Goal: Task Accomplishment & Management: Manage account settings

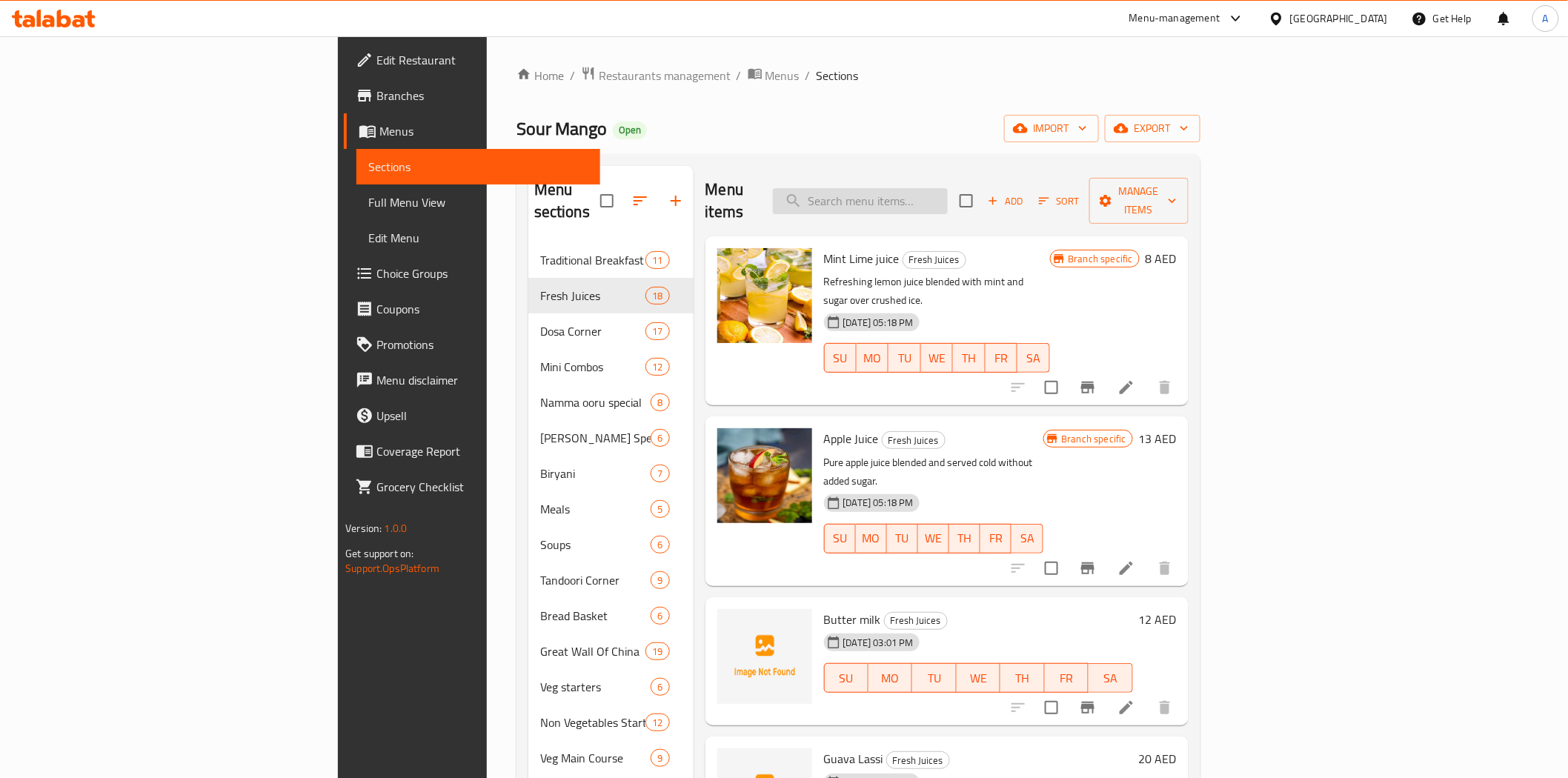
click at [948, 189] on input "search" at bounding box center [861, 201] width 175 height 26
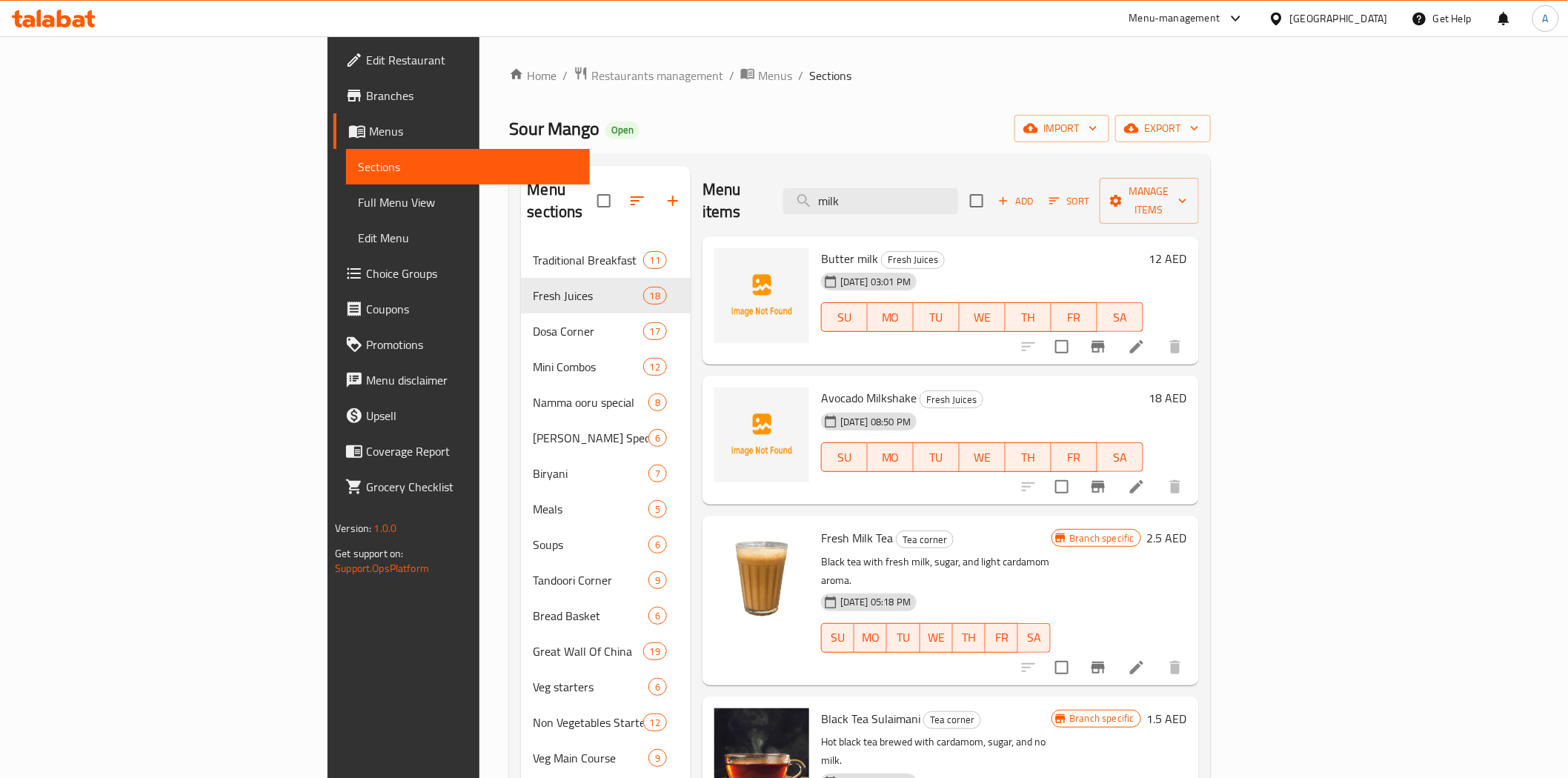
type input "milk"
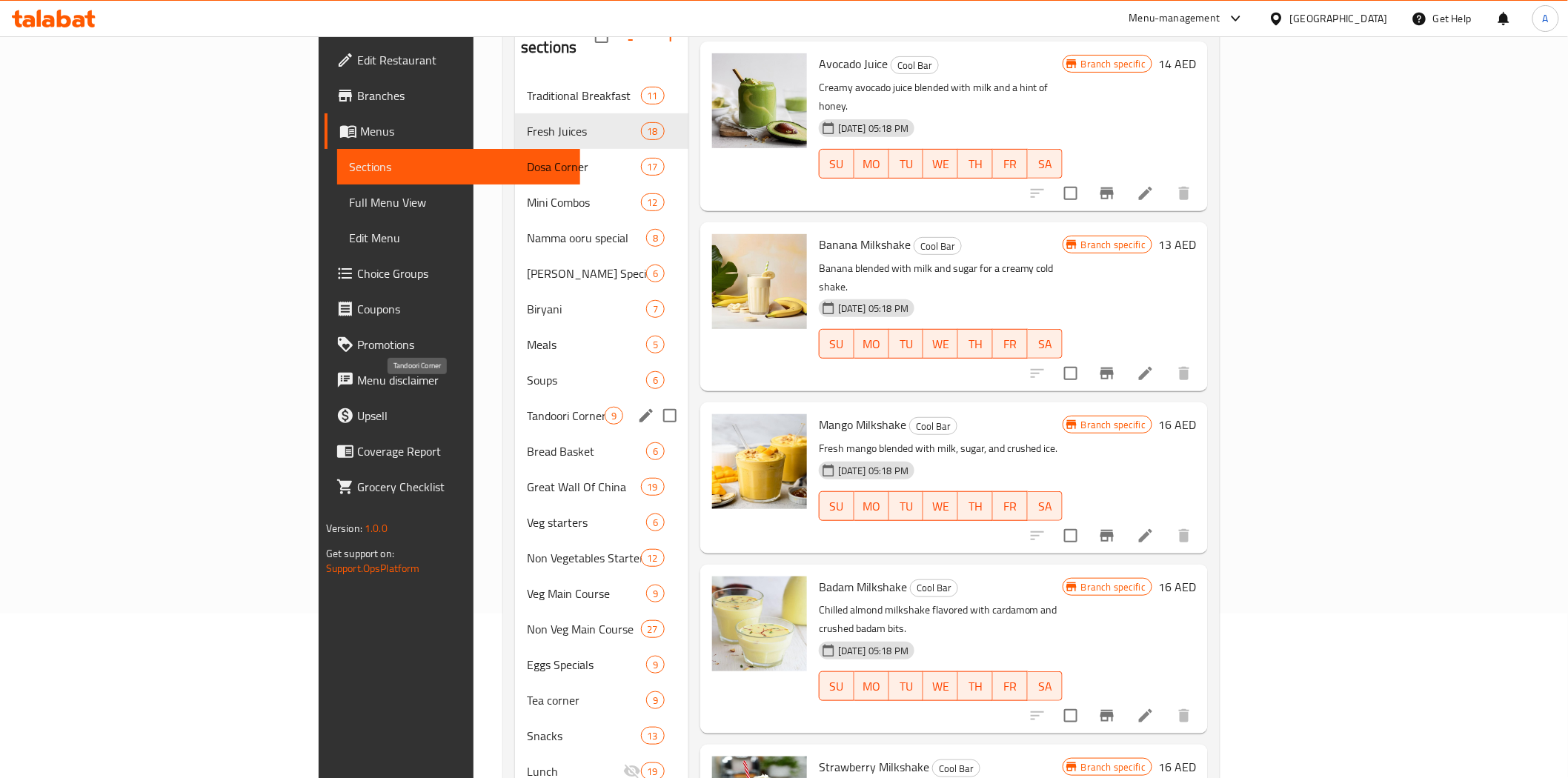
scroll to position [82, 0]
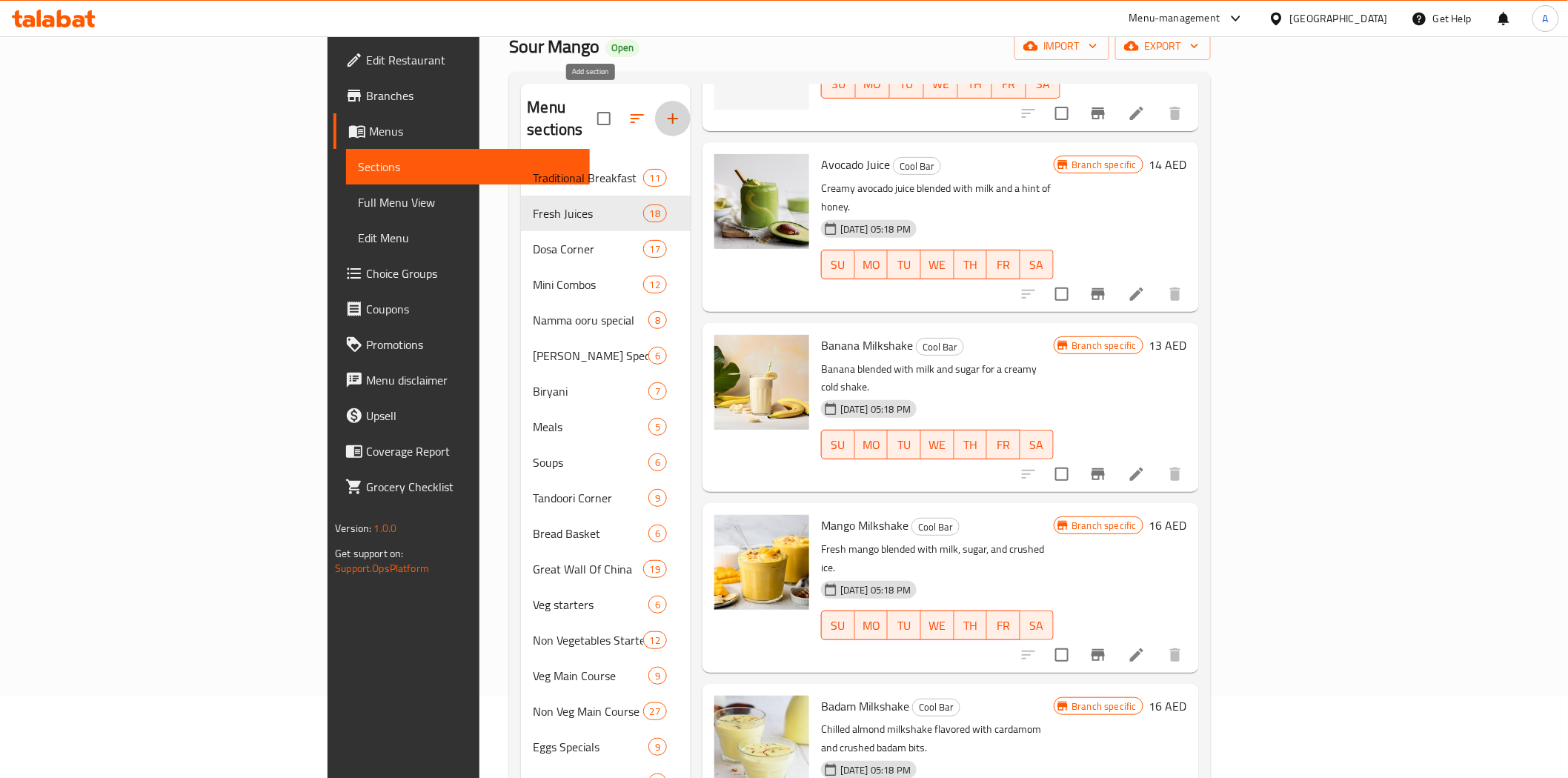
click at [668, 114] on icon "button" at bounding box center [673, 118] width 11 height 11
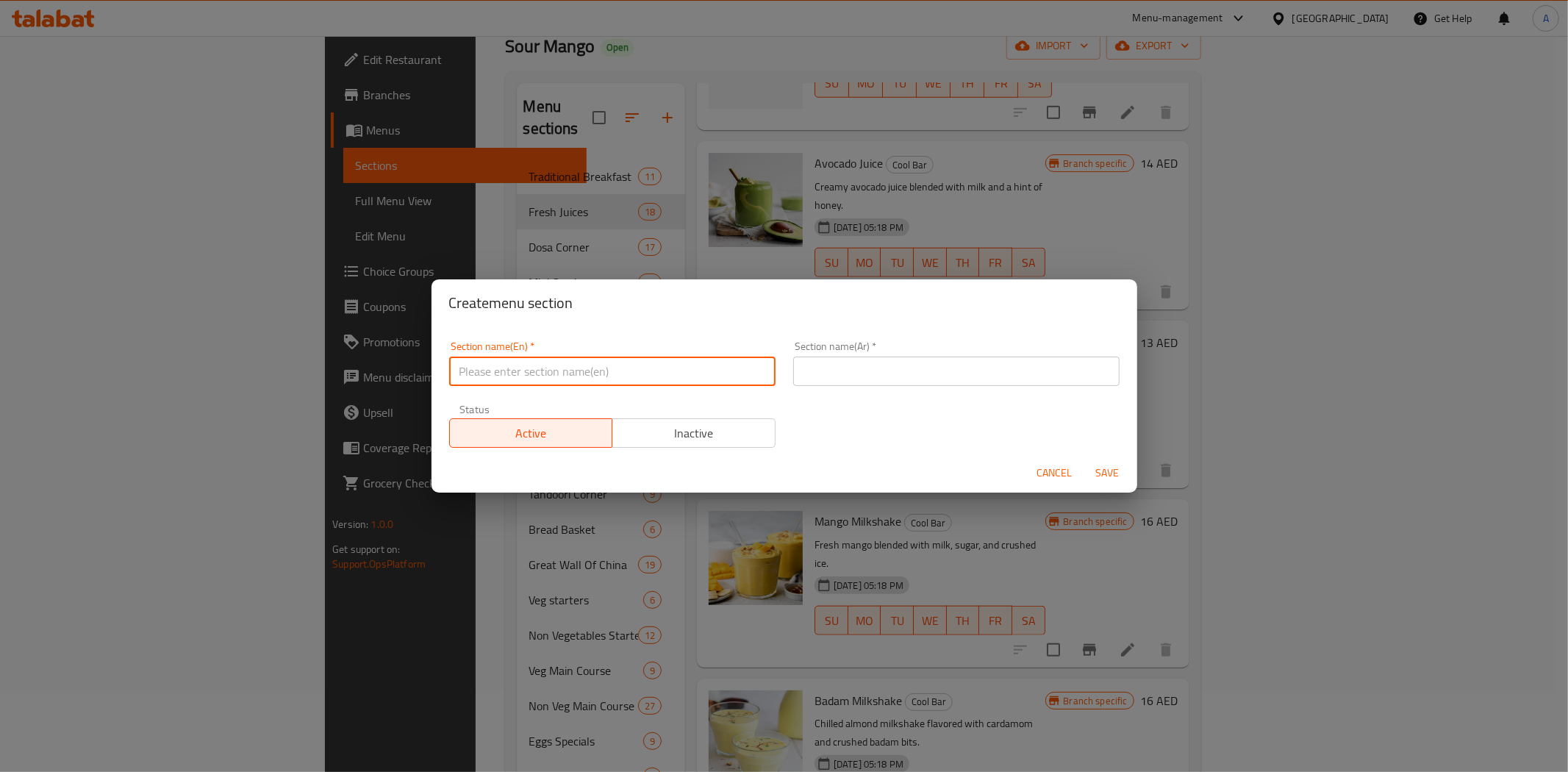
click at [716, 374] on input "text" at bounding box center [612, 371] width 327 height 30
click at [575, 378] on input "Milk Shakes" at bounding box center [612, 371] width 327 height 30
type input "Milk Shakes"
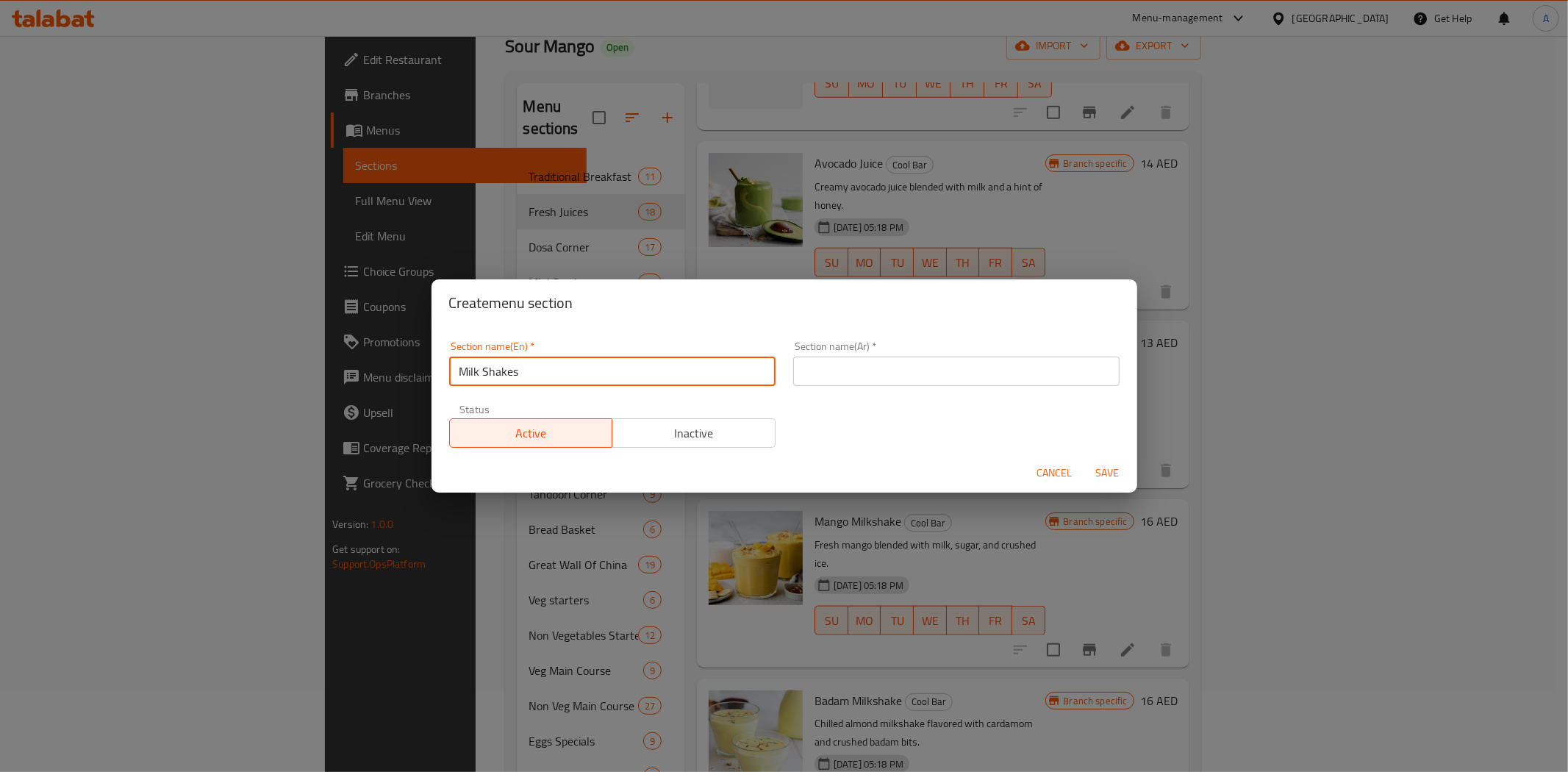
click at [866, 366] on input "text" at bounding box center [957, 371] width 327 height 30
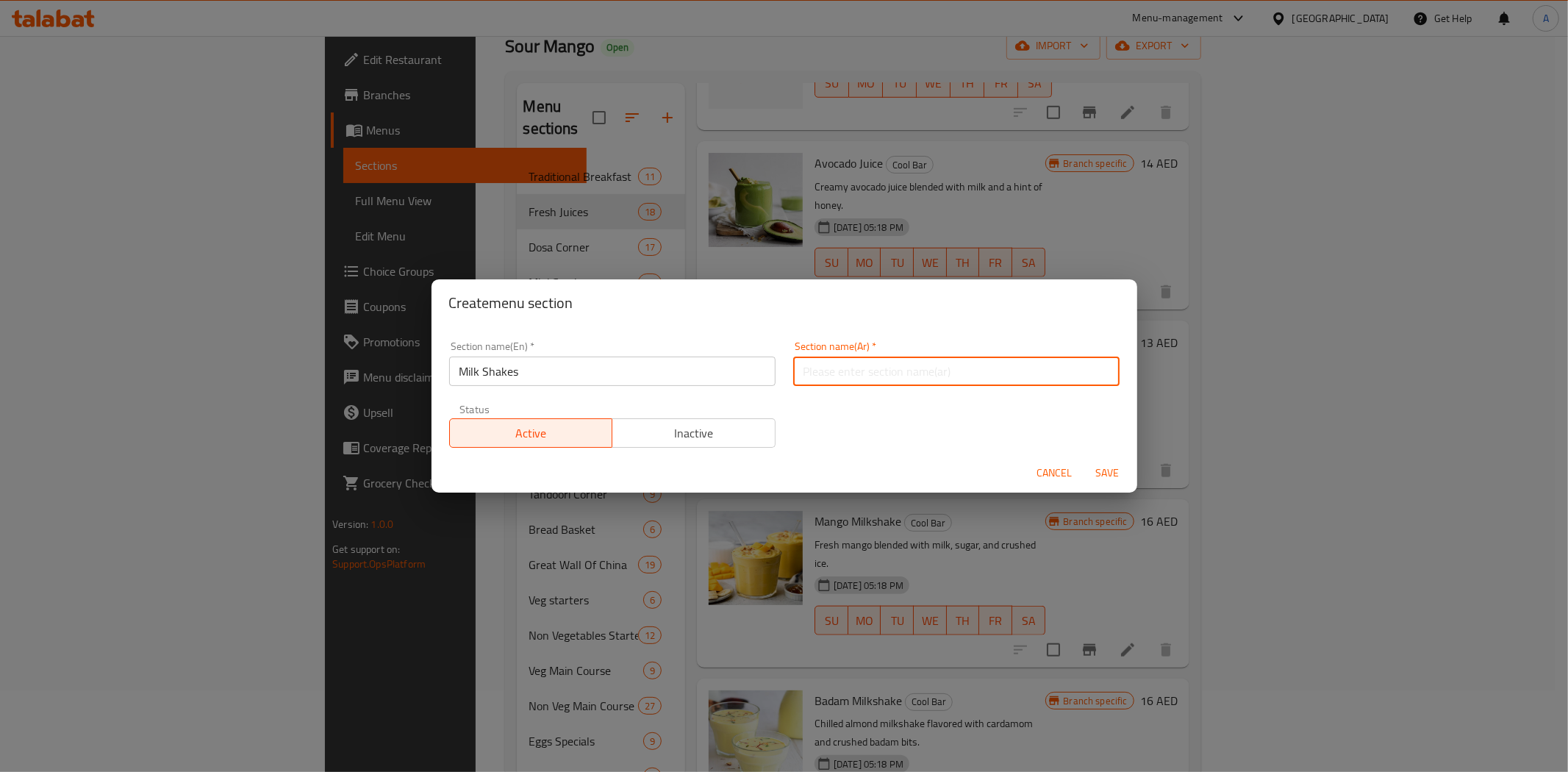
paste input "ميلك شيك"
type input "ميلك شيك"
click at [1104, 471] on span "Save" at bounding box center [1108, 473] width 35 height 18
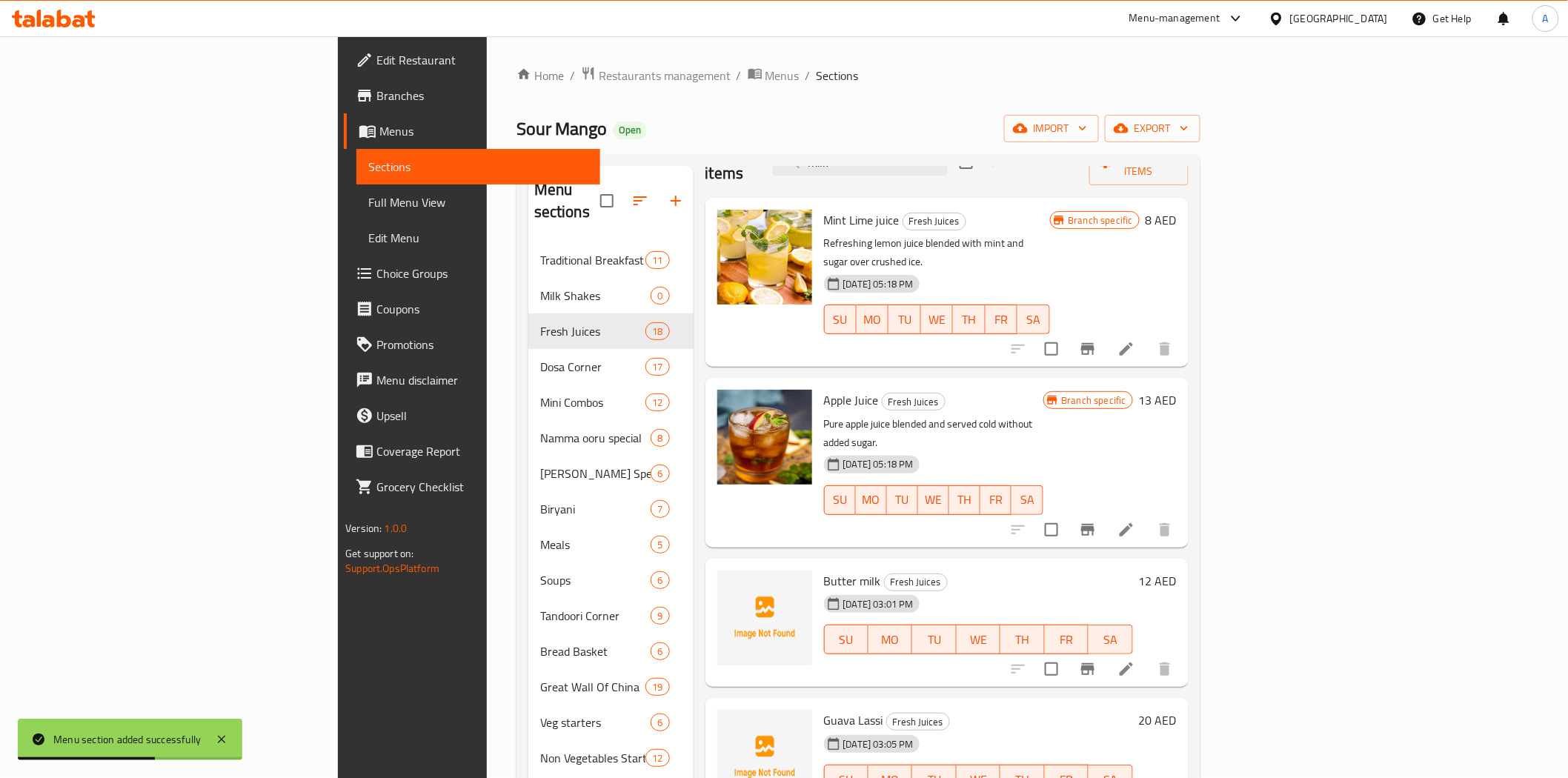
scroll to position [0, 0]
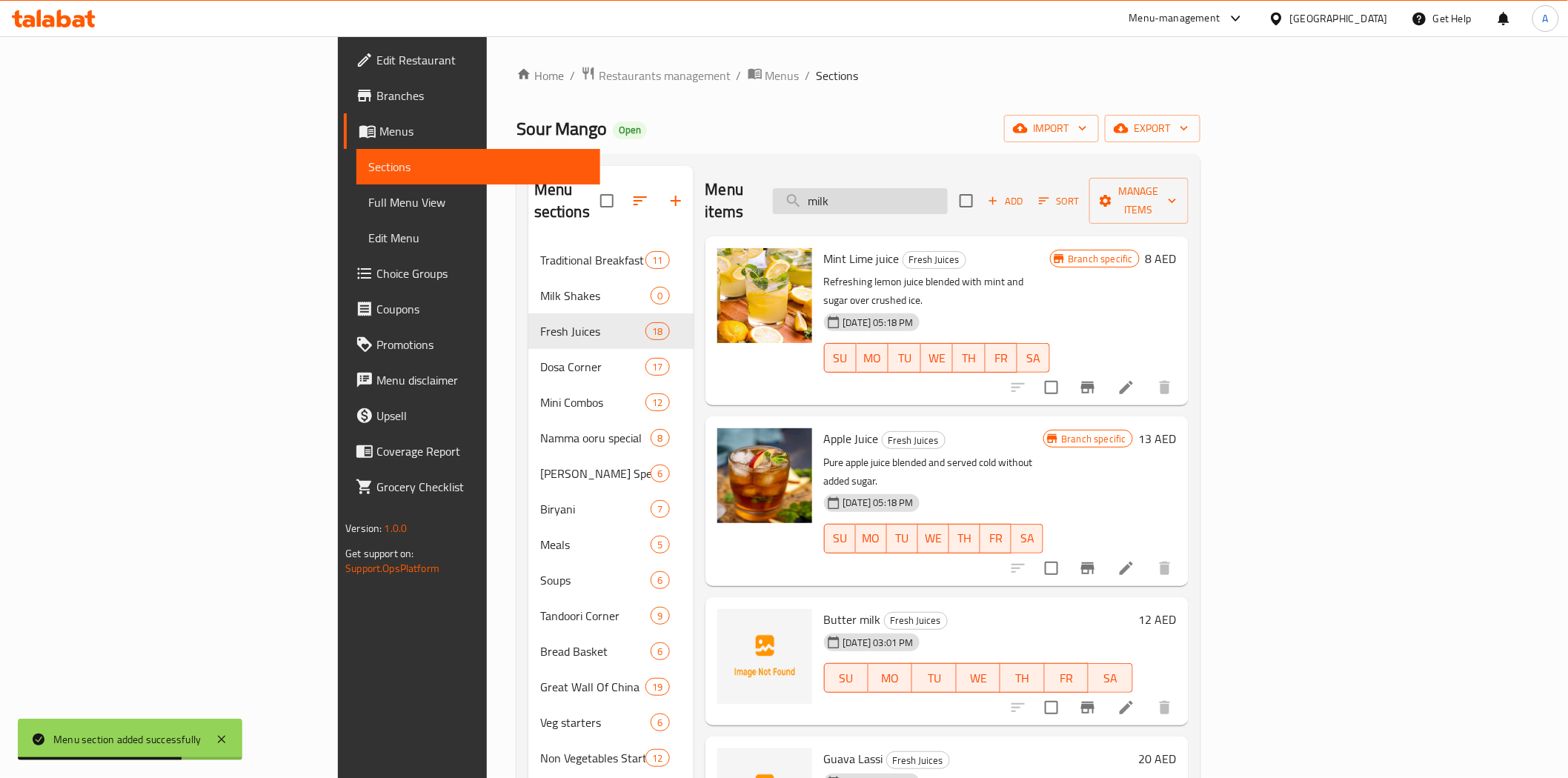
click at [948, 191] on input "milk" at bounding box center [861, 201] width 175 height 26
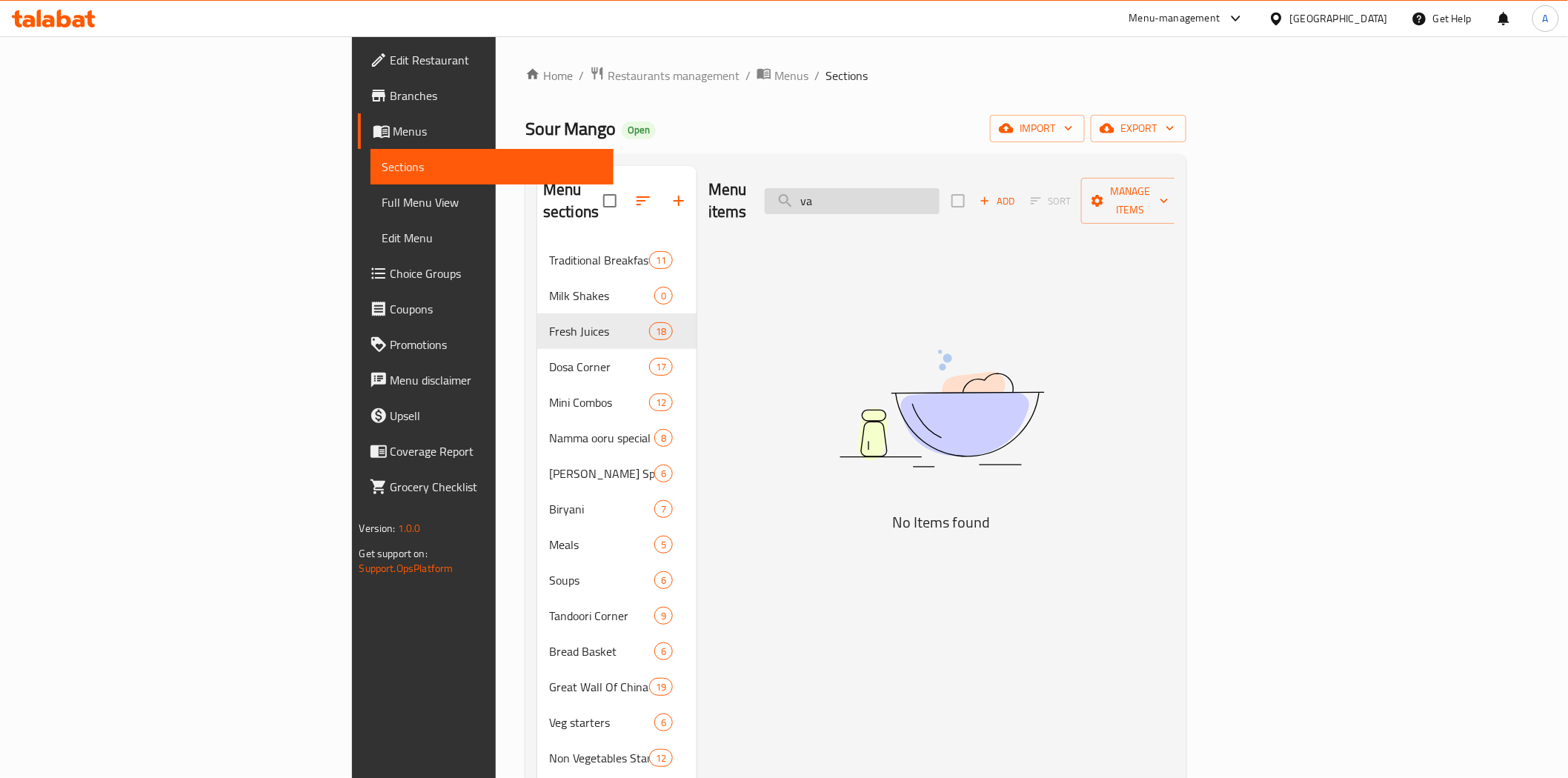
type input "v"
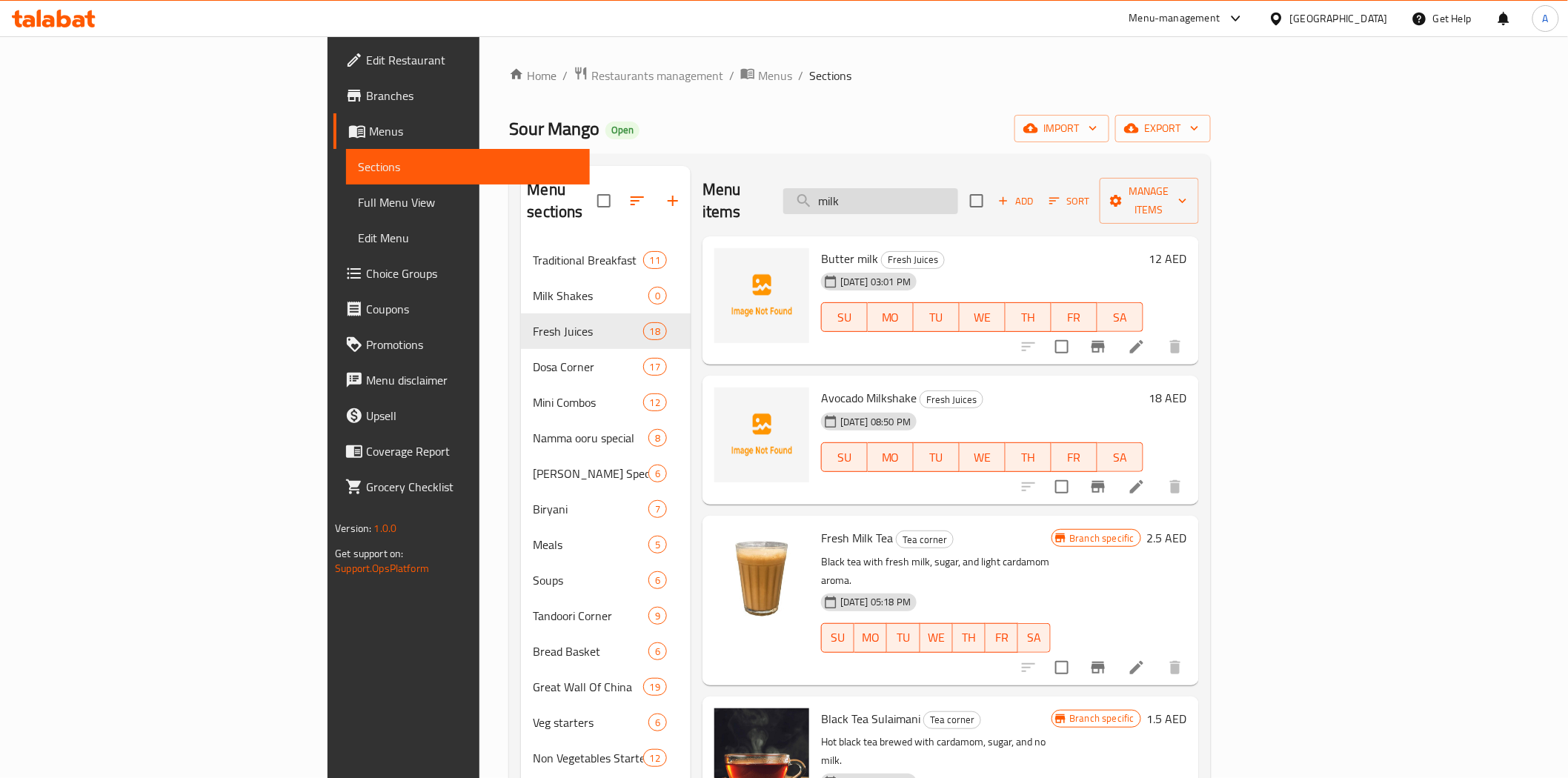
click at [945, 189] on input "milk" at bounding box center [871, 201] width 175 height 26
paste input "Vanilla Milk Shake"
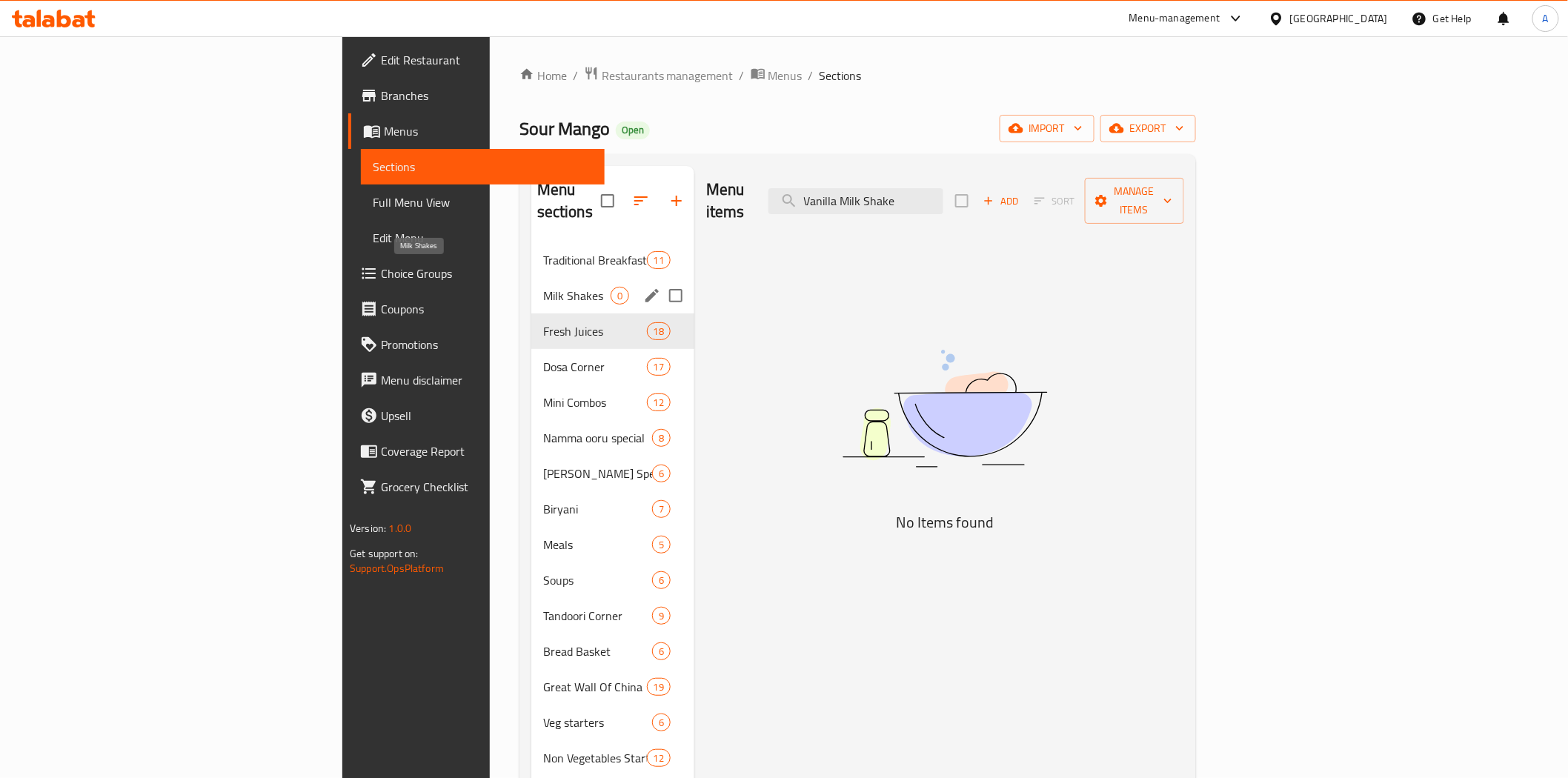
type input "Vanilla Milk Shake"
click at [543, 287] on span "Milk Shakes" at bounding box center [577, 296] width 67 height 17
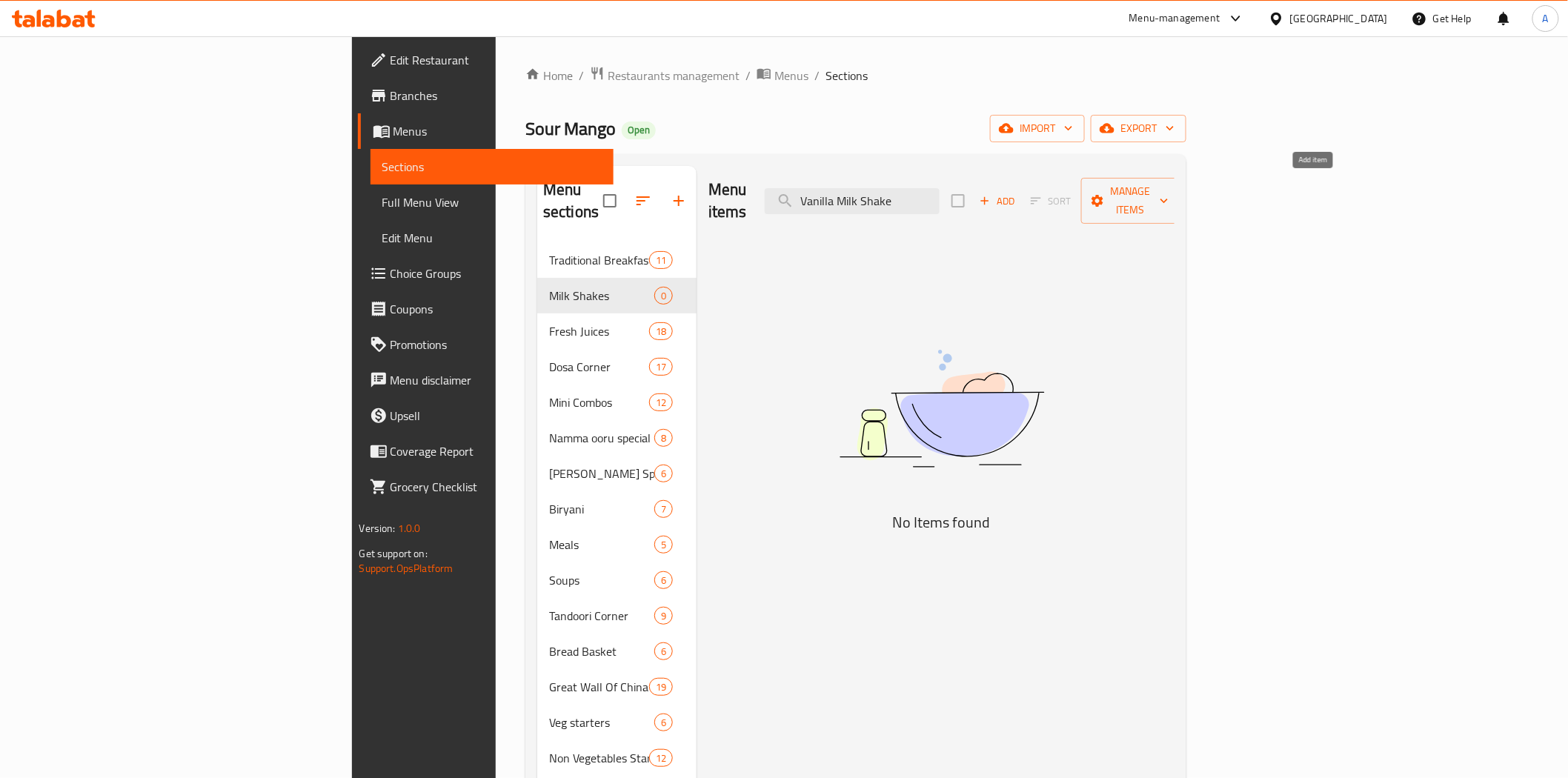
click at [991, 195] on icon "button" at bounding box center [985, 201] width 13 height 13
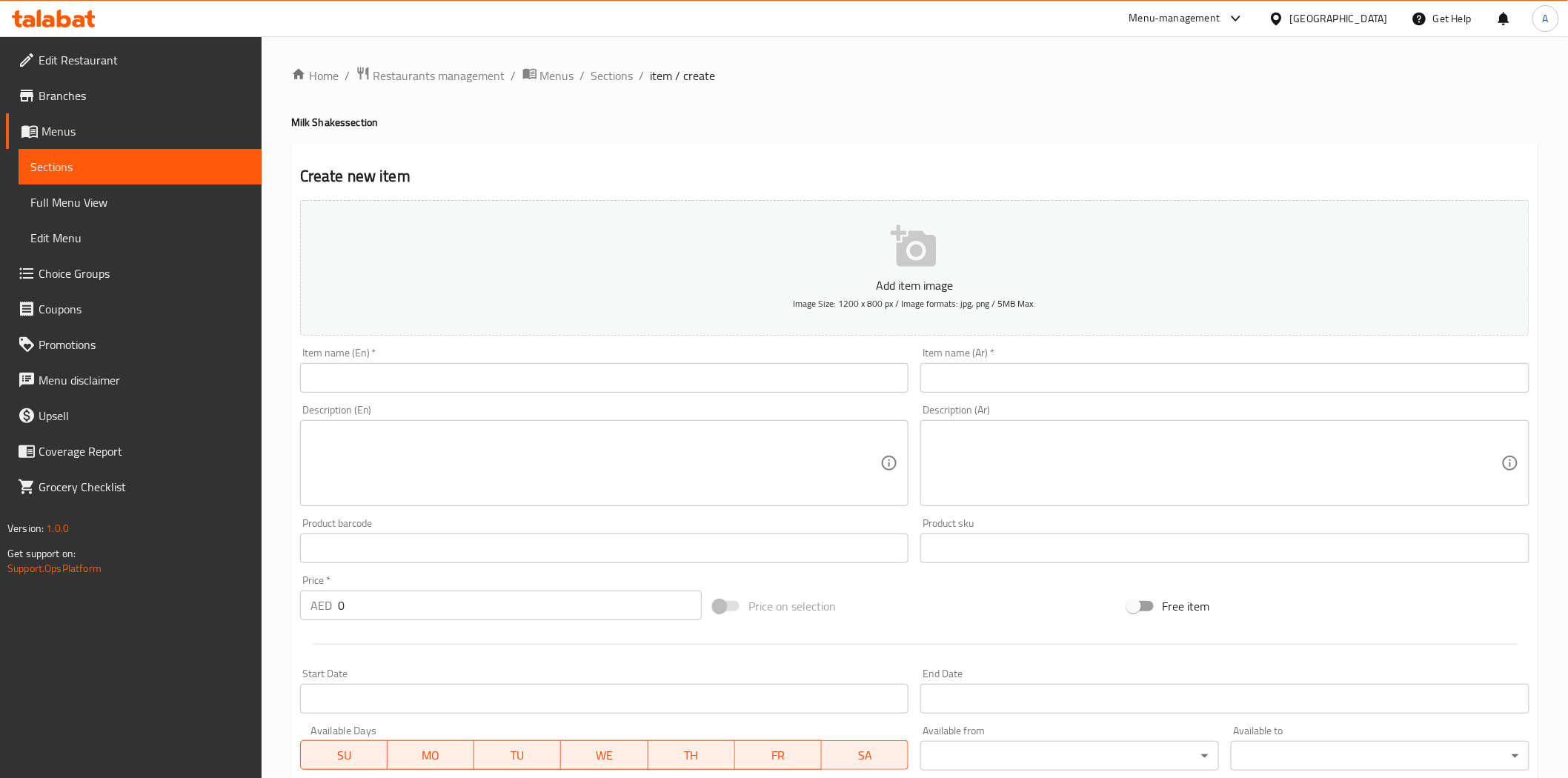
click at [842, 359] on div "Item name (En)   * Item name (En) *" at bounding box center [604, 370] width 609 height 45
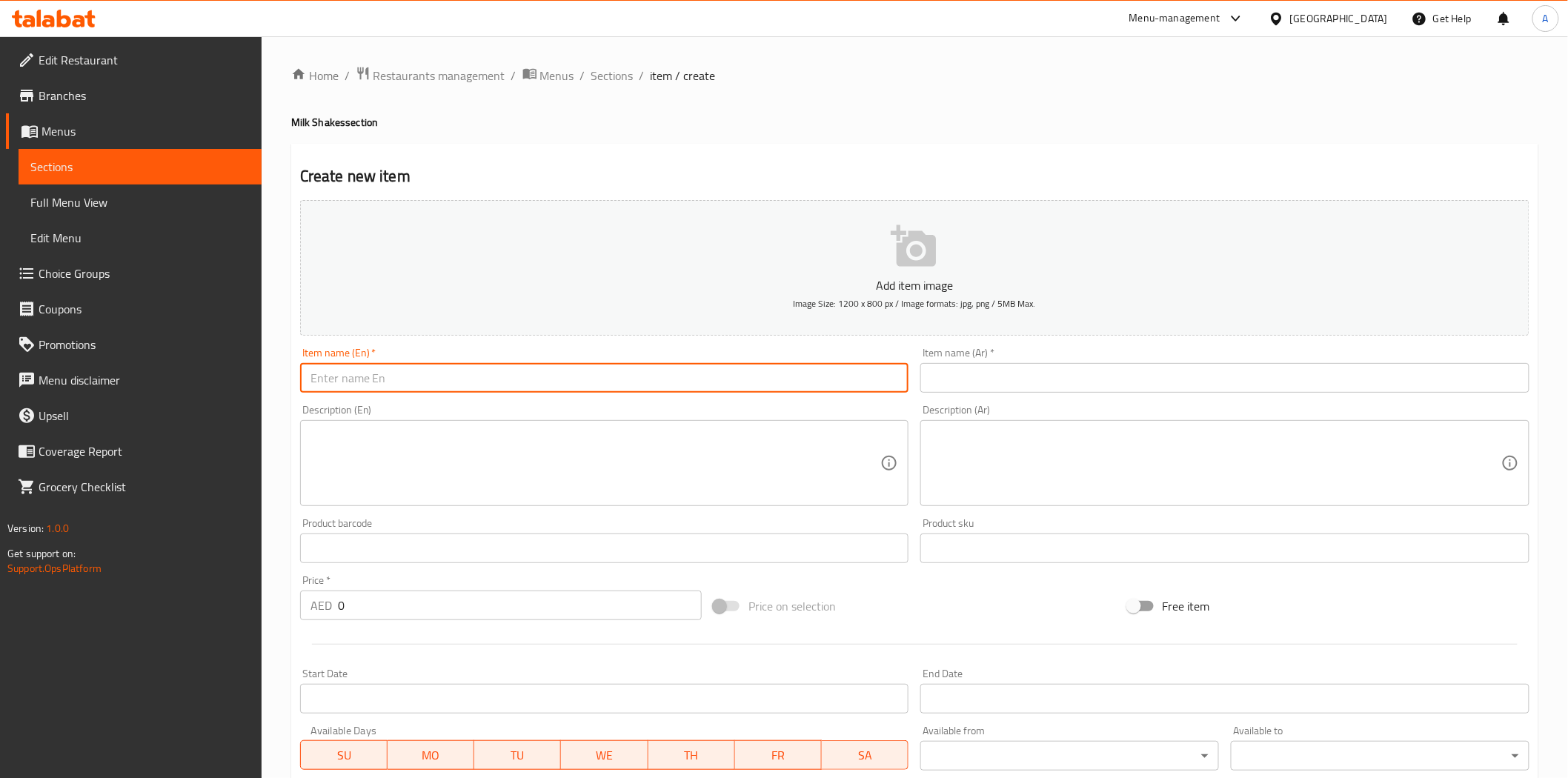
click at [786, 387] on input "text" at bounding box center [604, 377] width 609 height 30
paste input "Vanilla Milk Shake"
type input "Vanilla Milk Shake"
click at [1041, 376] on input "text" at bounding box center [1224, 377] width 609 height 30
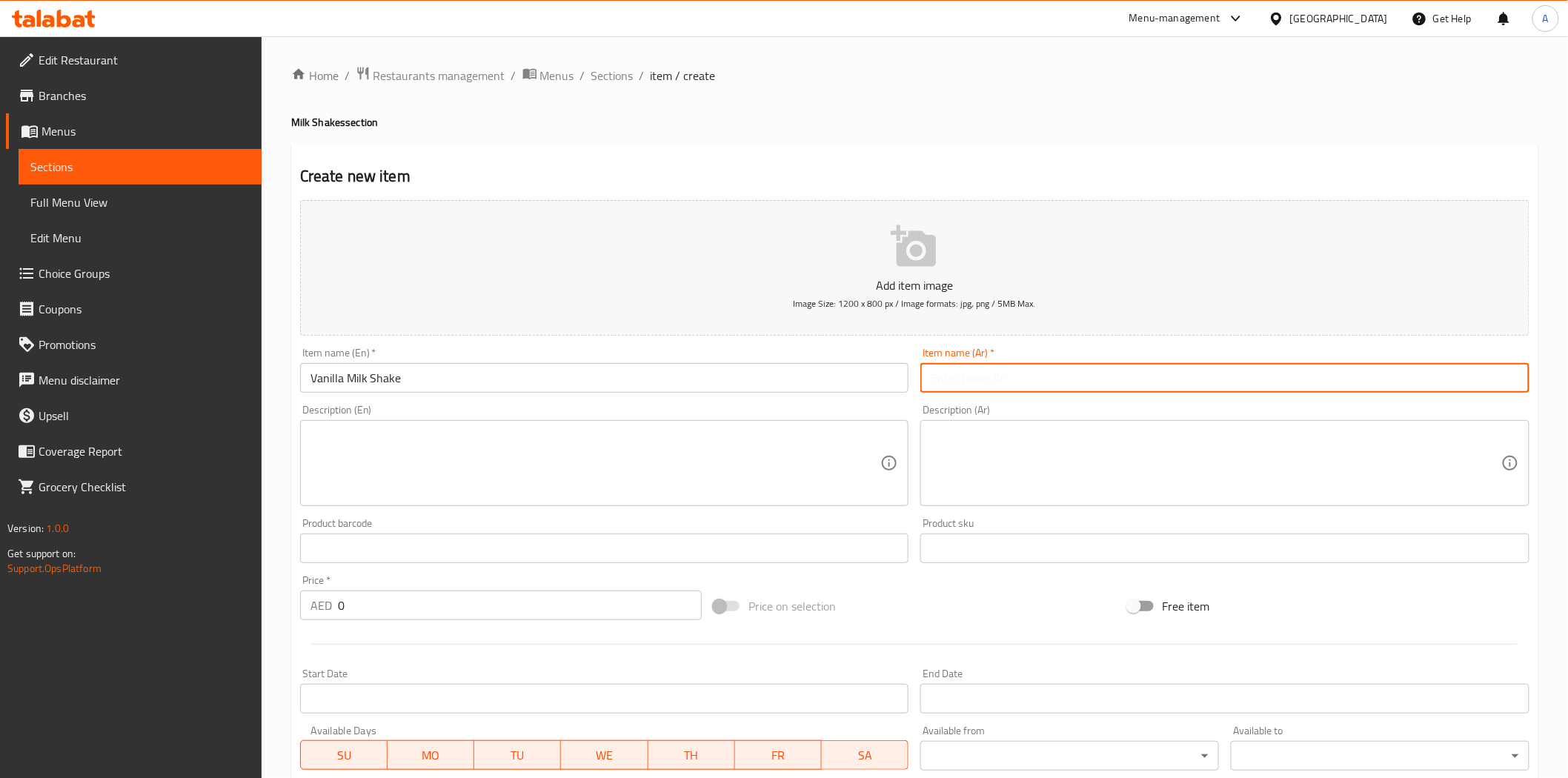
paste input "ميلك شيك الفانيليا"
type input "ميلك شيك الفانيليا"
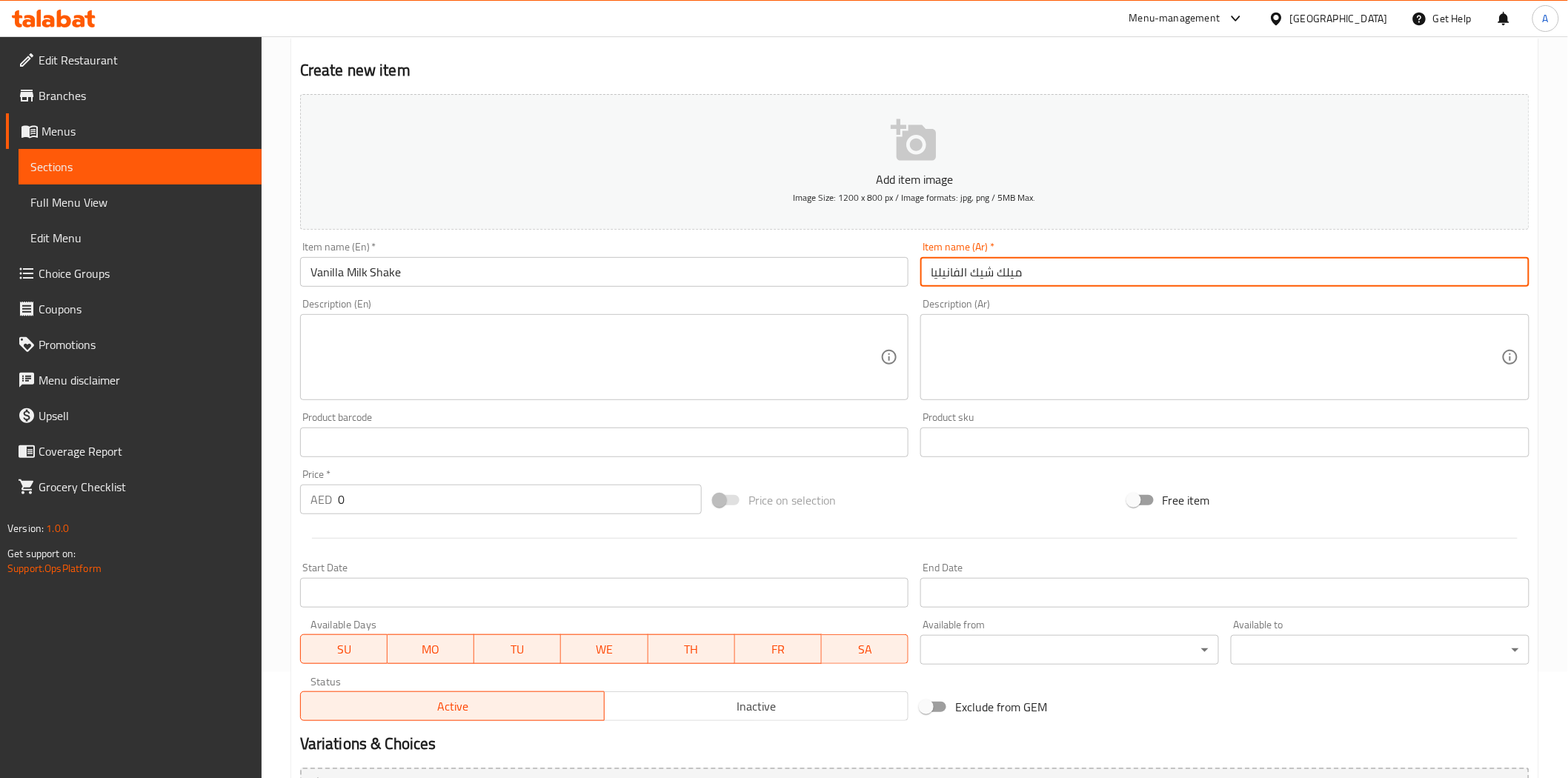
scroll to position [267, 0]
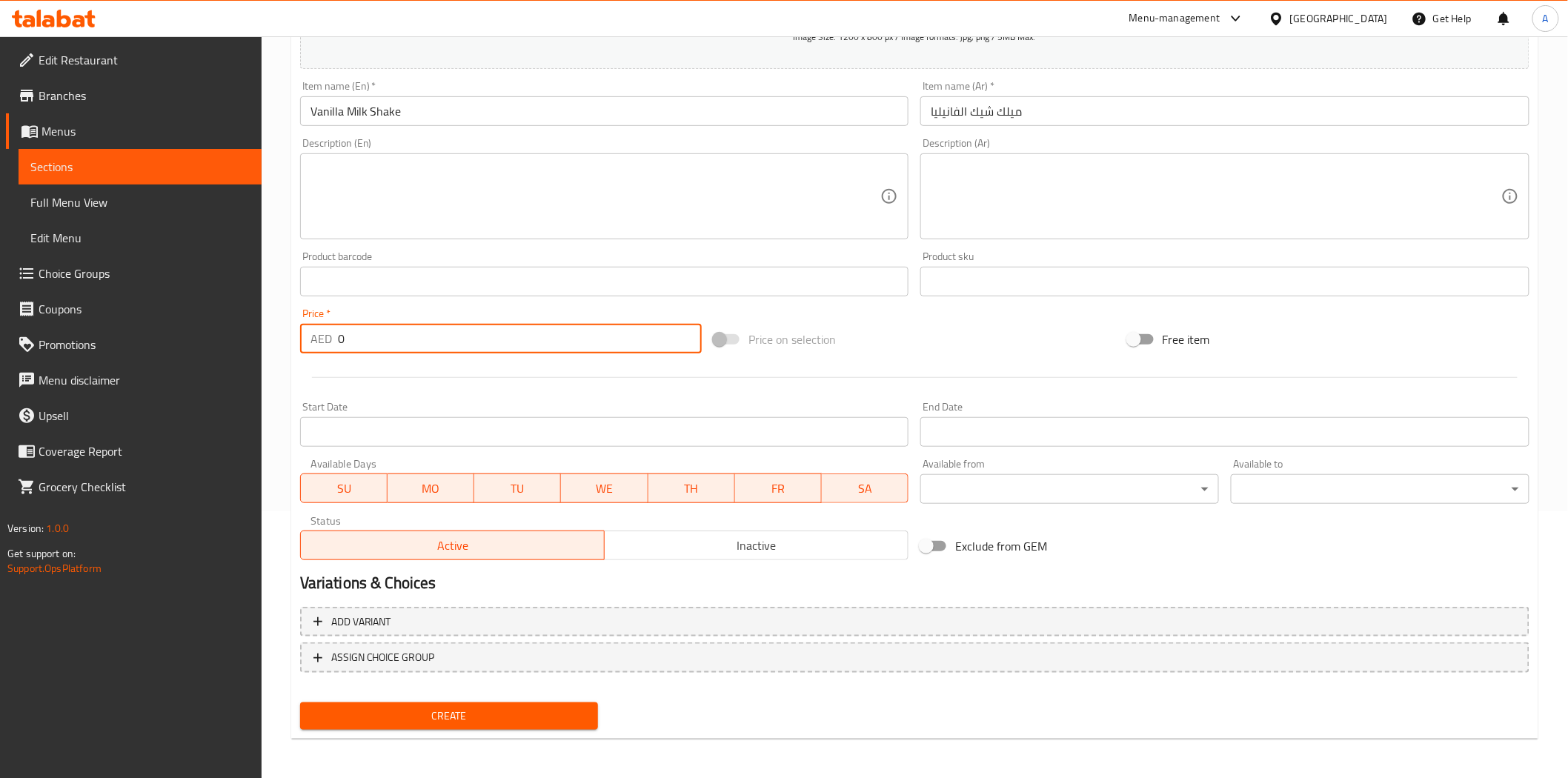
click at [443, 347] on input "0" at bounding box center [520, 338] width 364 height 30
type input "21"
click at [529, 381] on div at bounding box center [915, 377] width 1242 height 37
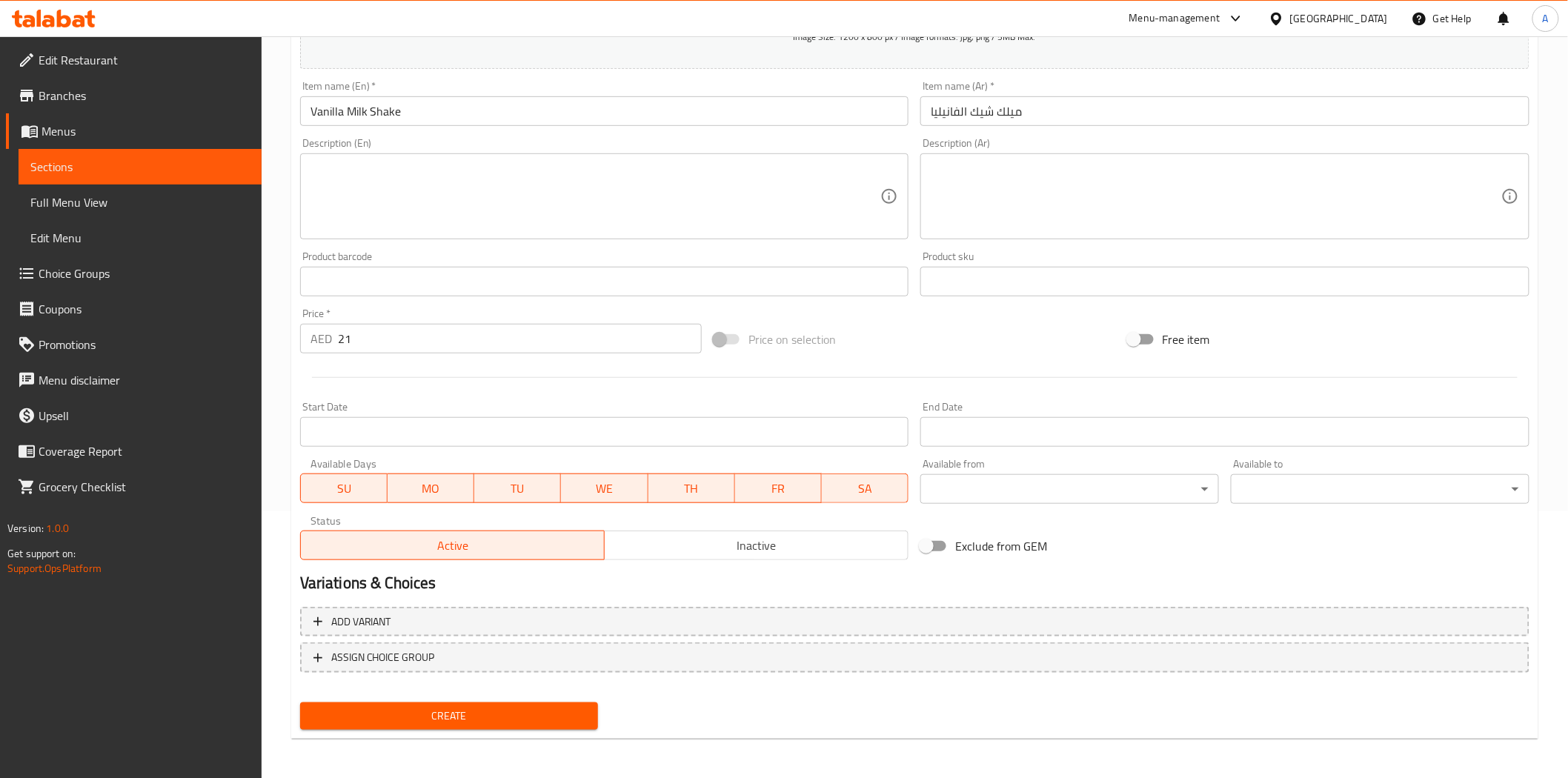
click at [472, 710] on span "Create" at bounding box center [450, 715] width 275 height 18
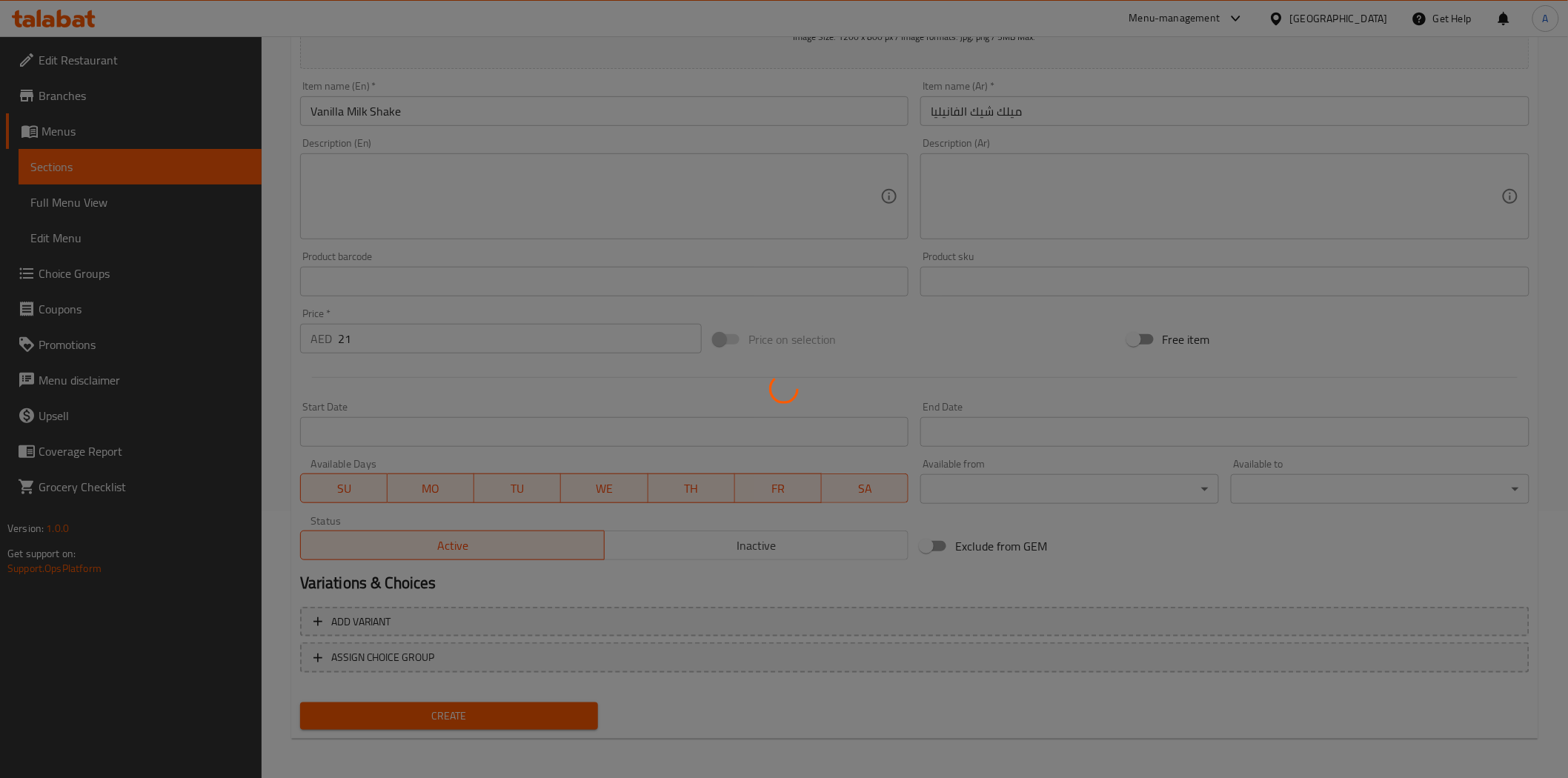
type input "0"
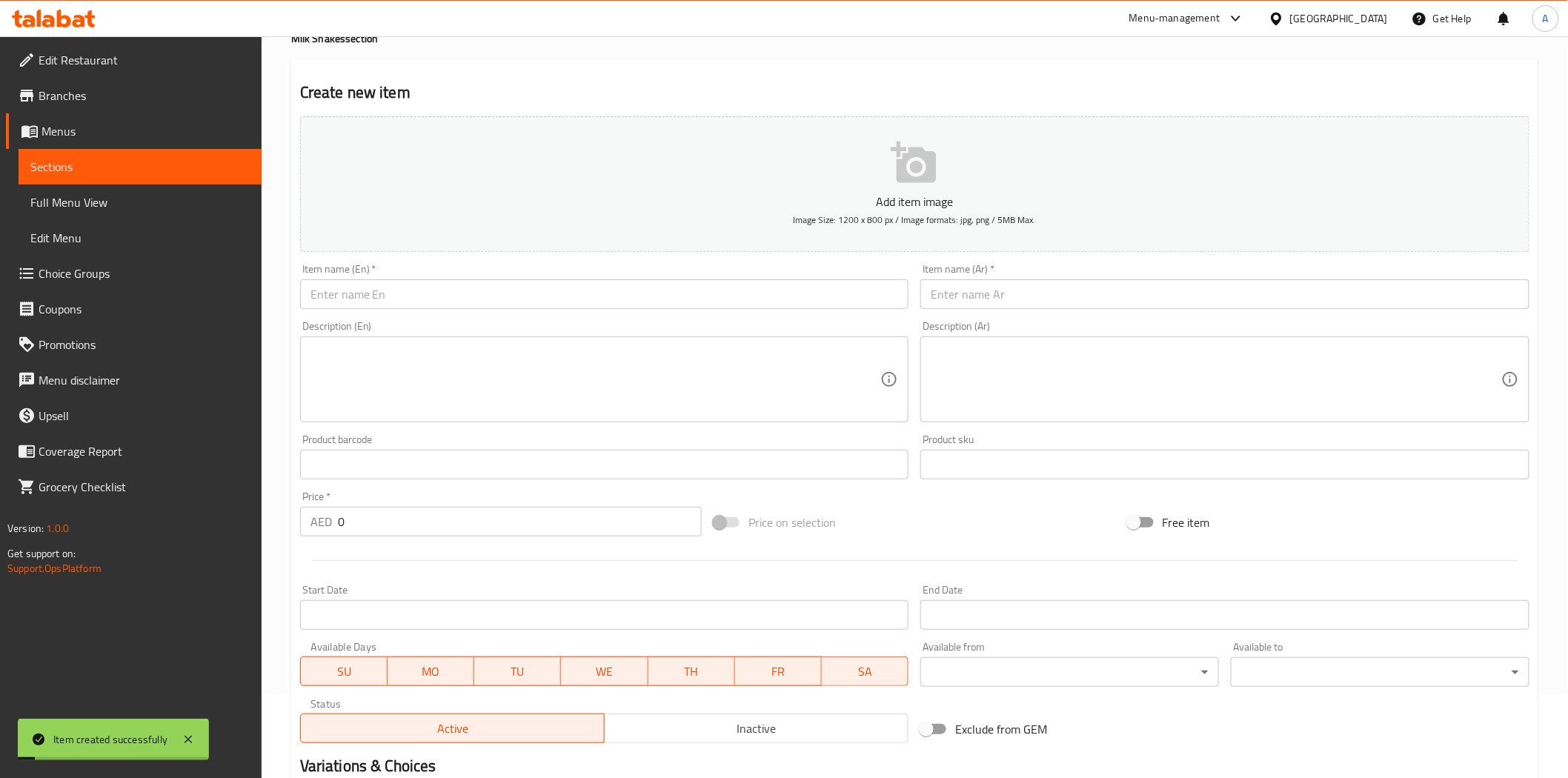
scroll to position [0, 0]
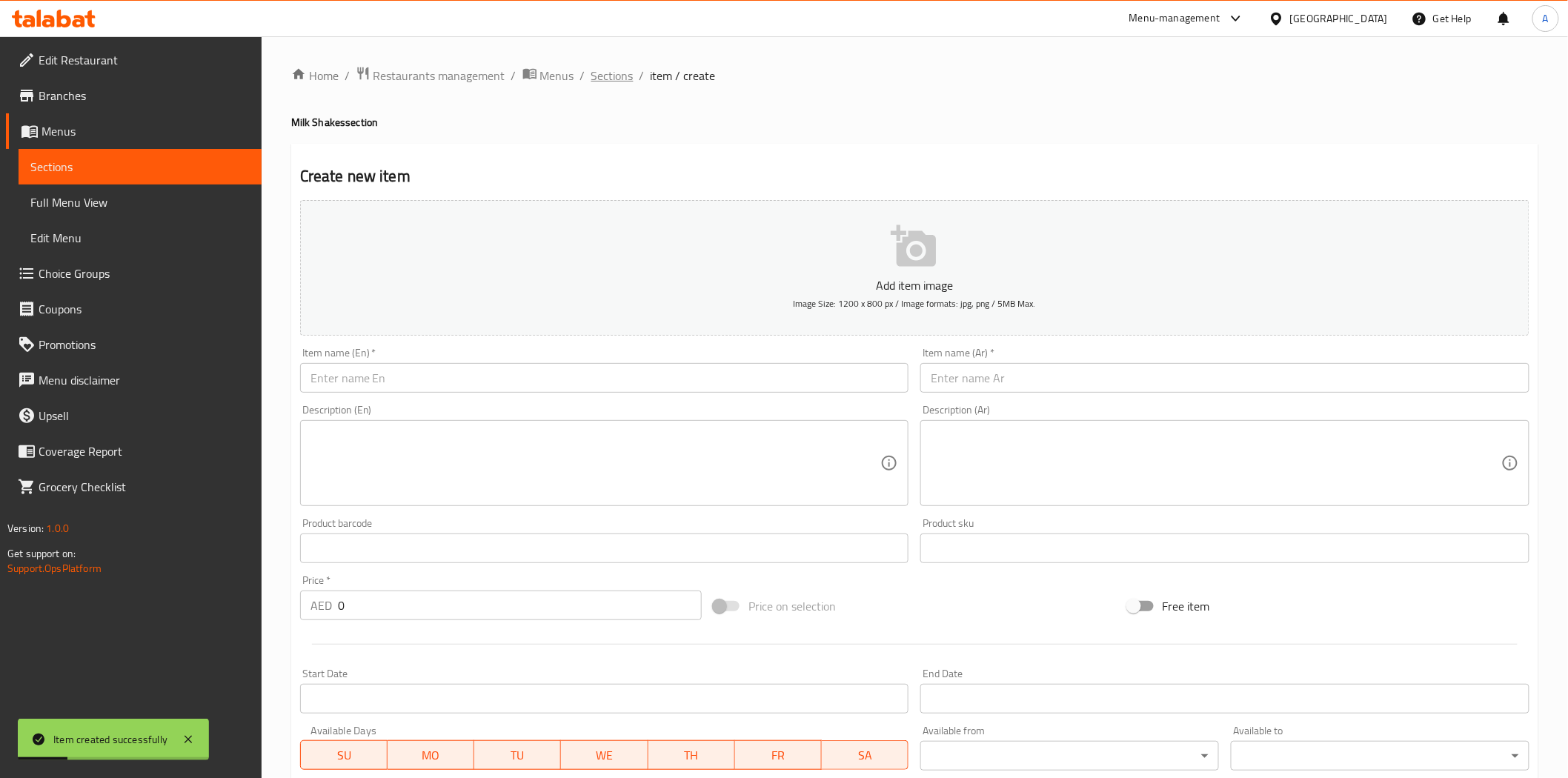
click at [615, 82] on span "Sections" at bounding box center [612, 75] width 42 height 17
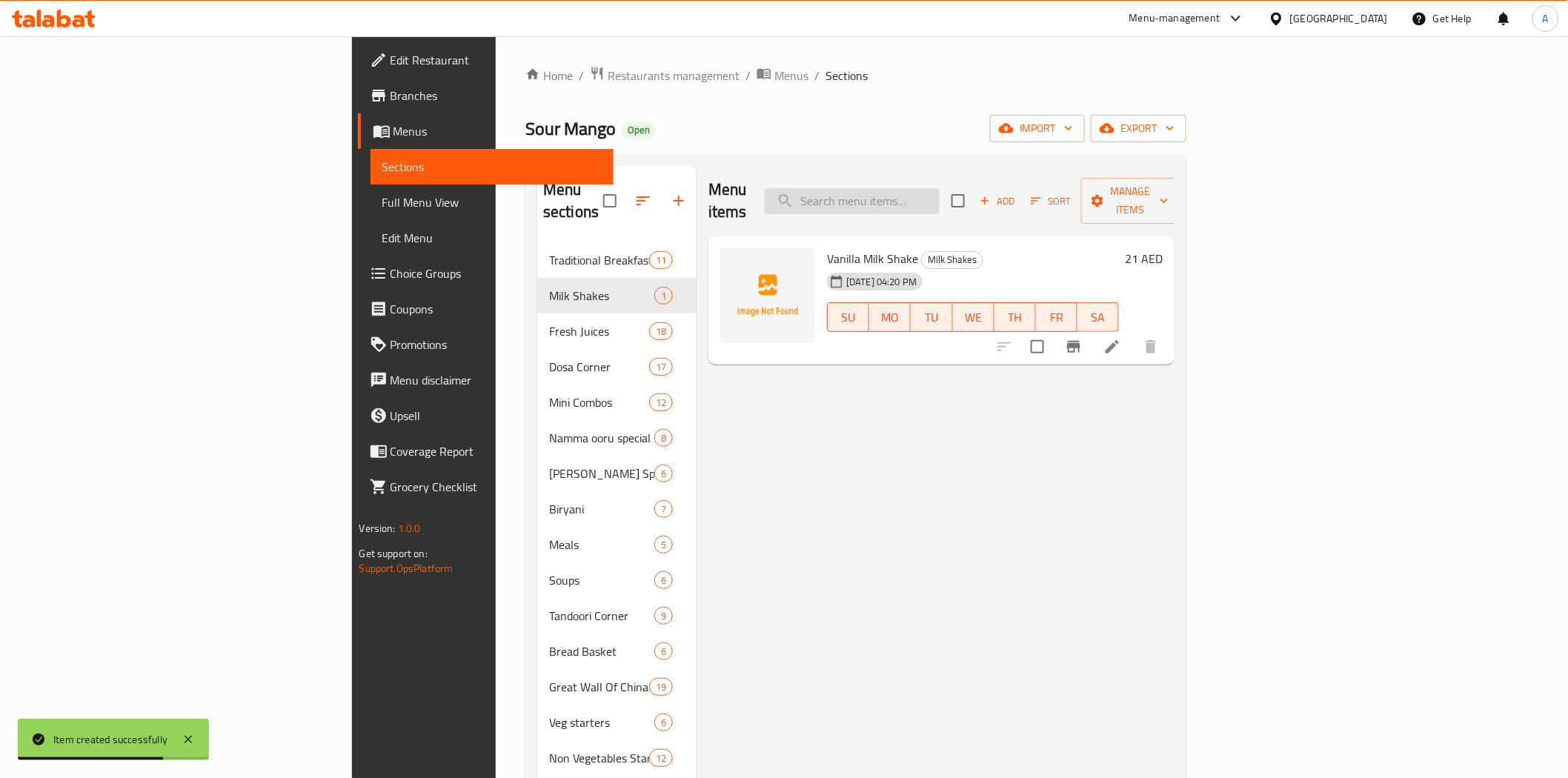
click at [939, 198] on input "search" at bounding box center [853, 201] width 175 height 26
paste input "Strawberry Milk Shake"
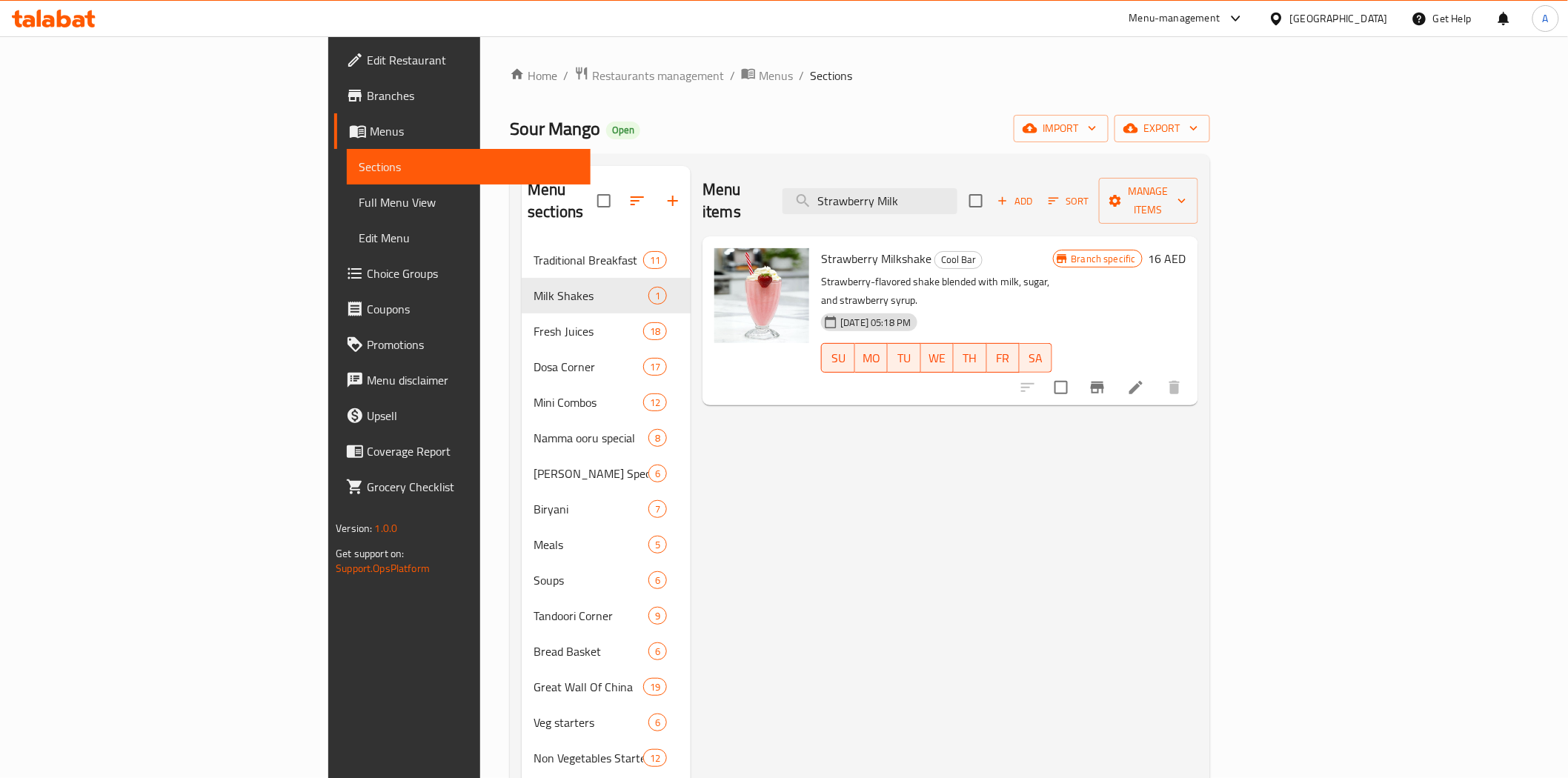
type input "Strawberry Milk"
click at [1106, 378] on icon "Branch-specific-item" at bounding box center [1097, 387] width 17 height 17
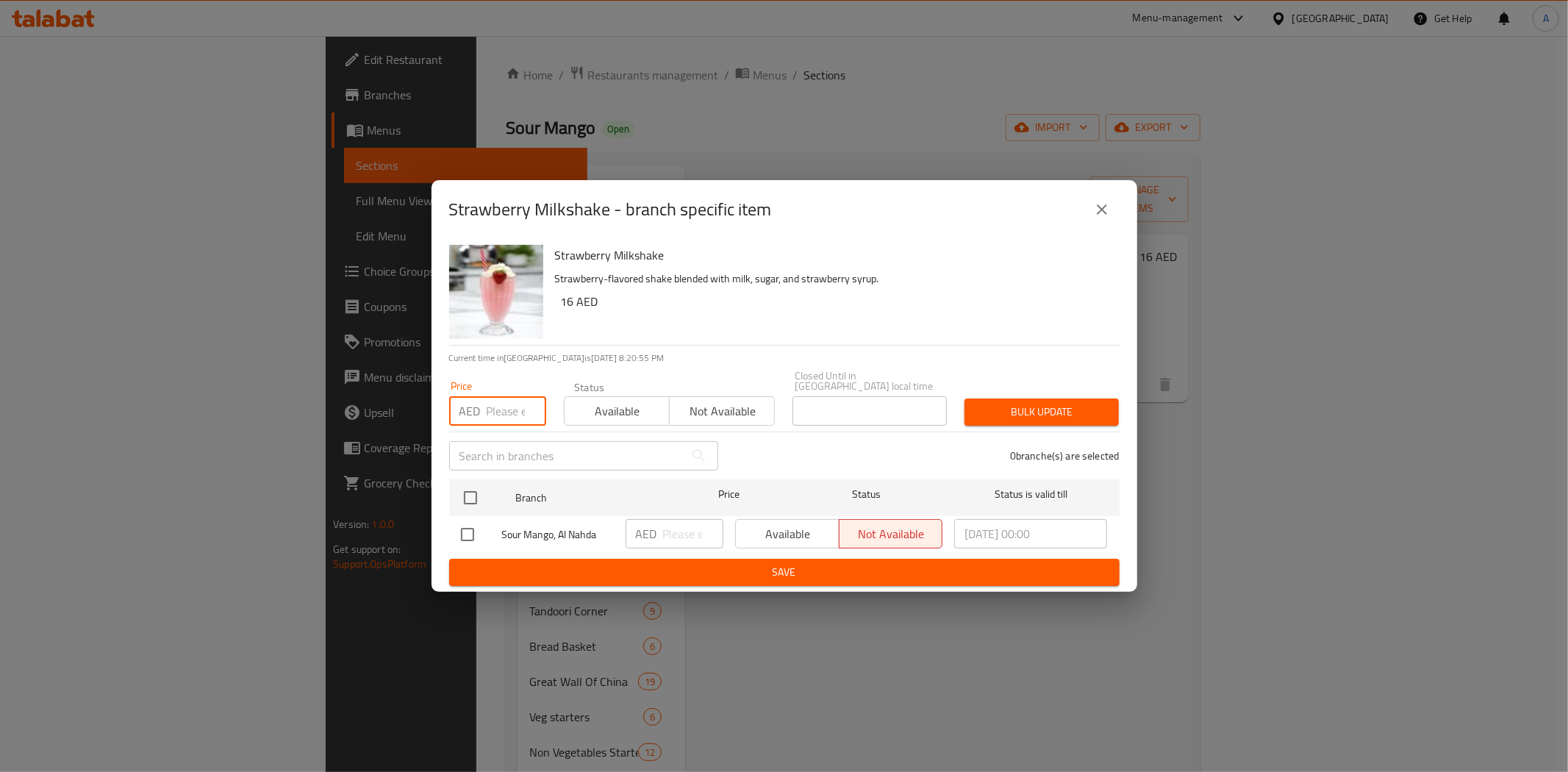
click at [511, 408] on input "number" at bounding box center [517, 411] width 59 height 30
type input "21"
click at [469, 506] on input "checkbox" at bounding box center [471, 498] width 31 height 31
checkbox input "true"
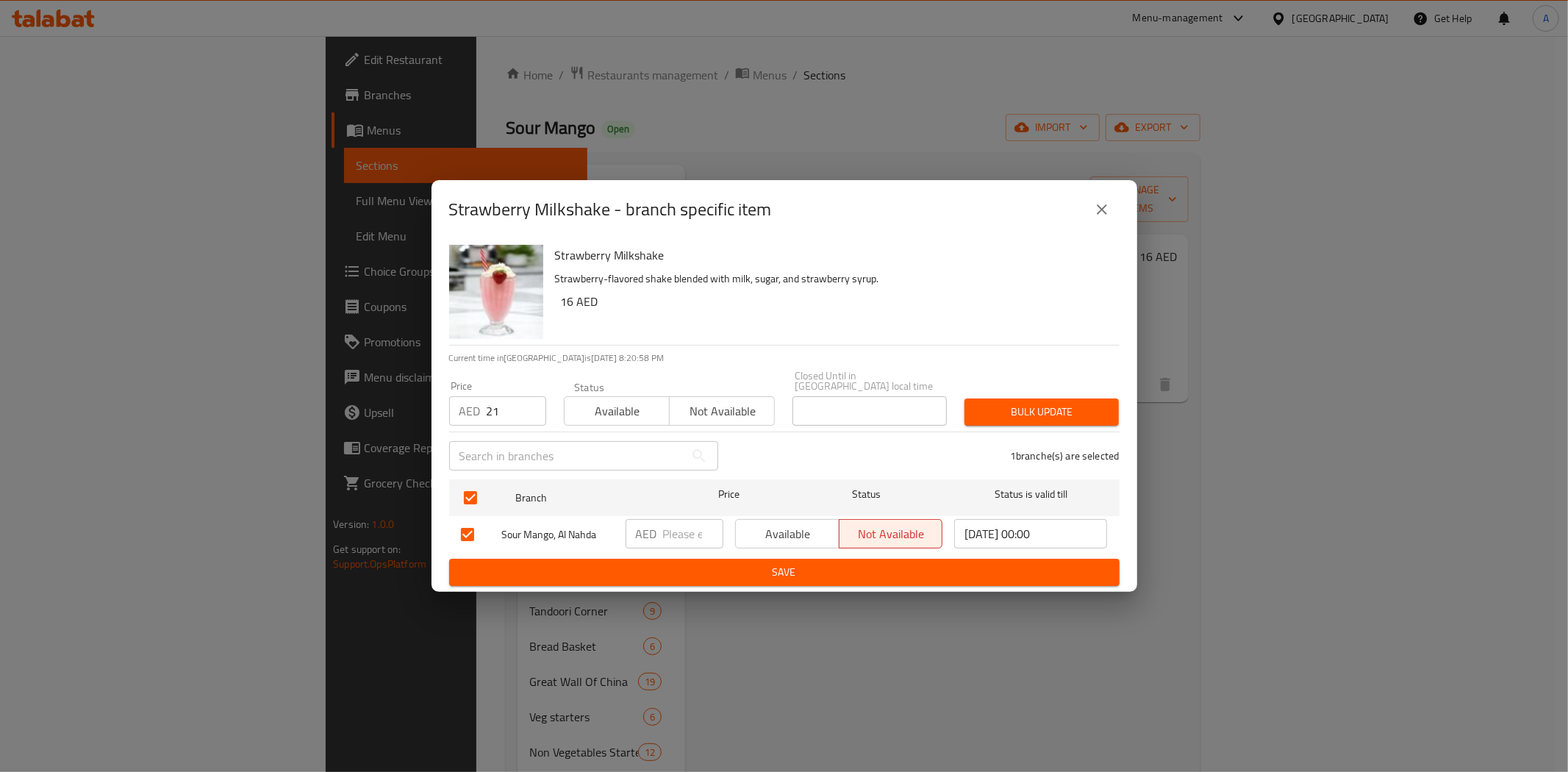
click at [1033, 414] on span "Bulk update" at bounding box center [1041, 412] width 131 height 18
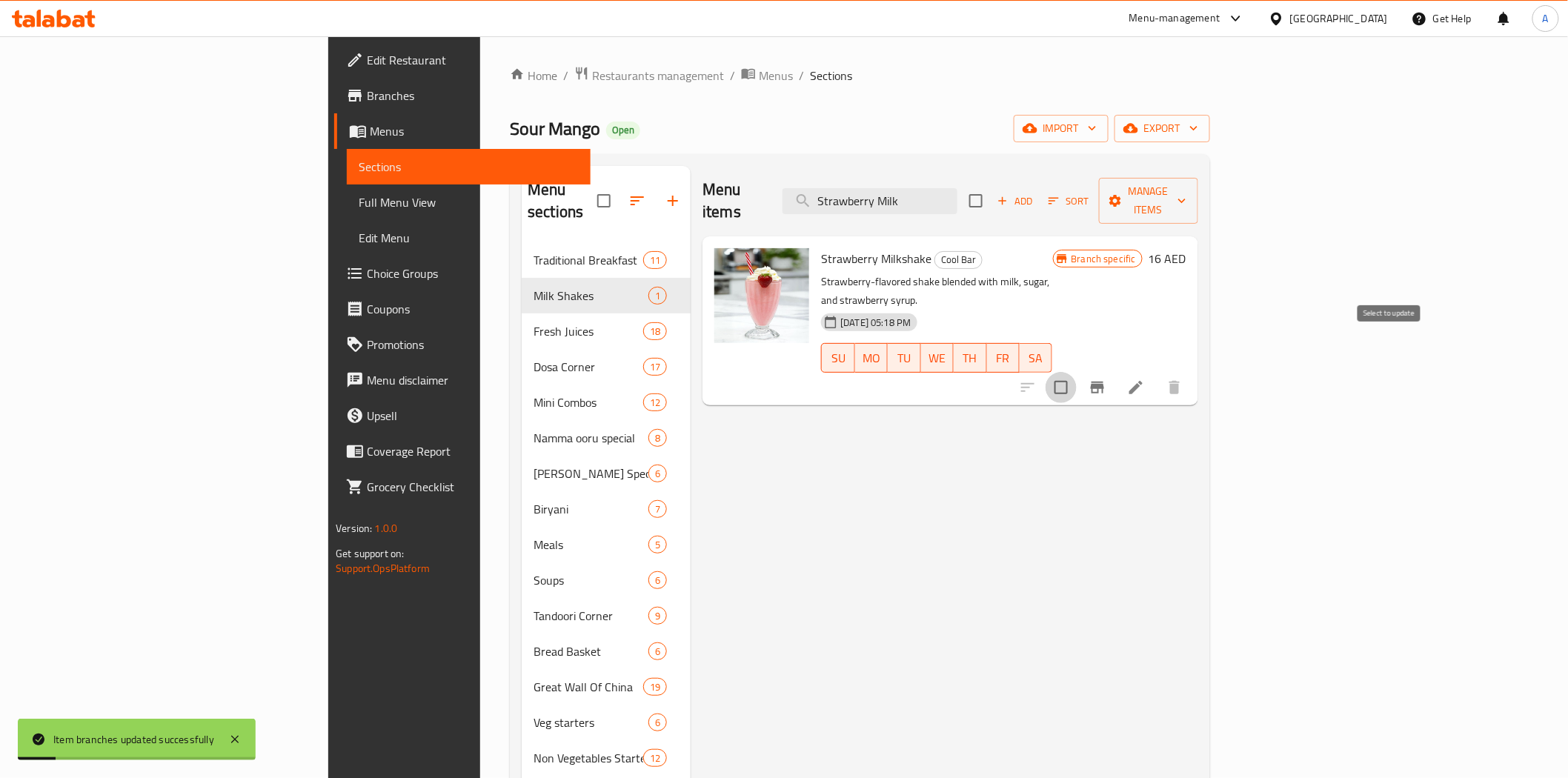
click at [1077, 372] on input "checkbox" at bounding box center [1061, 387] width 31 height 31
checkbox input "true"
click at [1187, 184] on span "Manage items" at bounding box center [1148, 200] width 76 height 37
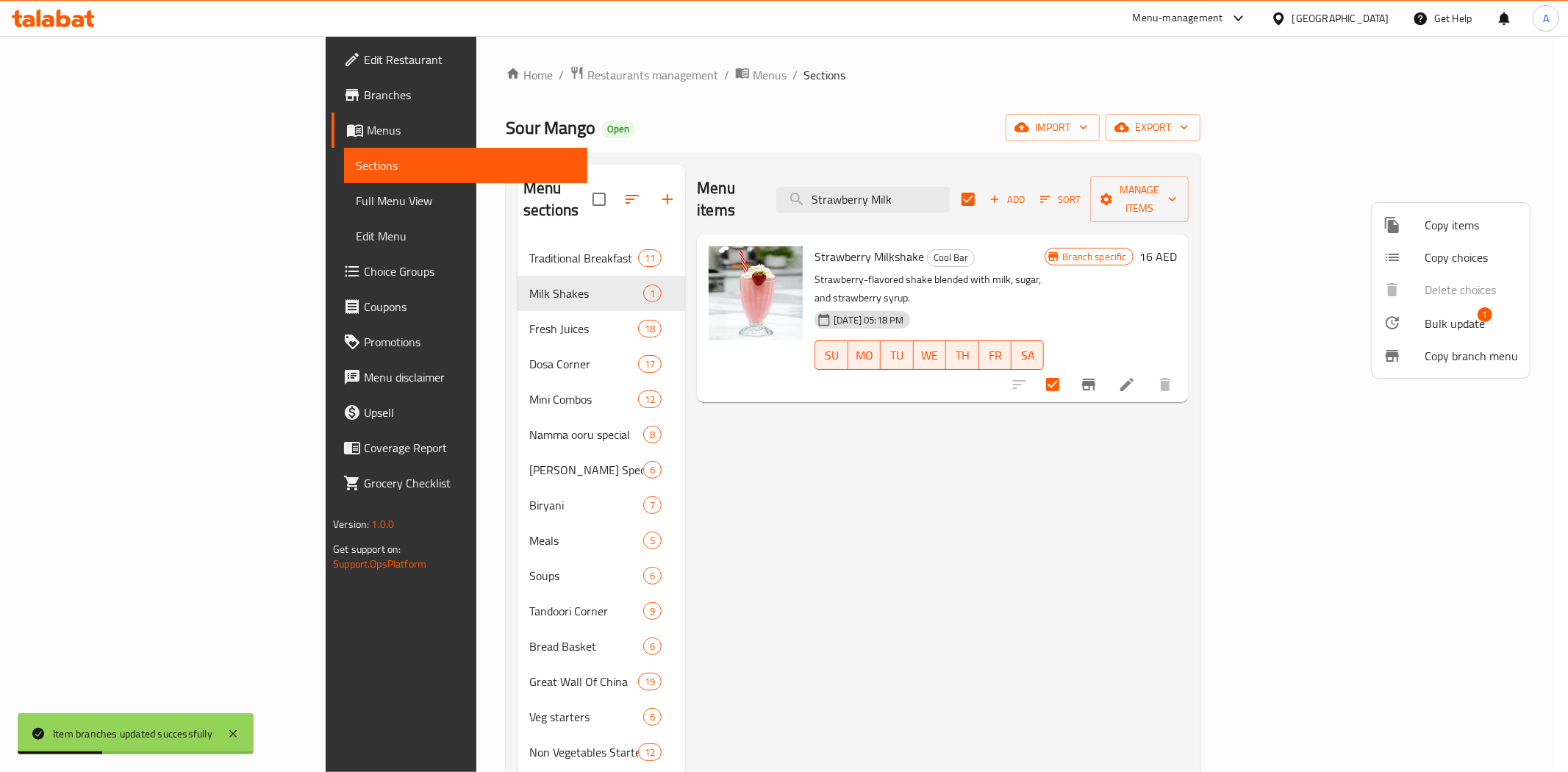
click at [1473, 330] on span "Bulk update" at bounding box center [1454, 324] width 60 height 17
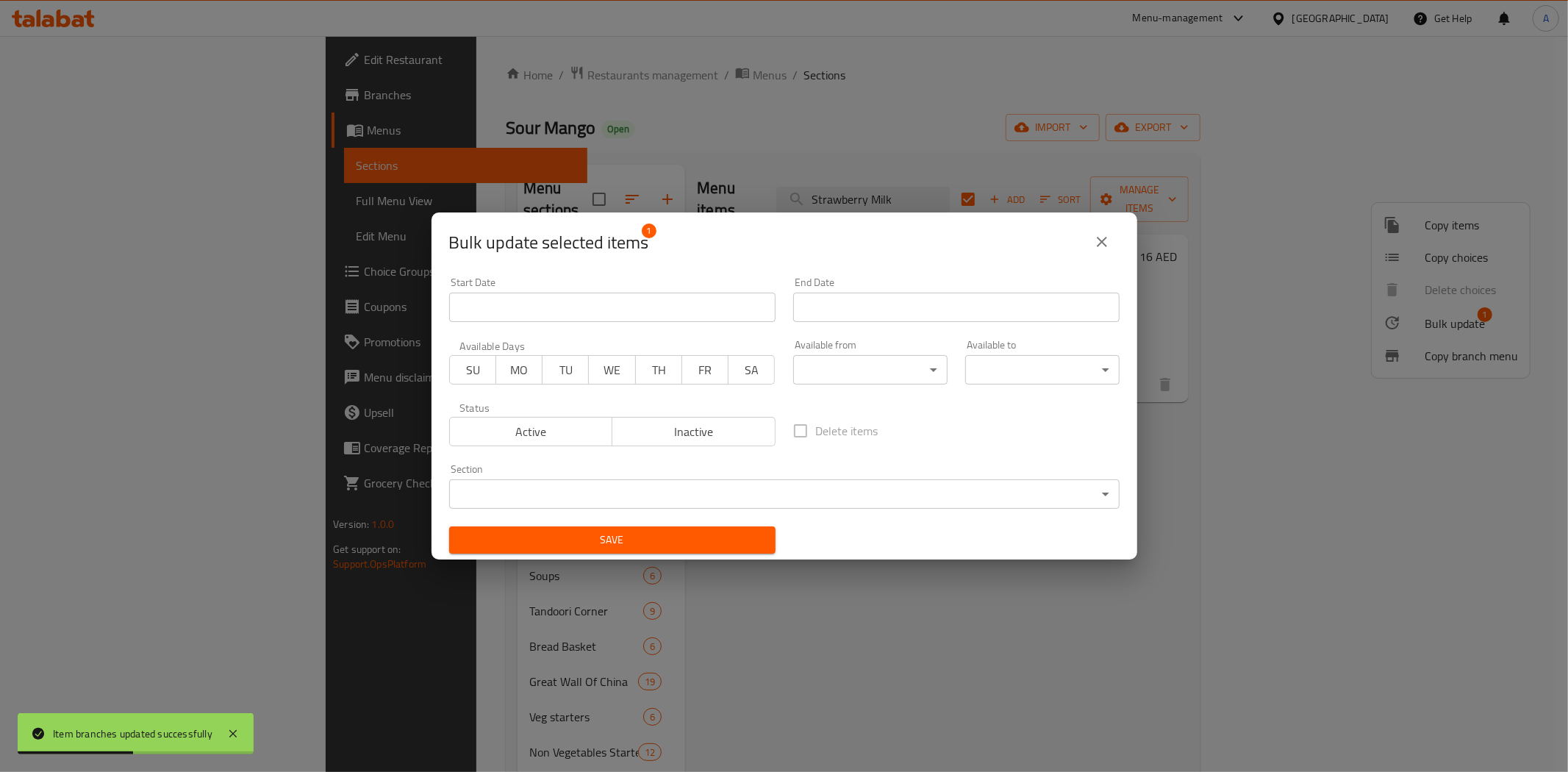
click at [755, 491] on body "Item branches updated successfully ​ Menu-management United Arab Emirates Get H…" at bounding box center [784, 404] width 1568 height 737
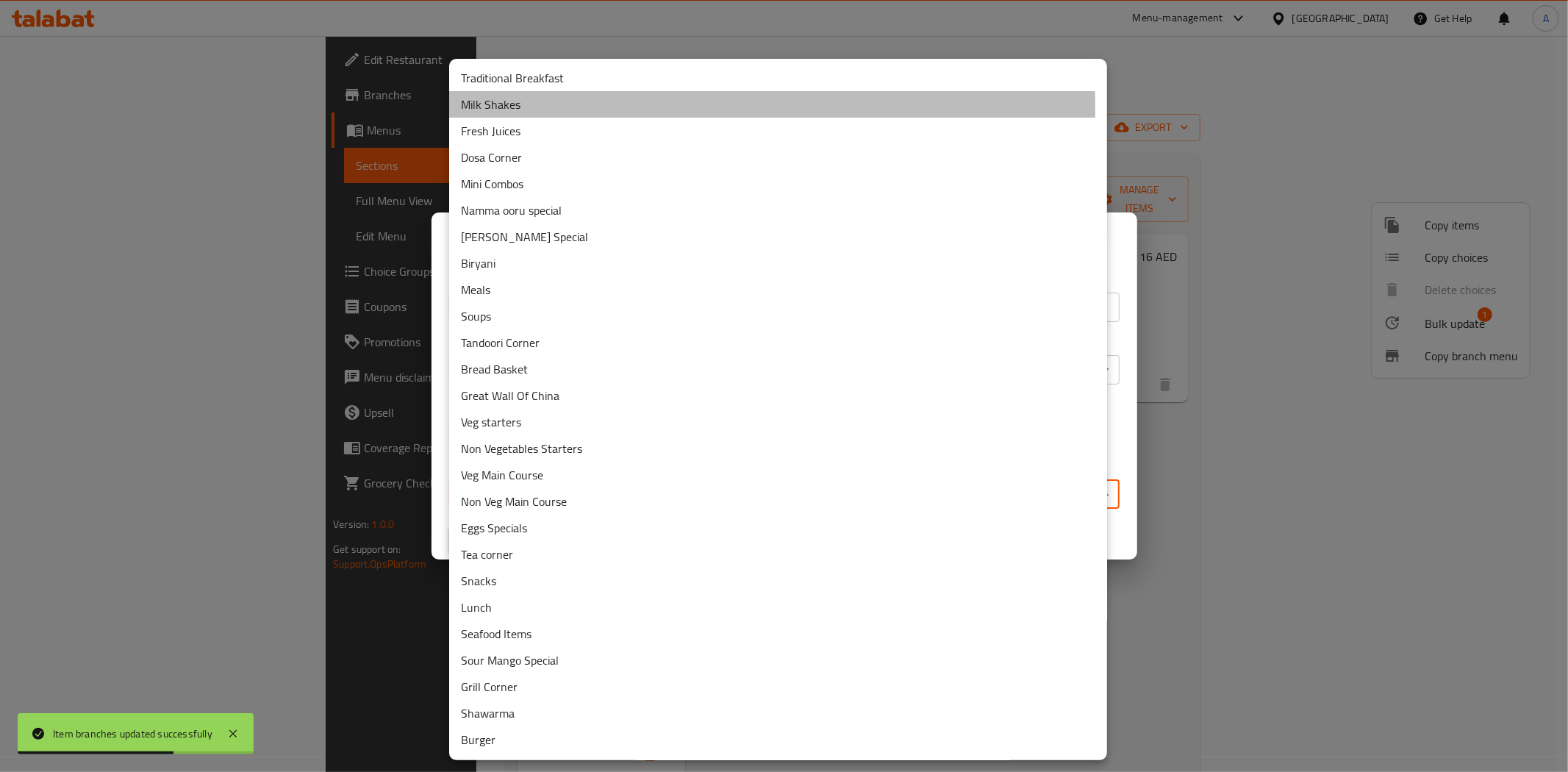
click at [515, 109] on li "Milk Shakes" at bounding box center [777, 104] width 658 height 27
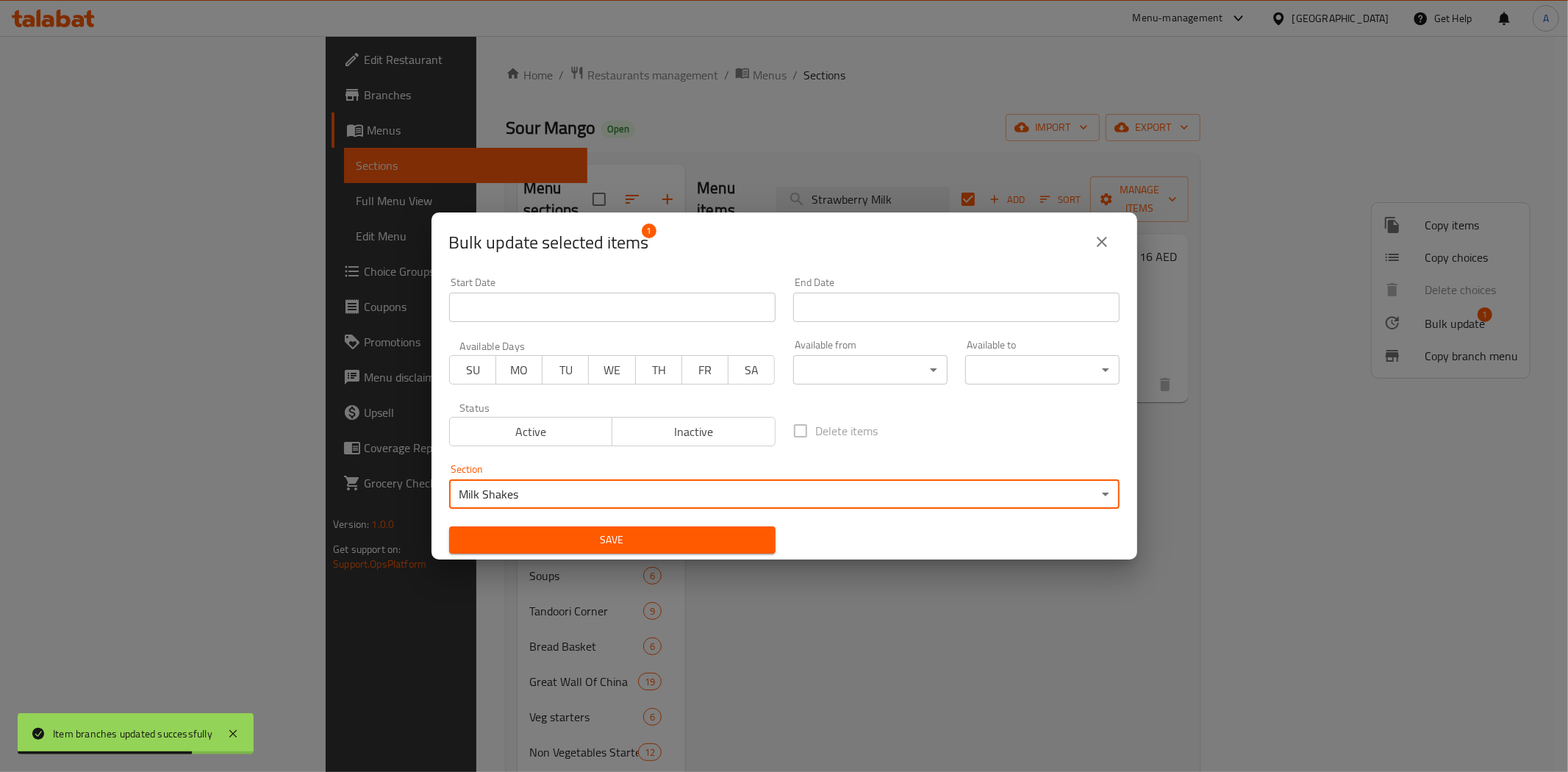
click at [667, 541] on span "Save" at bounding box center [612, 540] width 303 height 18
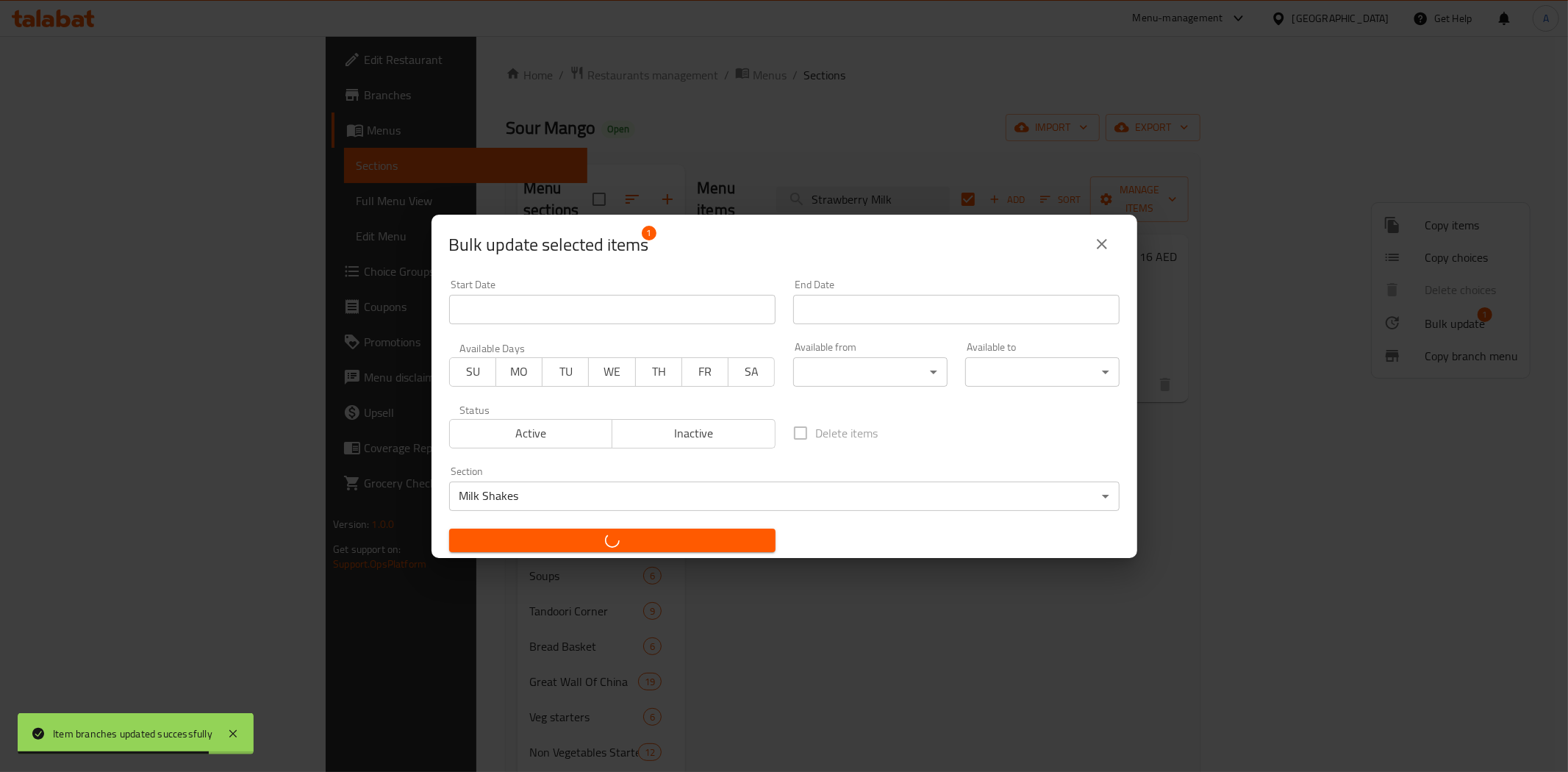
checkbox input "false"
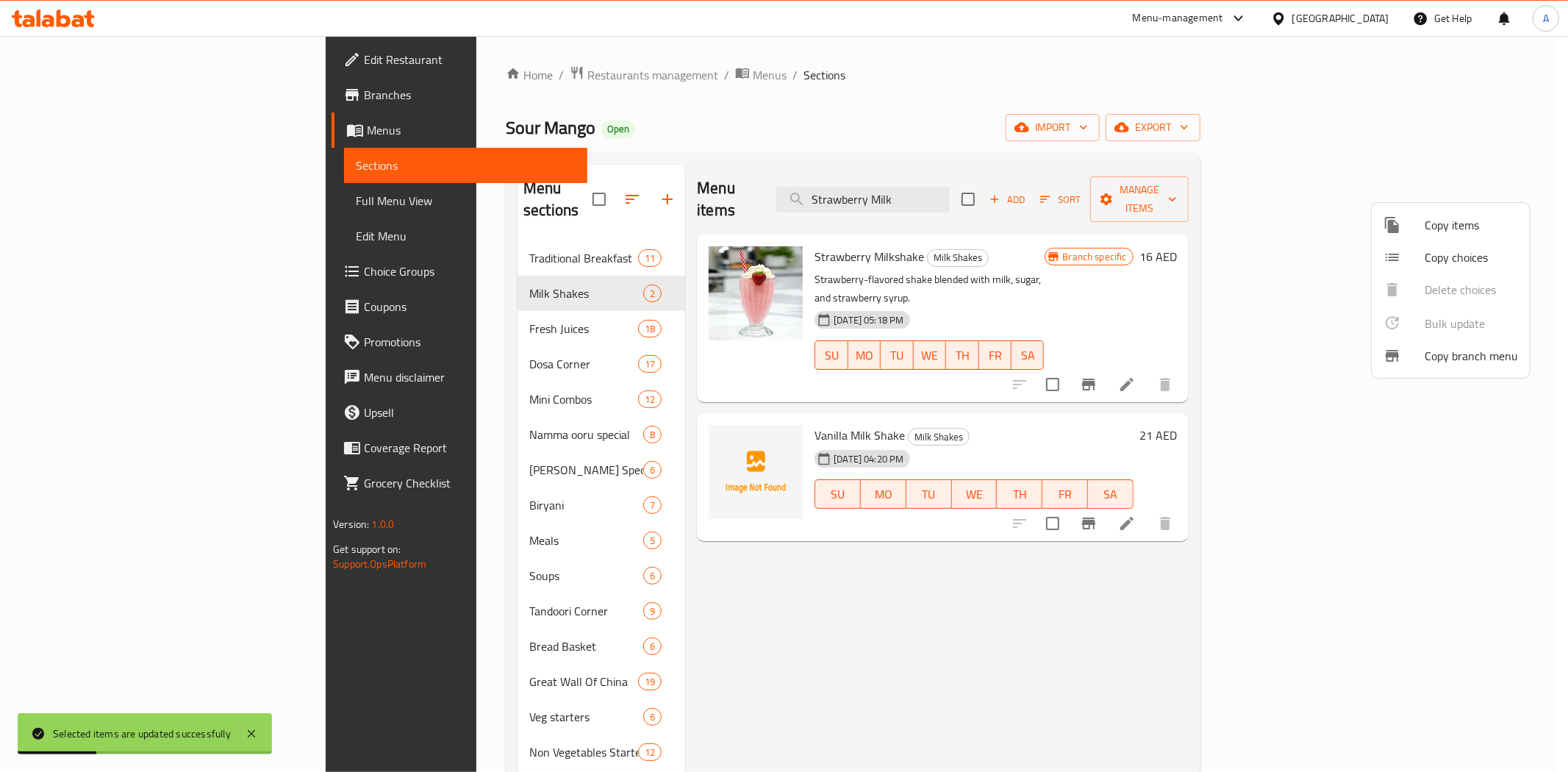
click at [1024, 581] on div at bounding box center [784, 386] width 1568 height 772
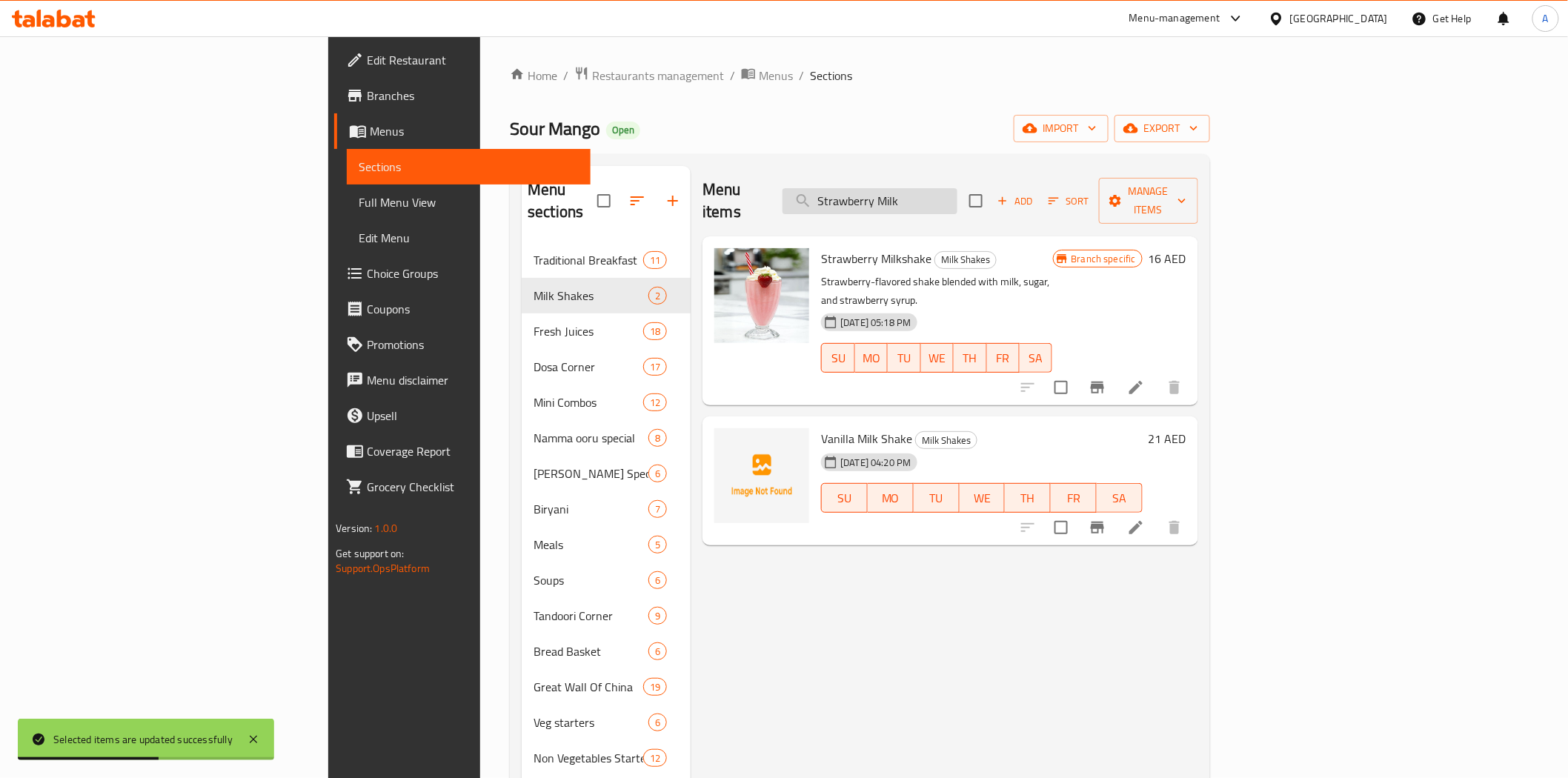
click at [958, 189] on input "Strawberry Milk" at bounding box center [870, 201] width 175 height 26
paste input "Mango Milk Shake"
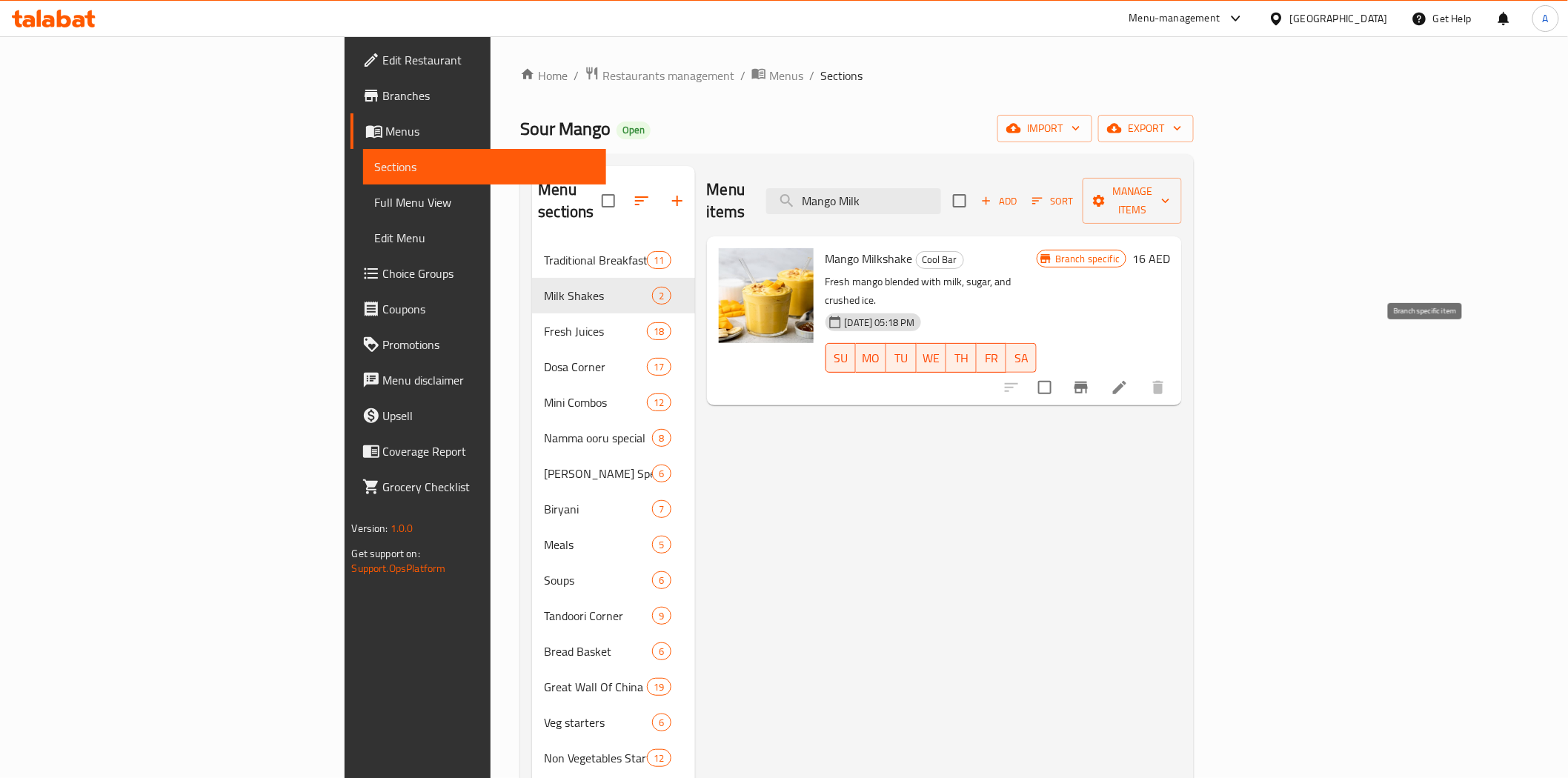
type input "Mango Milk"
click at [1088, 381] on icon "Branch-specific-item" at bounding box center [1081, 387] width 13 height 12
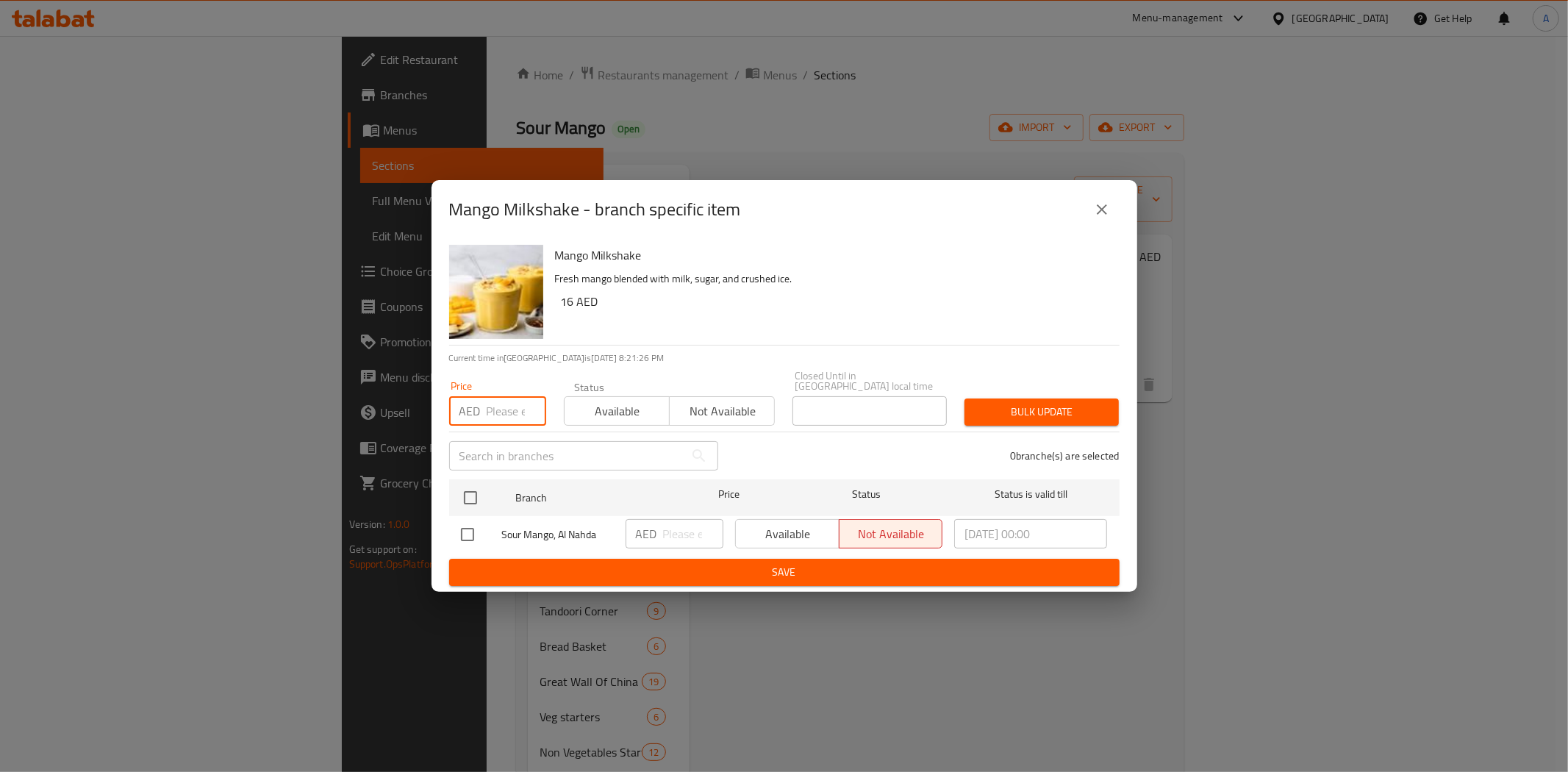
click at [508, 411] on input "number" at bounding box center [517, 411] width 59 height 30
type input "21"
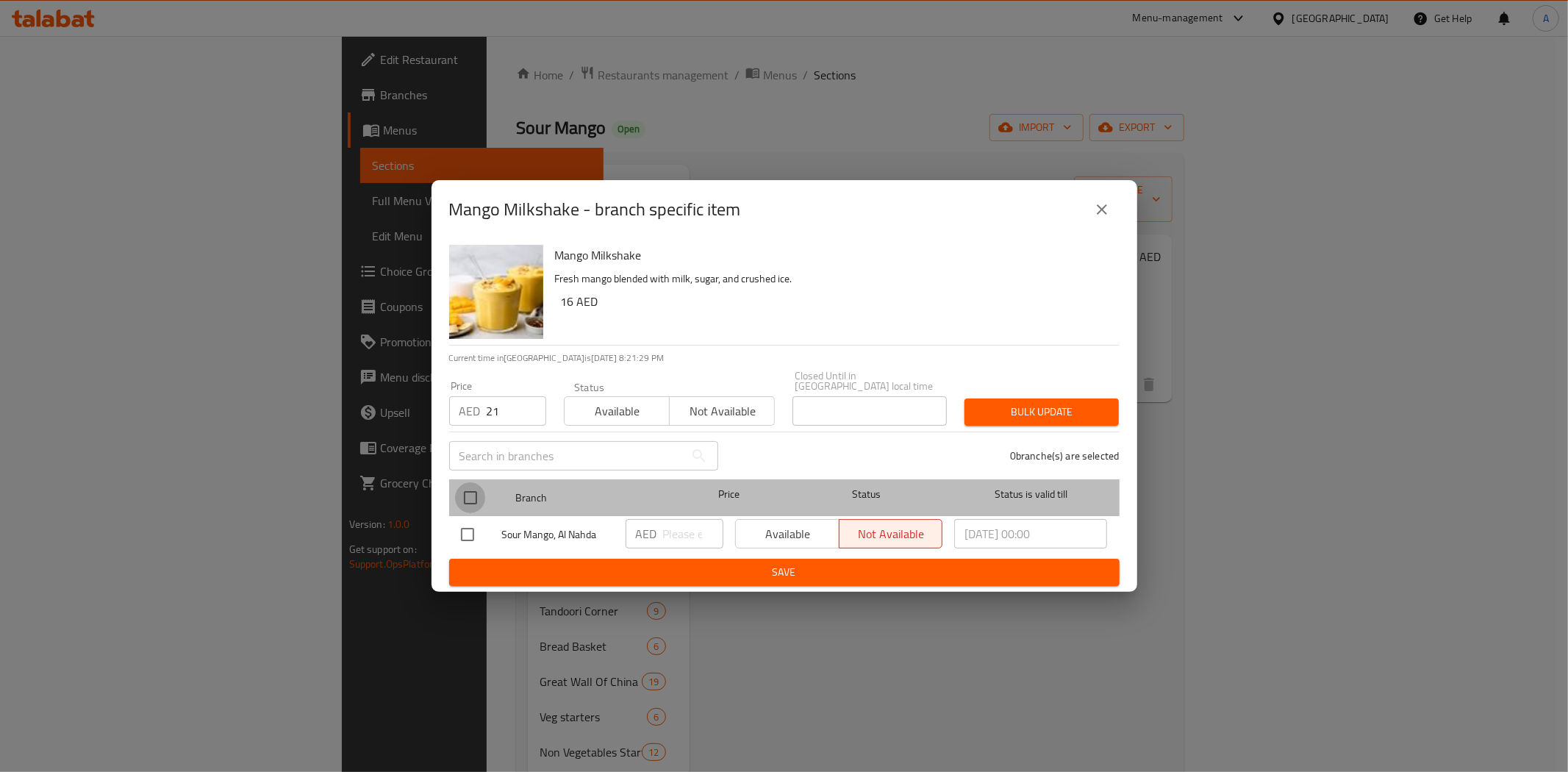
click at [472, 495] on input "checkbox" at bounding box center [471, 498] width 31 height 31
checkbox input "true"
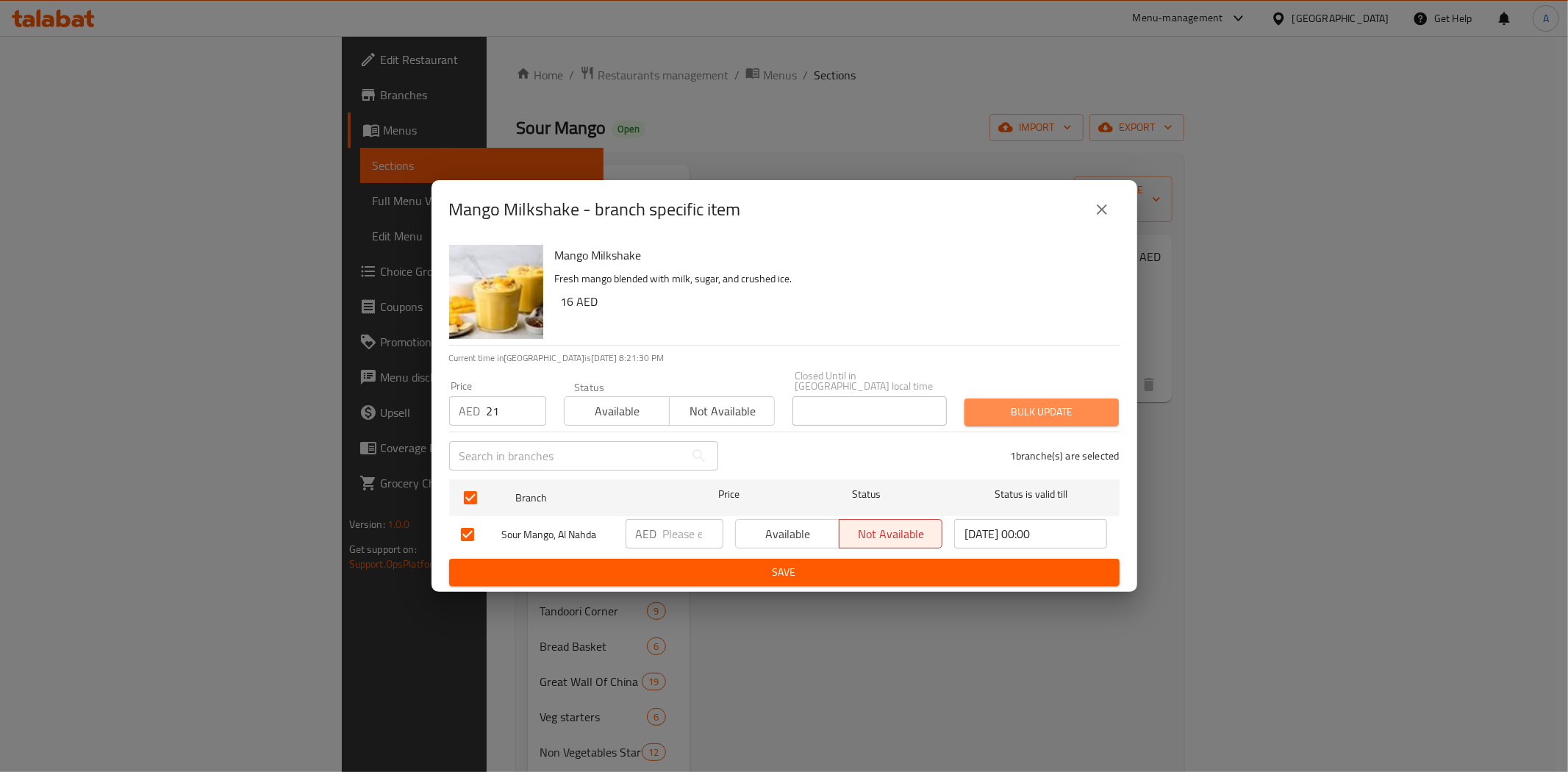
click at [1021, 416] on span "Bulk update" at bounding box center [1041, 412] width 131 height 18
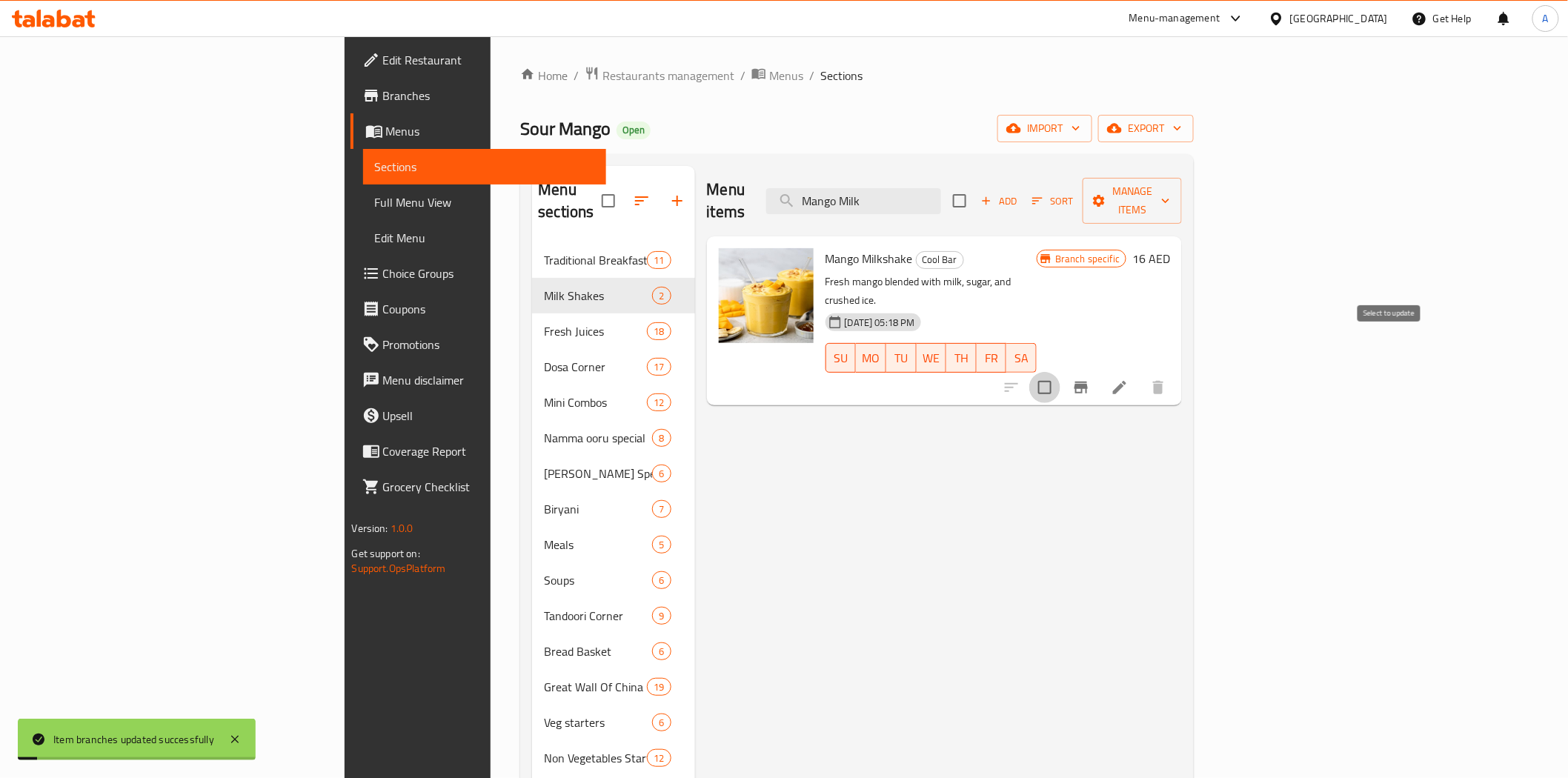
click at [1061, 372] on input "checkbox" at bounding box center [1044, 387] width 31 height 31
checkbox input "true"
click at [1170, 196] on span "Manage items" at bounding box center [1132, 200] width 76 height 37
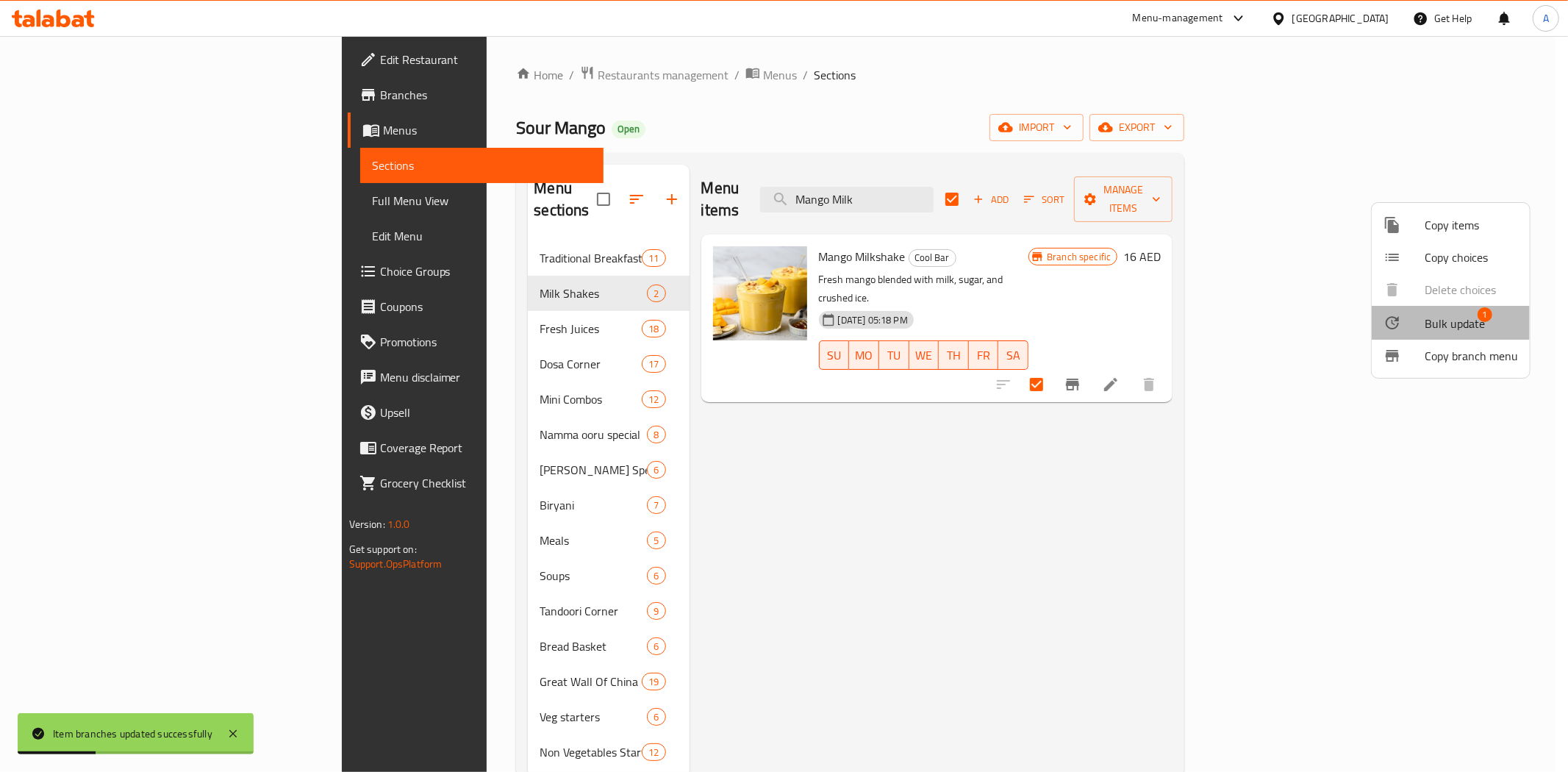
click at [1467, 317] on span "Bulk update" at bounding box center [1454, 324] width 60 height 17
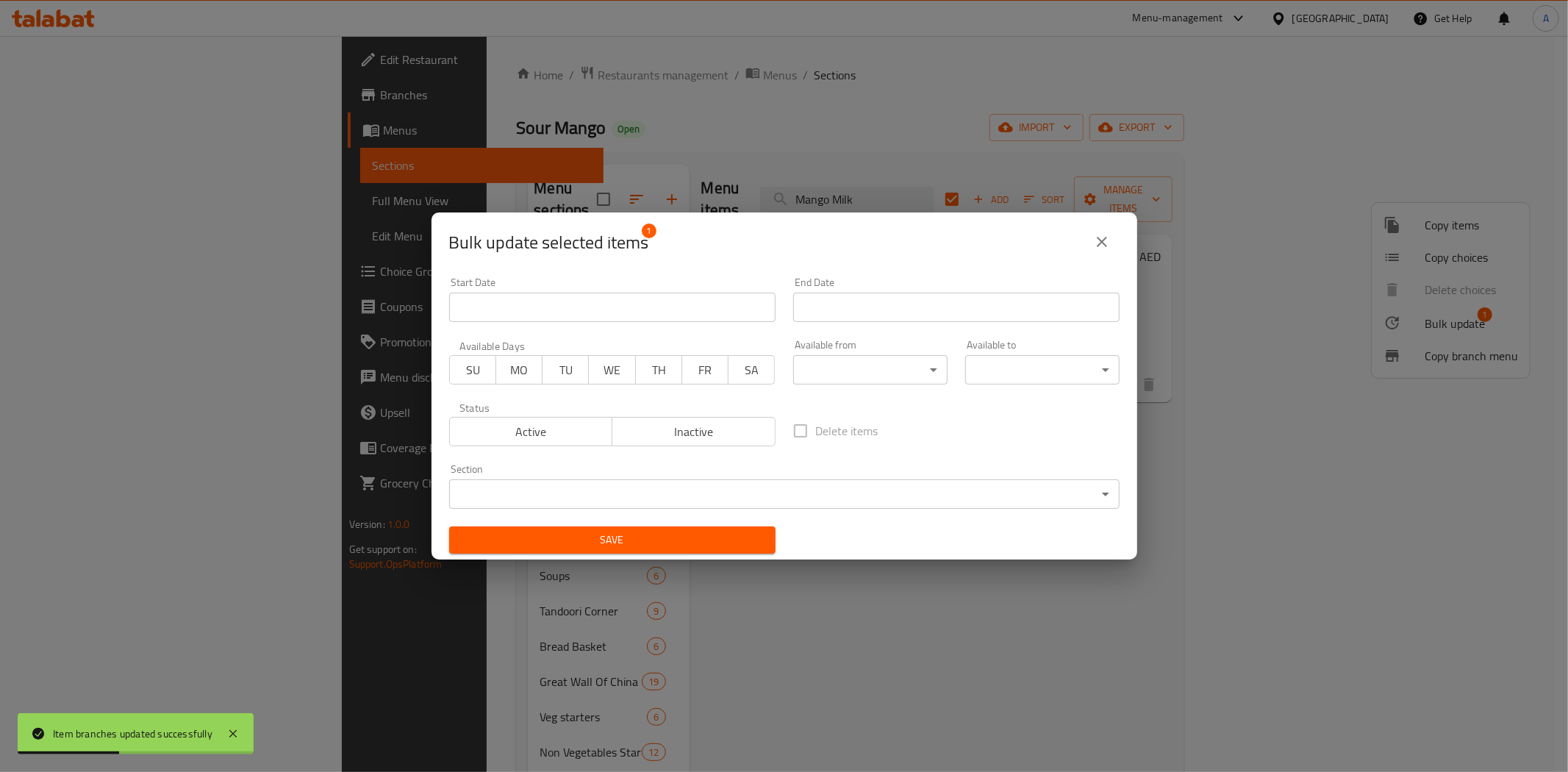
click at [793, 498] on body "Item branches updated successfully ​ Menu-management United Arab Emirates Get H…" at bounding box center [784, 404] width 1568 height 737
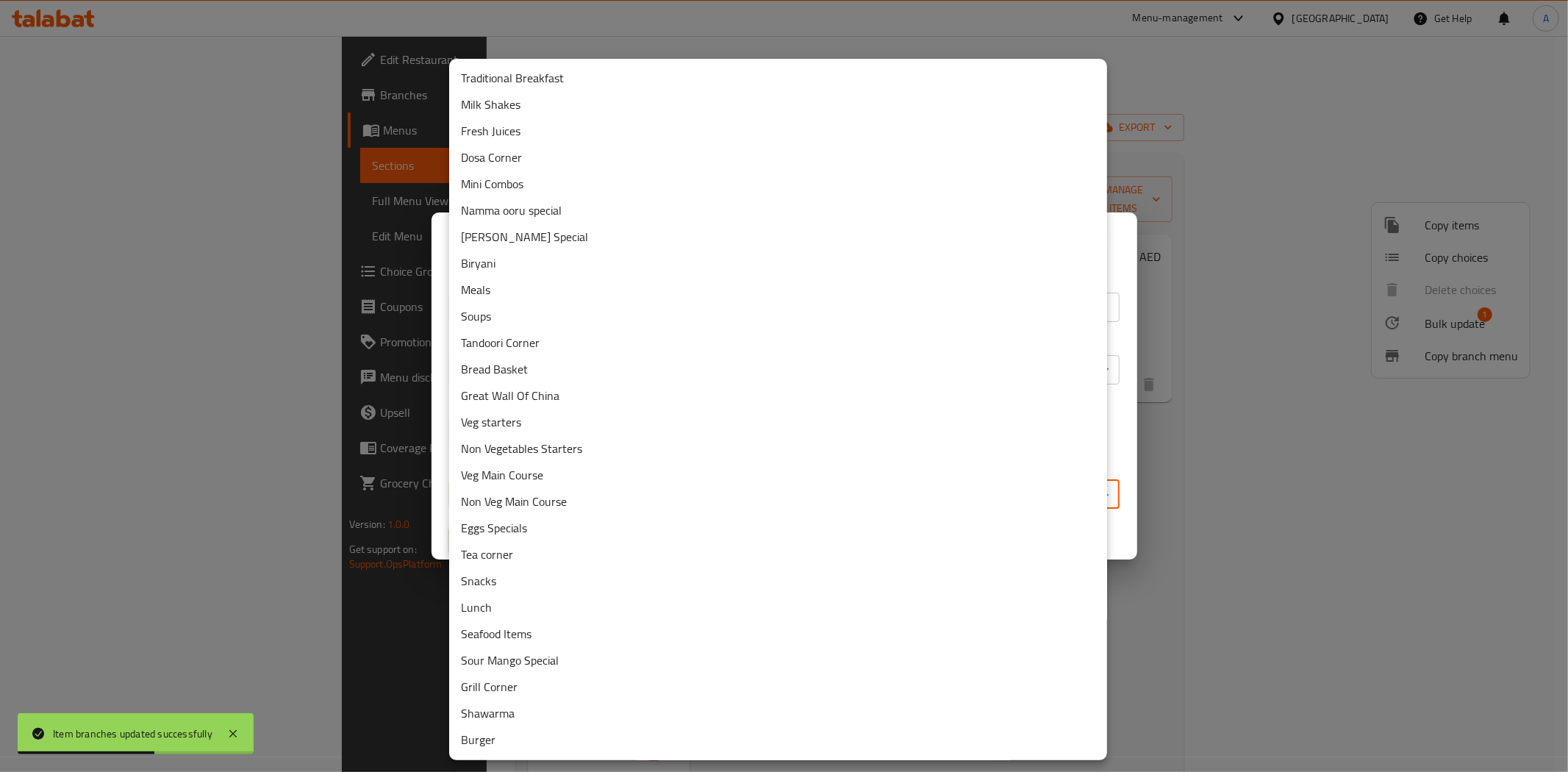
click at [530, 111] on li "Milk Shakes" at bounding box center [777, 104] width 658 height 27
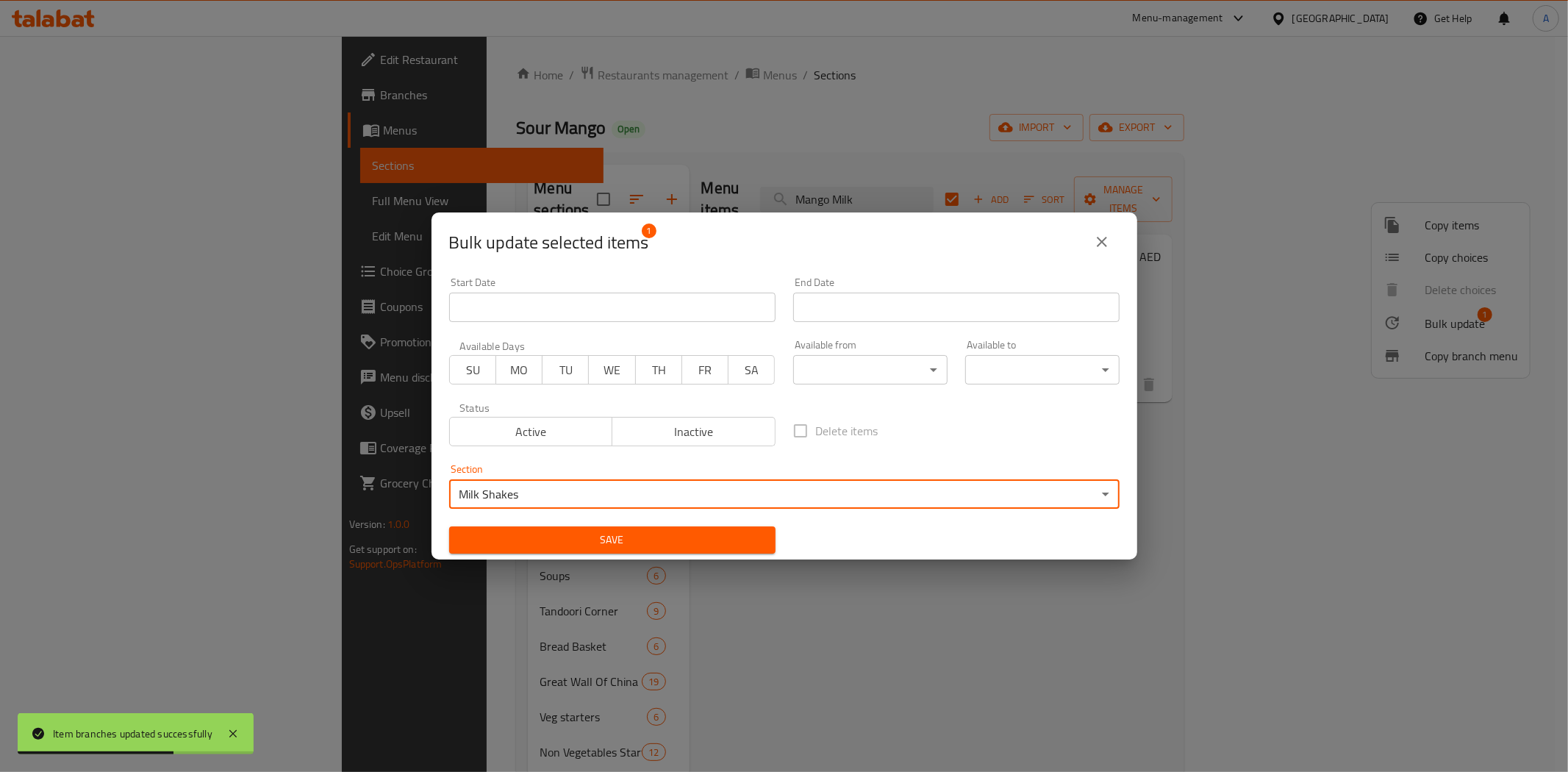
click at [606, 532] on span "Save" at bounding box center [612, 540] width 303 height 18
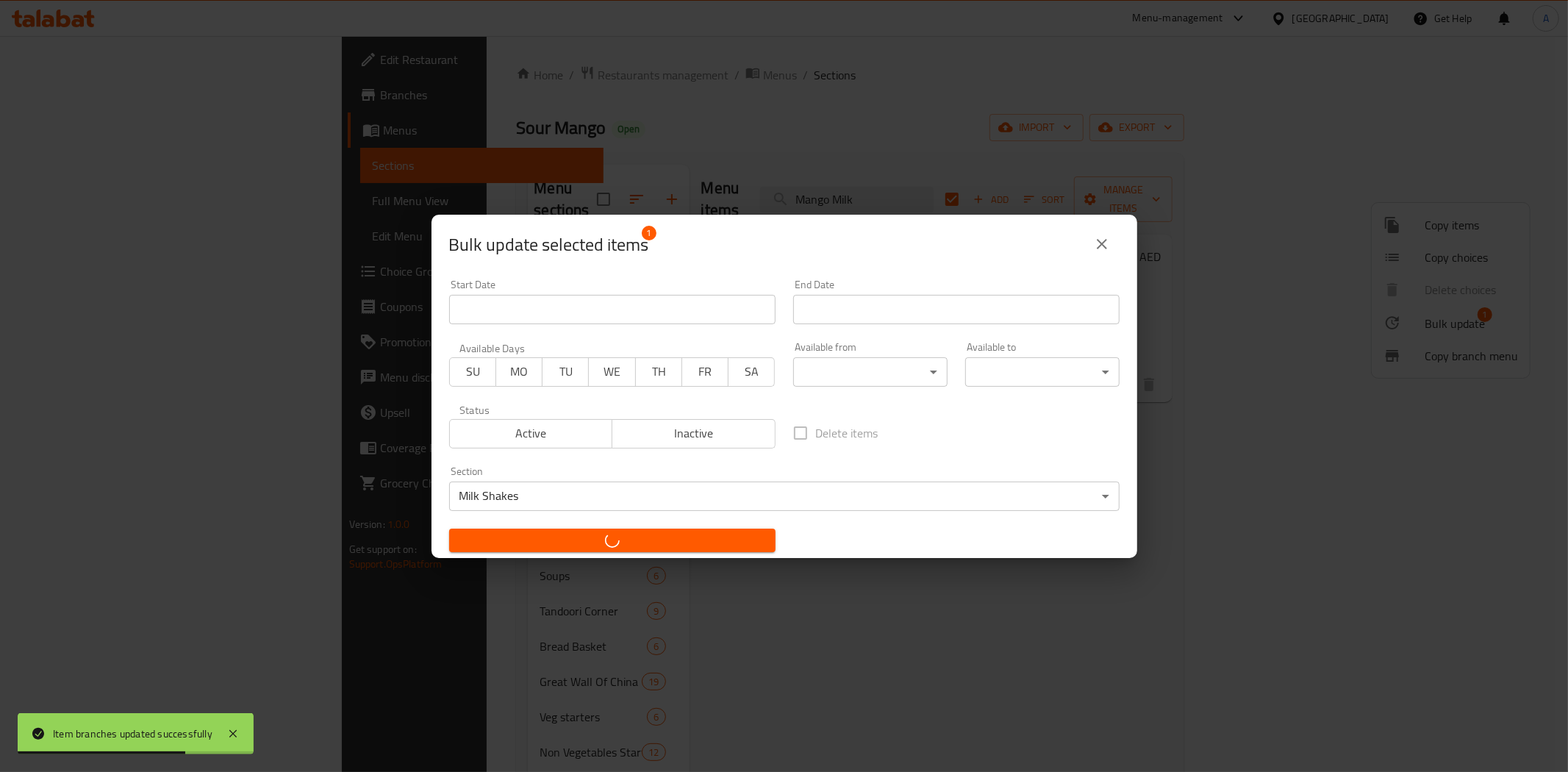
checkbox input "false"
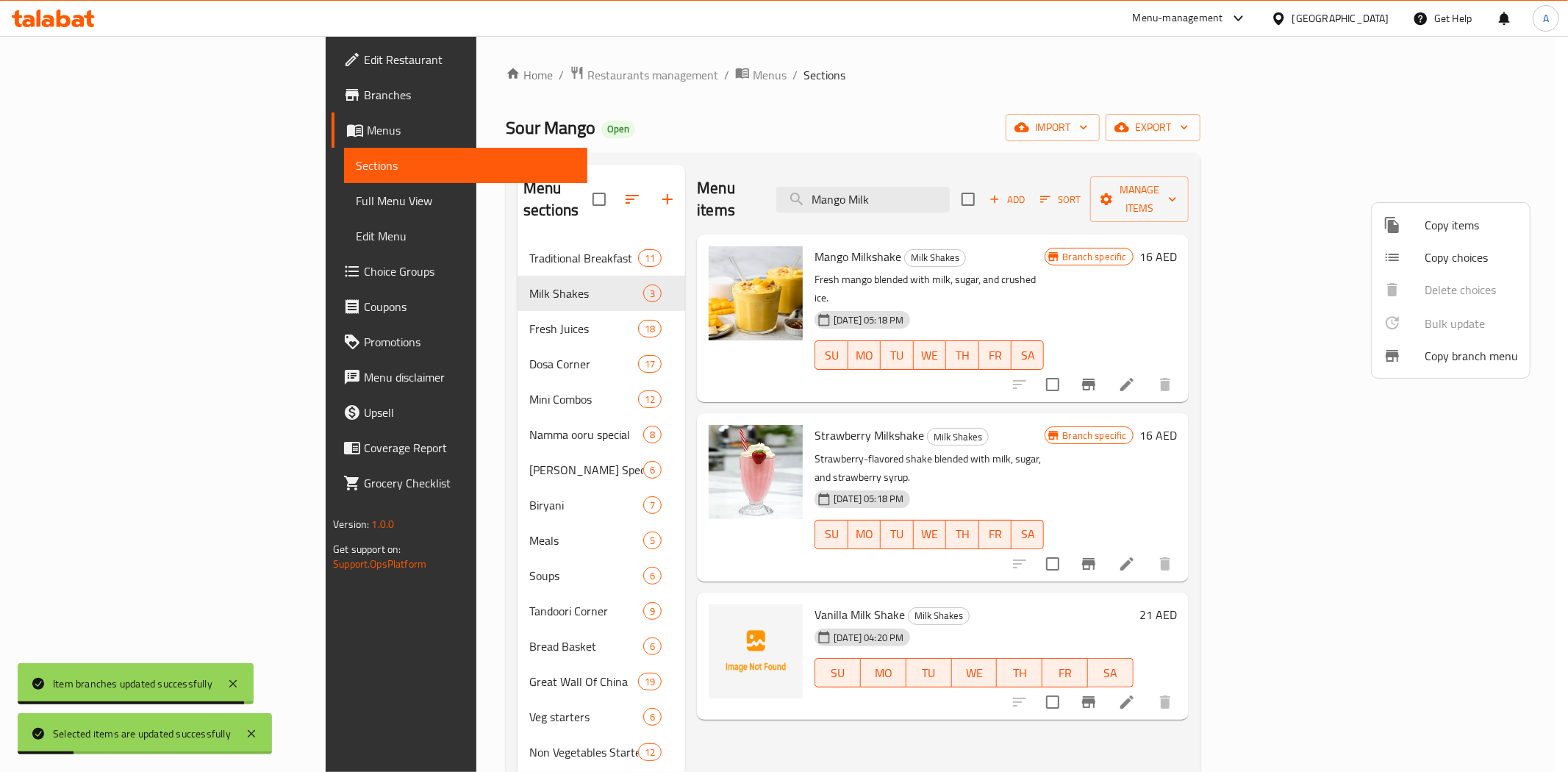
click at [978, 534] on div at bounding box center [784, 386] width 1568 height 772
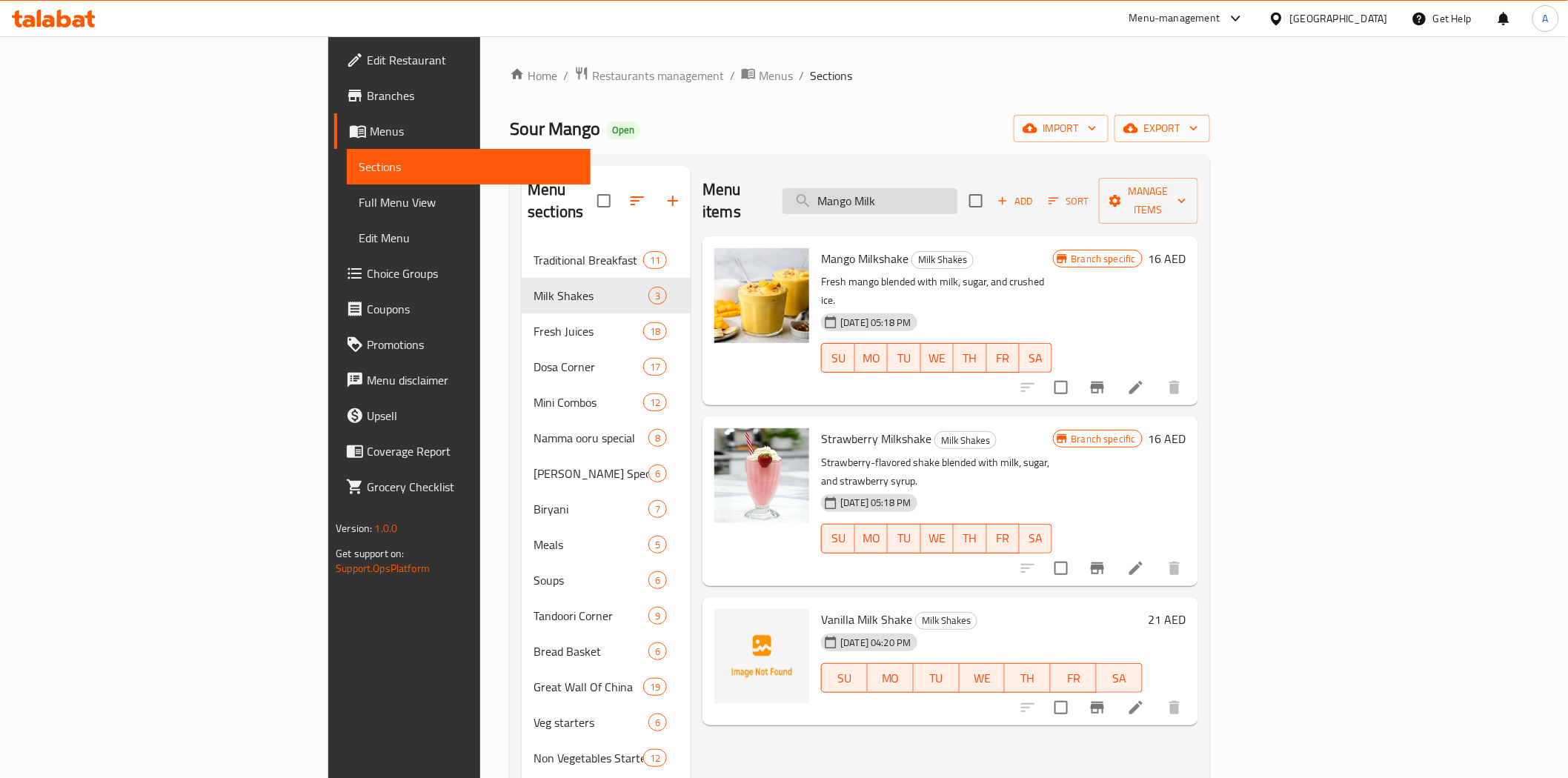
click at [958, 195] on input "Mango Milk" at bounding box center [870, 201] width 175 height 26
paste input "Coffee Shake"
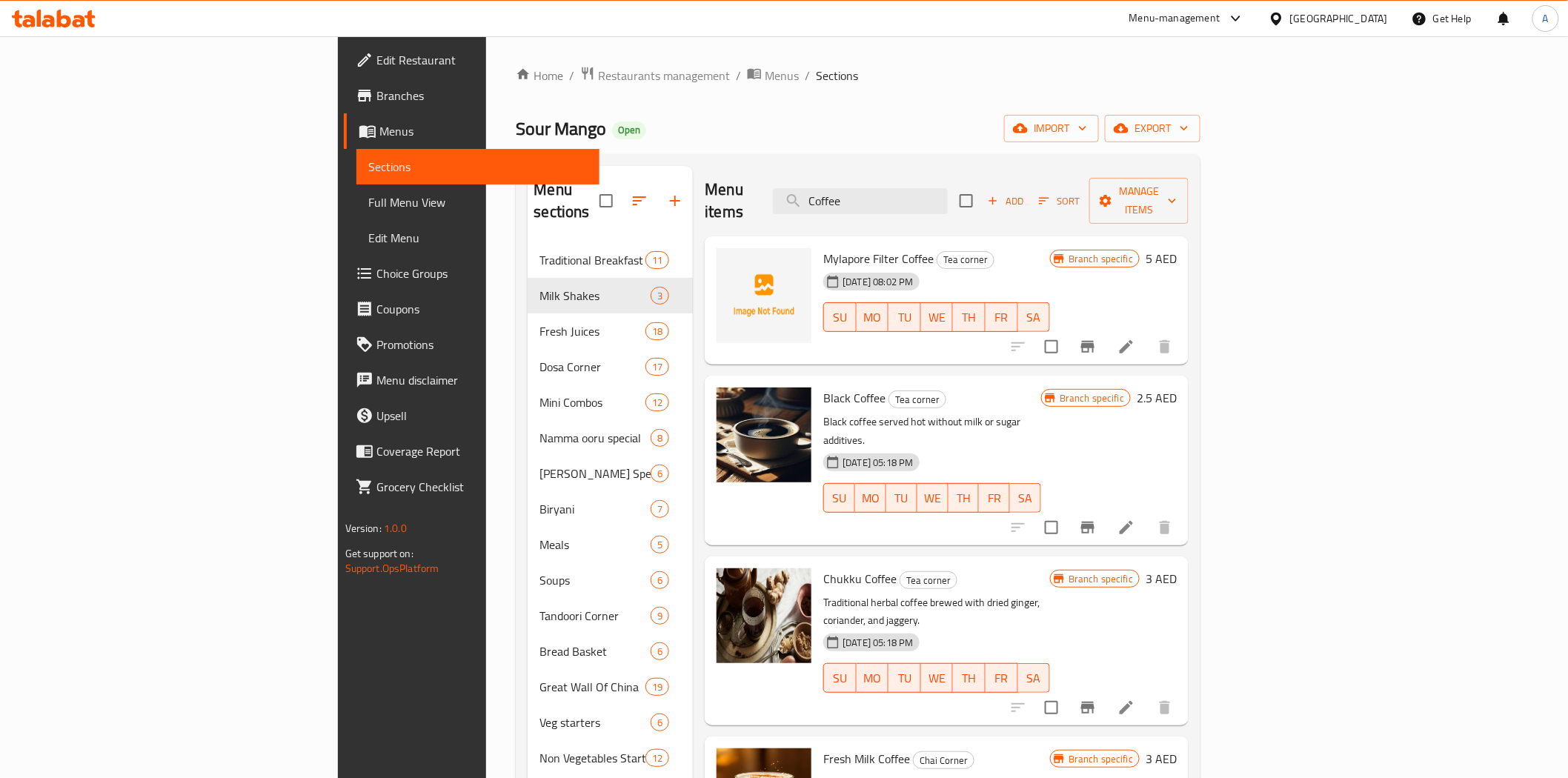
click at [973, 208] on div "Menu items Coffee Add Sort Manage items" at bounding box center [946, 200] width 484 height 70
click at [973, 206] on div "Menu items Coffee Add Sort Manage items" at bounding box center [946, 200] width 484 height 70
click at [948, 194] on input "Coffee" at bounding box center [861, 201] width 175 height 26
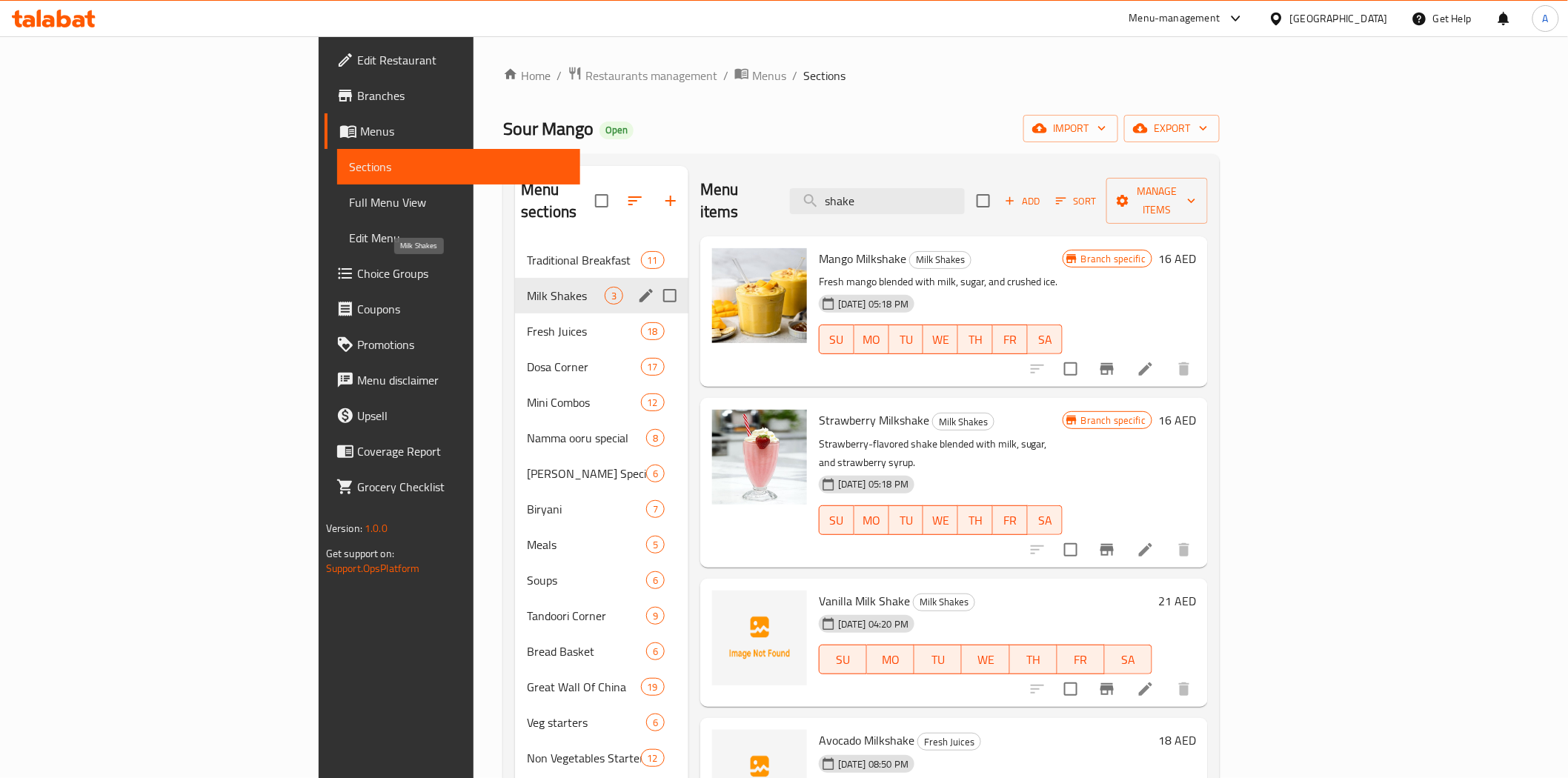
type input "shake"
click at [527, 287] on span "Milk Shakes" at bounding box center [565, 296] width 78 height 17
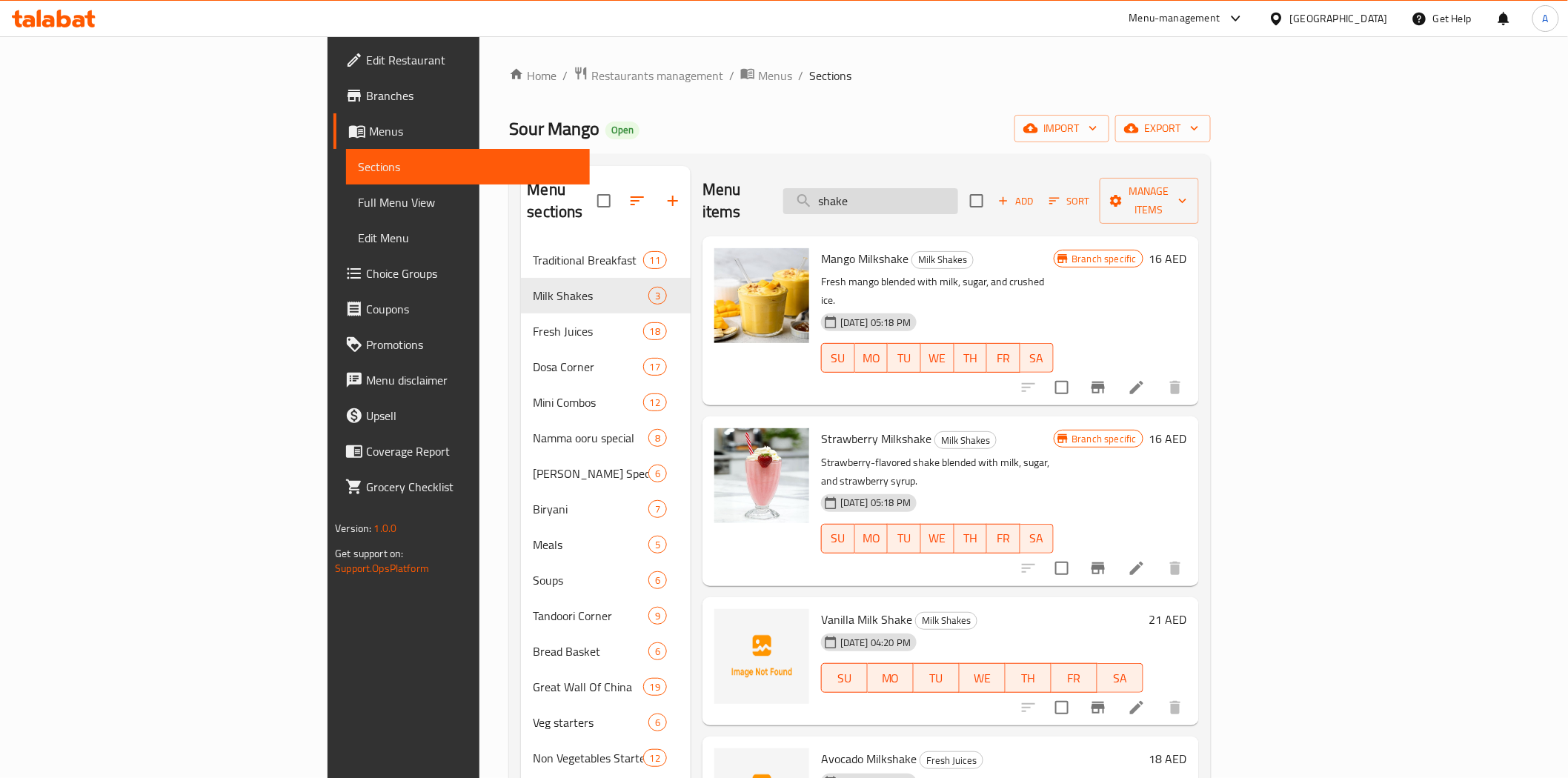
click at [958, 197] on input "shake" at bounding box center [871, 201] width 175 height 26
click at [1036, 193] on span "Add" at bounding box center [1015, 201] width 40 height 17
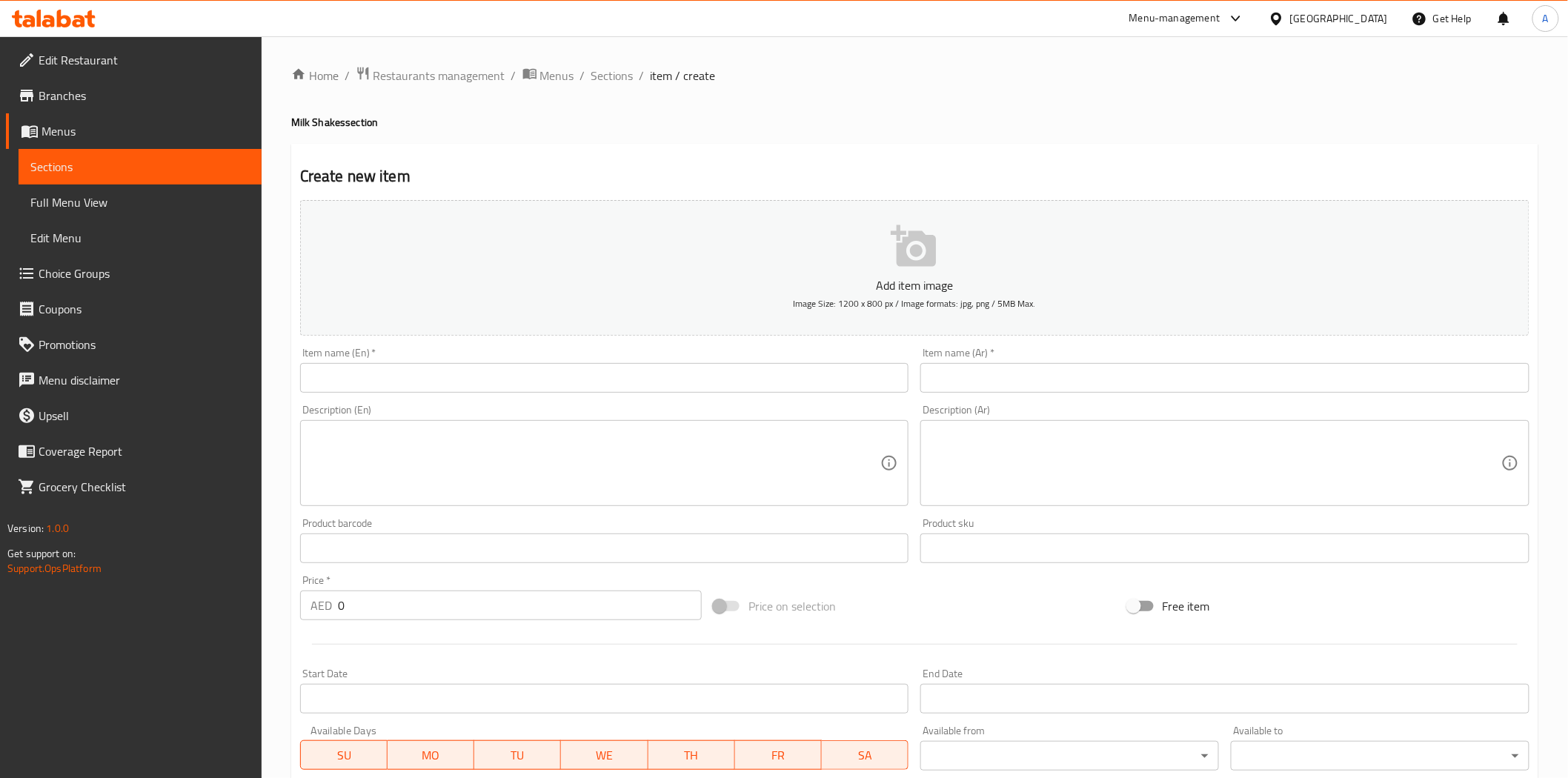
click at [732, 376] on input "text" at bounding box center [604, 377] width 609 height 30
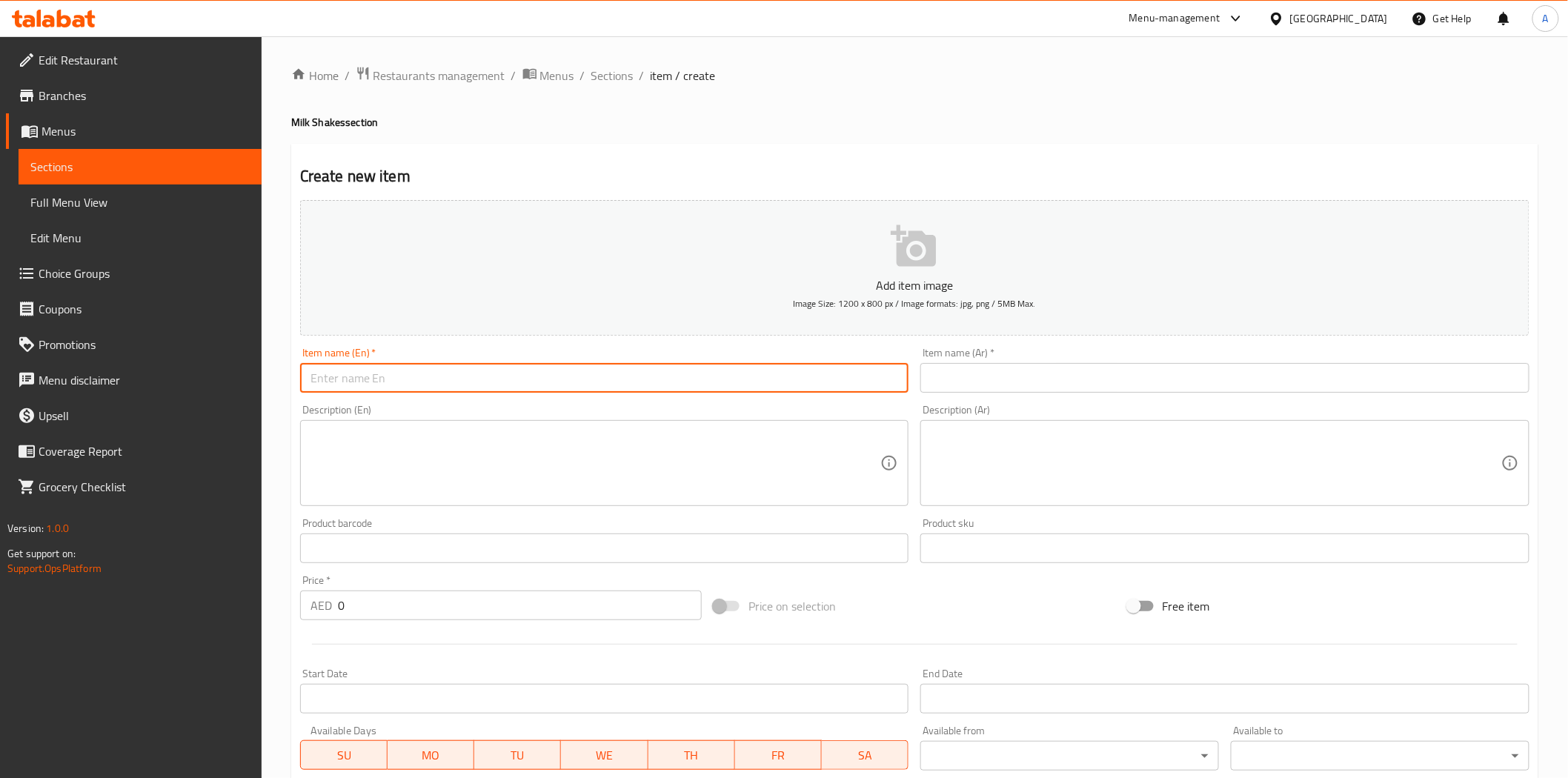
paste input "Coffee Shake"
type input "Coffee Shake"
click at [1084, 366] on input "text" at bounding box center [1224, 377] width 609 height 30
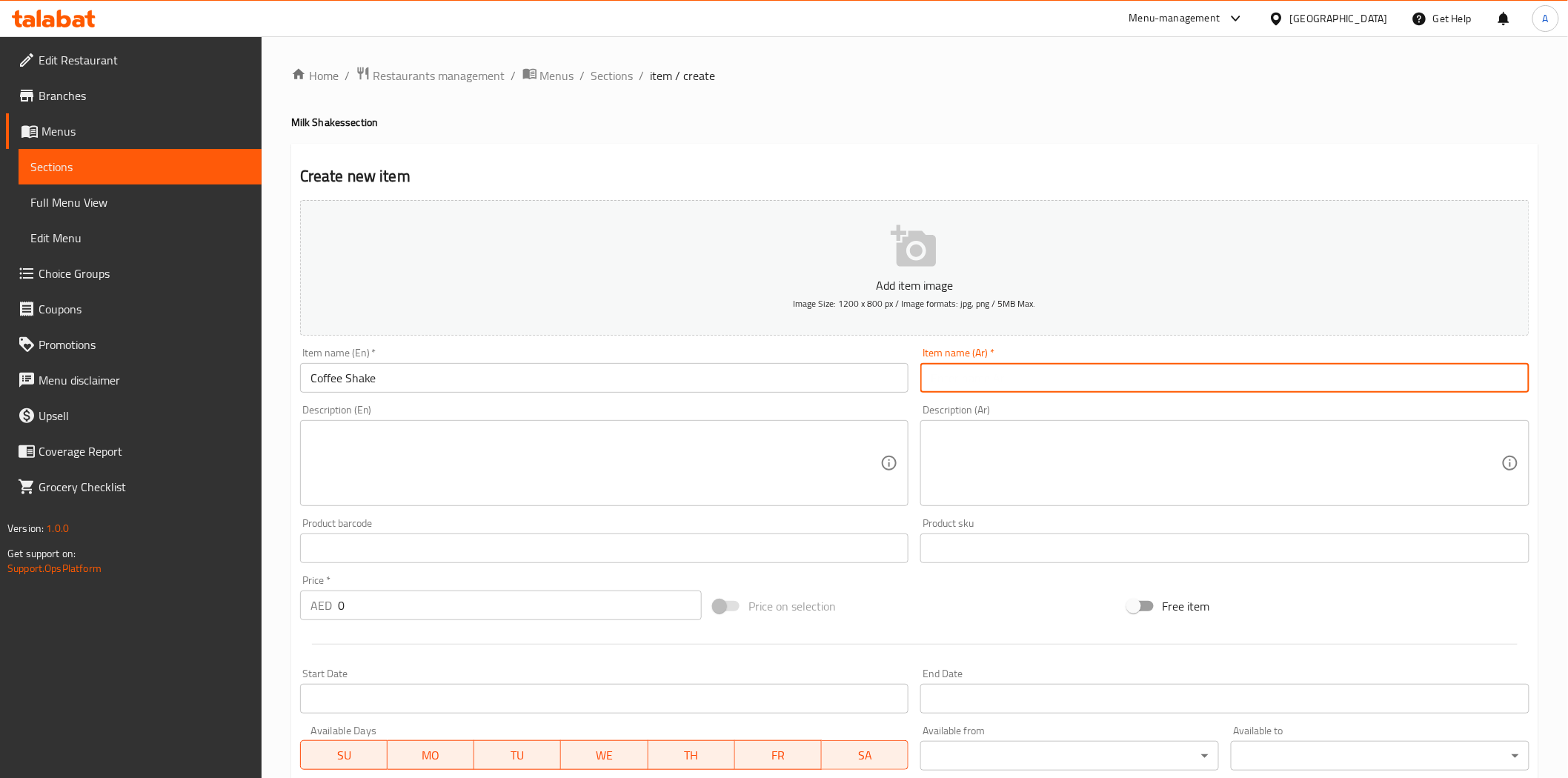
paste input "ميلك شيك القهوة"
click at [1510, 383] on input "ميلك شيك القهوة" at bounding box center [1224, 377] width 609 height 30
click at [1485, 379] on input "شيك القهوة" at bounding box center [1224, 377] width 609 height 30
type input "شيك قهوة"
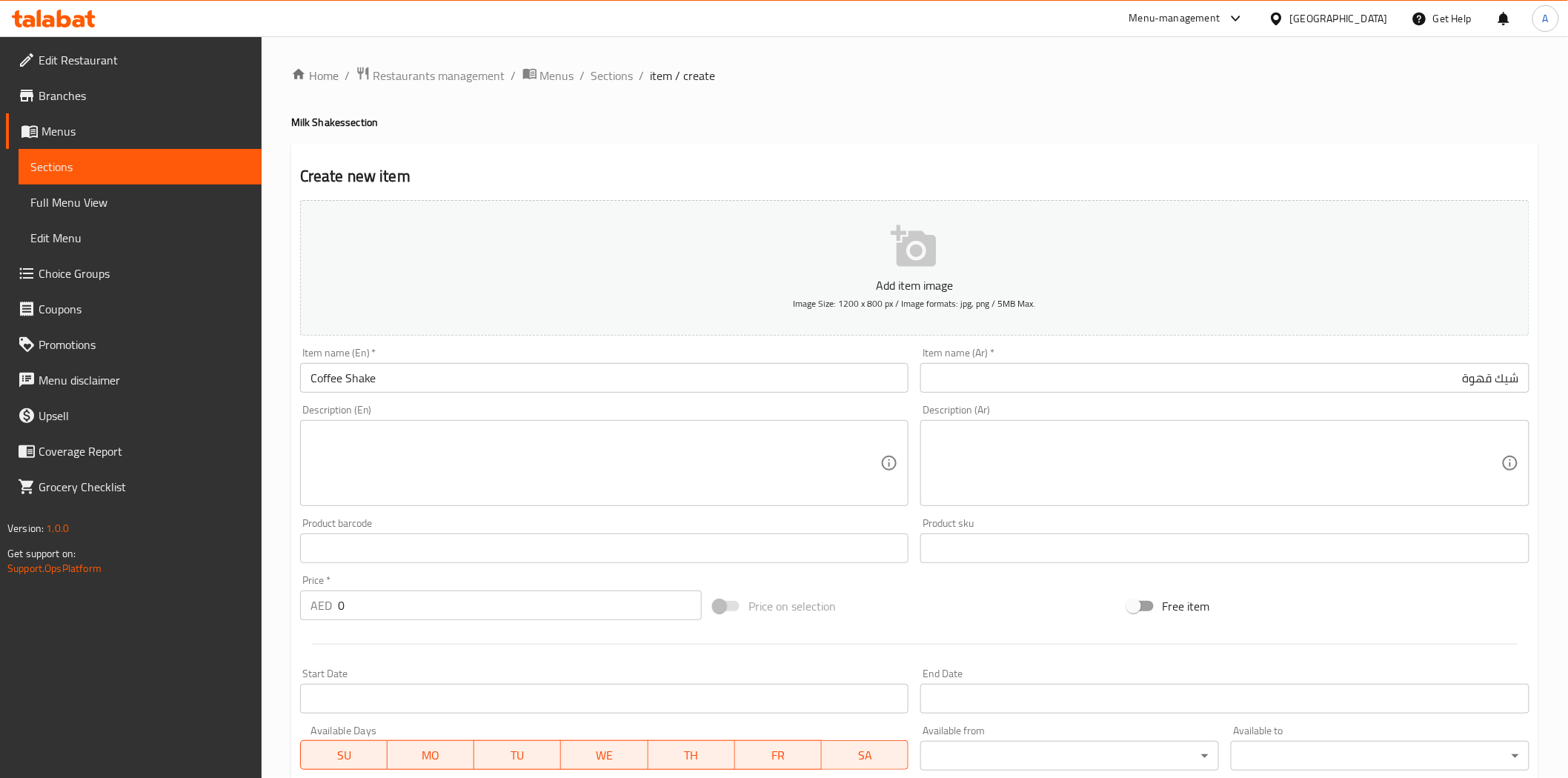
drag, startPoint x: 923, startPoint y: 146, endPoint x: 819, endPoint y: 228, distance: 132.4
click at [923, 146] on div "Create new item Add item image Image Size: 1200 x 800 px / Image formats: jpg, …" at bounding box center [915, 575] width 1247 height 863
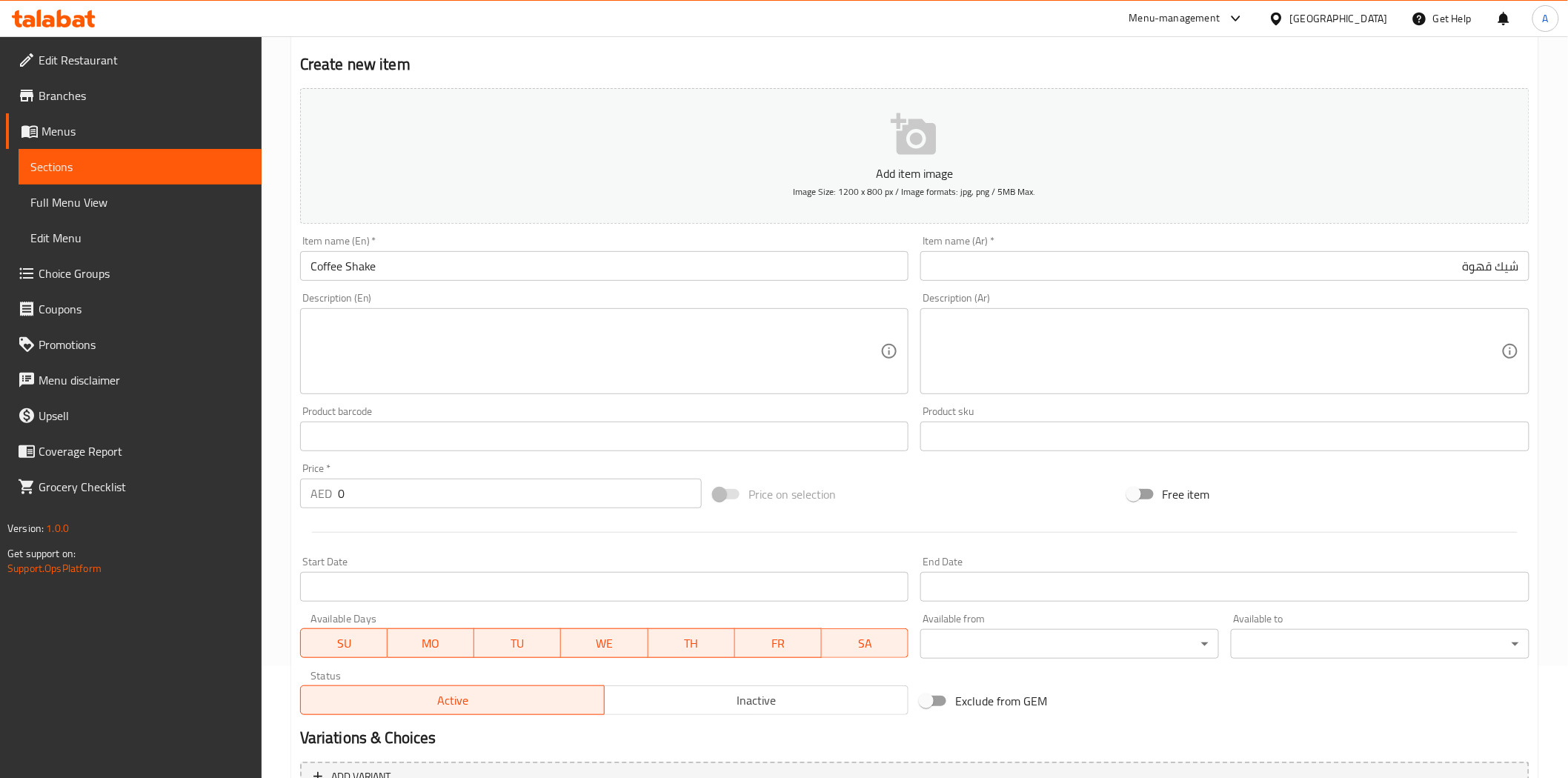
scroll to position [267, 0]
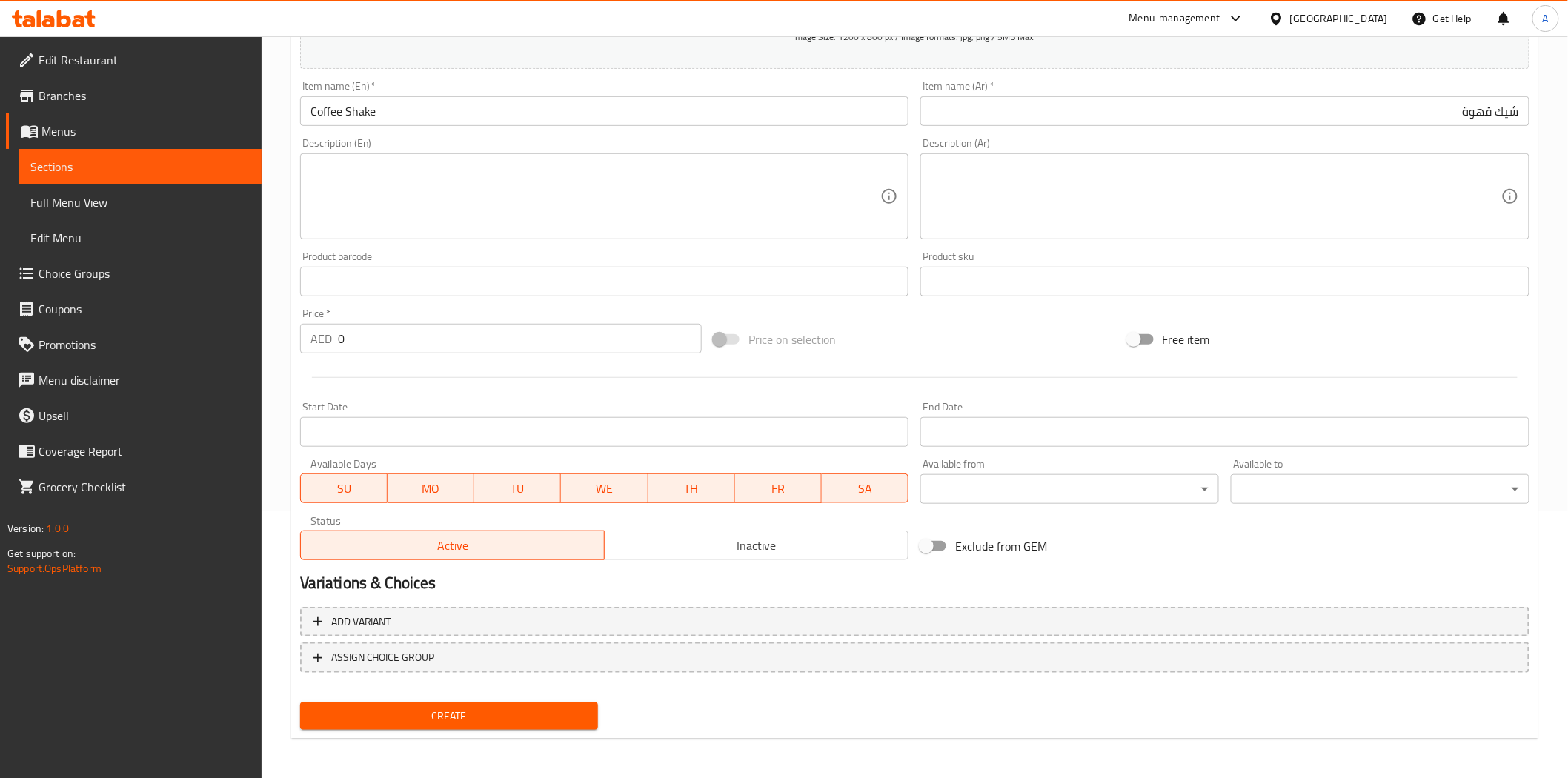
click at [527, 347] on input "0" at bounding box center [520, 338] width 364 height 30
type input "21"
click at [550, 394] on div at bounding box center [915, 377] width 1242 height 37
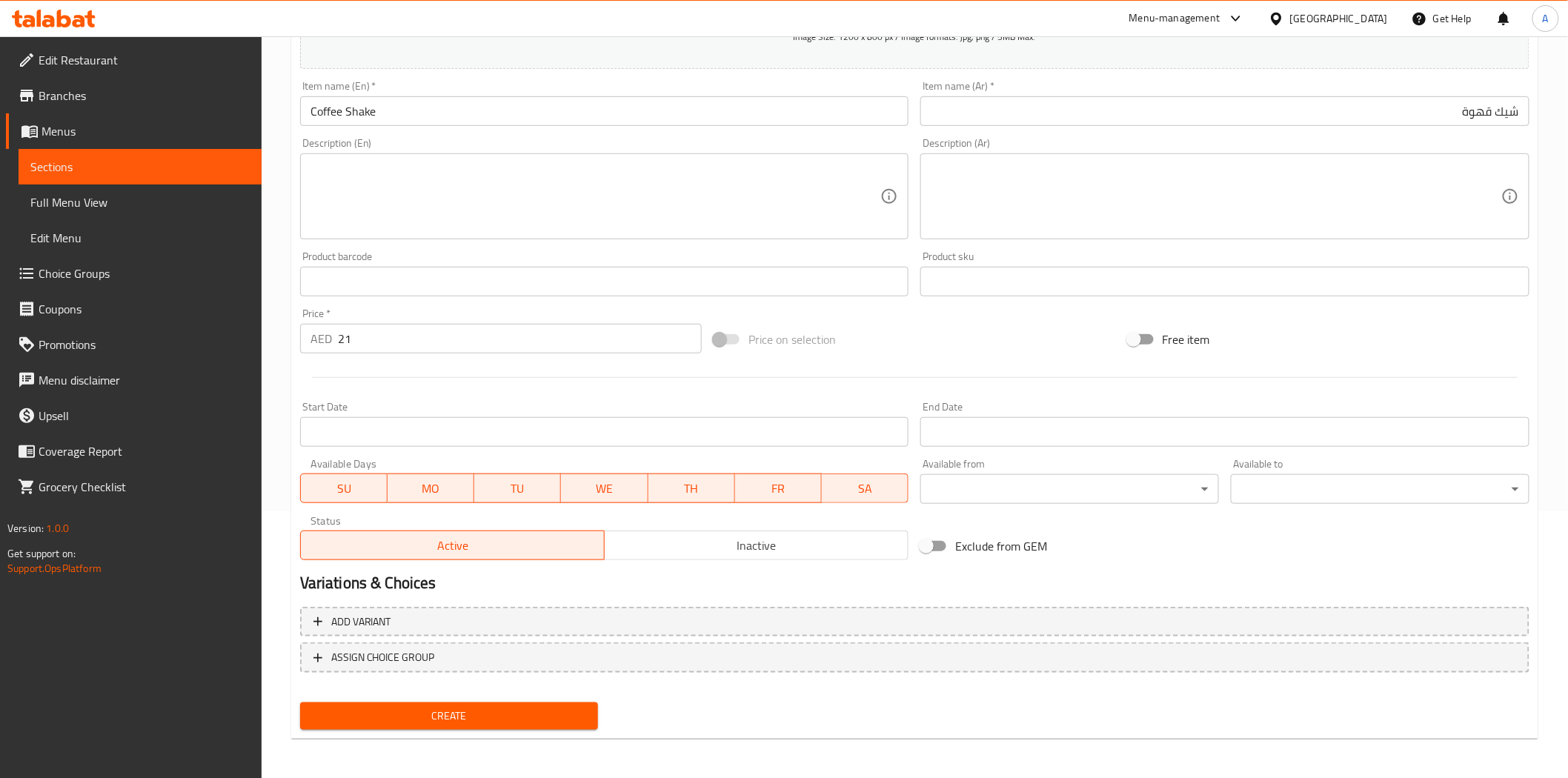
click at [473, 723] on span "Create" at bounding box center [450, 715] width 275 height 18
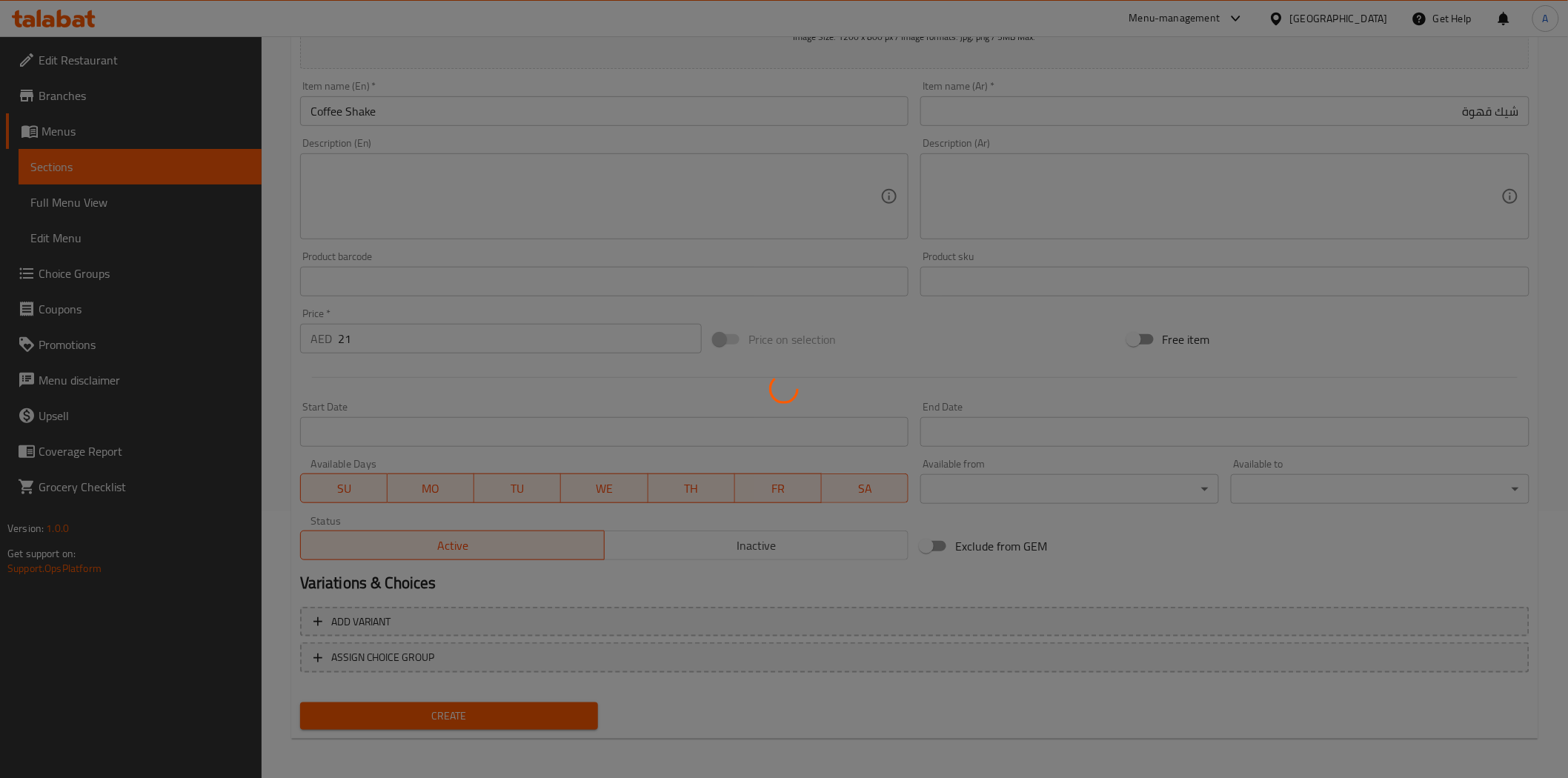
type input "0"
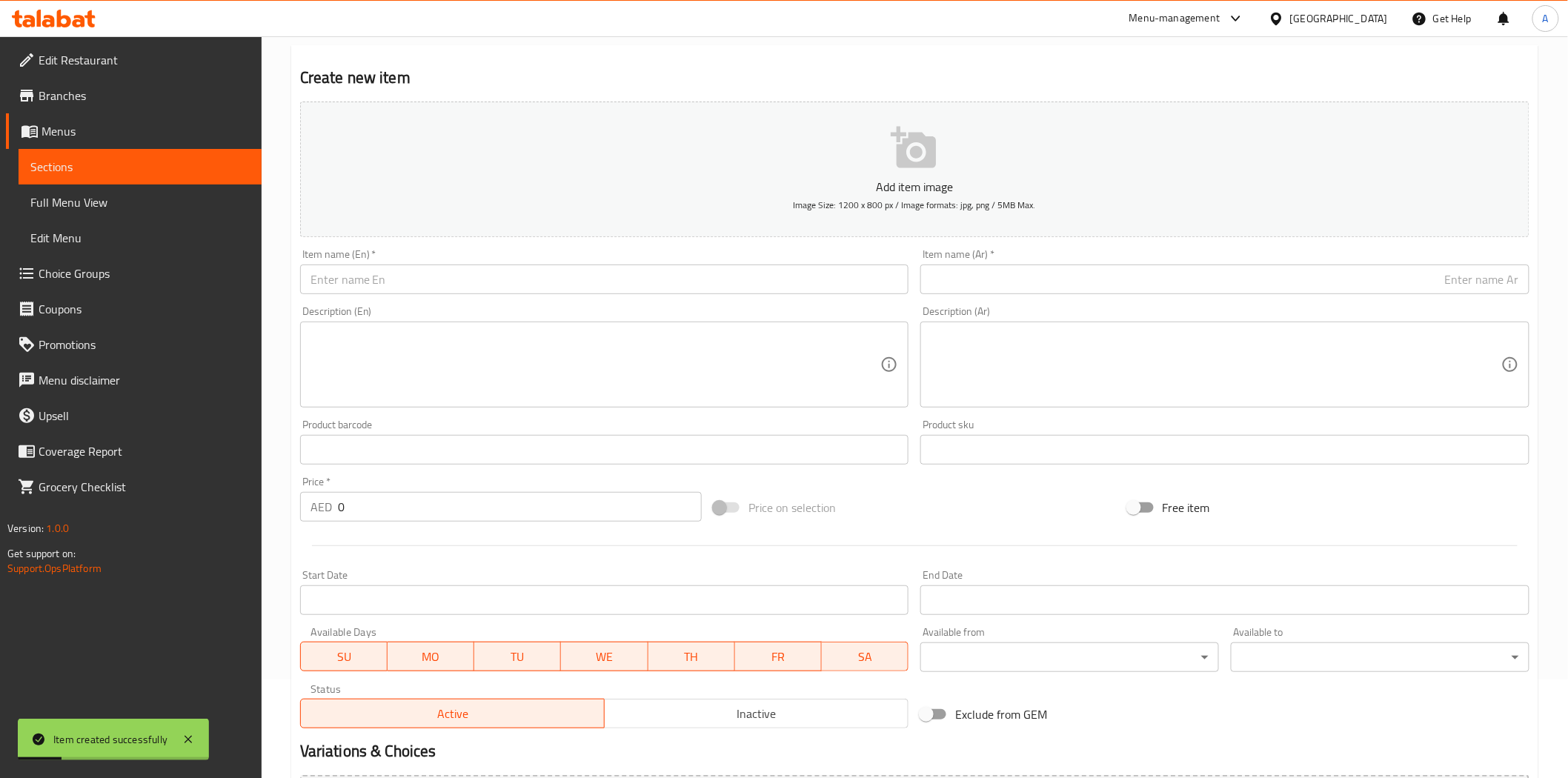
scroll to position [0, 0]
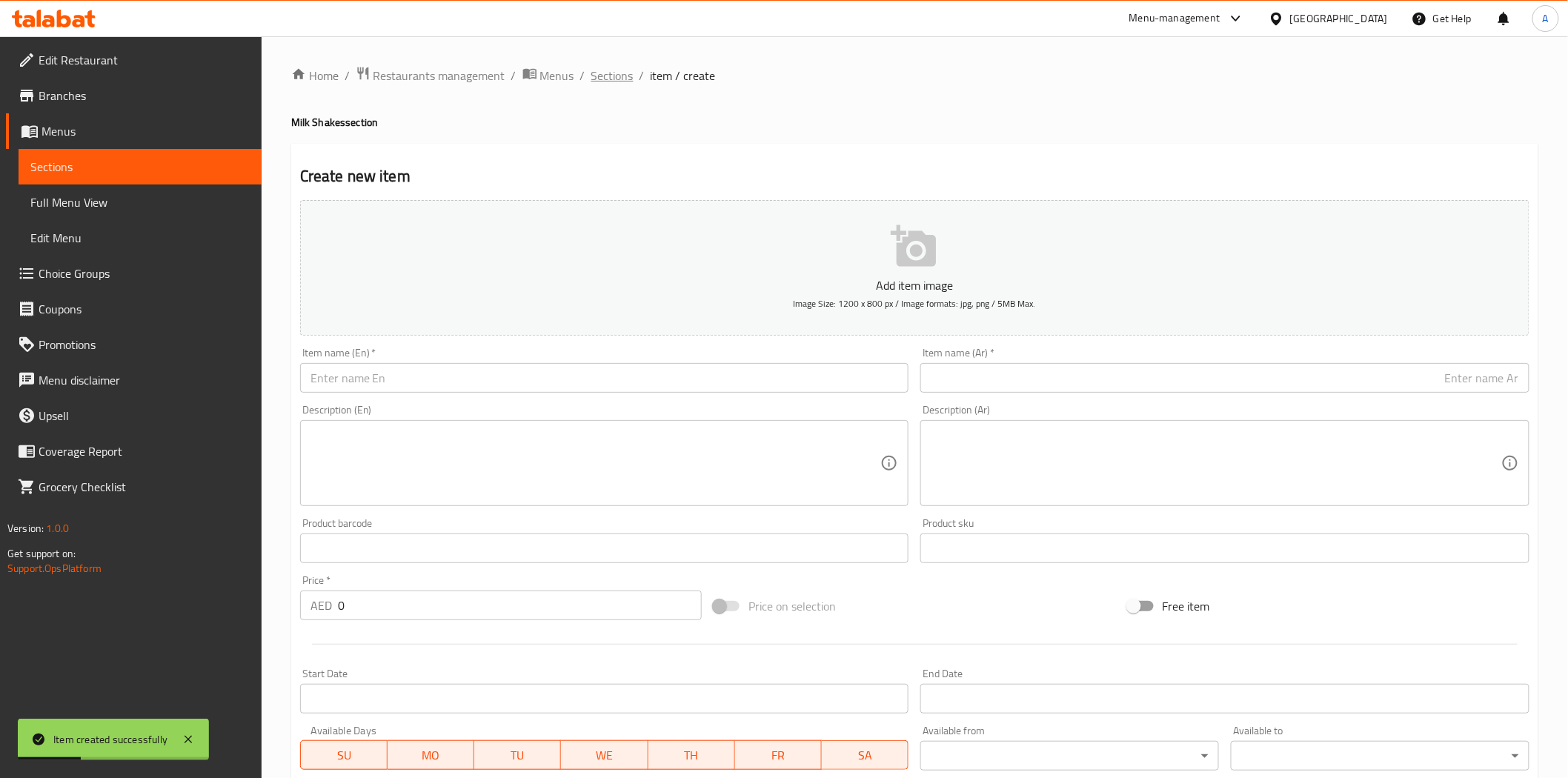
click at [618, 76] on span "Sections" at bounding box center [612, 75] width 42 height 17
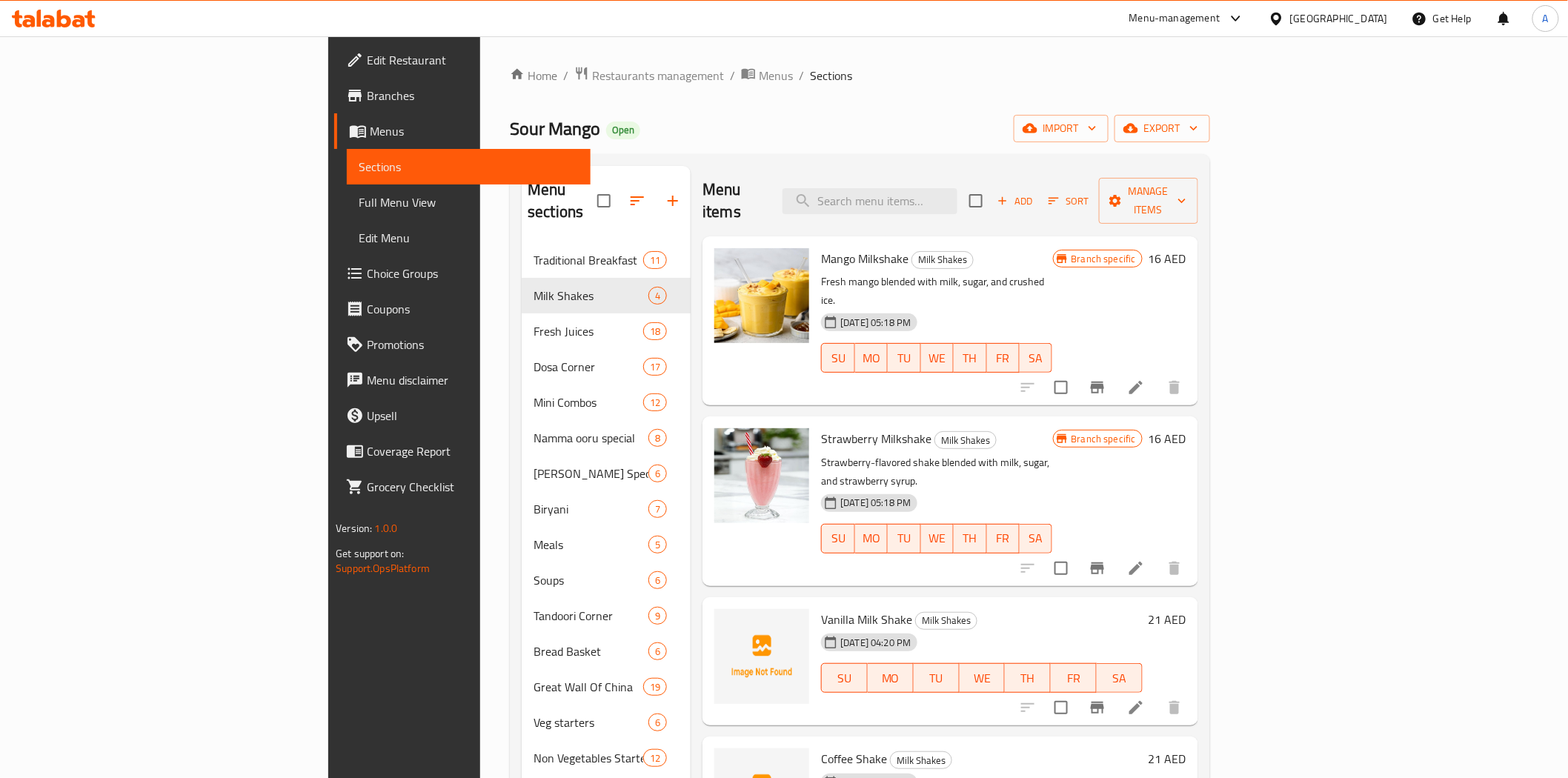
click at [955, 204] on div "Menu items Add Sort Manage items" at bounding box center [950, 200] width 495 height 70
click at [958, 189] on input "search" at bounding box center [870, 201] width 175 height 26
paste input "Carrot Halwa"
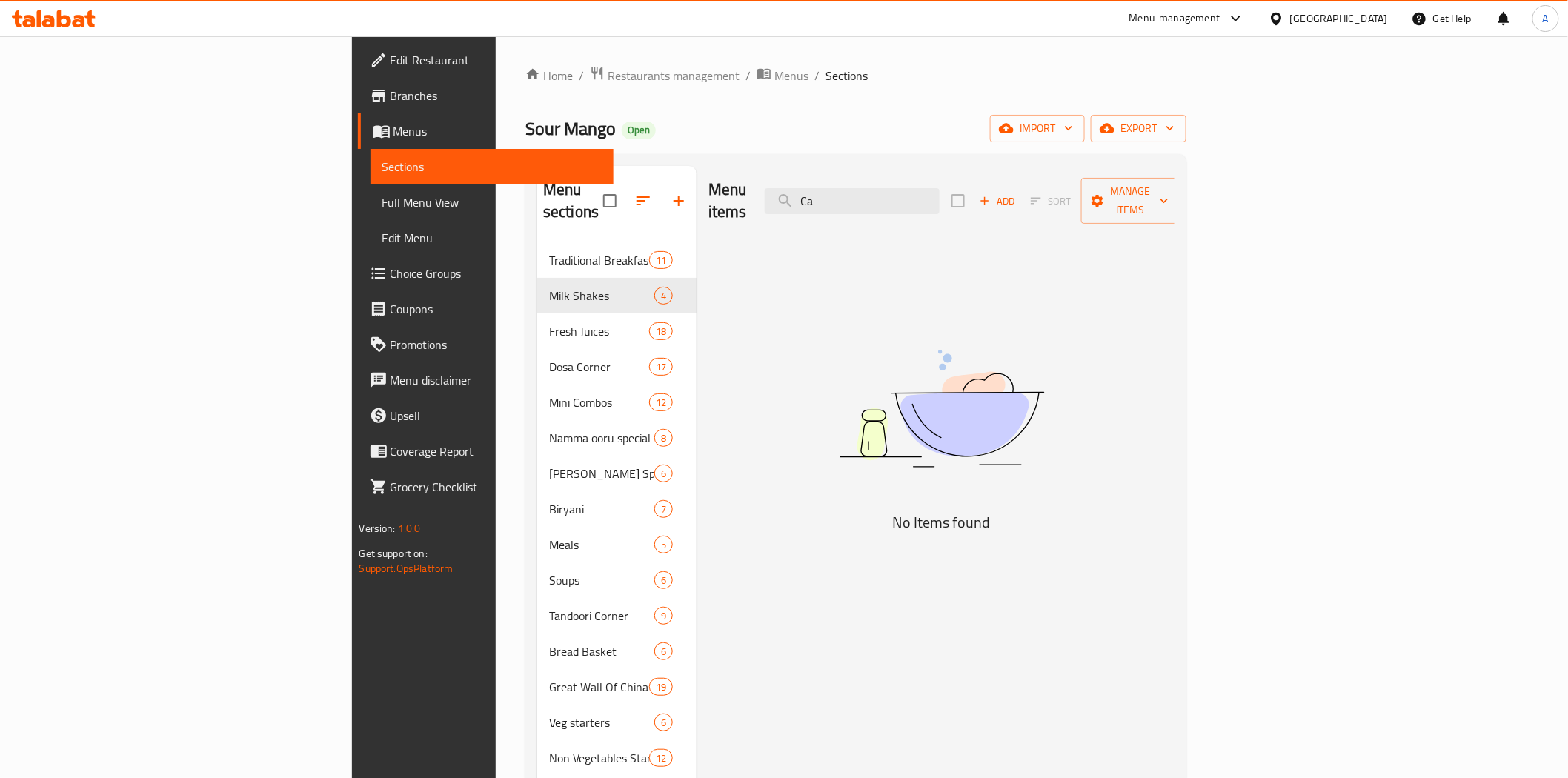
type input "C"
type input "h"
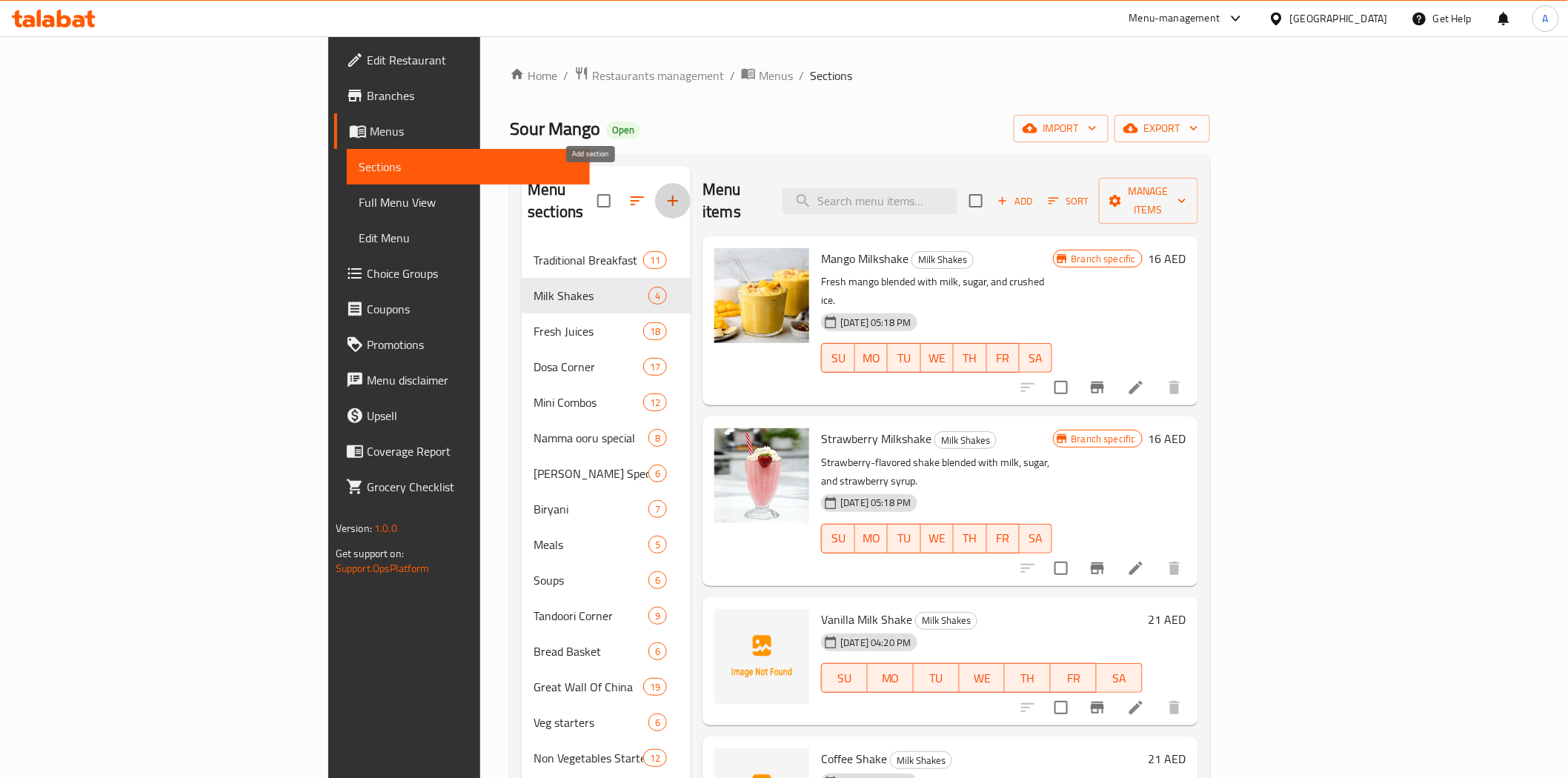
click at [664, 192] on icon "button" at bounding box center [673, 200] width 17 height 17
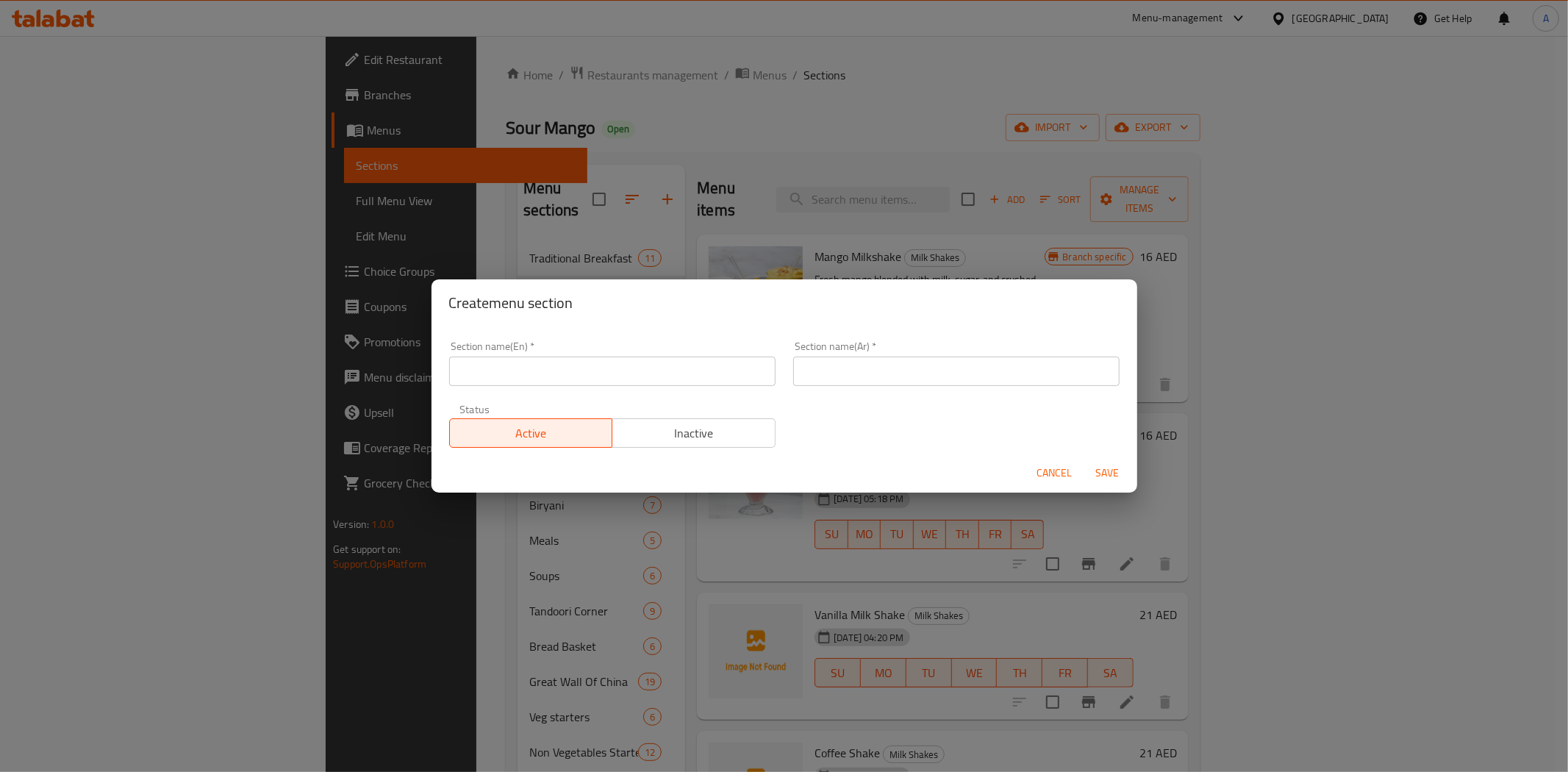
click at [534, 354] on div "Section name(En)   * Section name(En) *" at bounding box center [612, 363] width 327 height 45
click at [552, 369] on input "text" at bounding box center [612, 371] width 327 height 30
type input "Desserts"
click at [728, 370] on input "Desserts" at bounding box center [612, 371] width 327 height 30
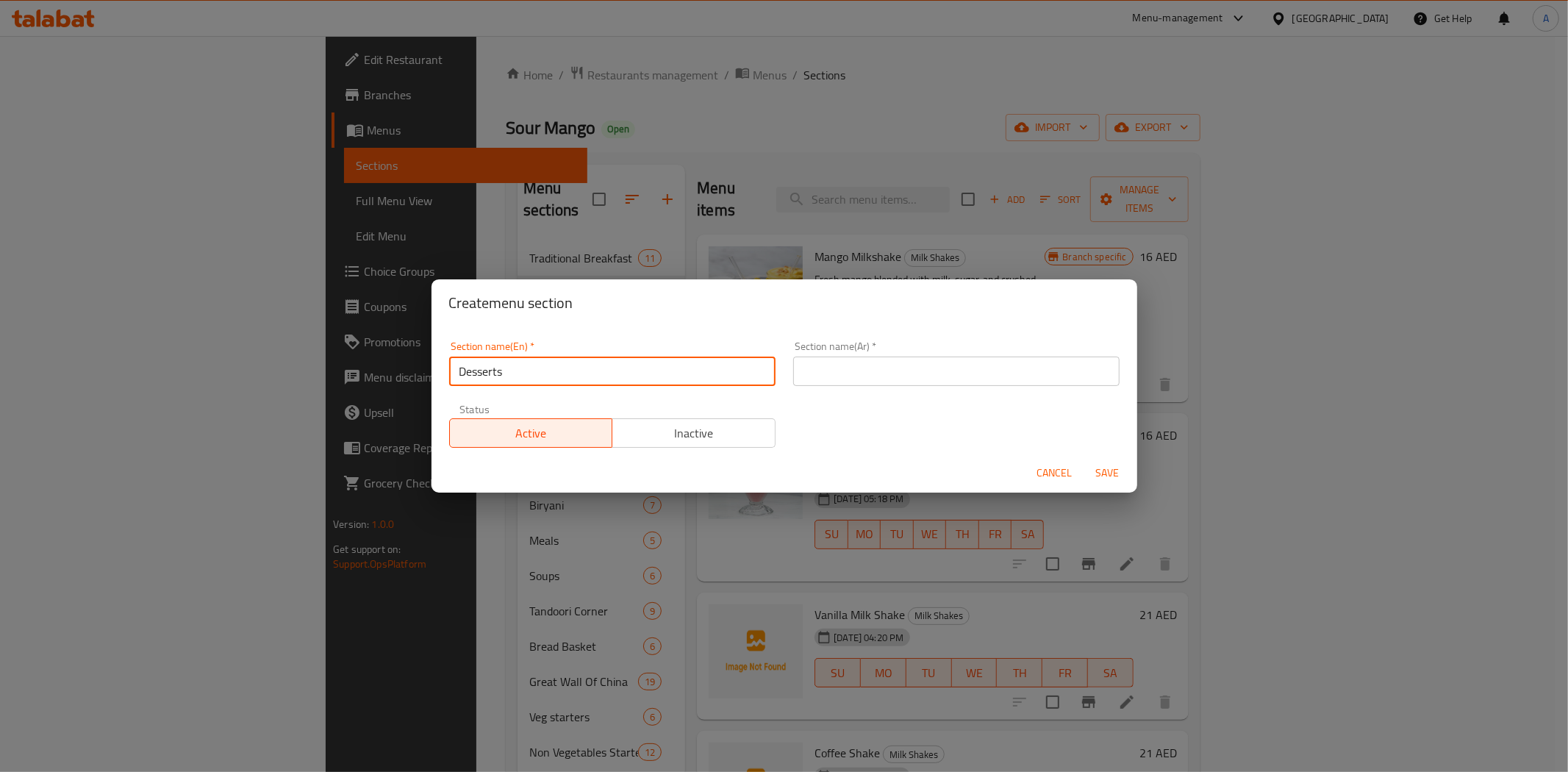
click at [883, 379] on input "text" at bounding box center [957, 371] width 327 height 30
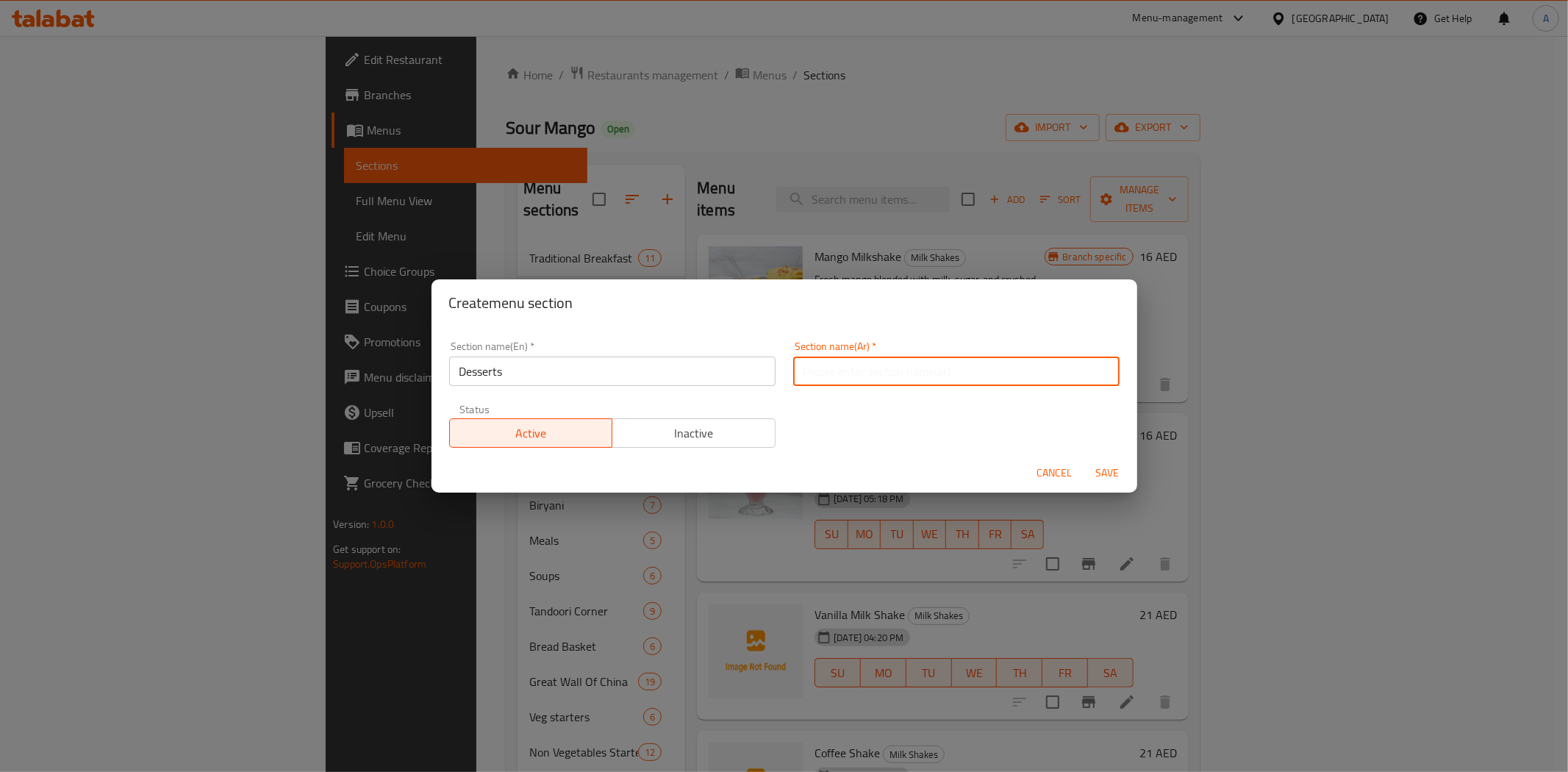
paste input "الحلويات"
type input "الحلويات"
click at [1099, 468] on span "Save" at bounding box center [1108, 473] width 35 height 18
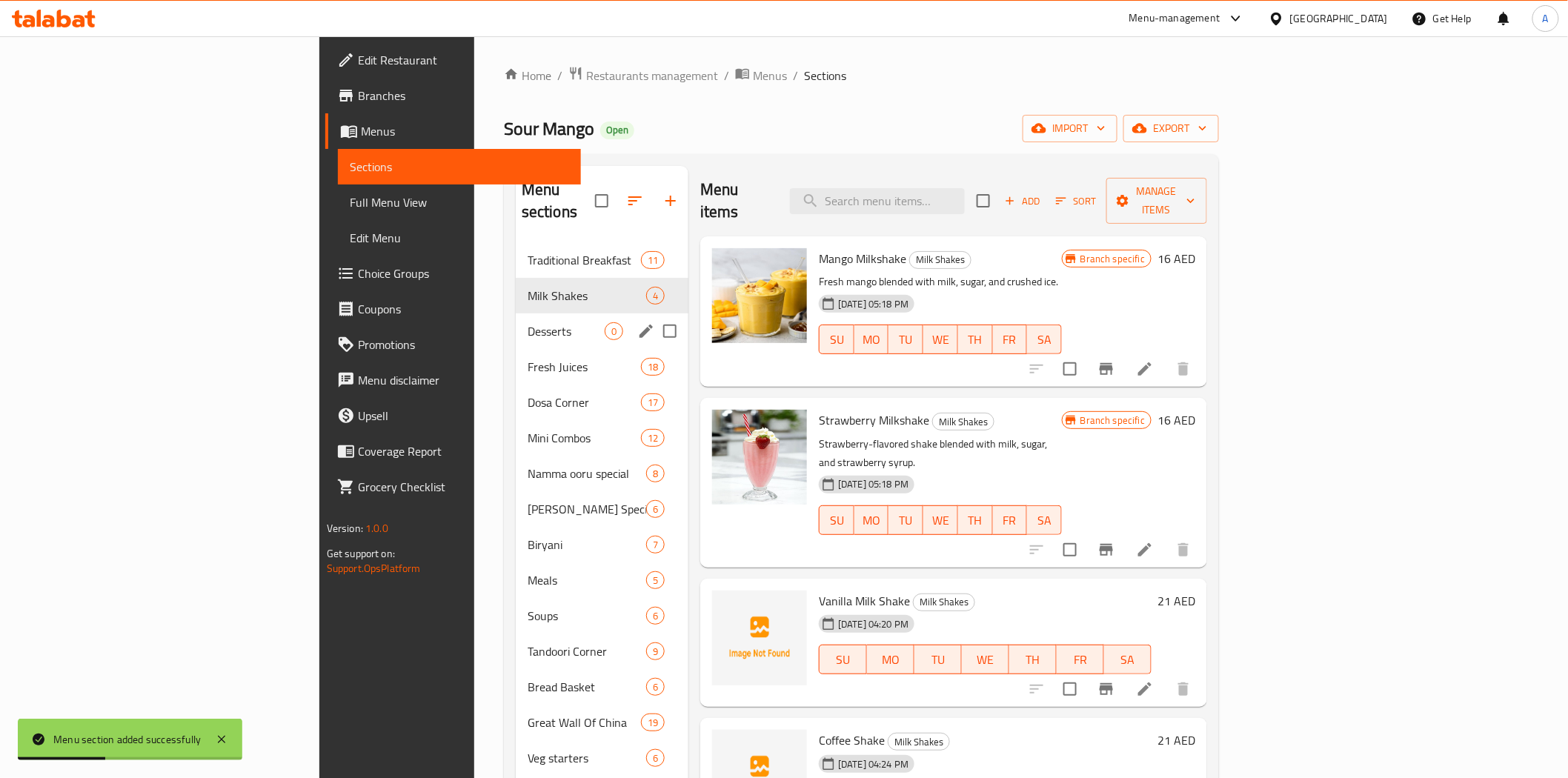
click at [527, 323] on span "Desserts" at bounding box center [566, 331] width 77 height 17
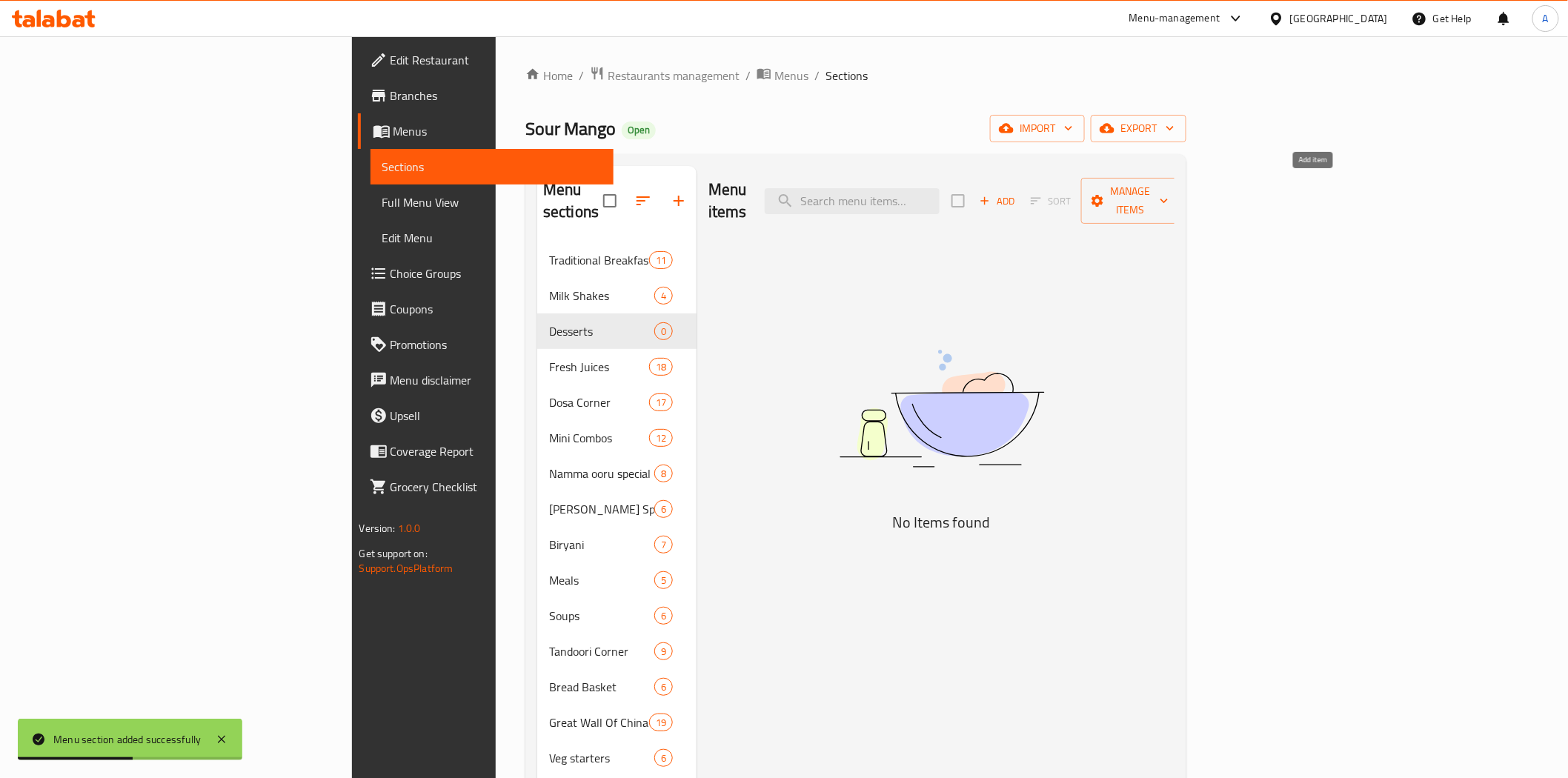
click at [1017, 193] on span "Add" at bounding box center [997, 201] width 40 height 17
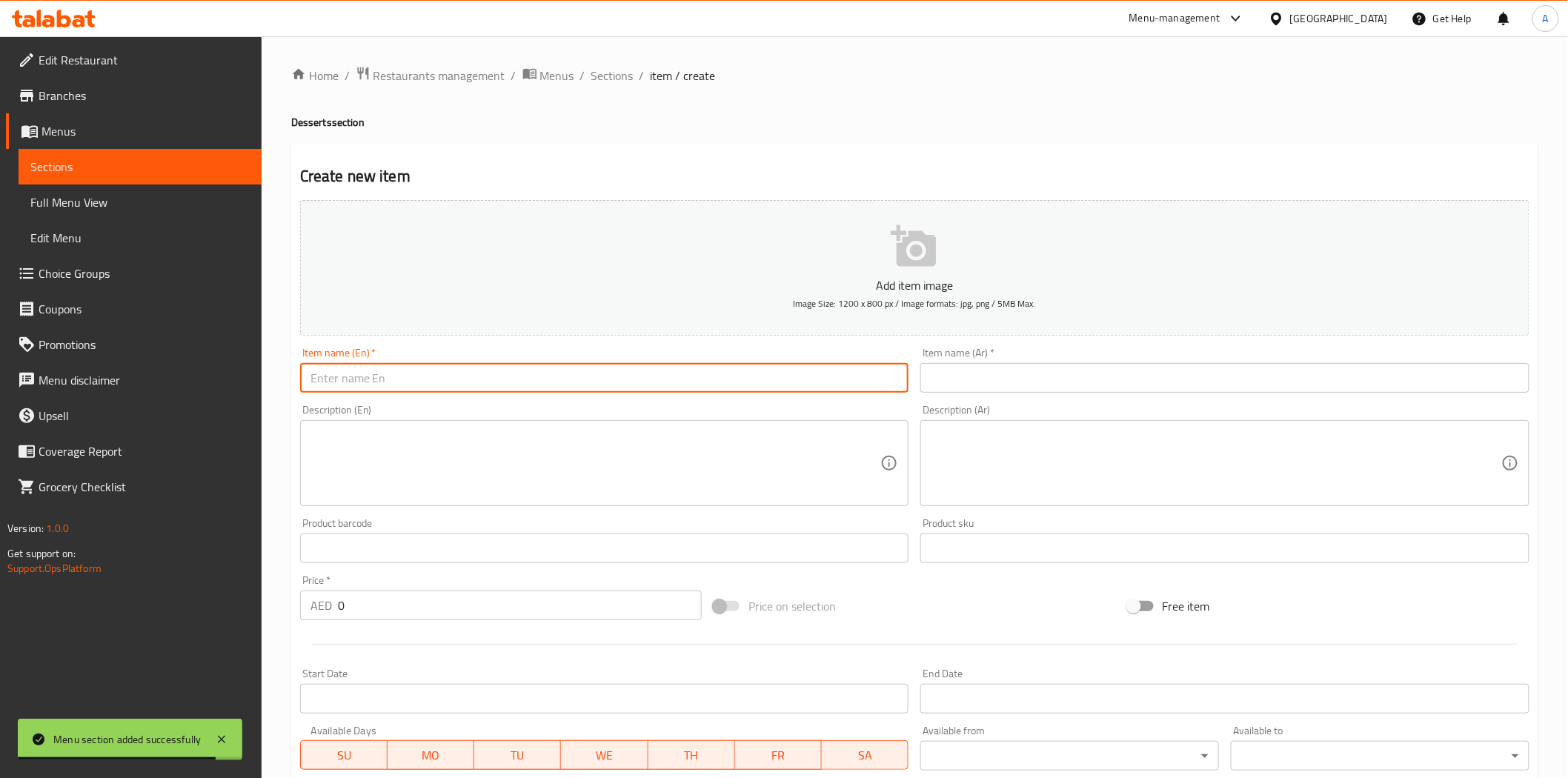
click at [704, 379] on input "text" at bounding box center [604, 377] width 609 height 30
paste input "Carrot Halwa"
type input "Carrot Halwa"
click at [1056, 376] on input "text" at bounding box center [1224, 377] width 609 height 30
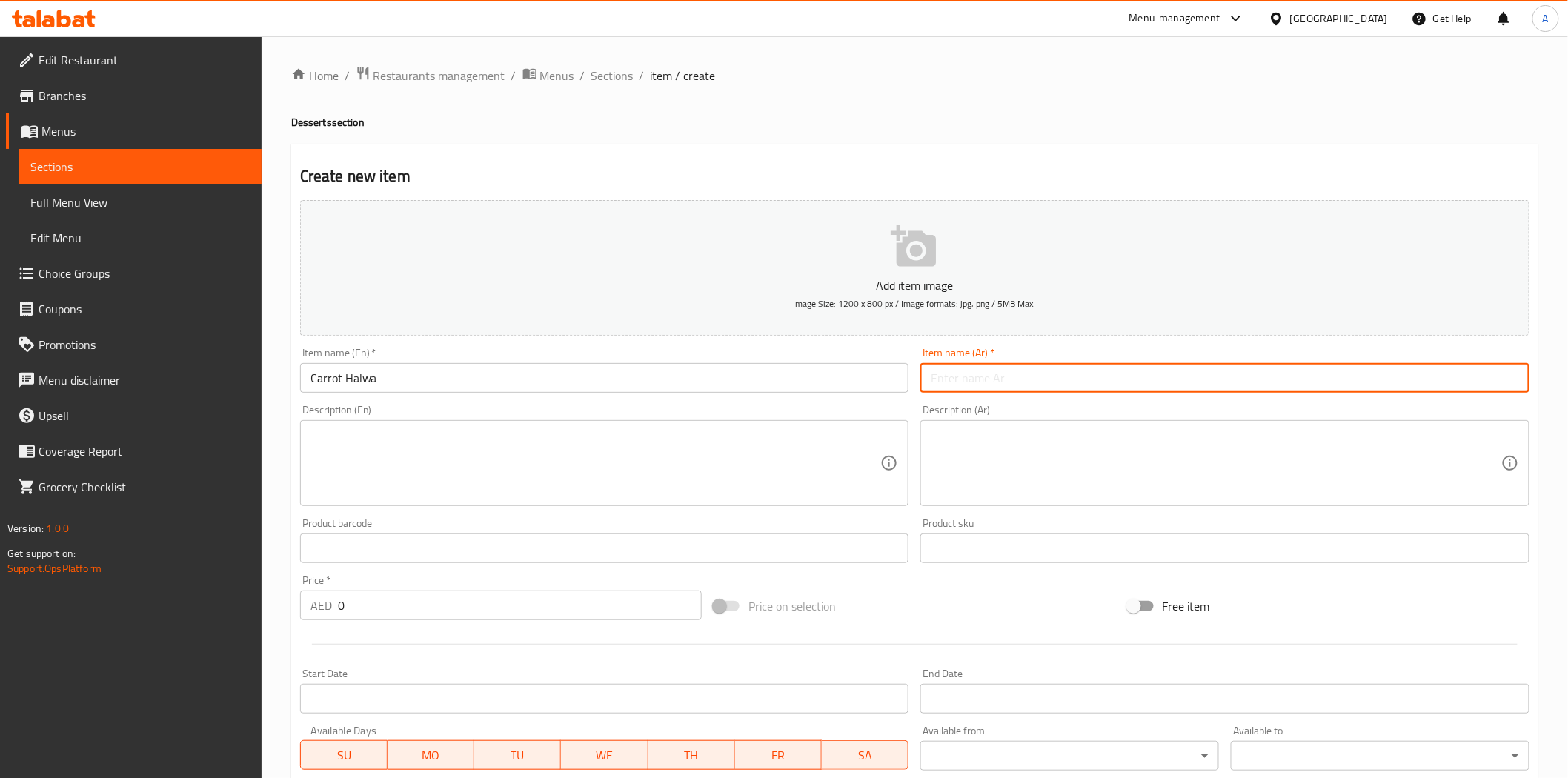
paste input "حلوى الجزر"
type input "حلوى الجزر"
click at [895, 601] on div "Price on selection" at bounding box center [914, 607] width 414 height 40
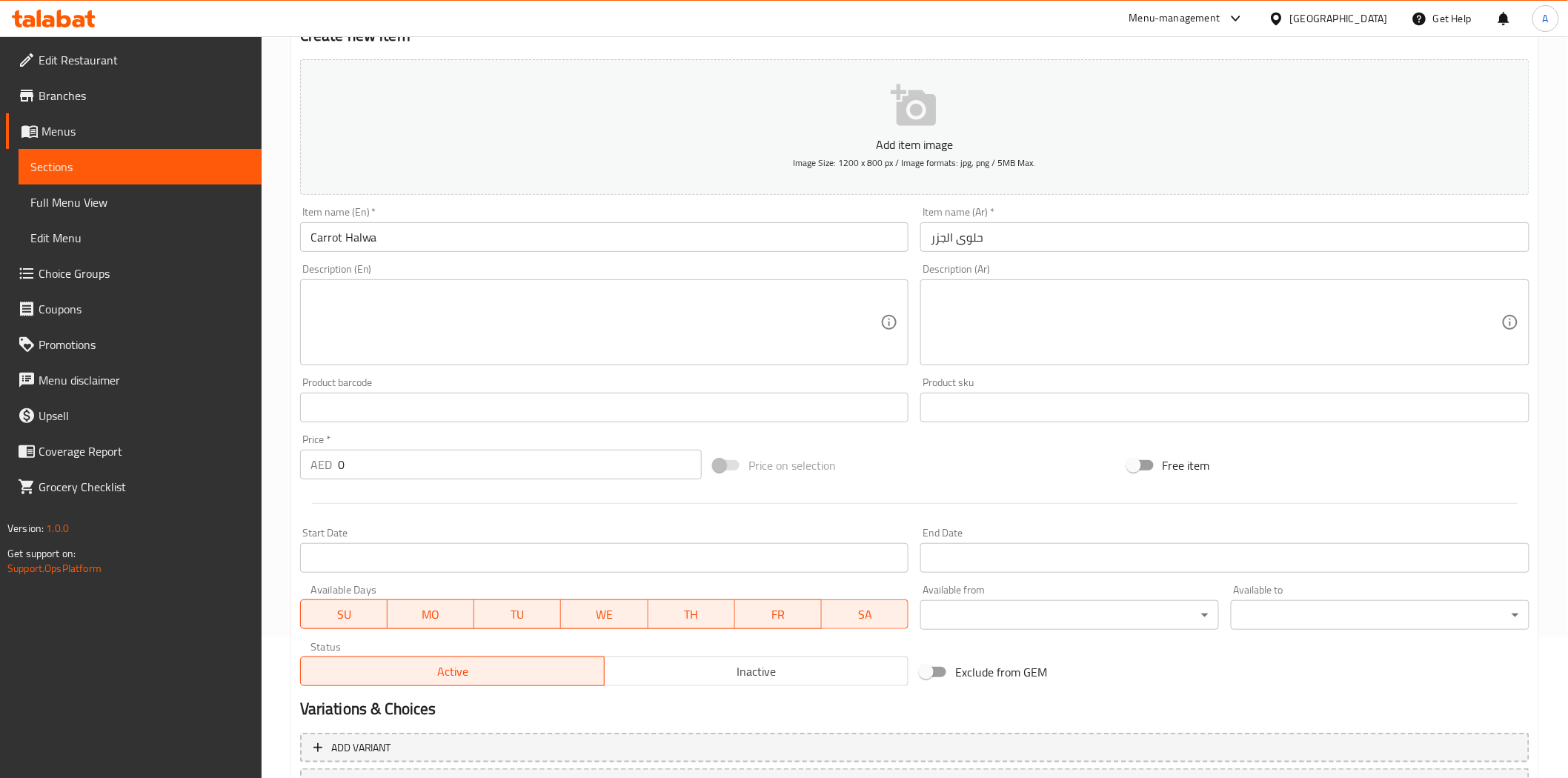
scroll to position [267, 0]
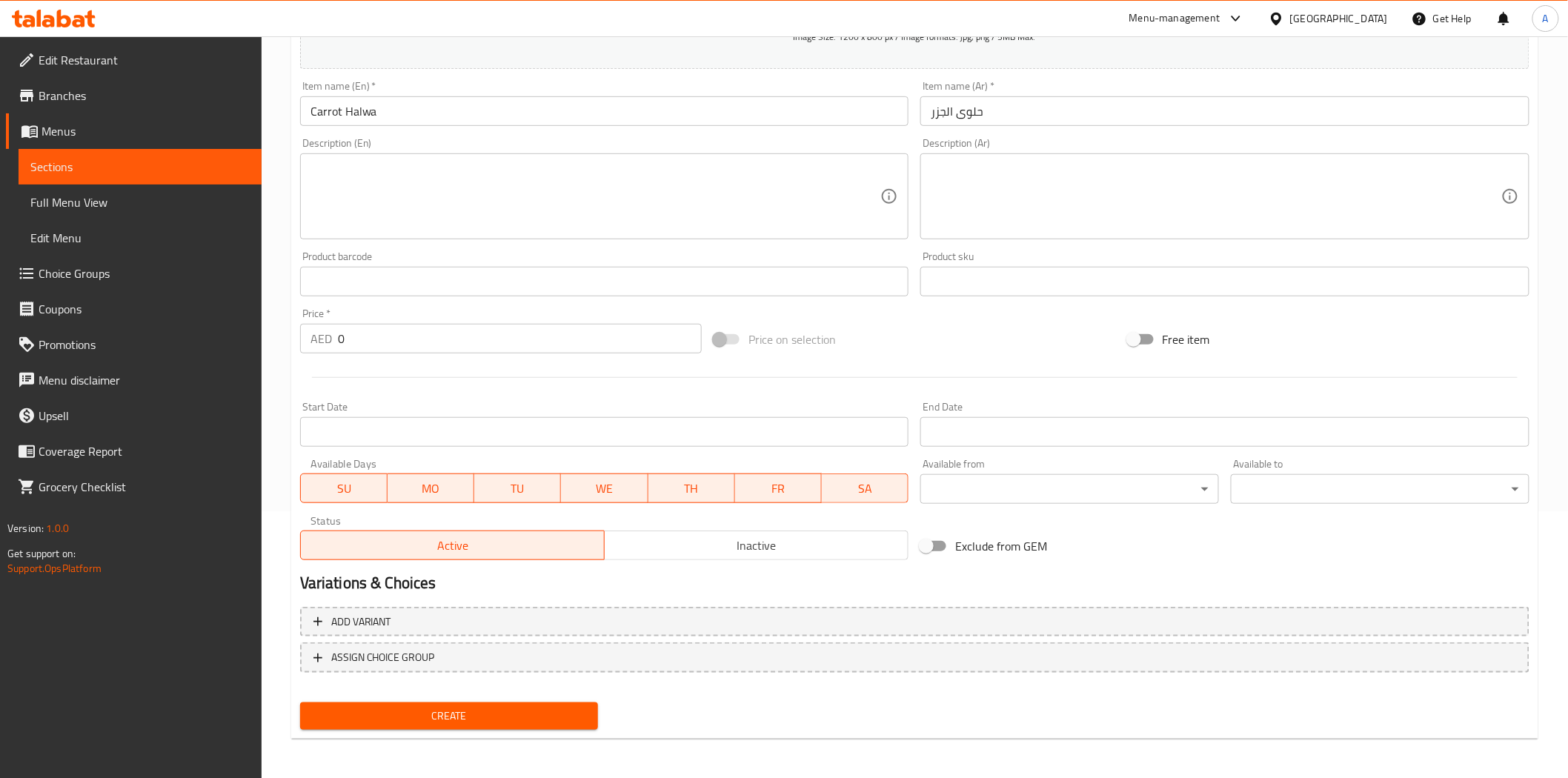
click at [511, 337] on input "0" at bounding box center [520, 338] width 364 height 30
type input "14"
click at [551, 381] on div at bounding box center [915, 377] width 1242 height 37
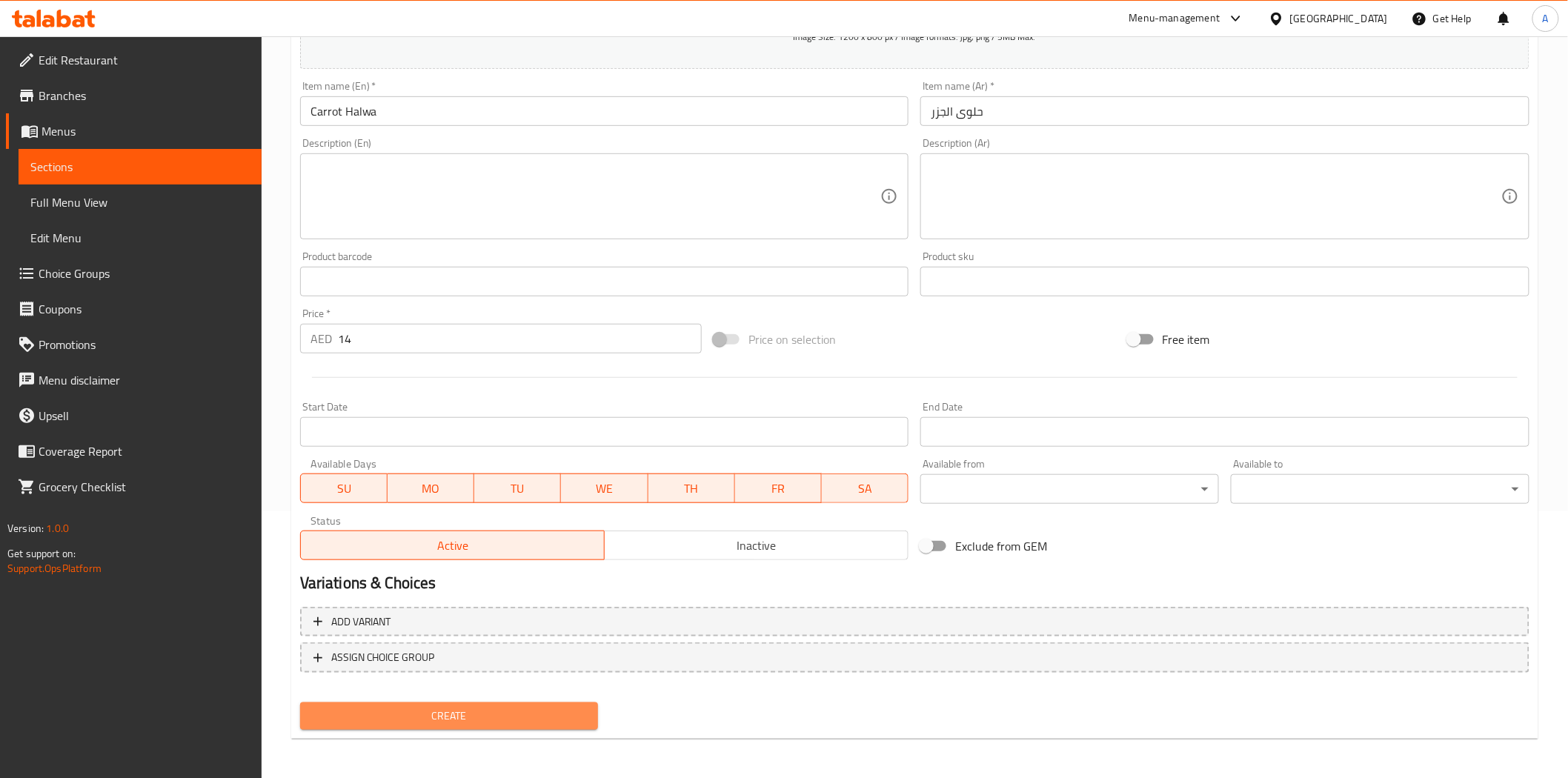
click at [494, 712] on span "Create" at bounding box center [450, 715] width 275 height 18
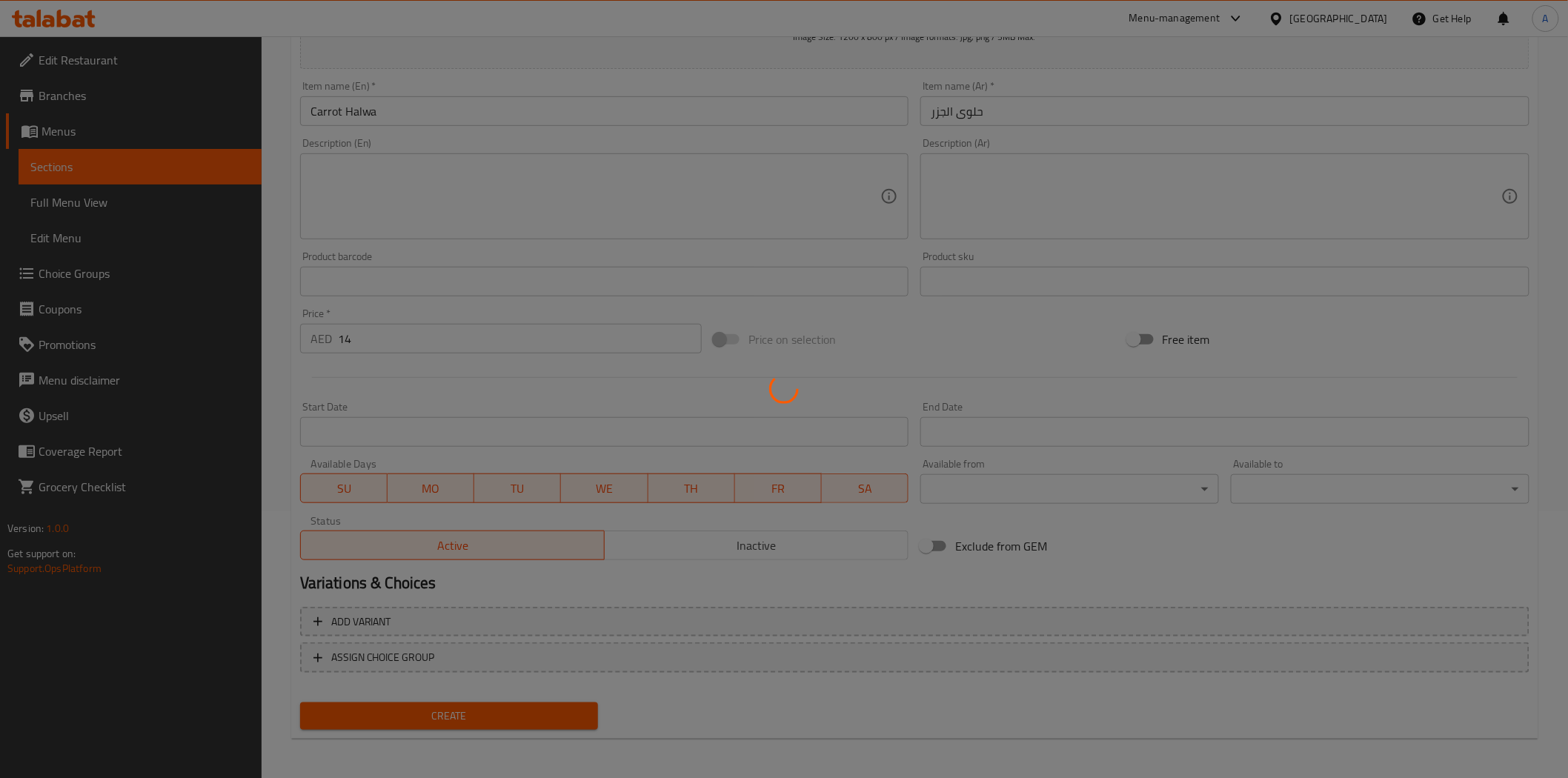
type input "0"
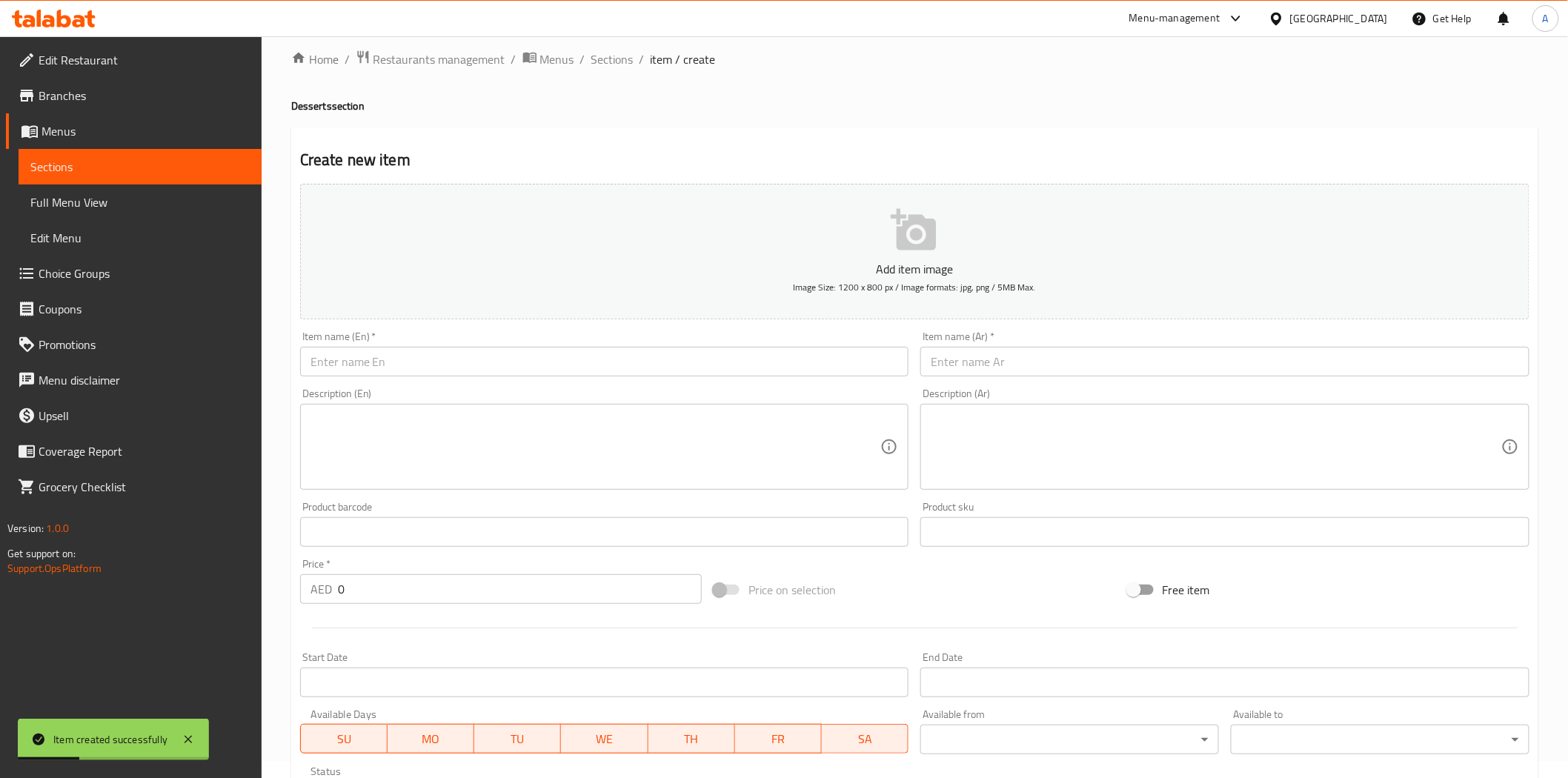
scroll to position [0, 0]
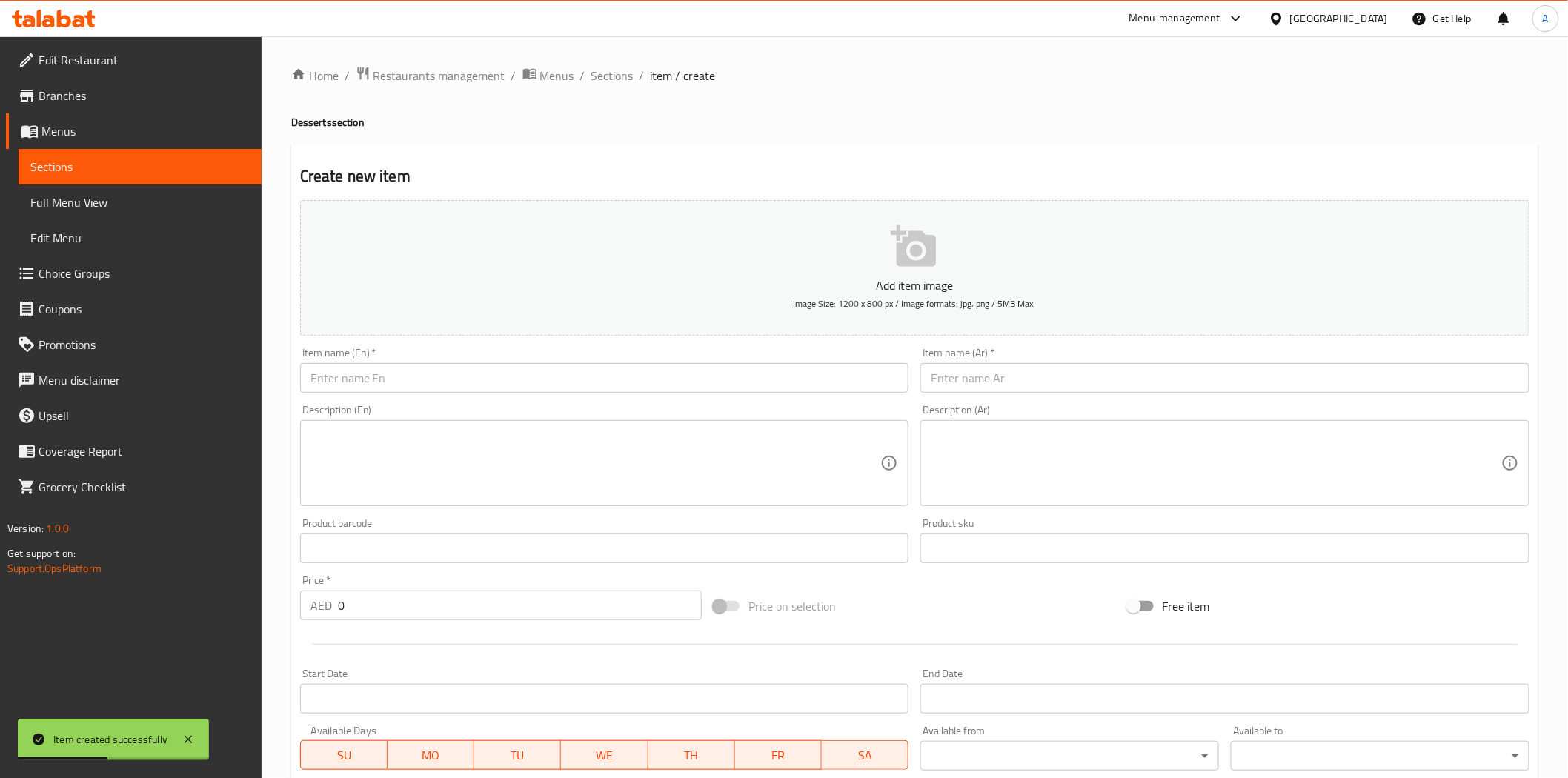
click at [715, 132] on div "Home / Restaurants management / Menus / Sections / item / create Desserts secti…" at bounding box center [915, 542] width 1247 height 952
drag, startPoint x: 624, startPoint y: 82, endPoint x: 646, endPoint y: 110, distance: 35.6
click at [624, 82] on span "Sections" at bounding box center [612, 75] width 42 height 17
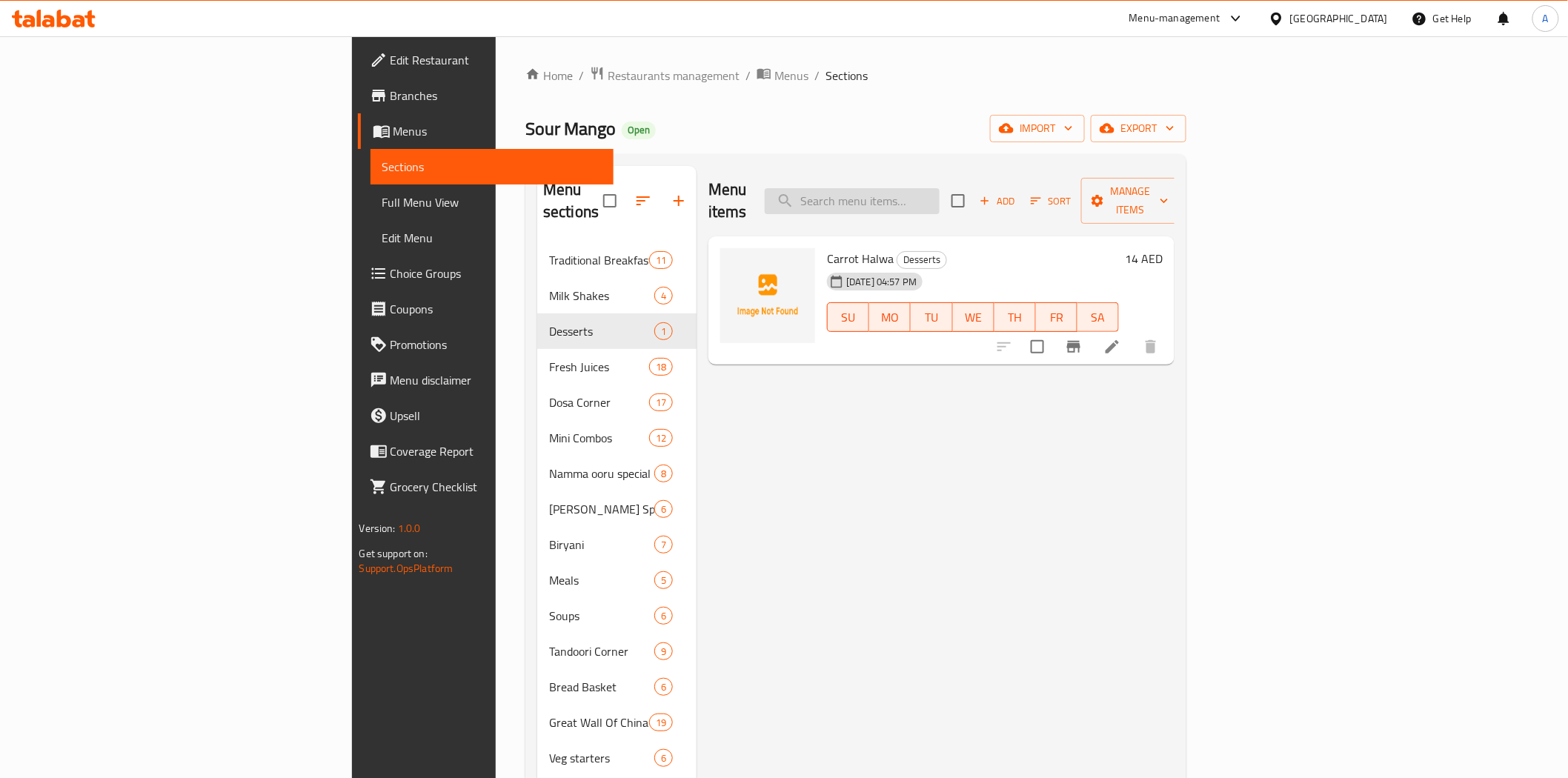
click at [939, 194] on input "search" at bounding box center [853, 201] width 175 height 26
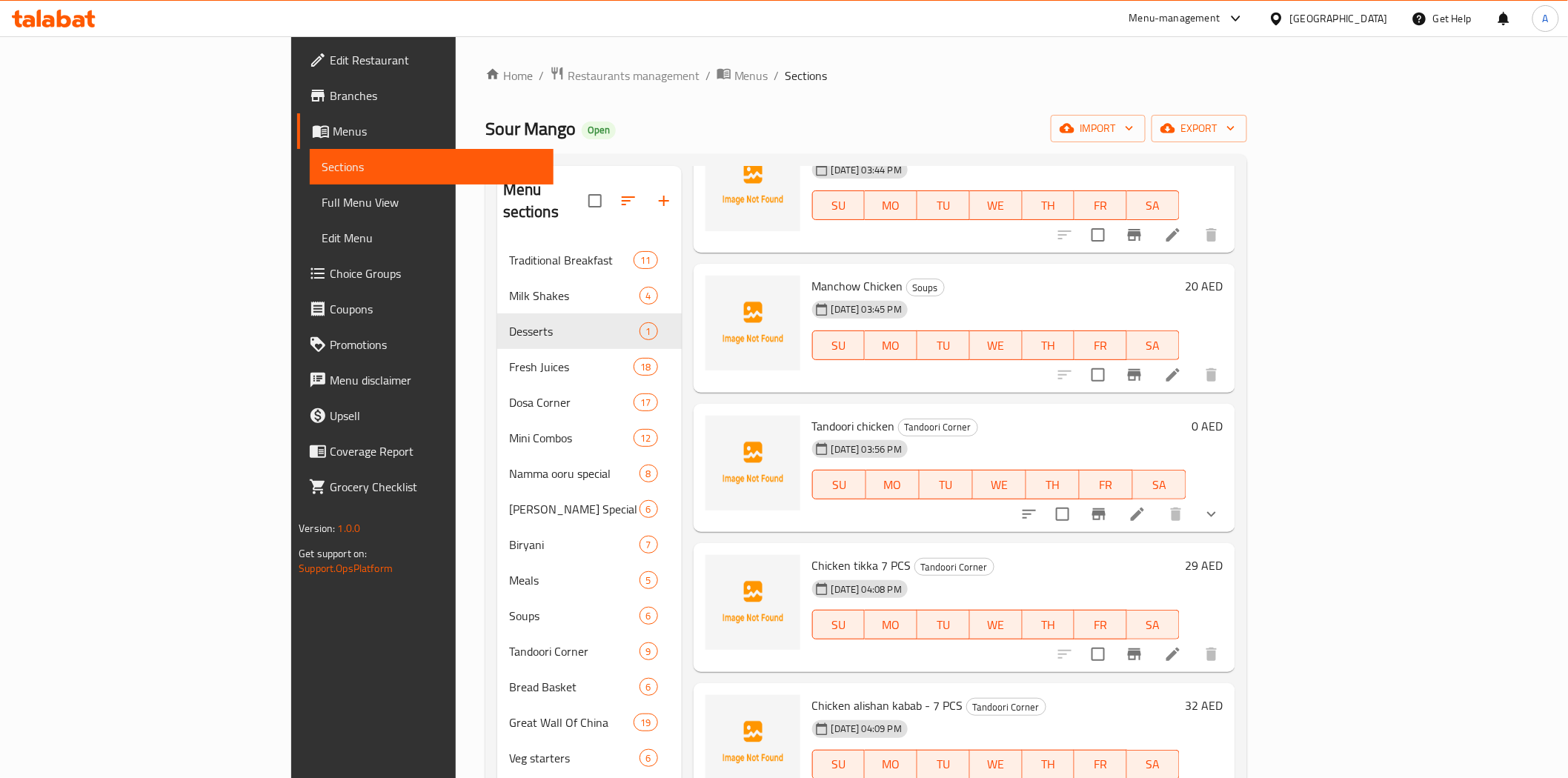
scroll to position [2882, 0]
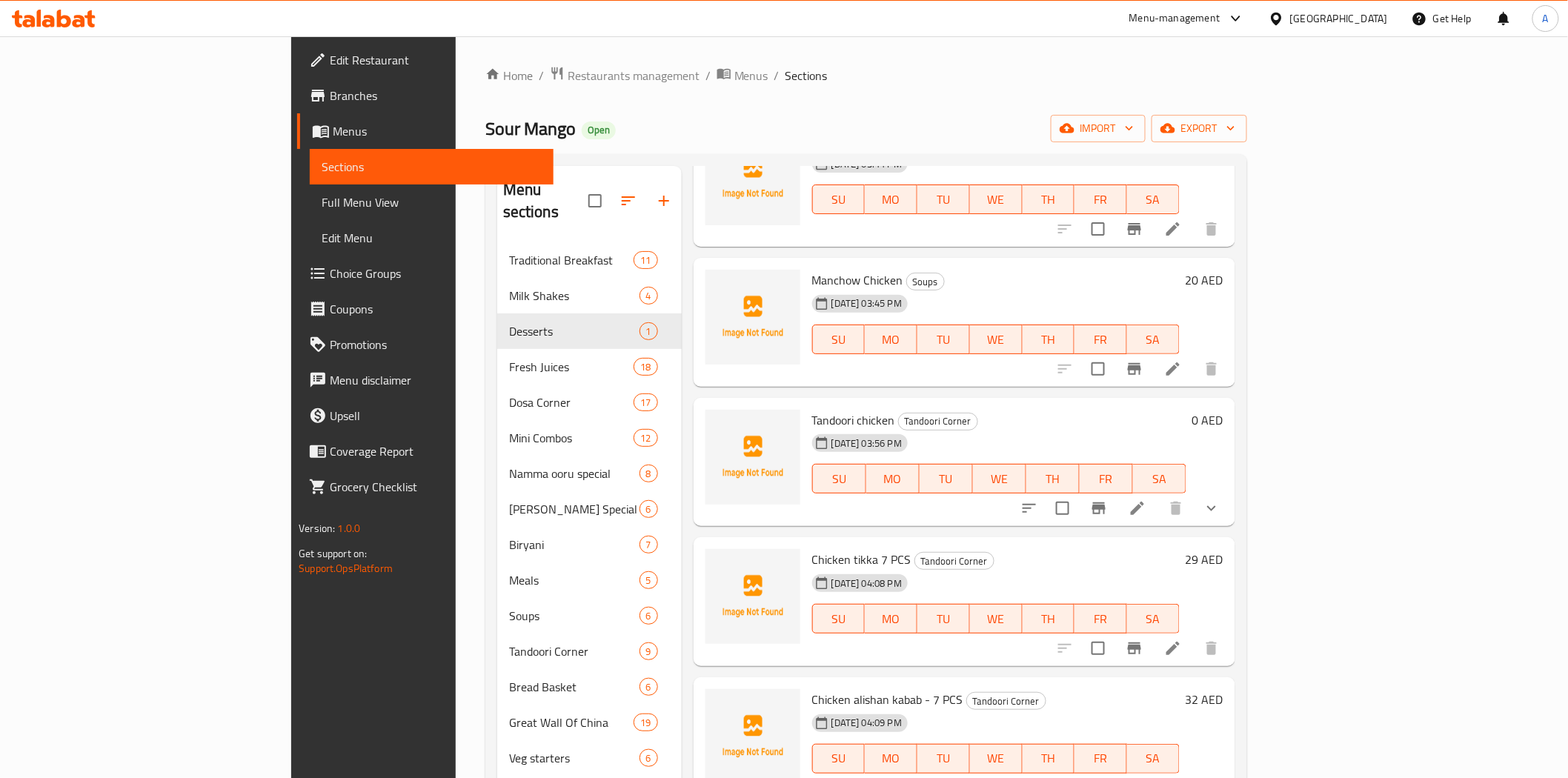
type input "ic"
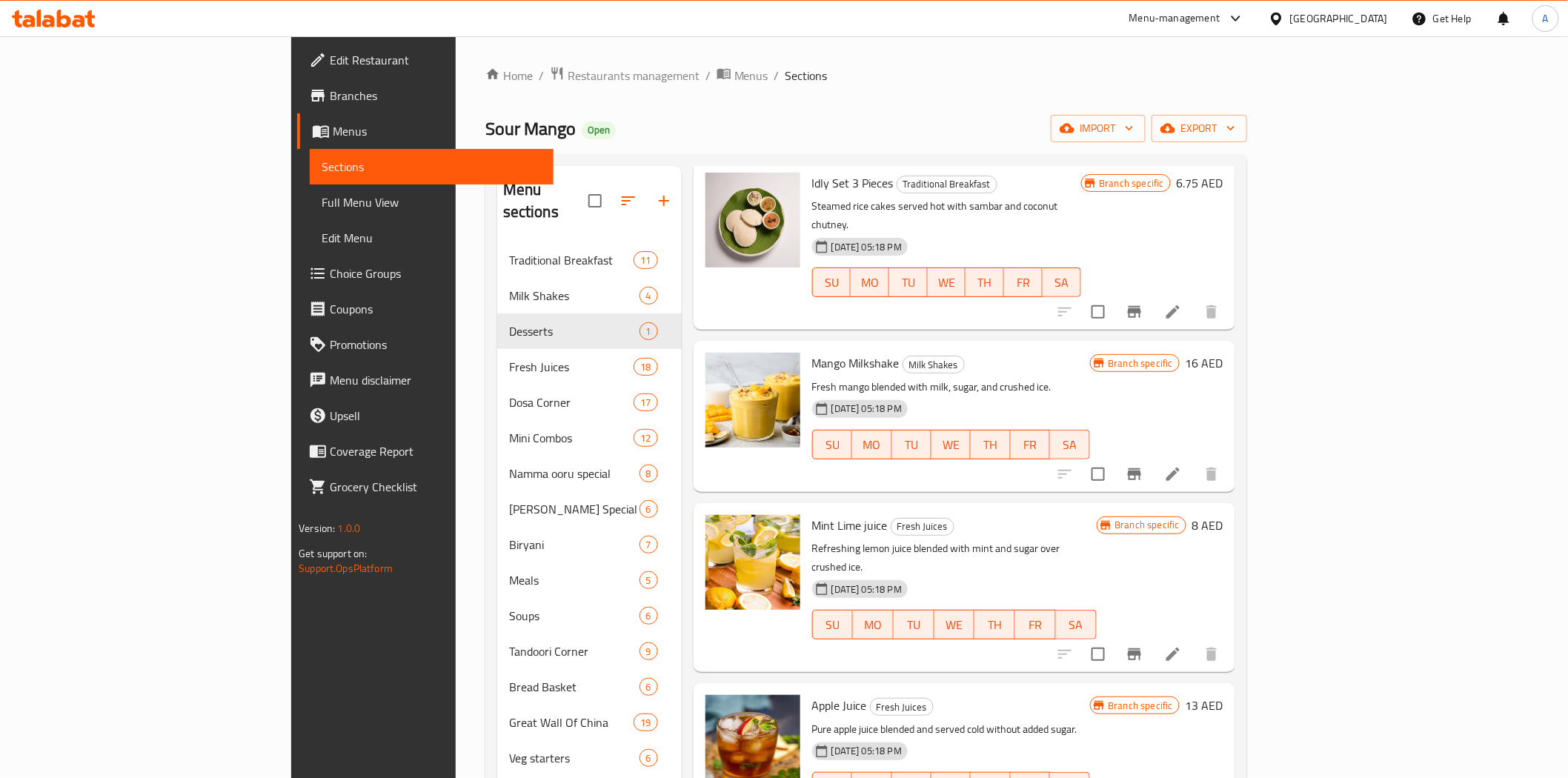
scroll to position [0, 0]
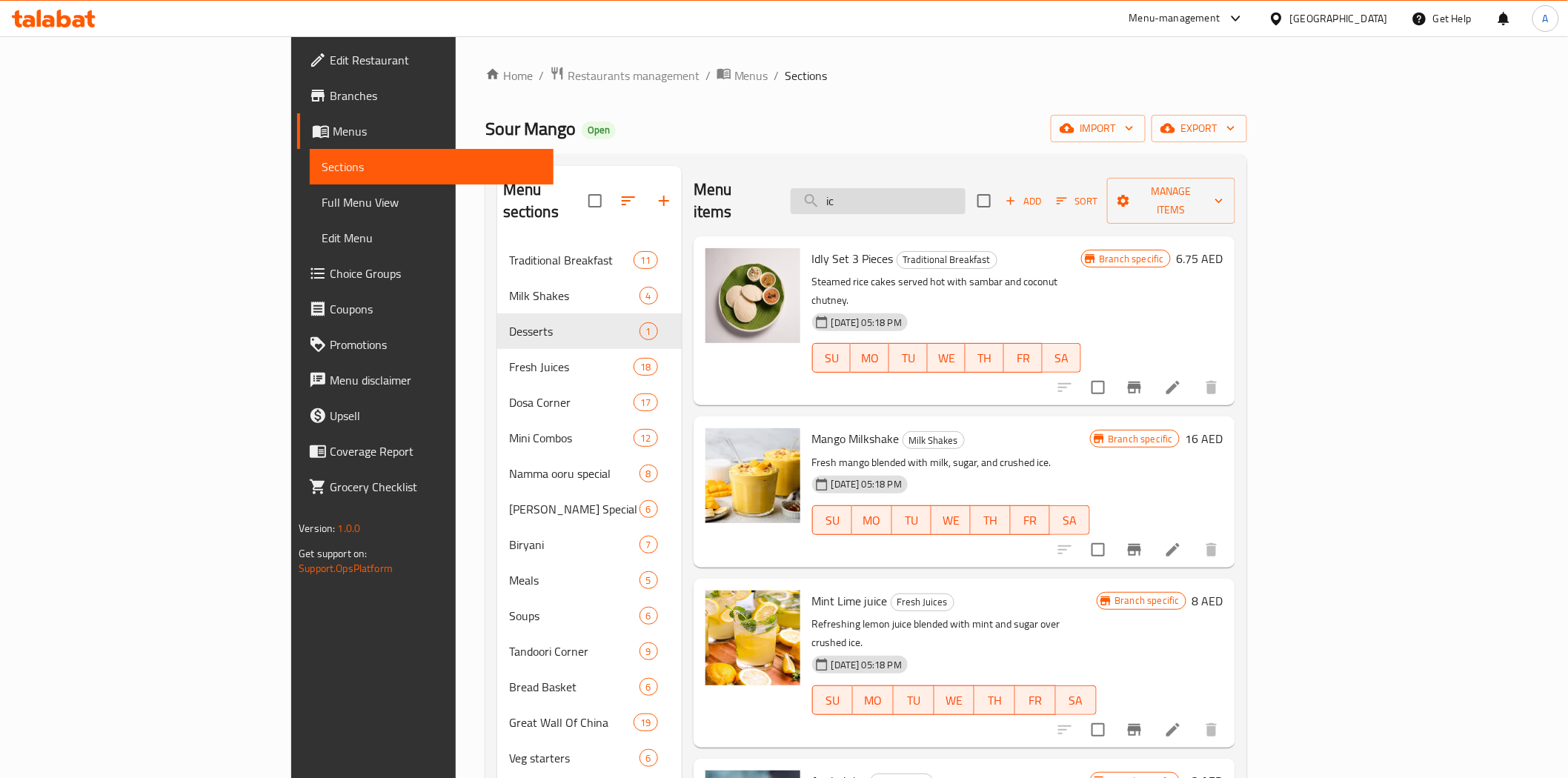
click at [965, 190] on input "ic" at bounding box center [878, 201] width 175 height 26
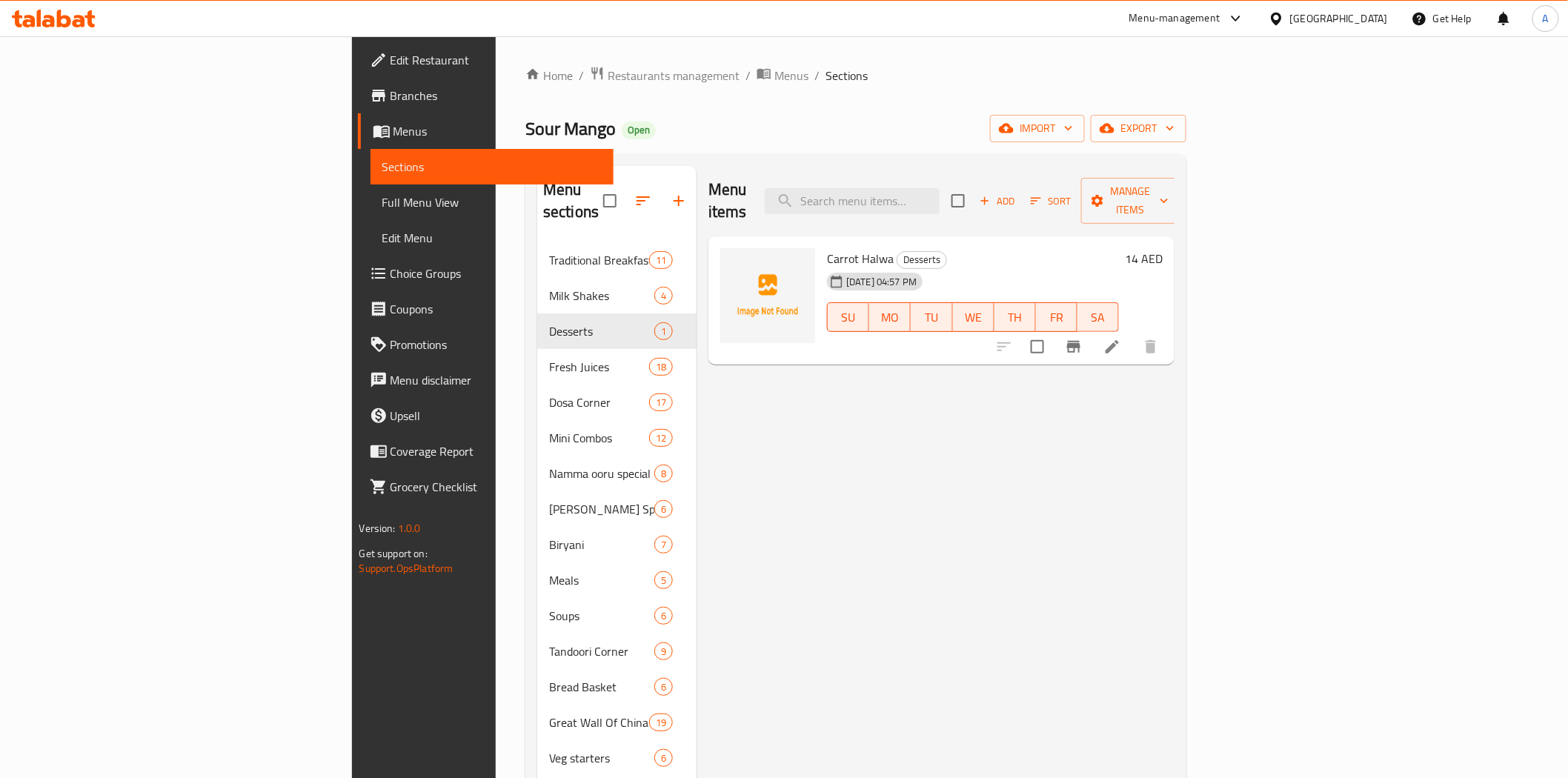
click at [959, 100] on div "Home / Restaurants management / Menus / Sections Sour Mango Open import export …" at bounding box center [856, 750] width 661 height 1368
click at [939, 189] on input "search" at bounding box center [853, 201] width 175 height 26
paste input "Gulab Jamun(2Pcs)"
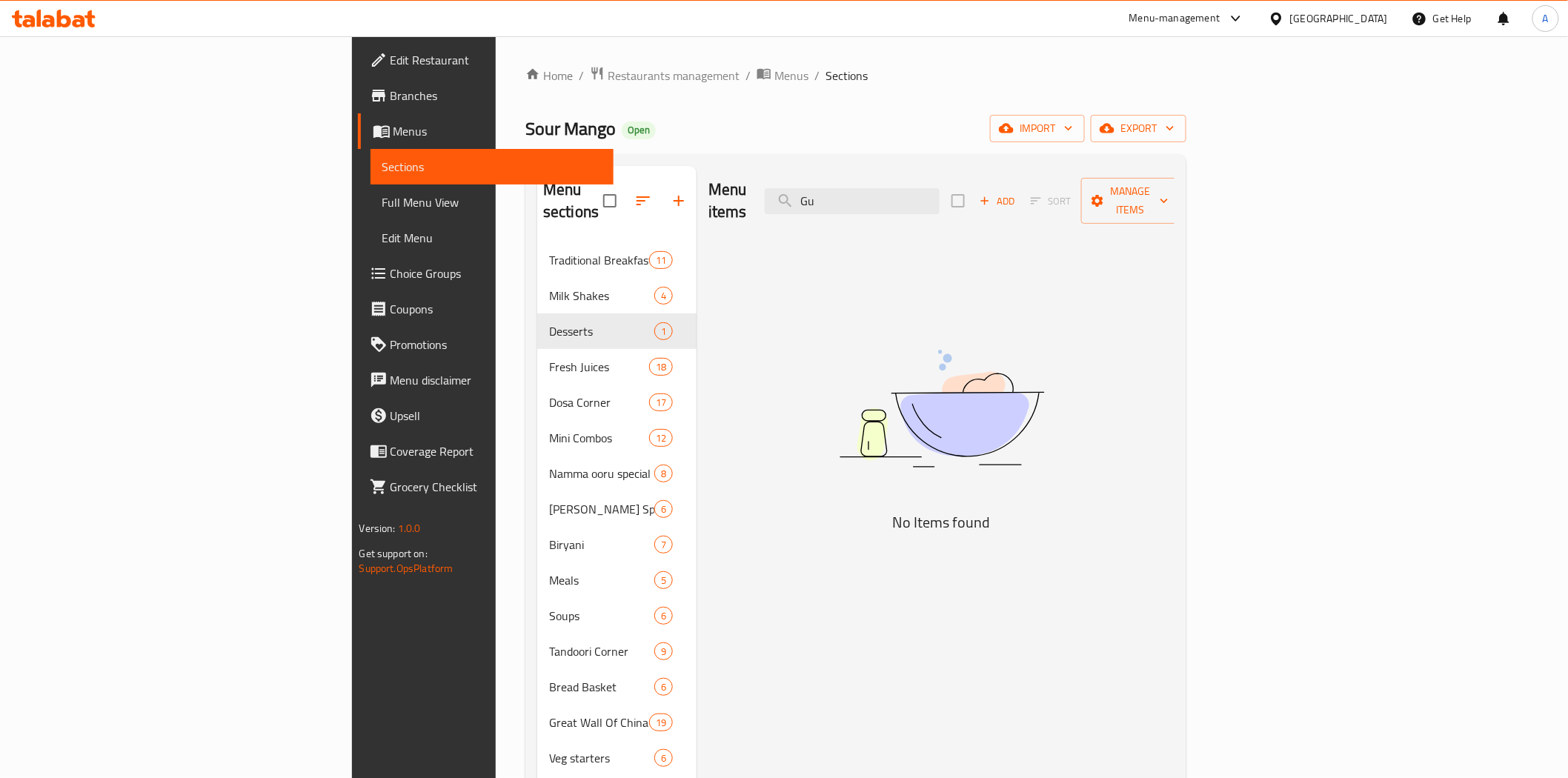
type input "G"
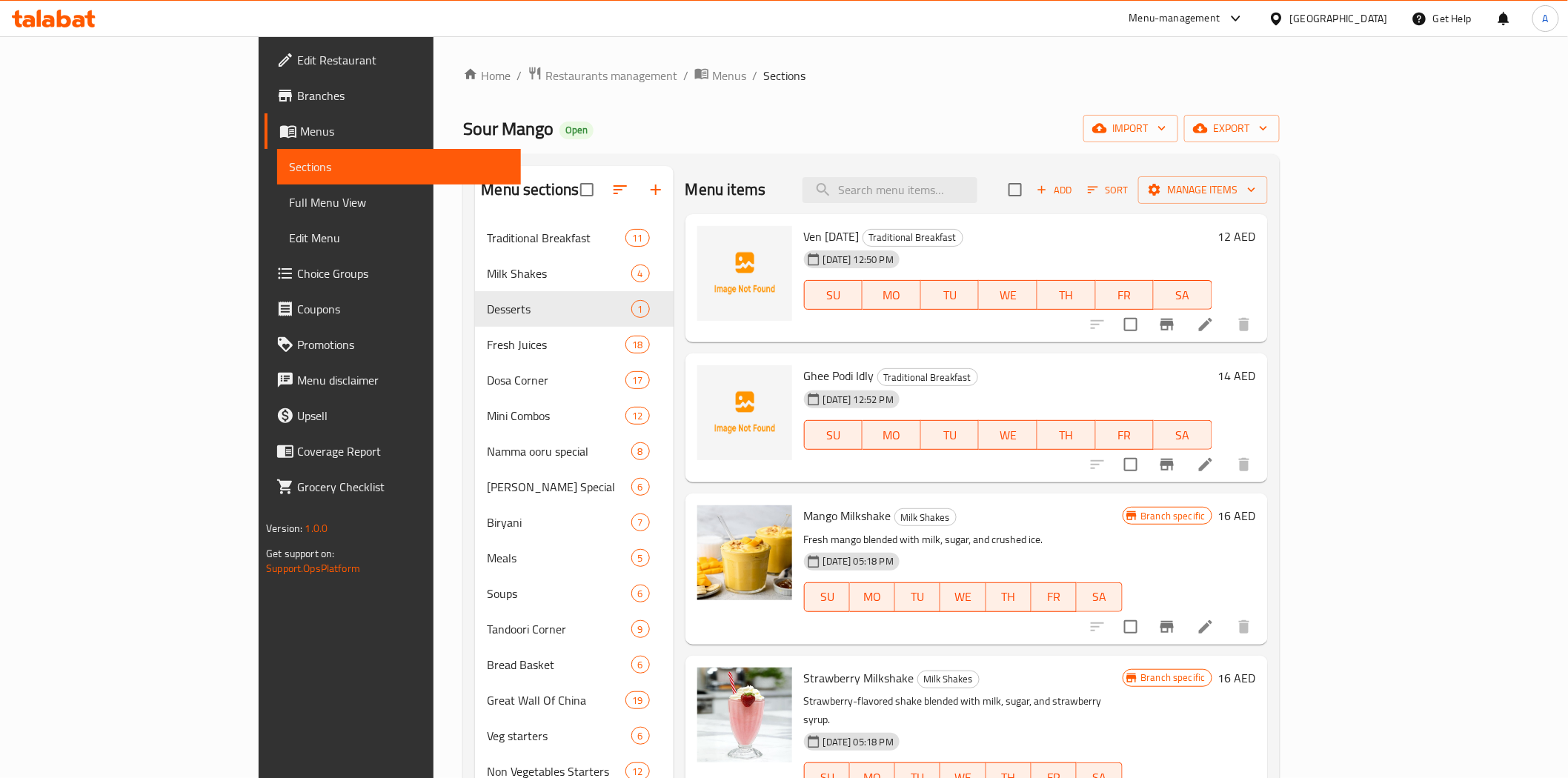
paste input "Gulab Jamun(2Pcs)"
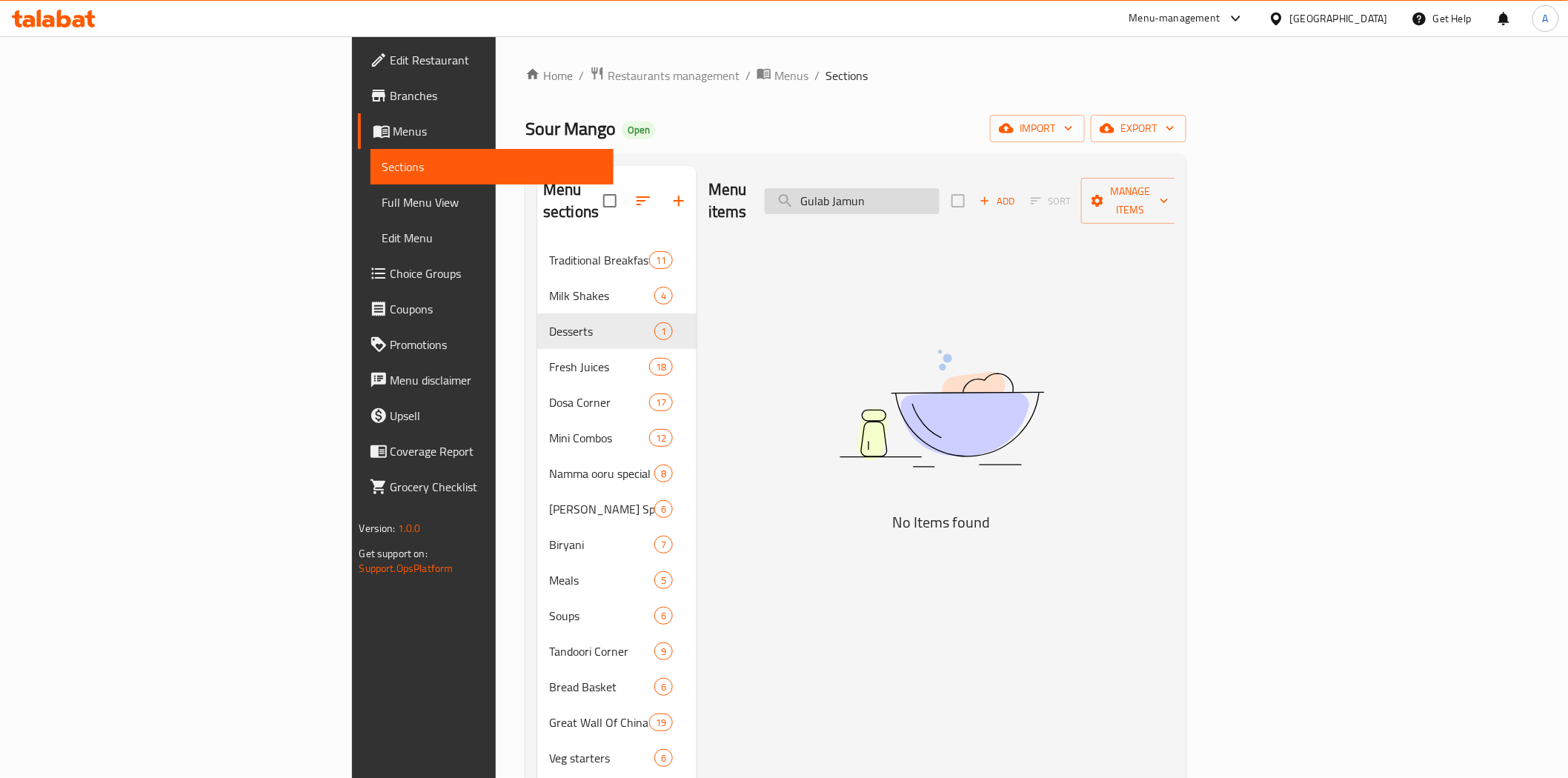
click at [939, 190] on input "Gulab Jamun" at bounding box center [853, 201] width 175 height 26
type input "Jamun"
click at [939, 194] on input "Jamun" at bounding box center [853, 201] width 175 height 26
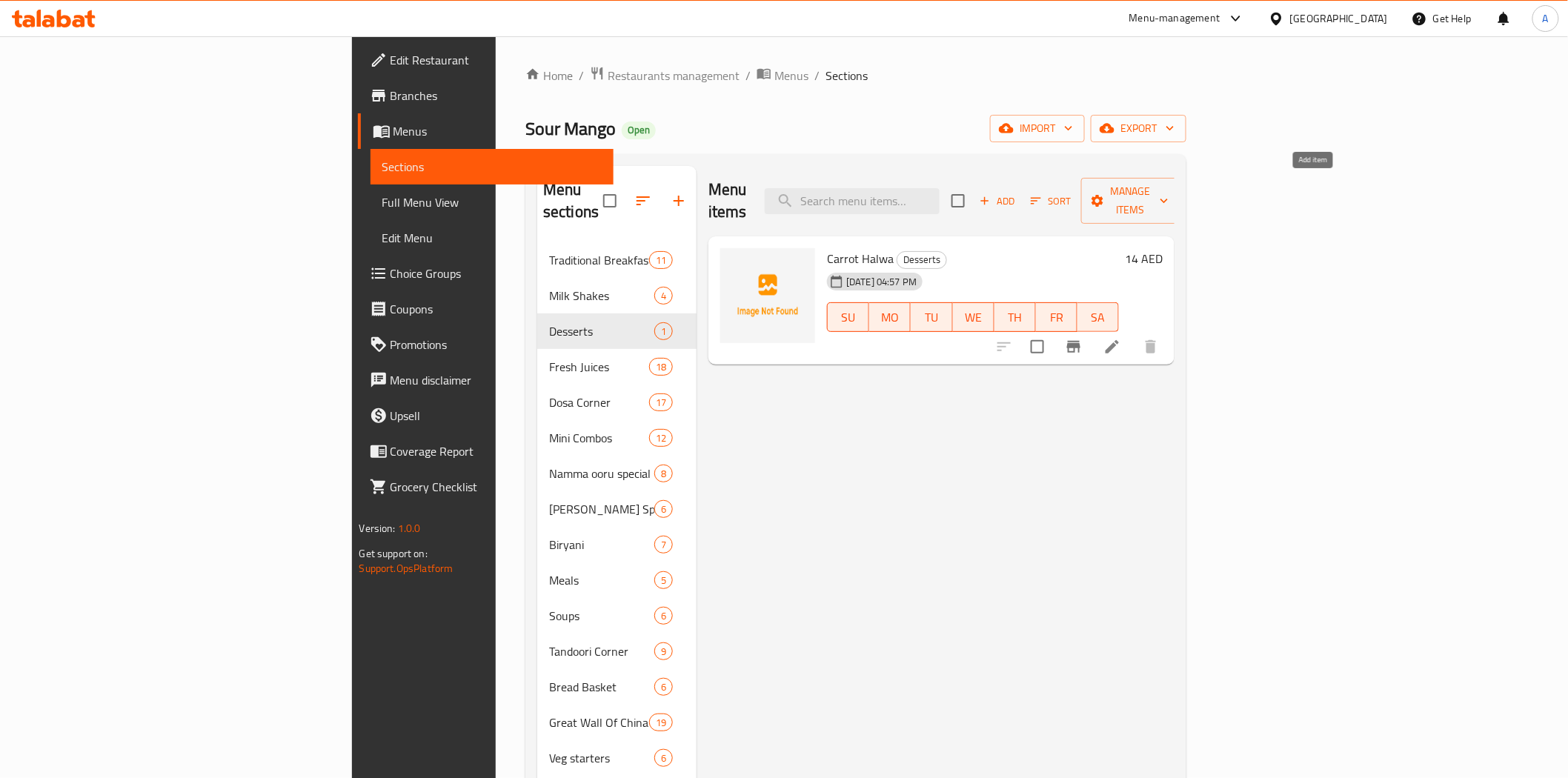
click at [991, 194] on icon "button" at bounding box center [985, 201] width 13 height 13
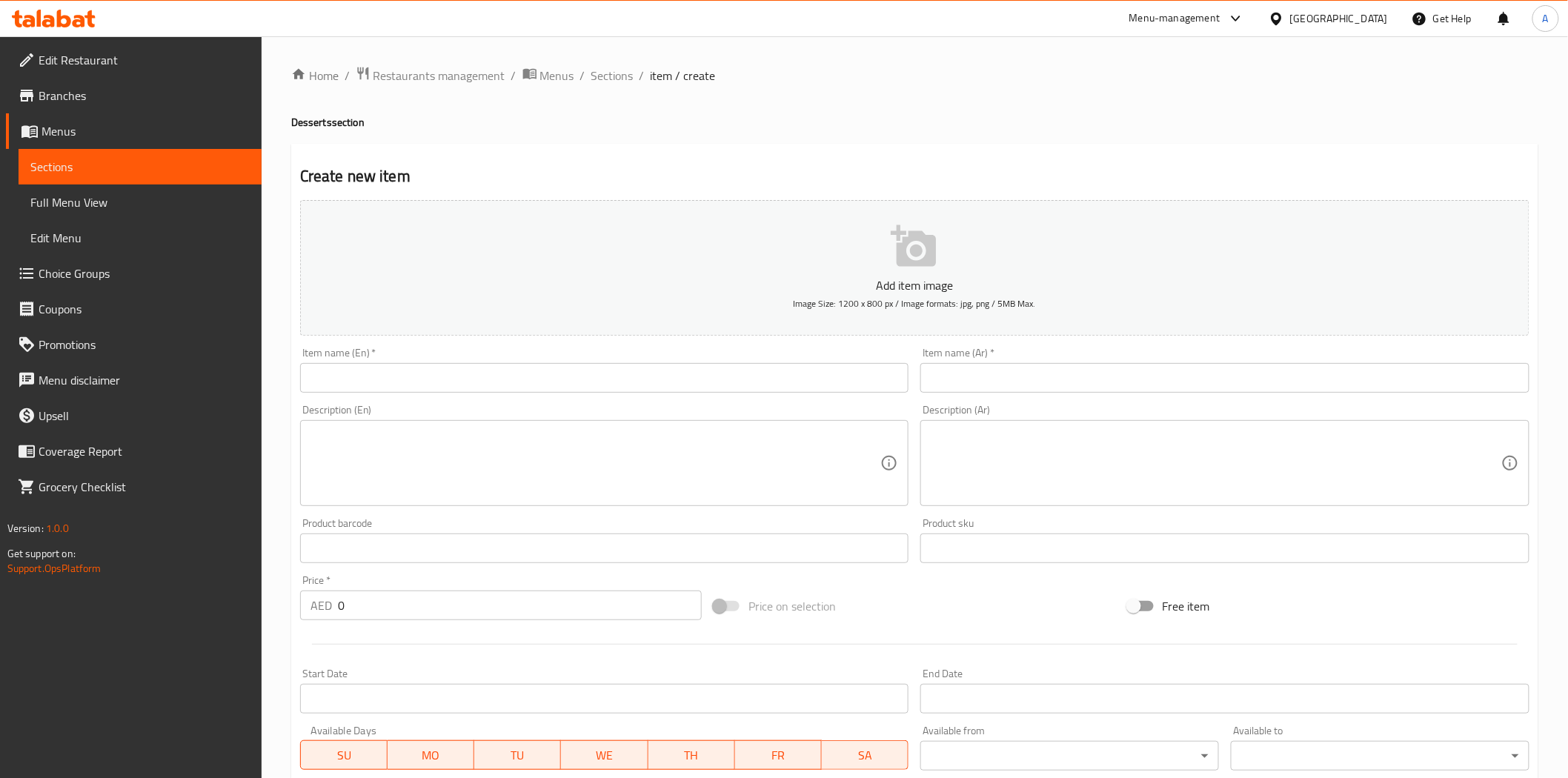
click at [903, 380] on input "text" at bounding box center [604, 377] width 609 height 30
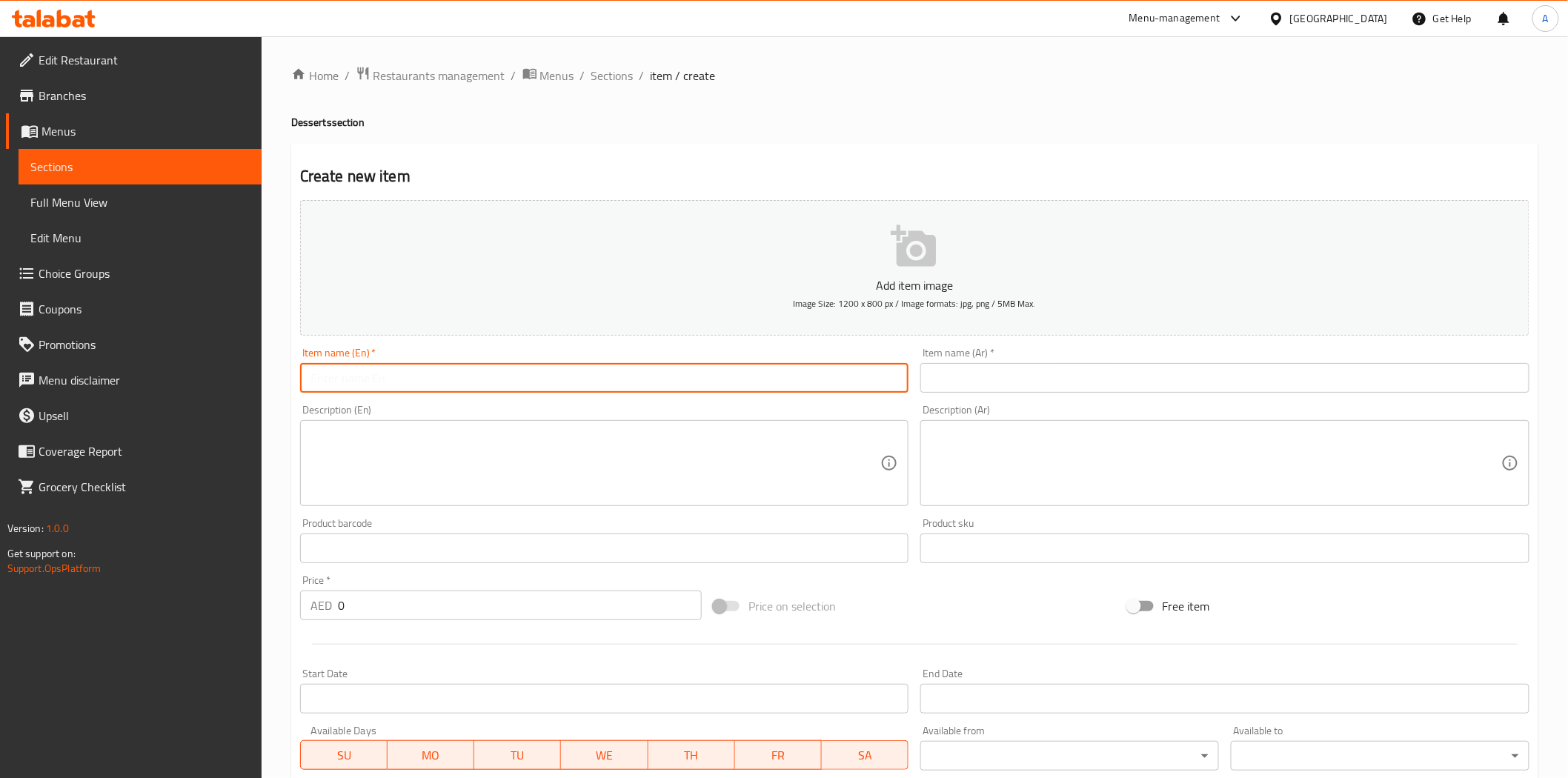
paste input "Gulab Jamun(2Pcs)"
type input "Gulab Jamun(2Pcs)"
click at [998, 376] on input "text" at bounding box center [1224, 377] width 609 height 30
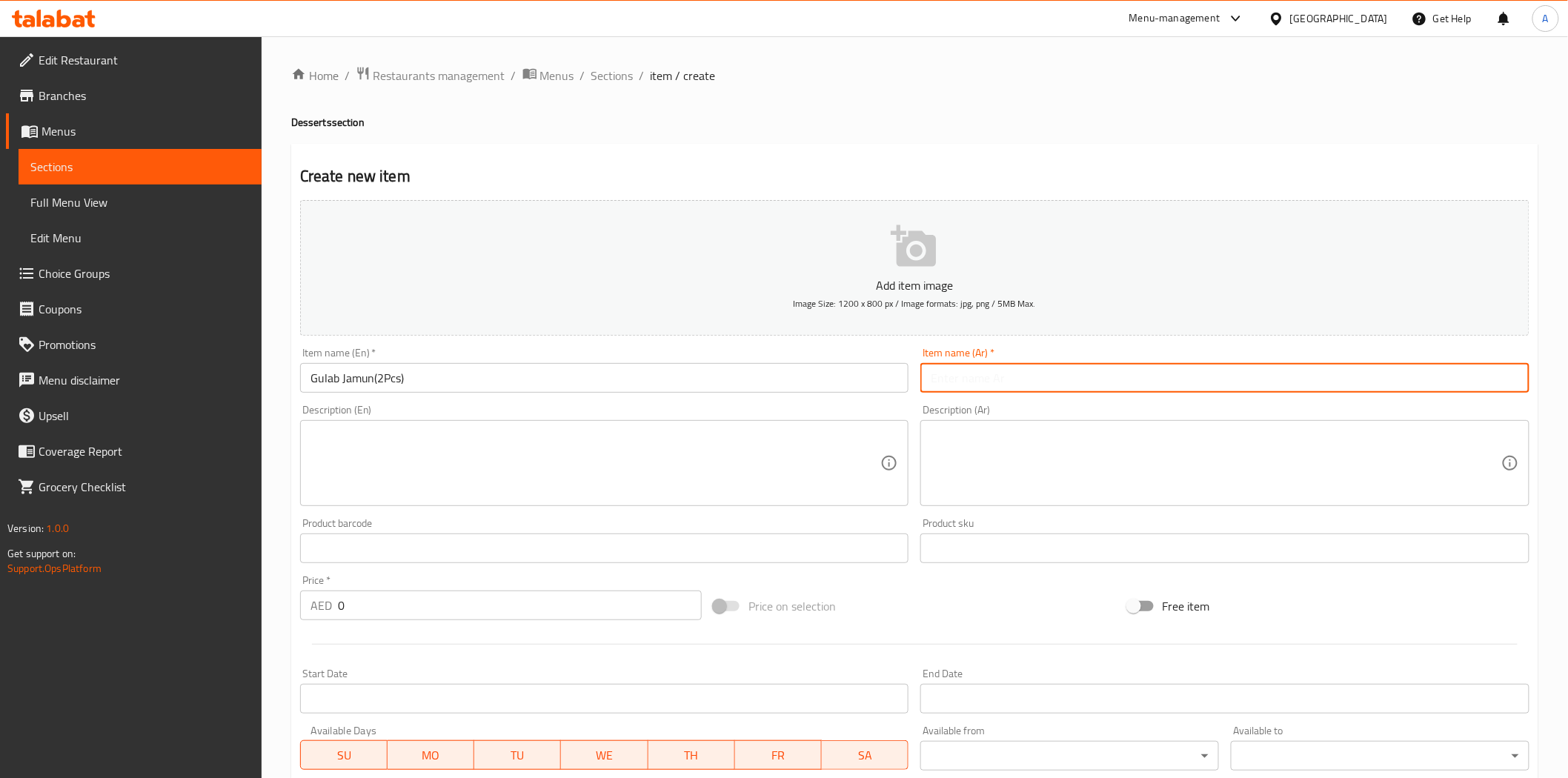
paste input "جلاب جامون (قطعتين)"
type input "جلاب جامون (قطعتين)"
click at [905, 615] on div "Price on selection" at bounding box center [914, 607] width 414 height 40
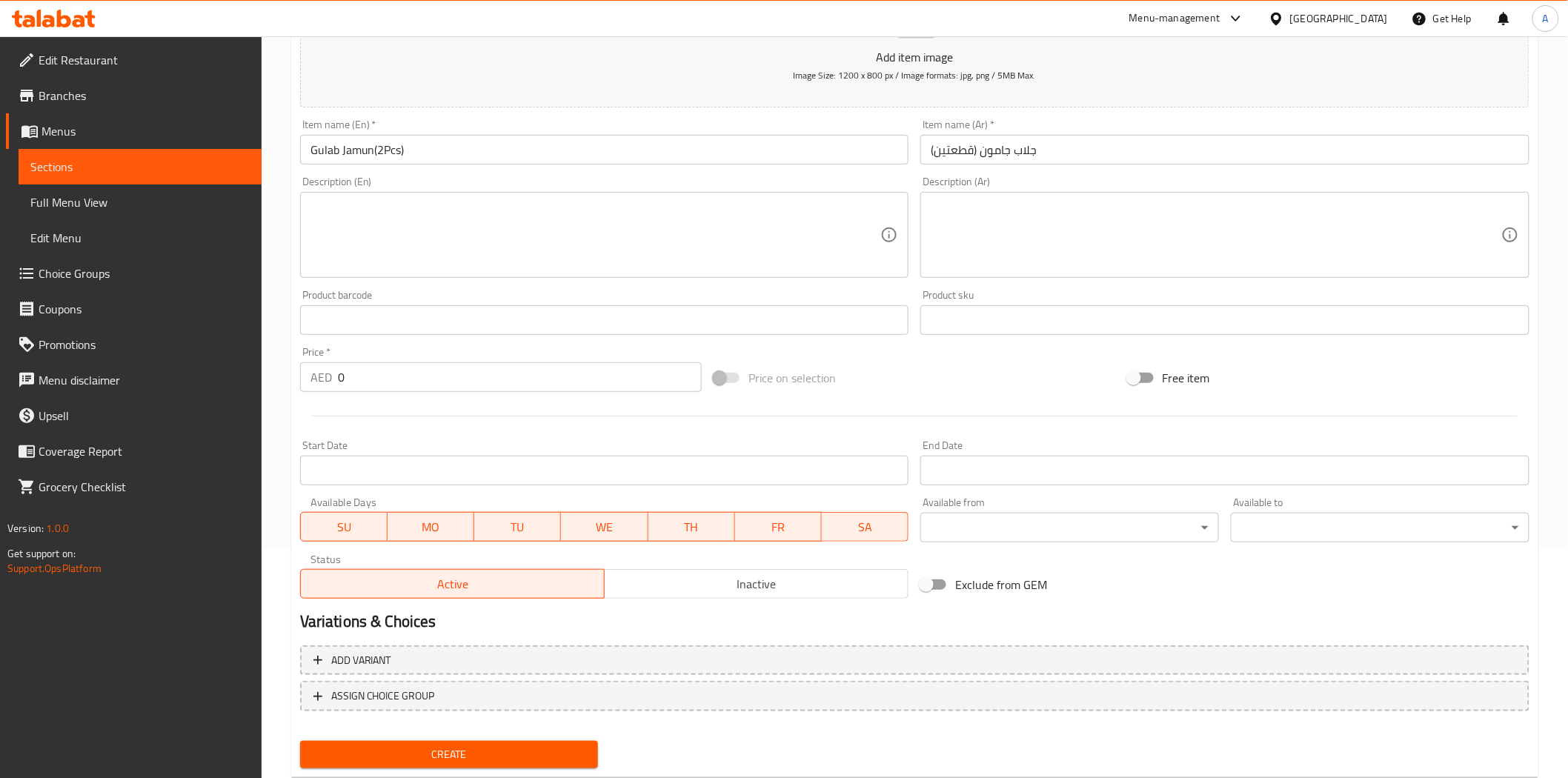
scroll to position [246, 0]
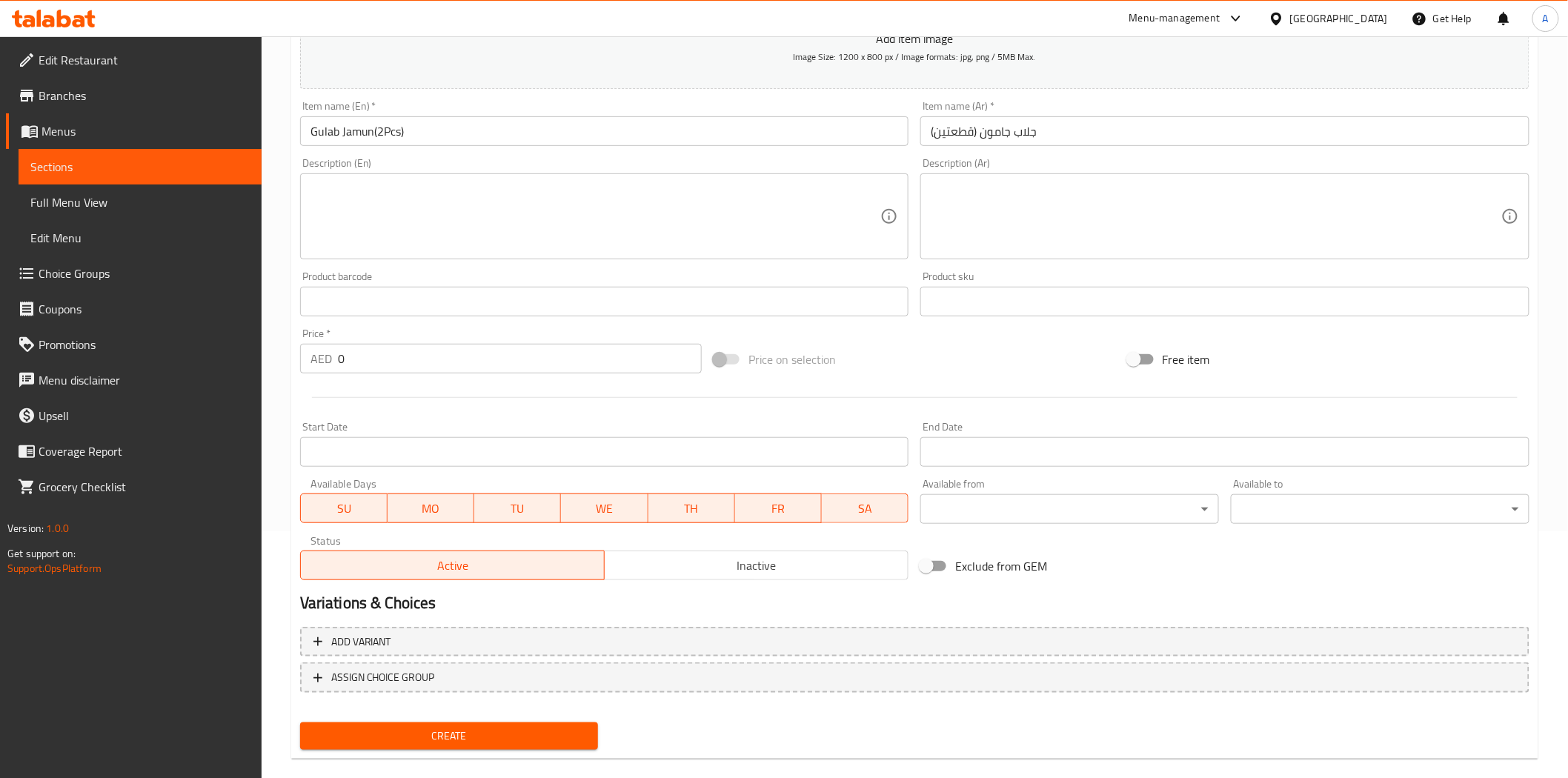
click at [471, 363] on input "0" at bounding box center [520, 358] width 364 height 30
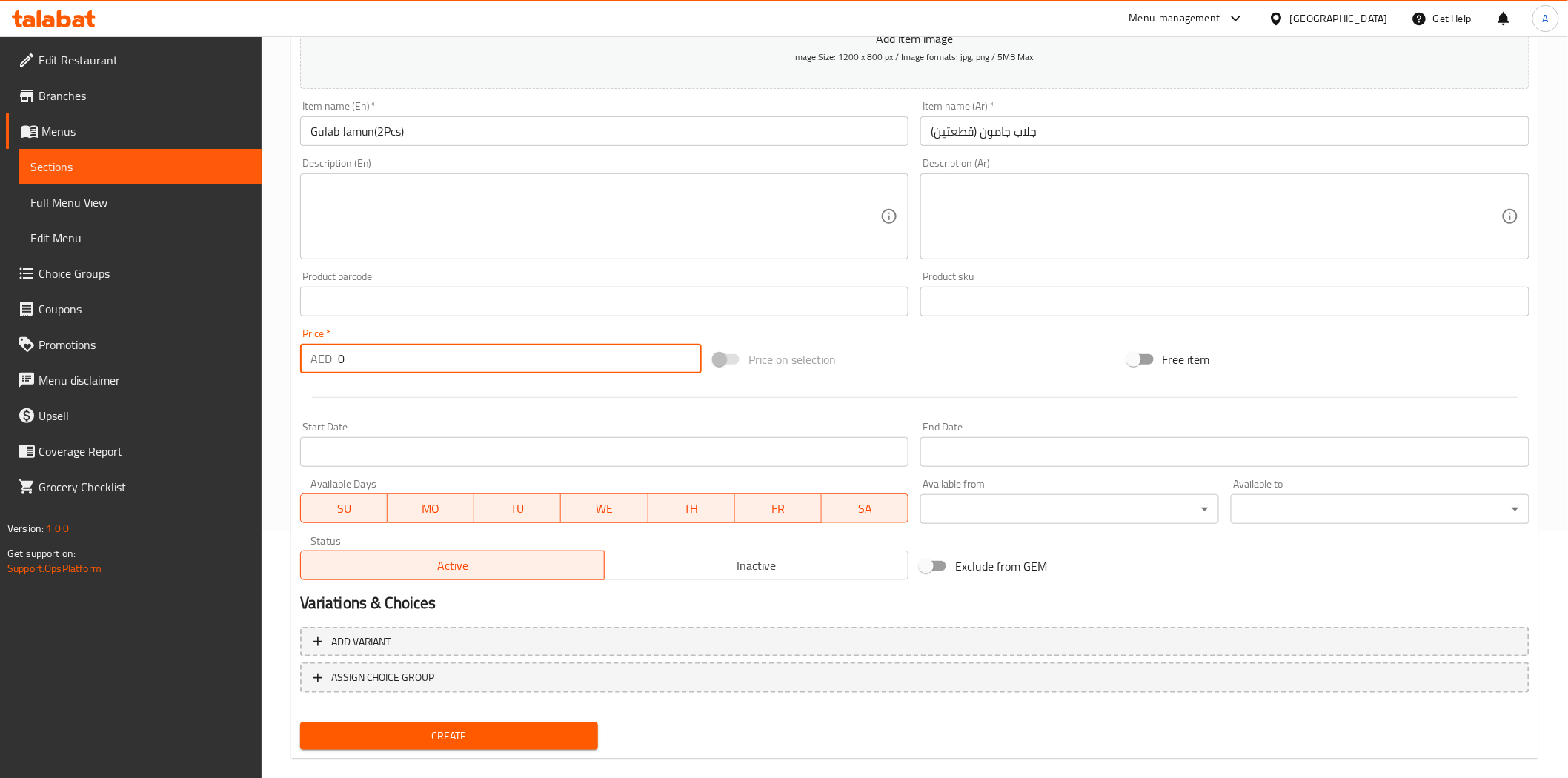
click at [471, 363] on input "0" at bounding box center [520, 358] width 364 height 30
type input "10.5"
click at [495, 398] on hr at bounding box center [914, 398] width 1206 height 1
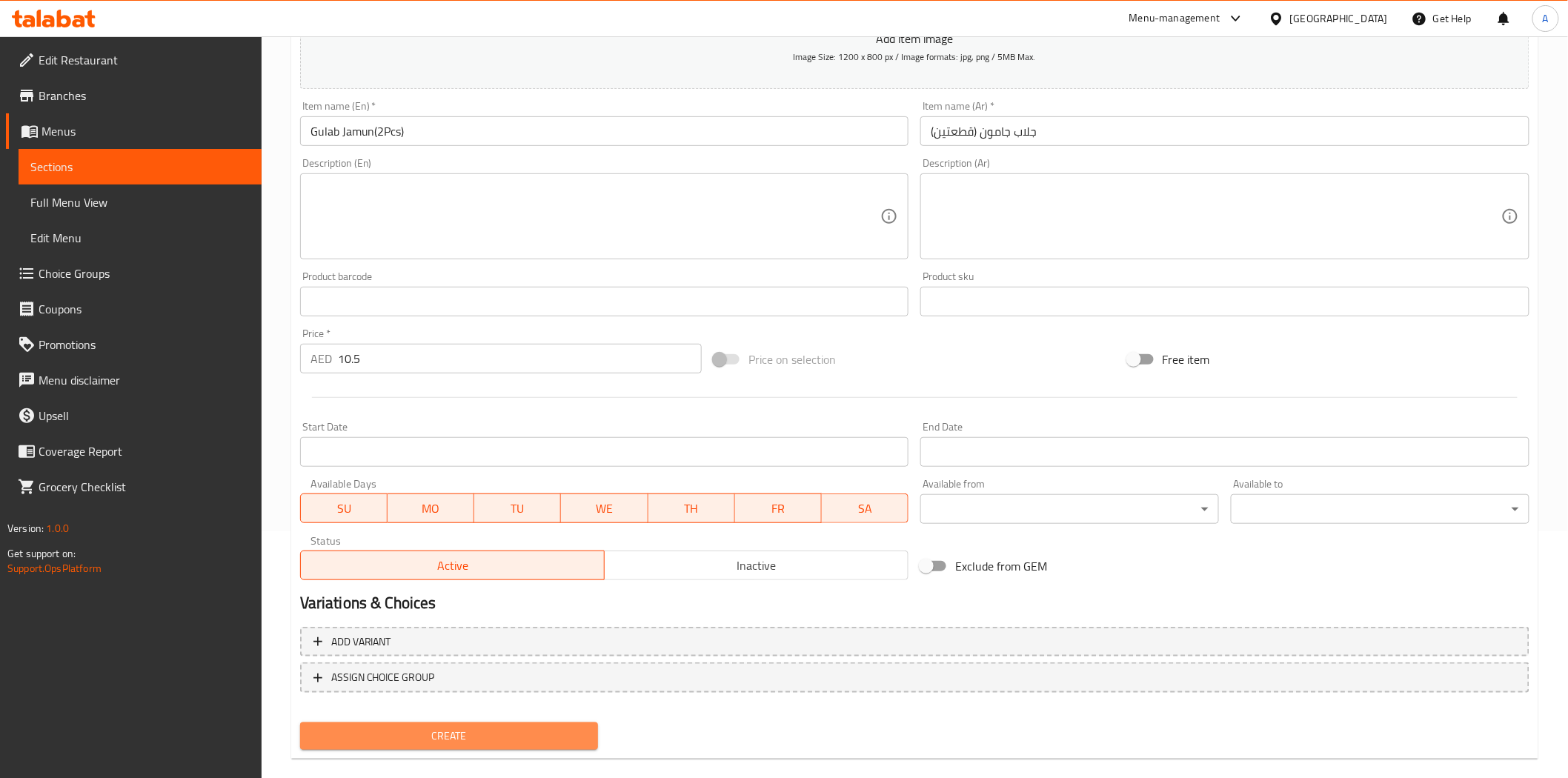
click at [488, 727] on span "Create" at bounding box center [450, 736] width 275 height 18
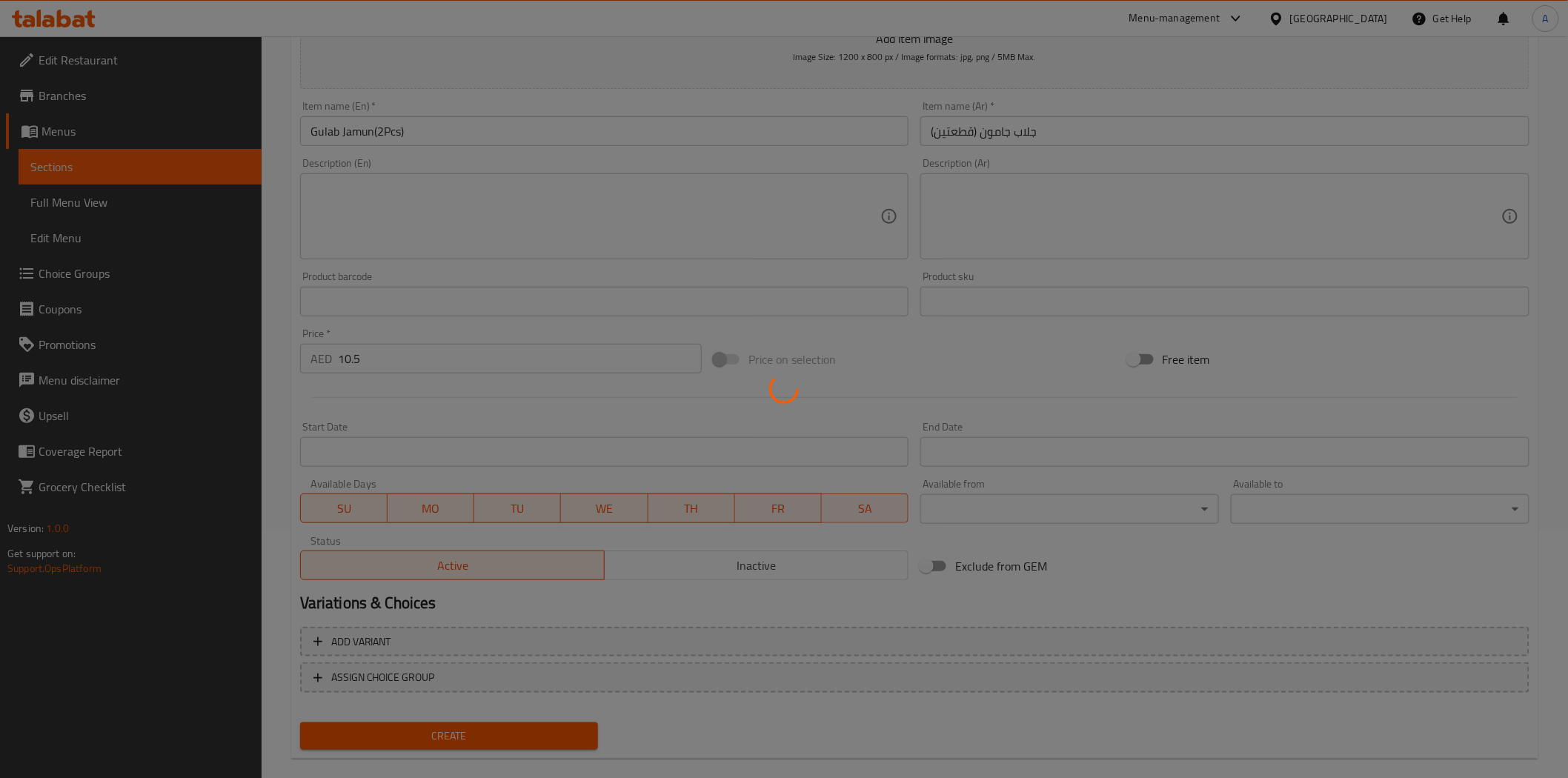
type input "0"
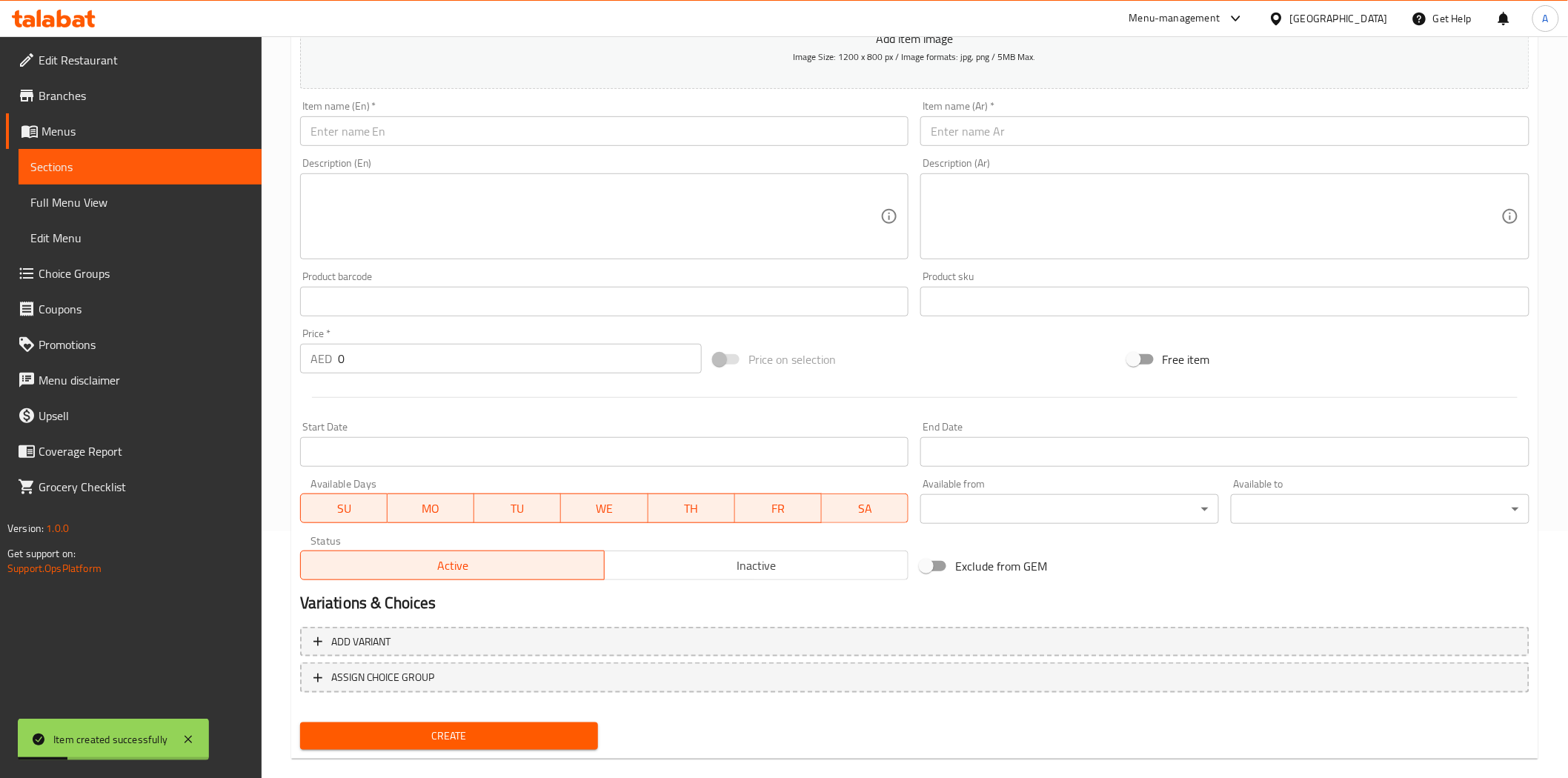
scroll to position [0, 0]
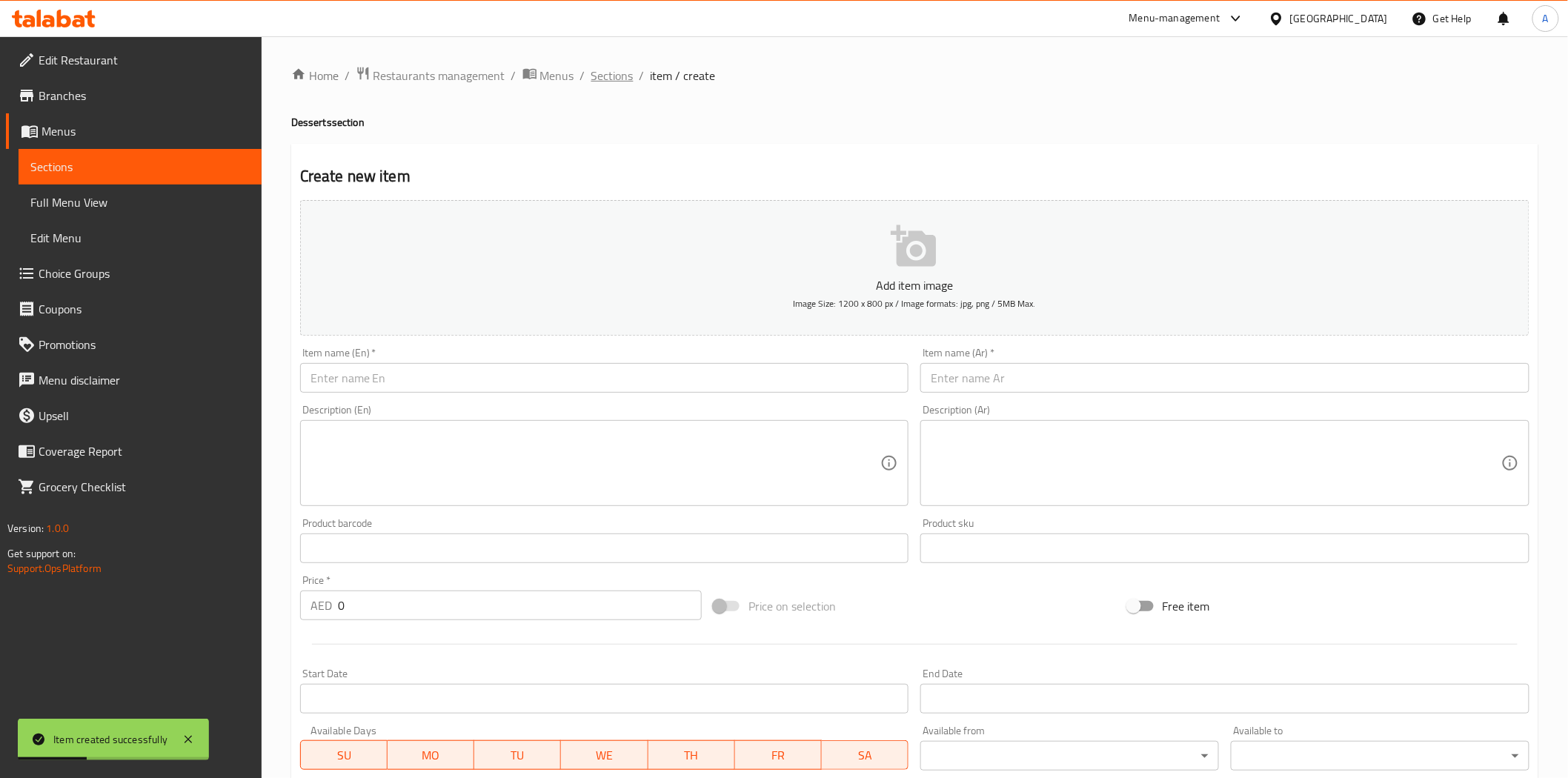
click at [607, 78] on span "Sections" at bounding box center [612, 75] width 42 height 17
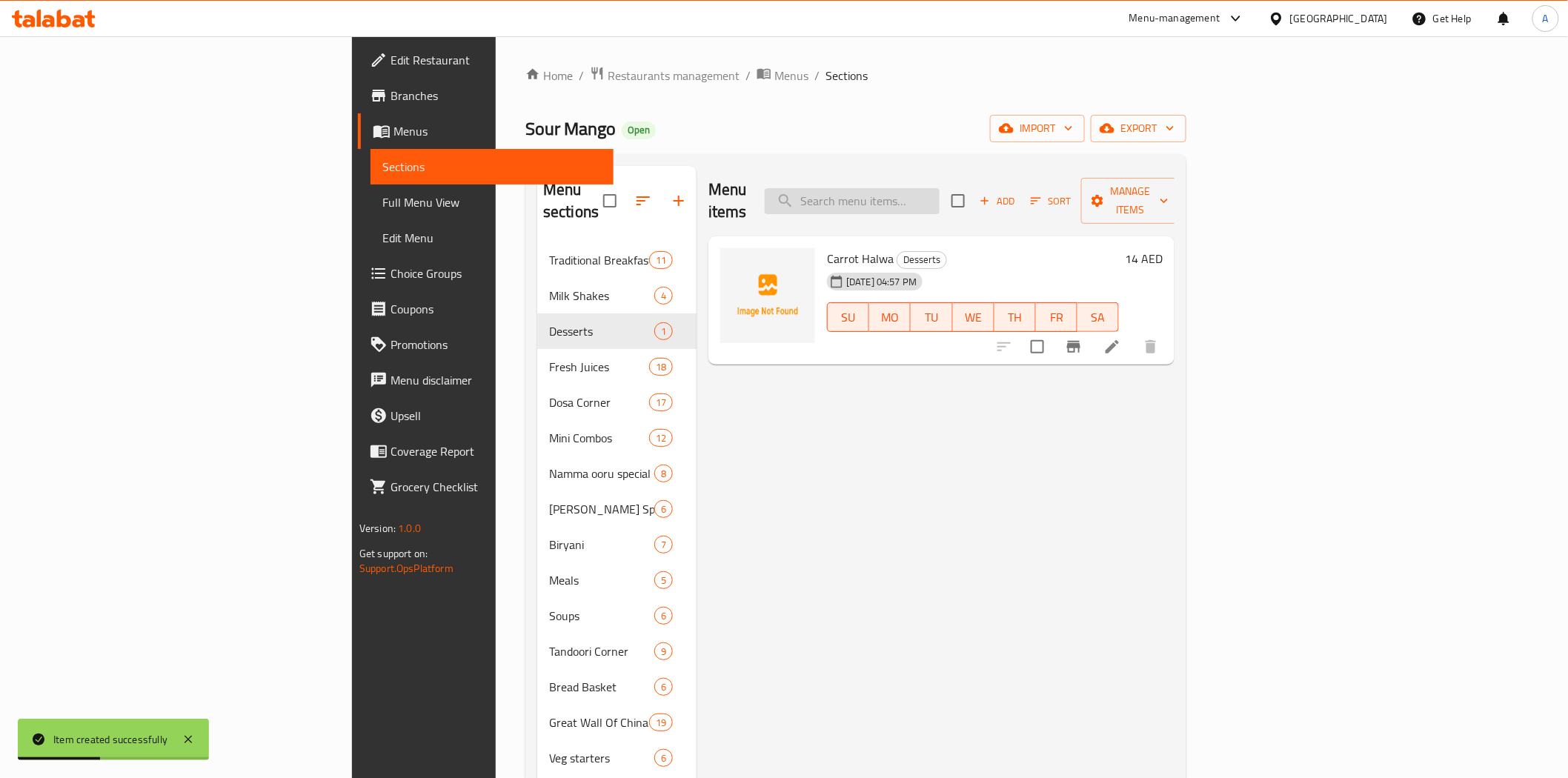
click at [939, 194] on input "search" at bounding box center [853, 201] width 175 height 26
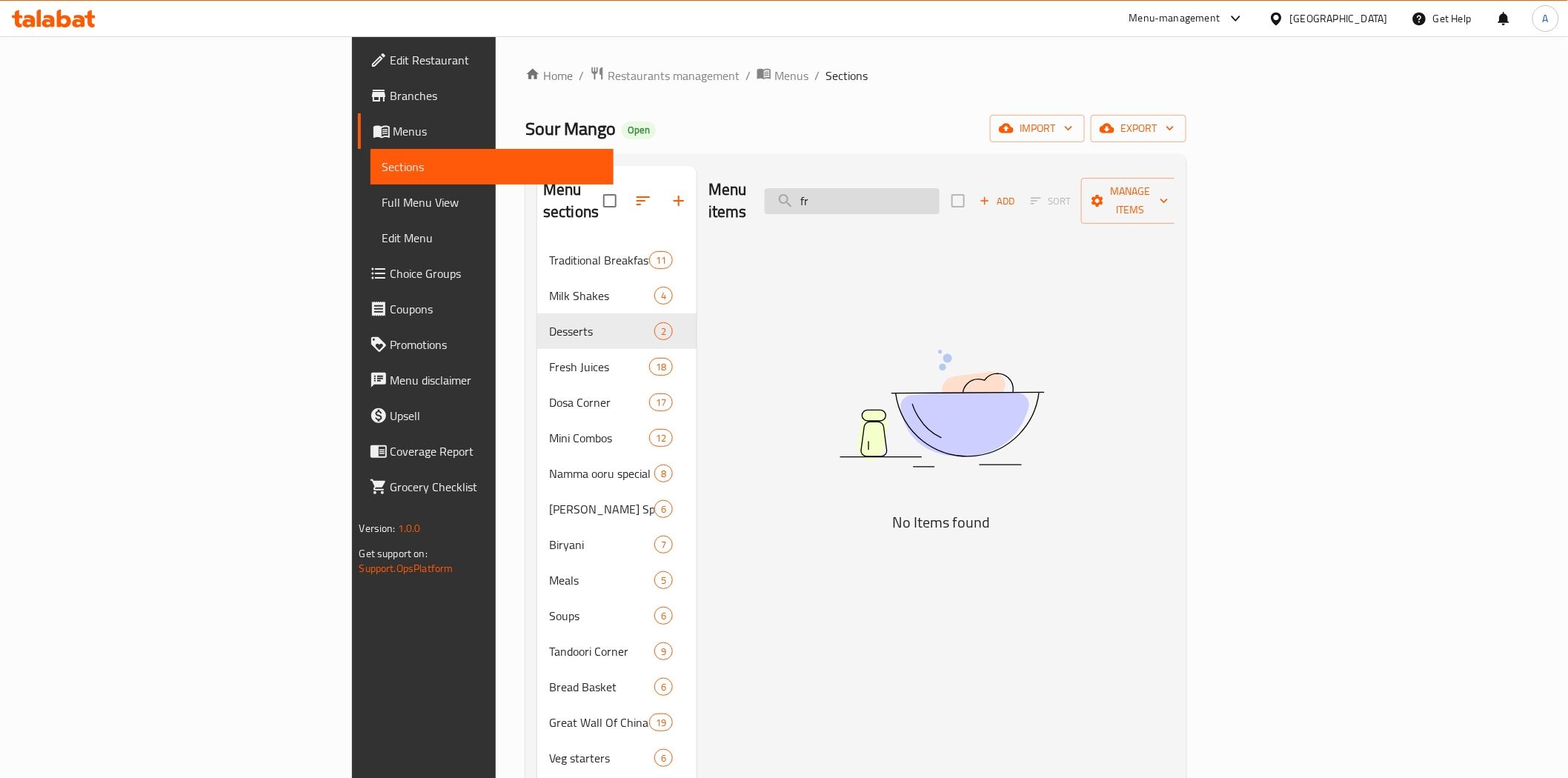
type input "f"
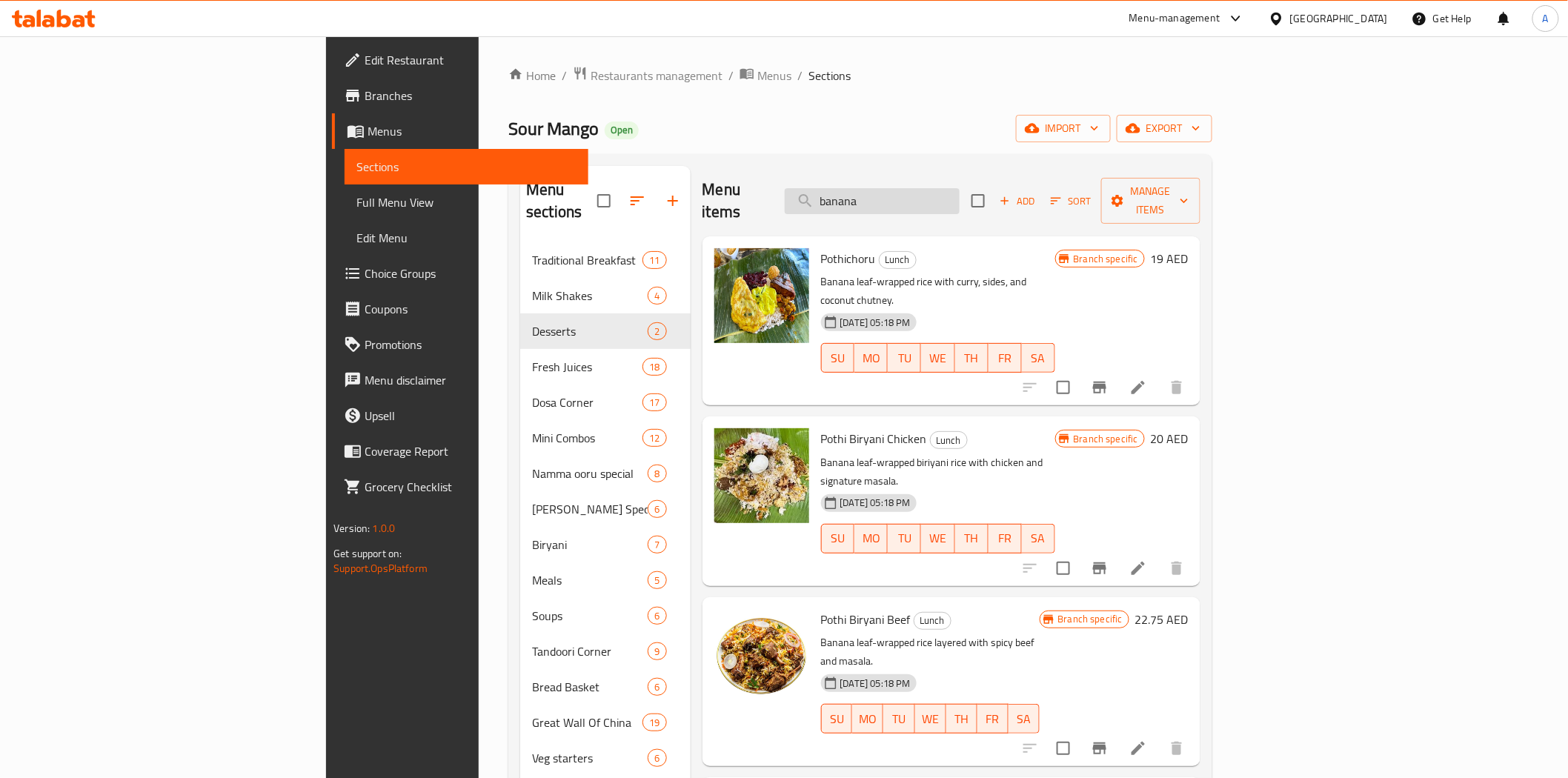
click at [957, 193] on input "banana" at bounding box center [872, 201] width 175 height 26
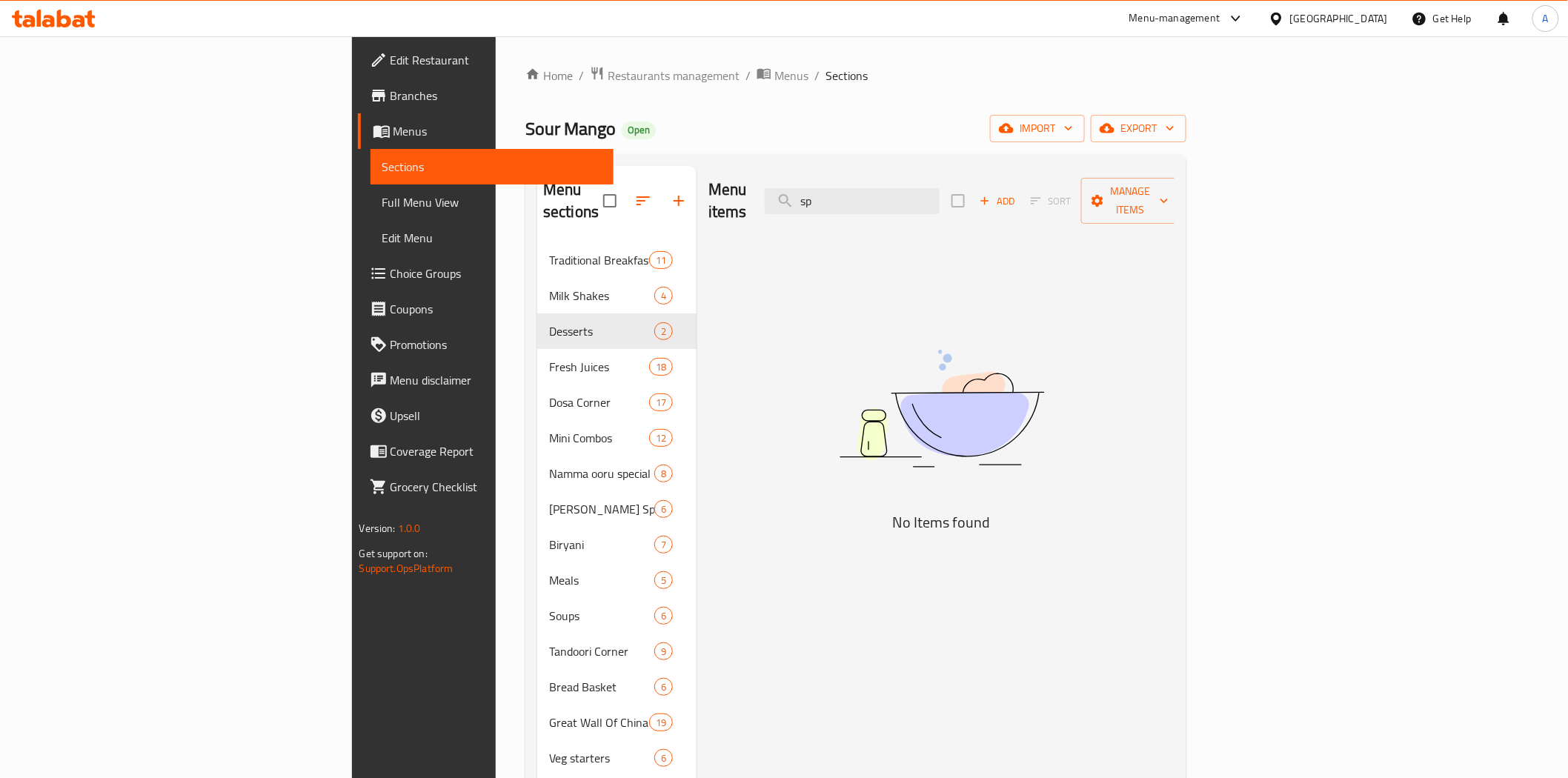
type input "s"
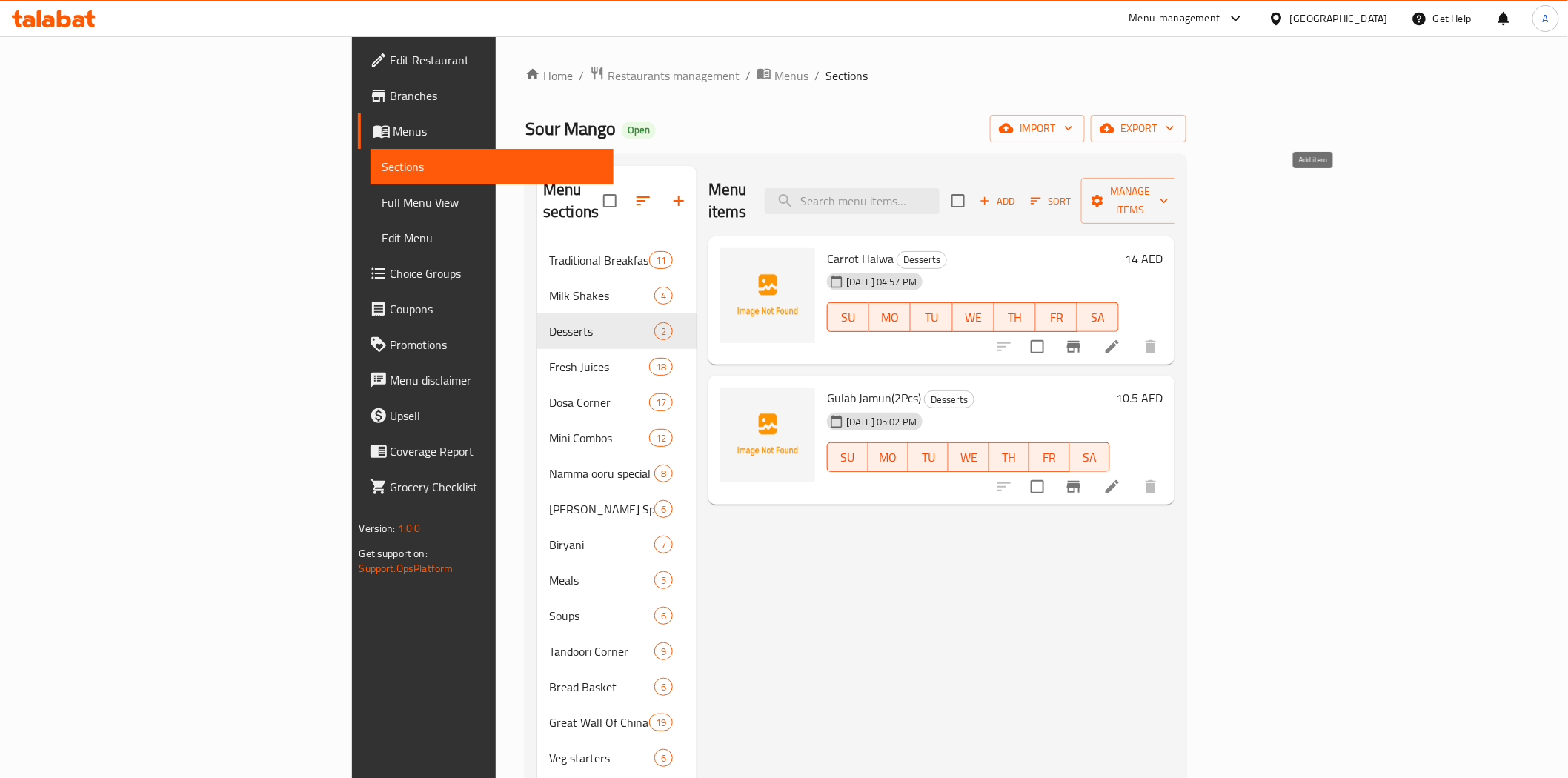
click at [1017, 193] on span "Add" at bounding box center [997, 201] width 40 height 17
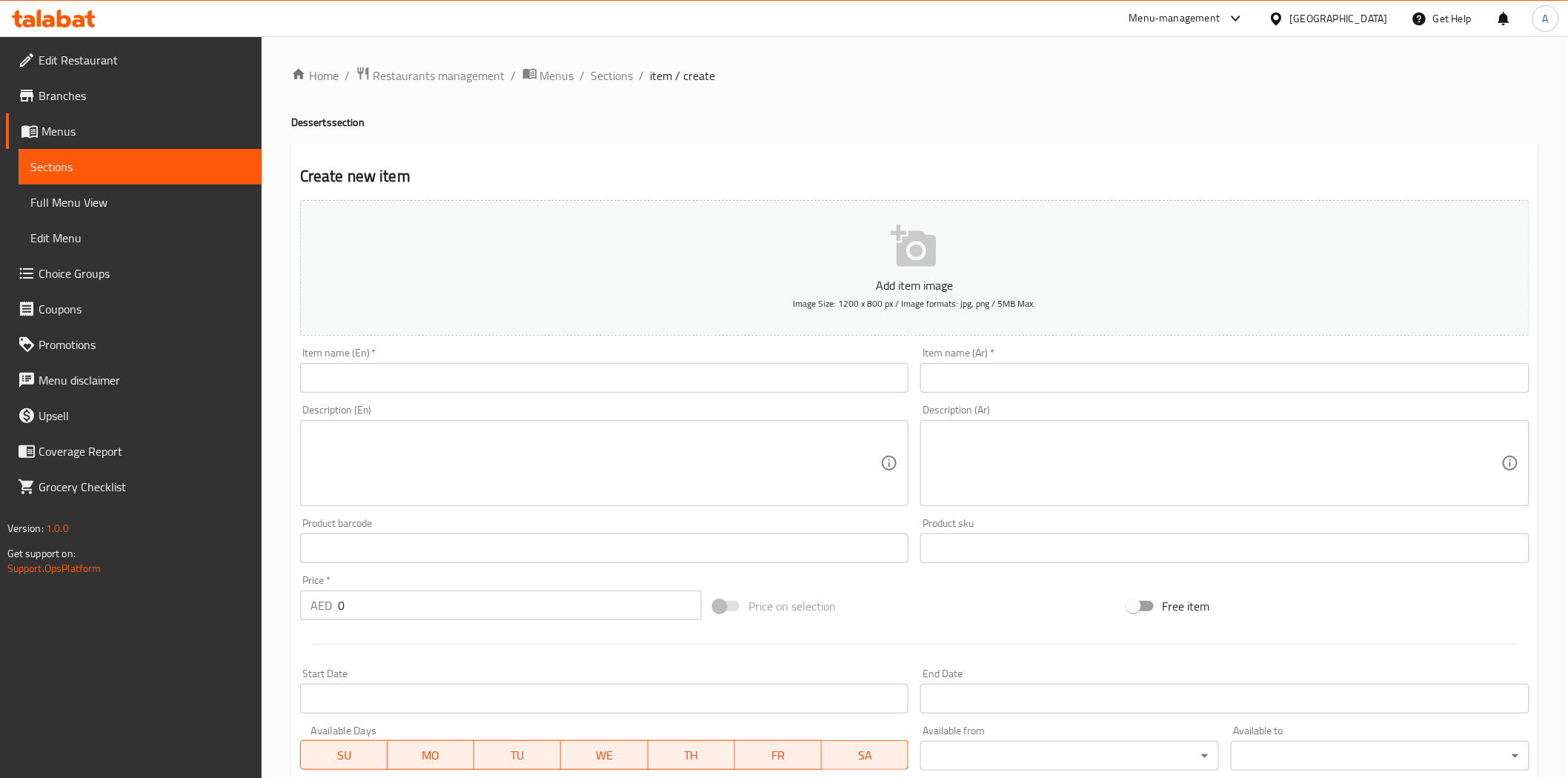
click at [818, 388] on input "text" at bounding box center [604, 377] width 609 height 30
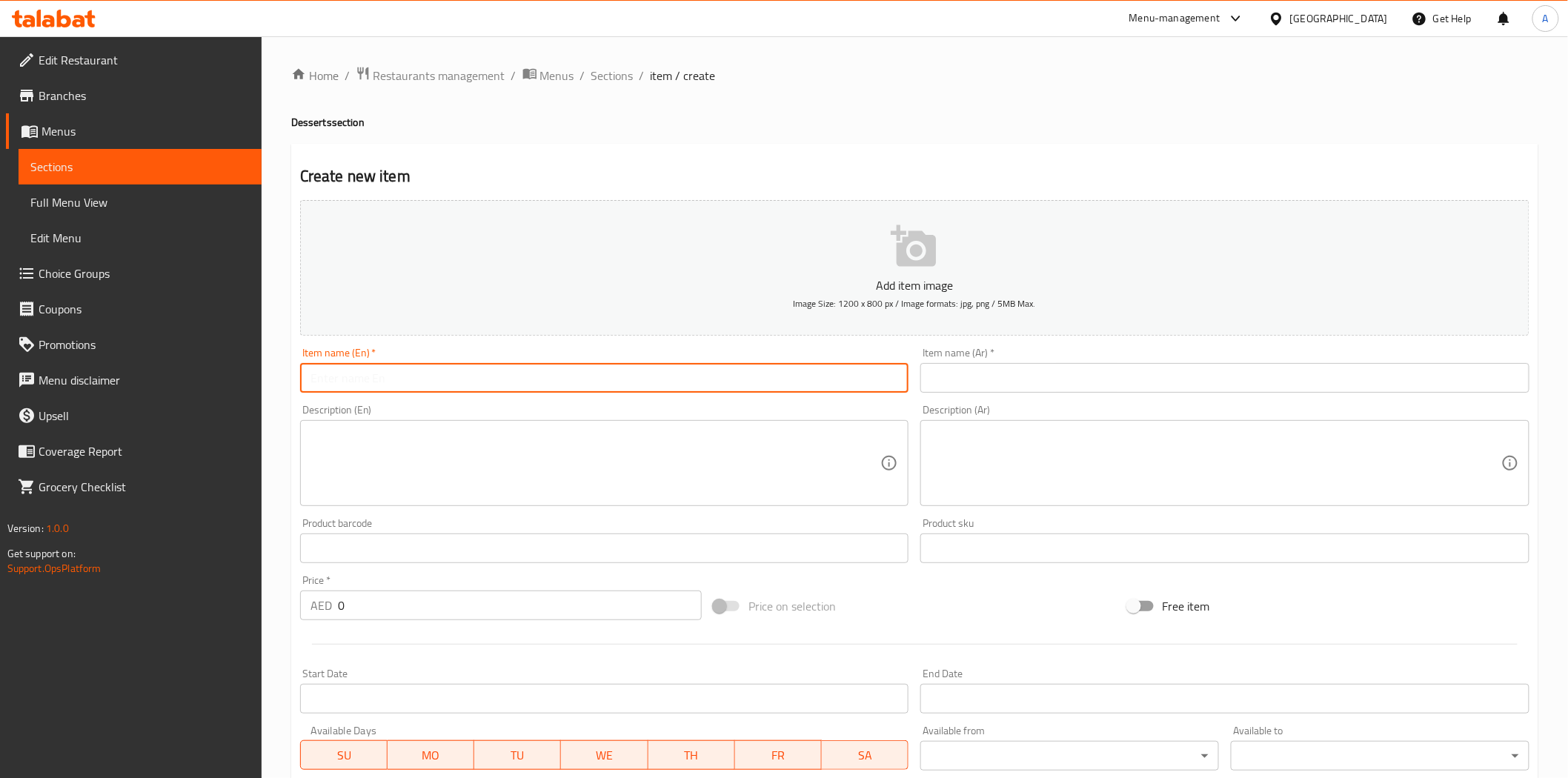
paste input "Fruit Salad"
type input "Fruit Salad"
click at [1031, 369] on input "text" at bounding box center [1224, 377] width 609 height 30
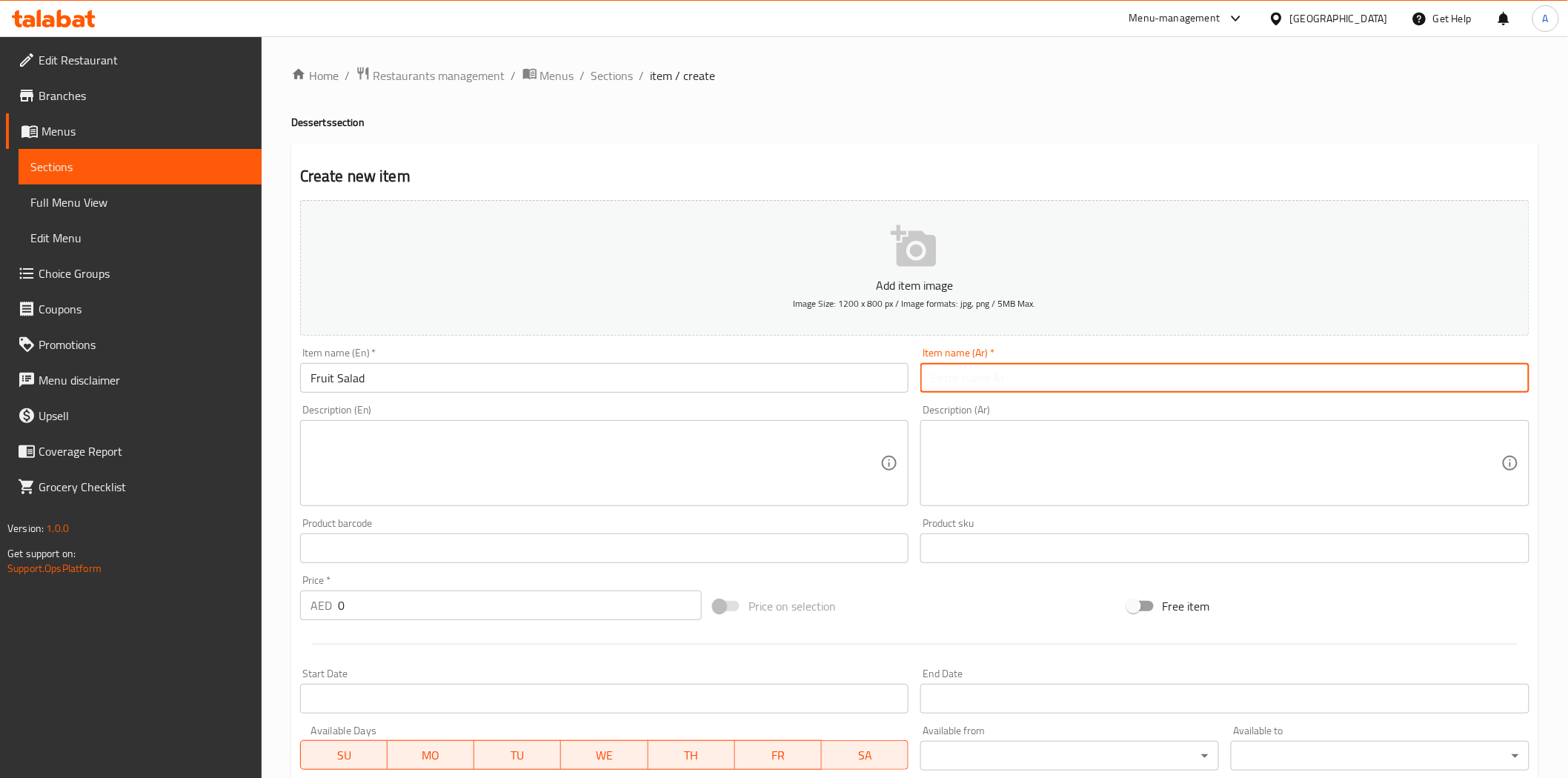
paste input "Fruit Salad"
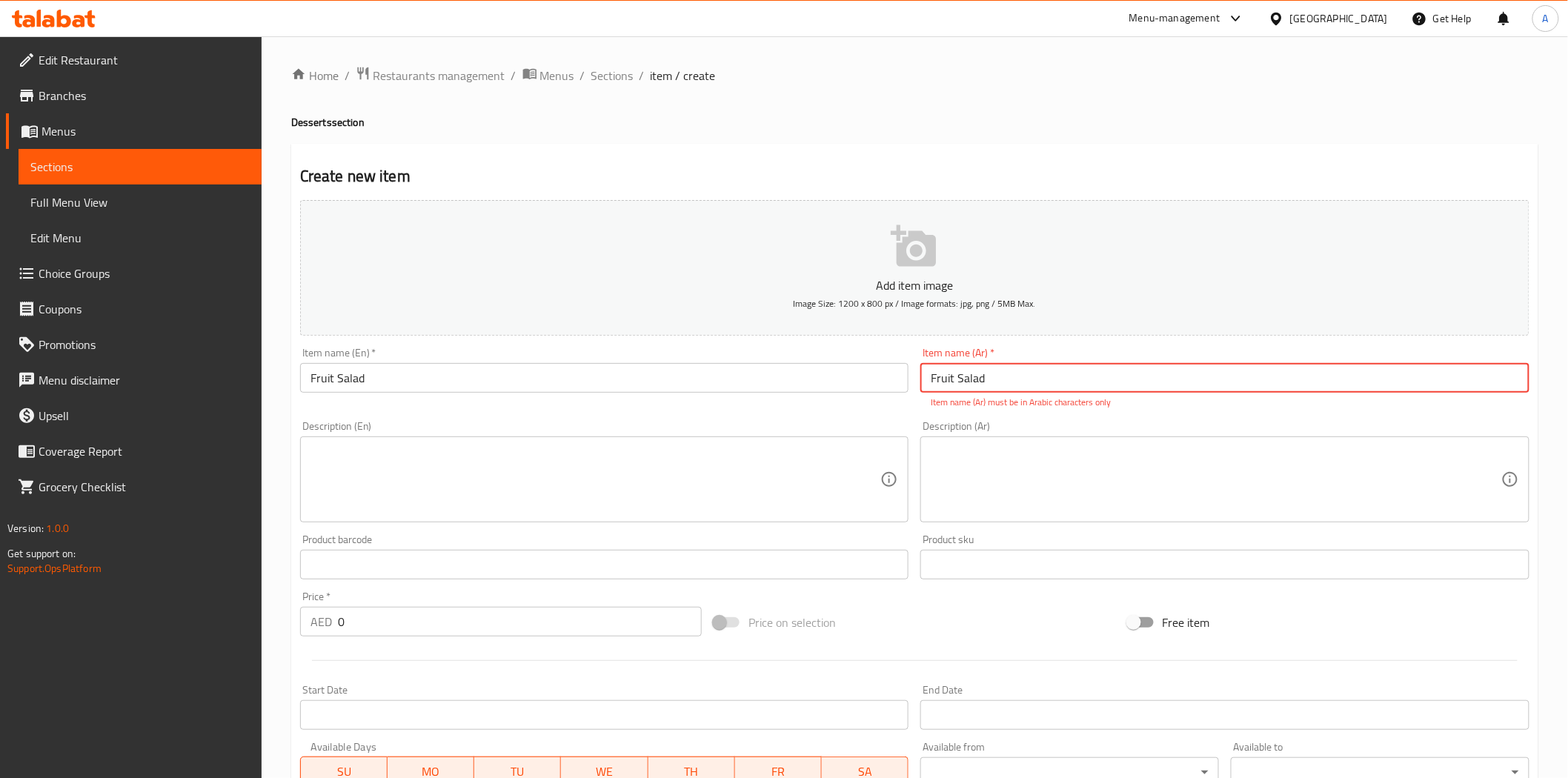
click at [995, 376] on input "Fruit Salad" at bounding box center [1224, 377] width 609 height 30
click at [994, 376] on input "Fruit Salad" at bounding box center [1224, 377] width 609 height 30
paste input "سلطة فواكه"
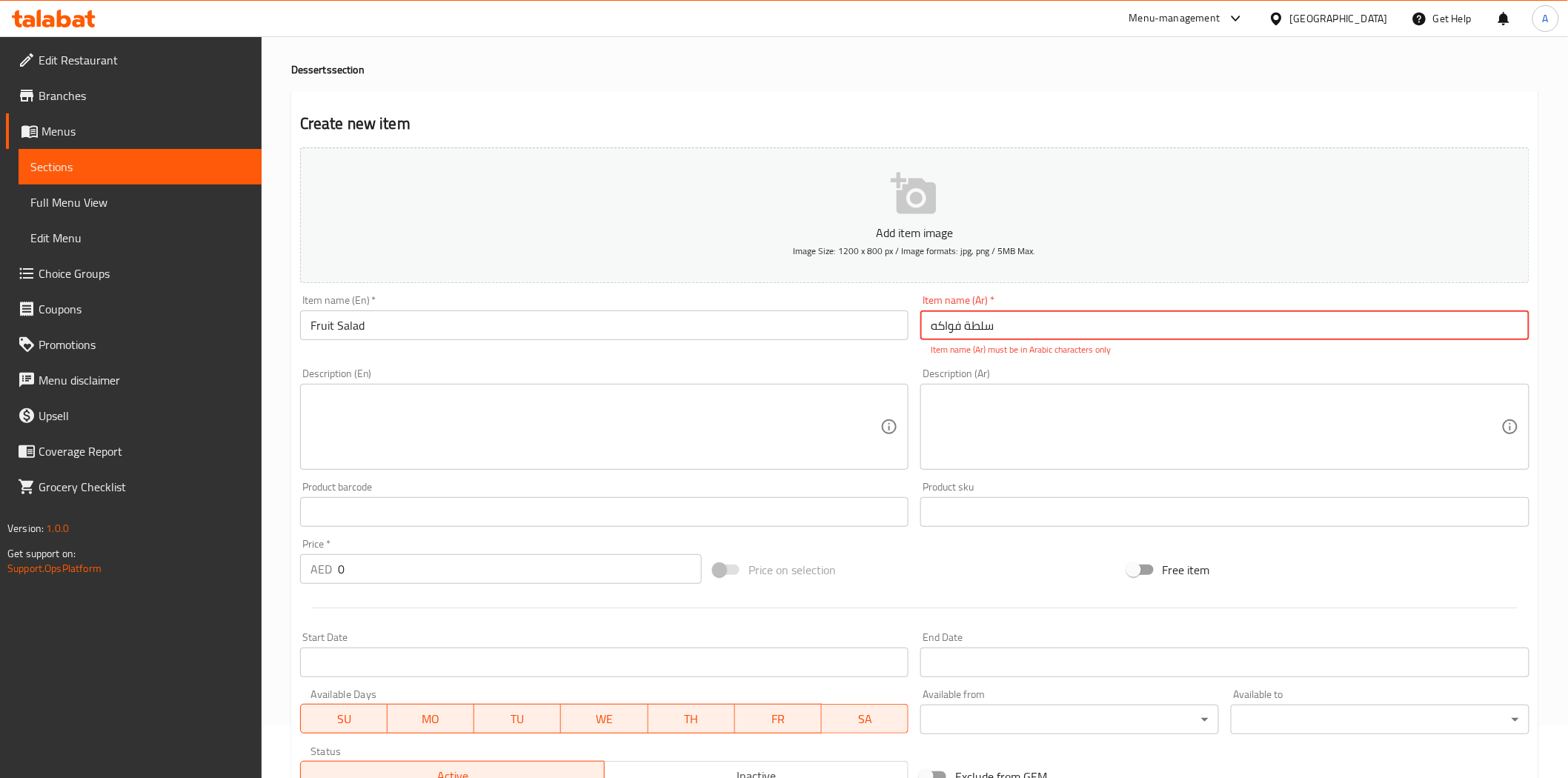
scroll to position [82, 0]
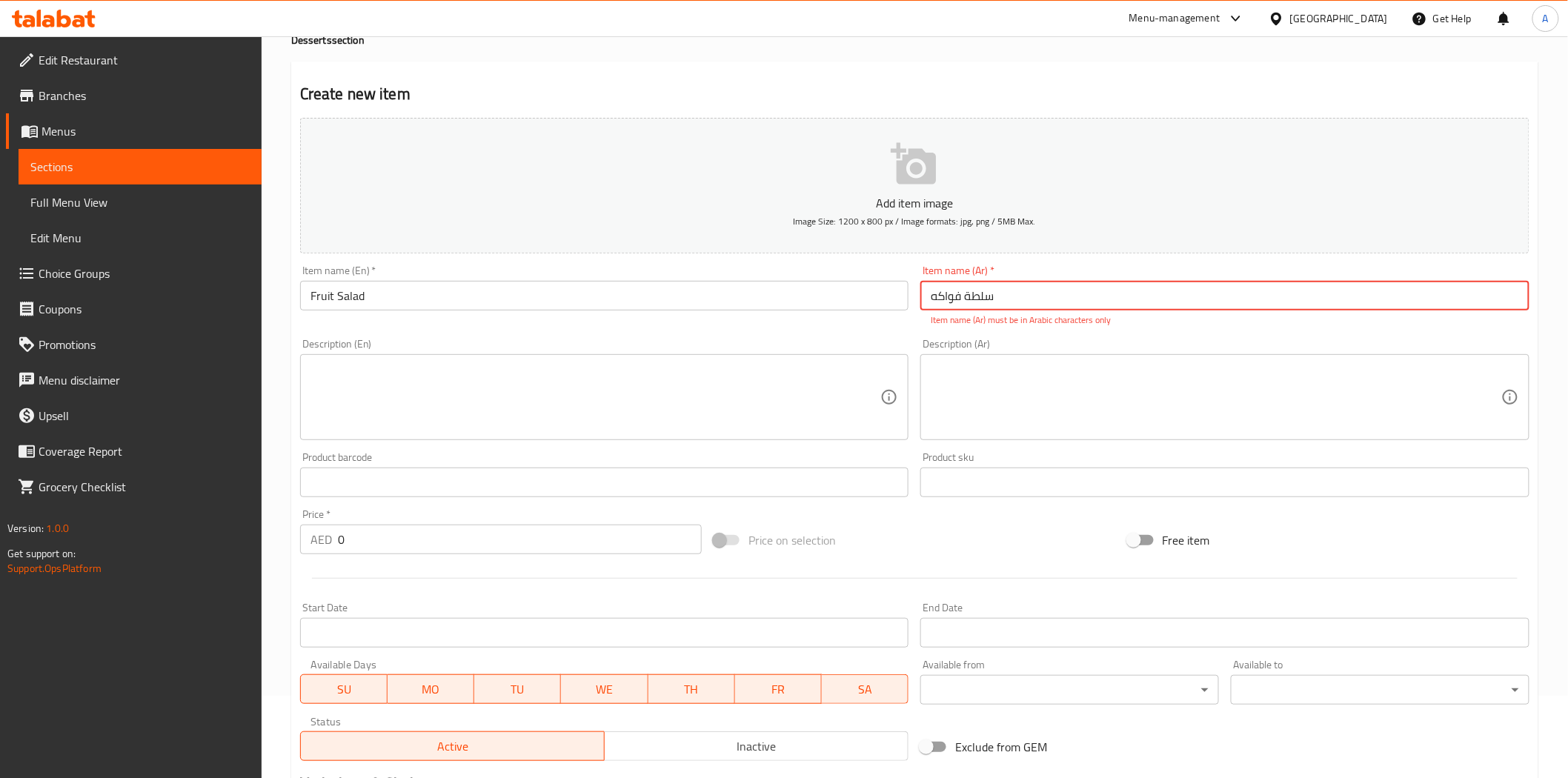
type input "سلطة فواكه"
click at [542, 533] on input "0" at bounding box center [520, 539] width 364 height 30
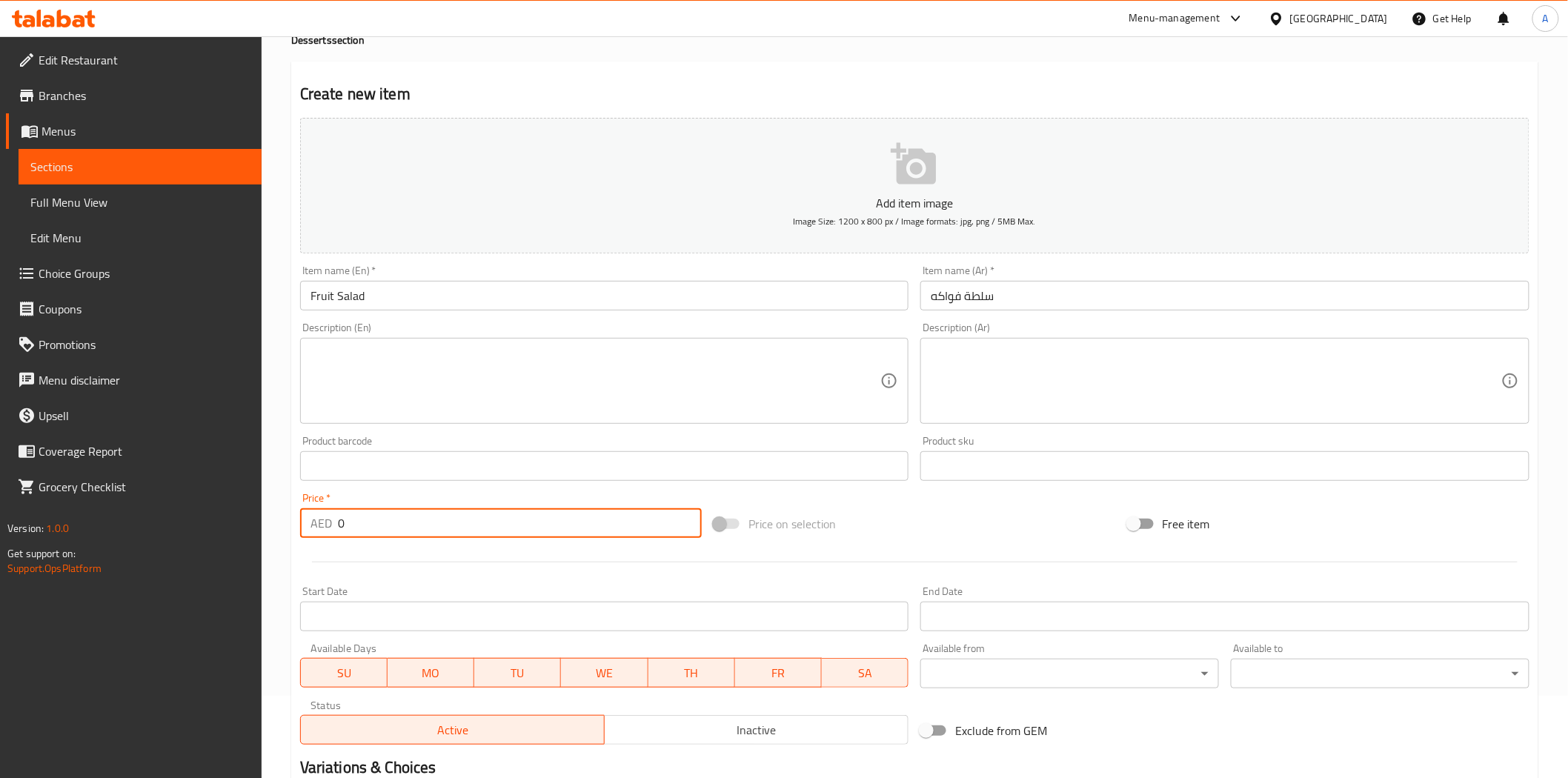
click at [542, 533] on input "0" at bounding box center [520, 523] width 364 height 30
type input "10.5"
click at [581, 563] on div at bounding box center [915, 562] width 1242 height 37
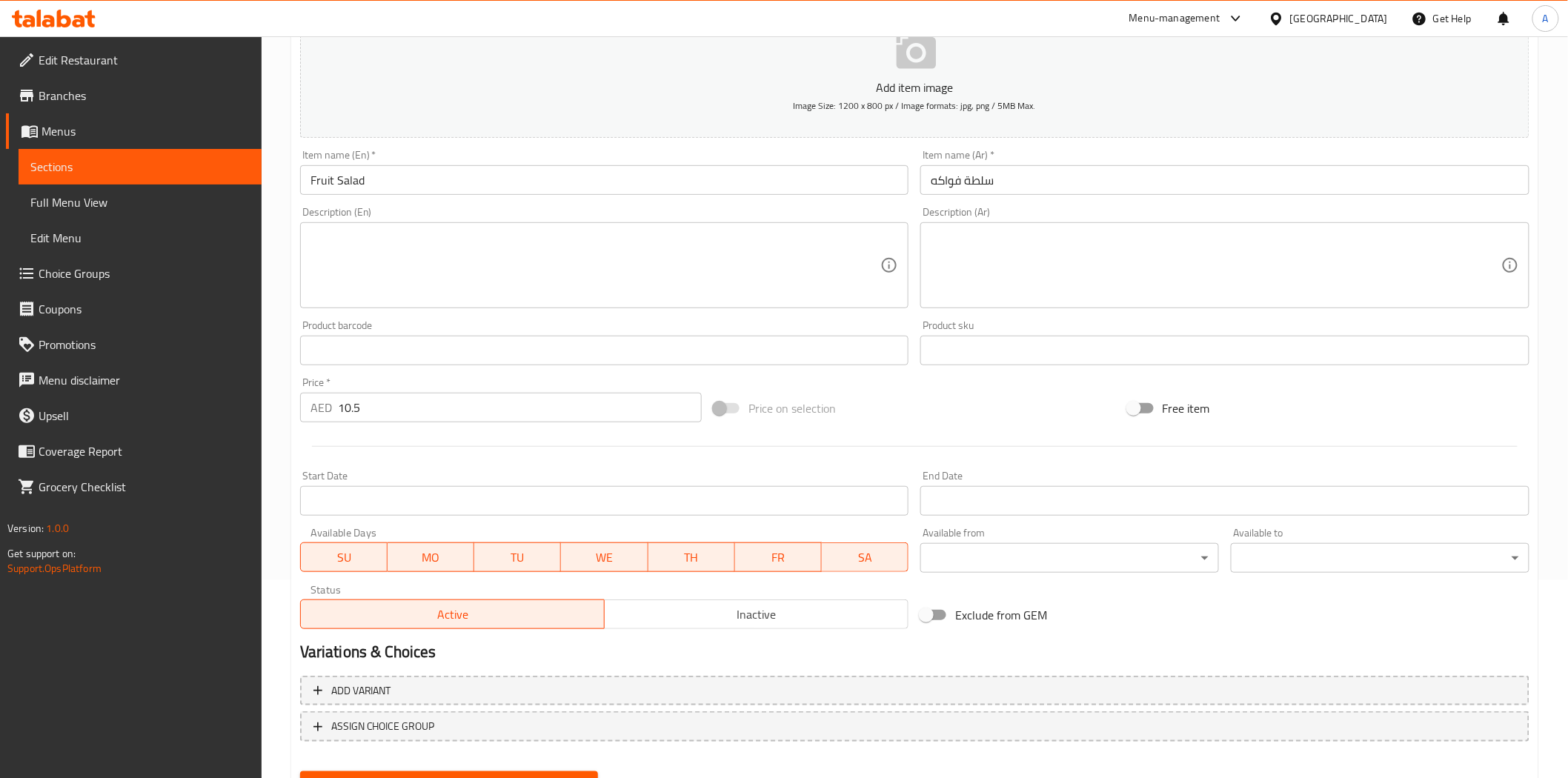
scroll to position [267, 0]
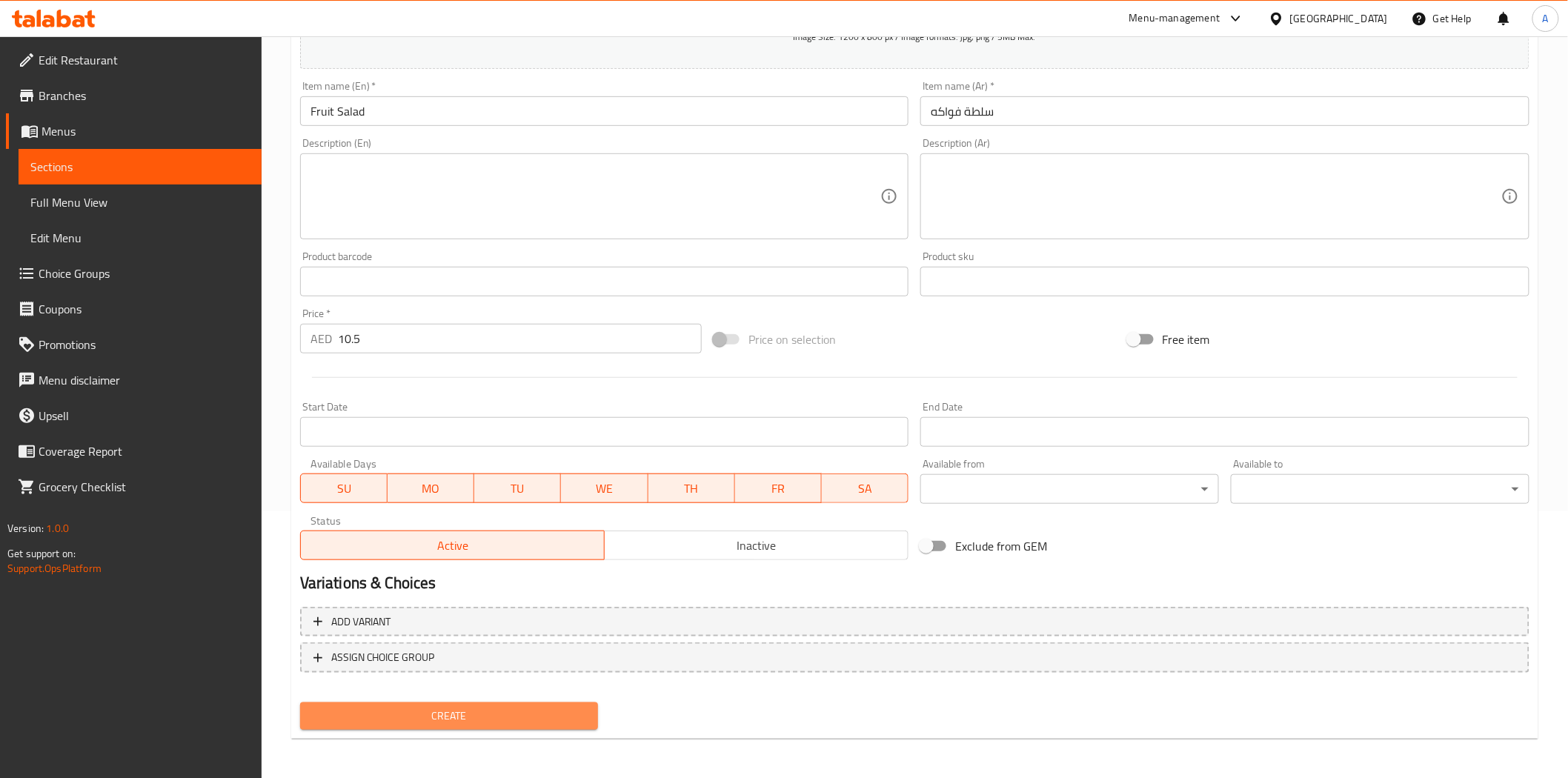
click at [464, 716] on span "Create" at bounding box center [450, 715] width 275 height 18
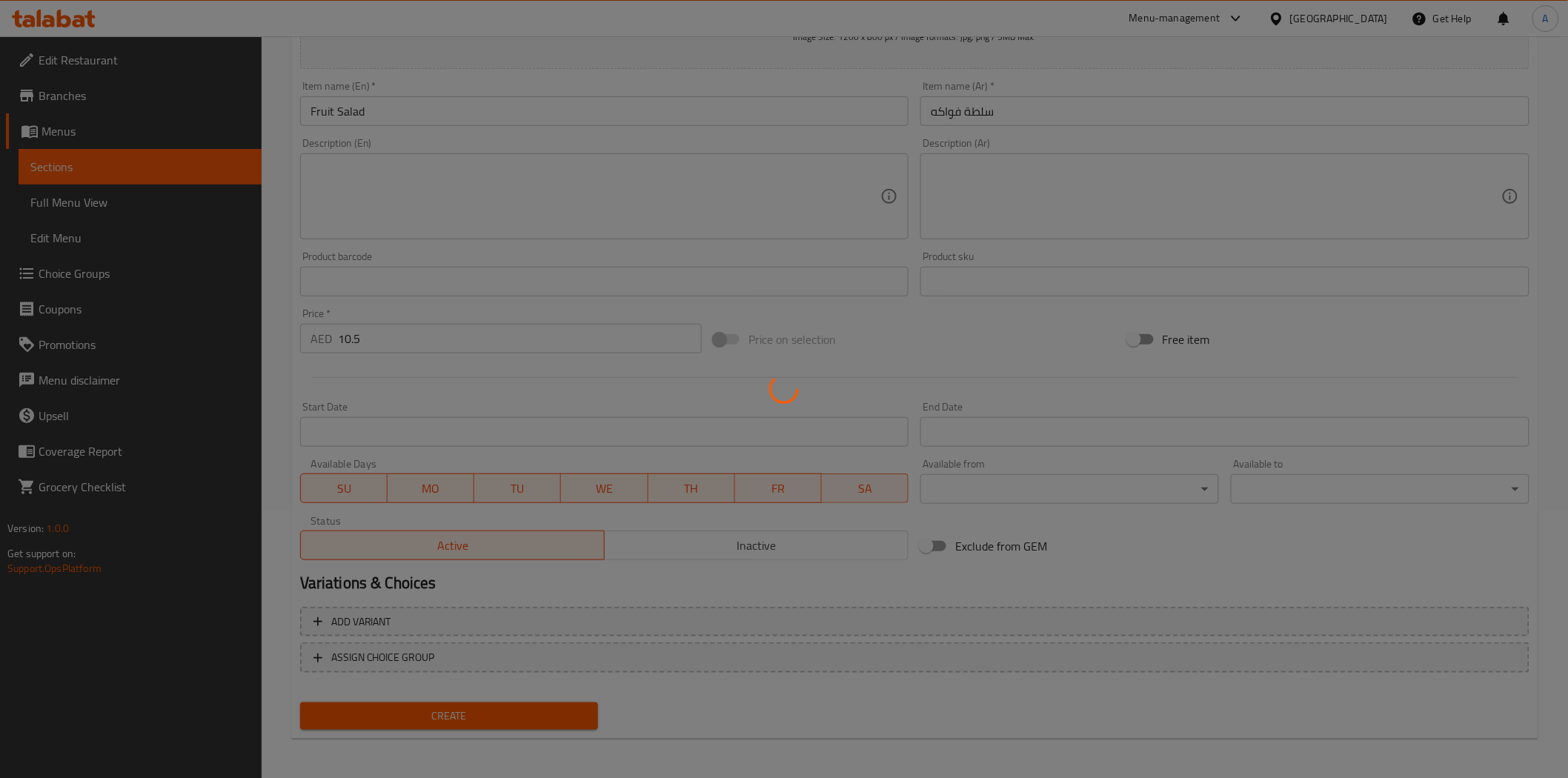
type input "0"
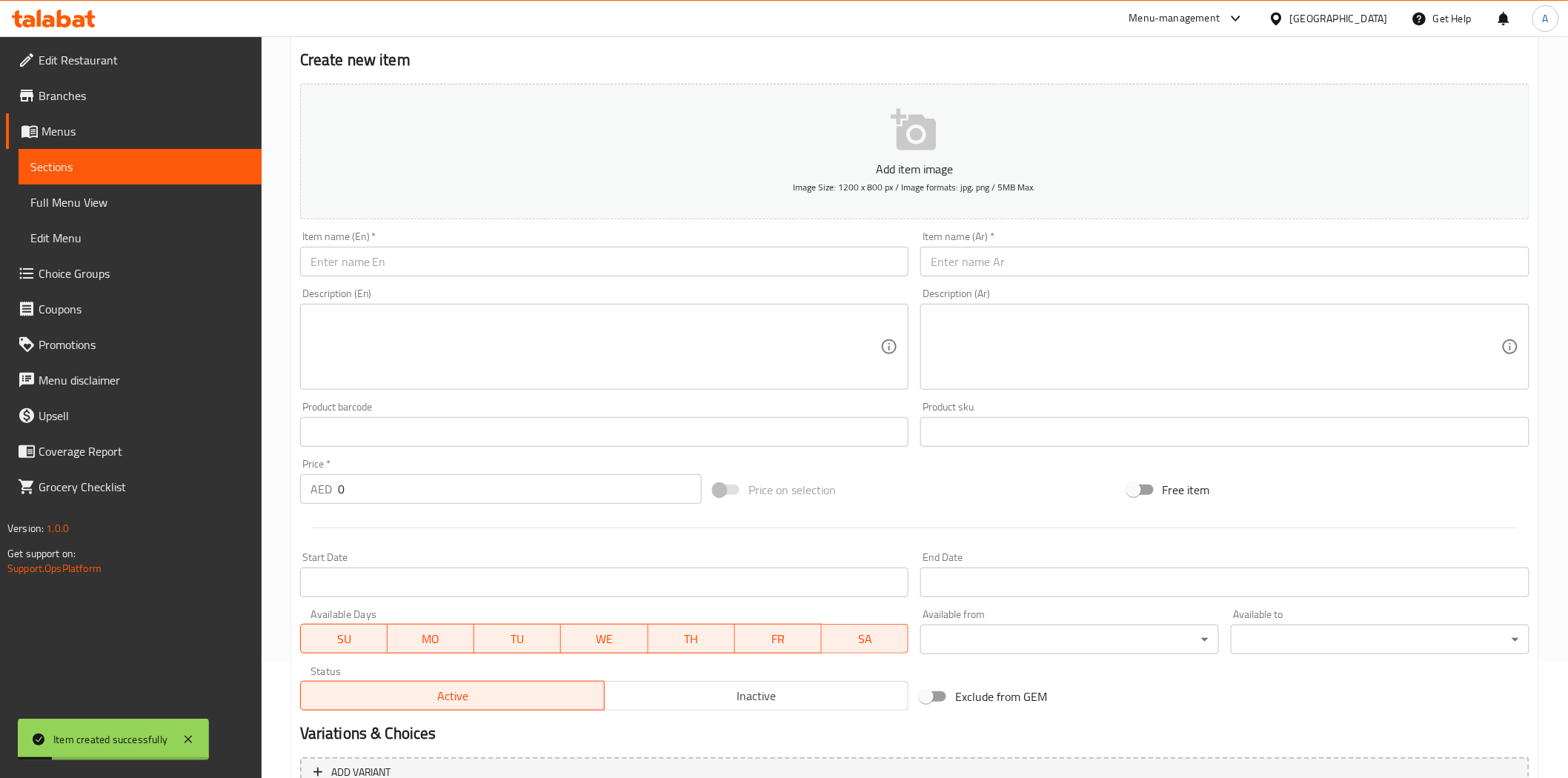
scroll to position [0, 0]
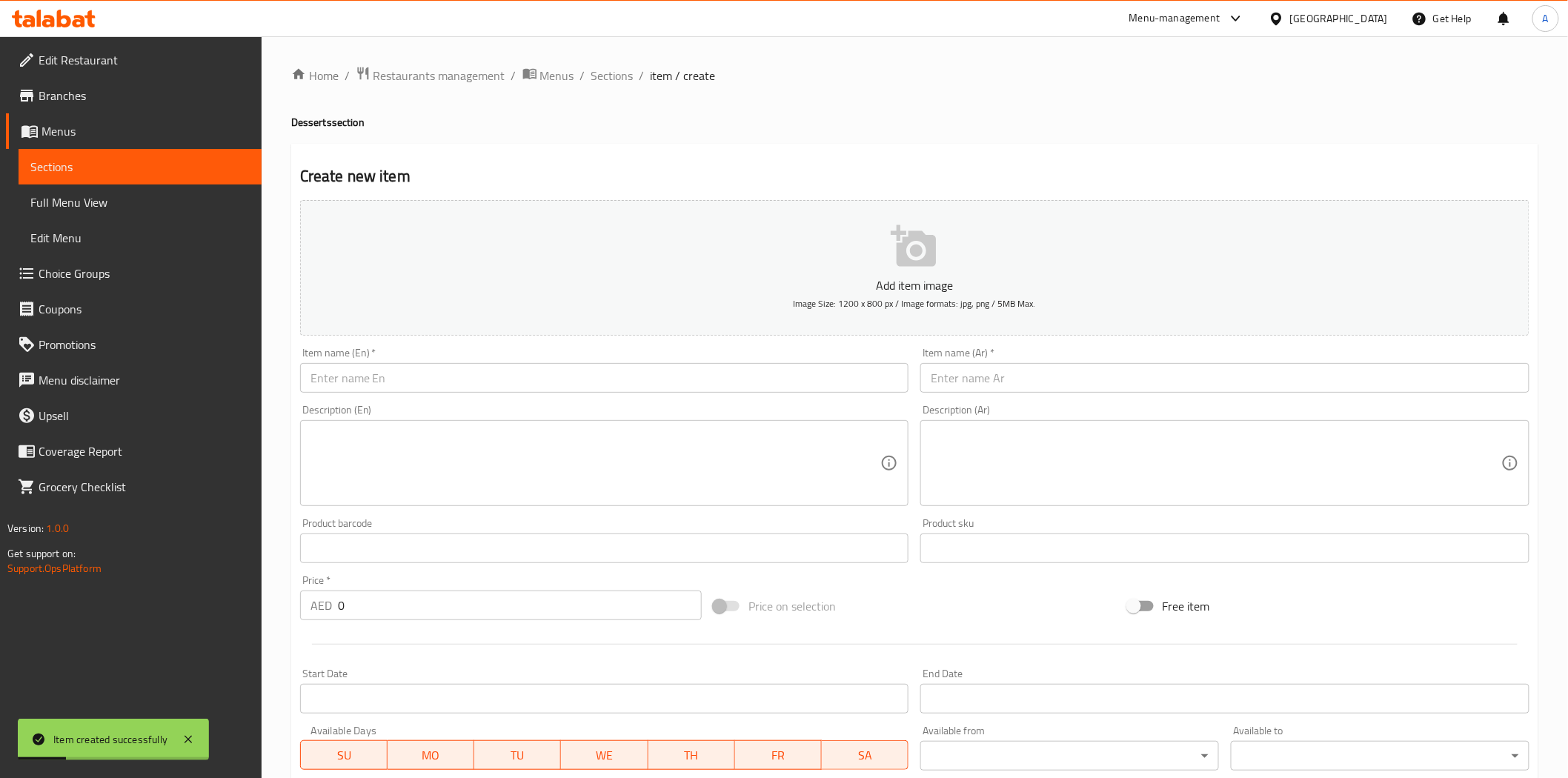
click at [754, 402] on div "Description (En) Description (En)" at bounding box center [604, 455] width 621 height 114
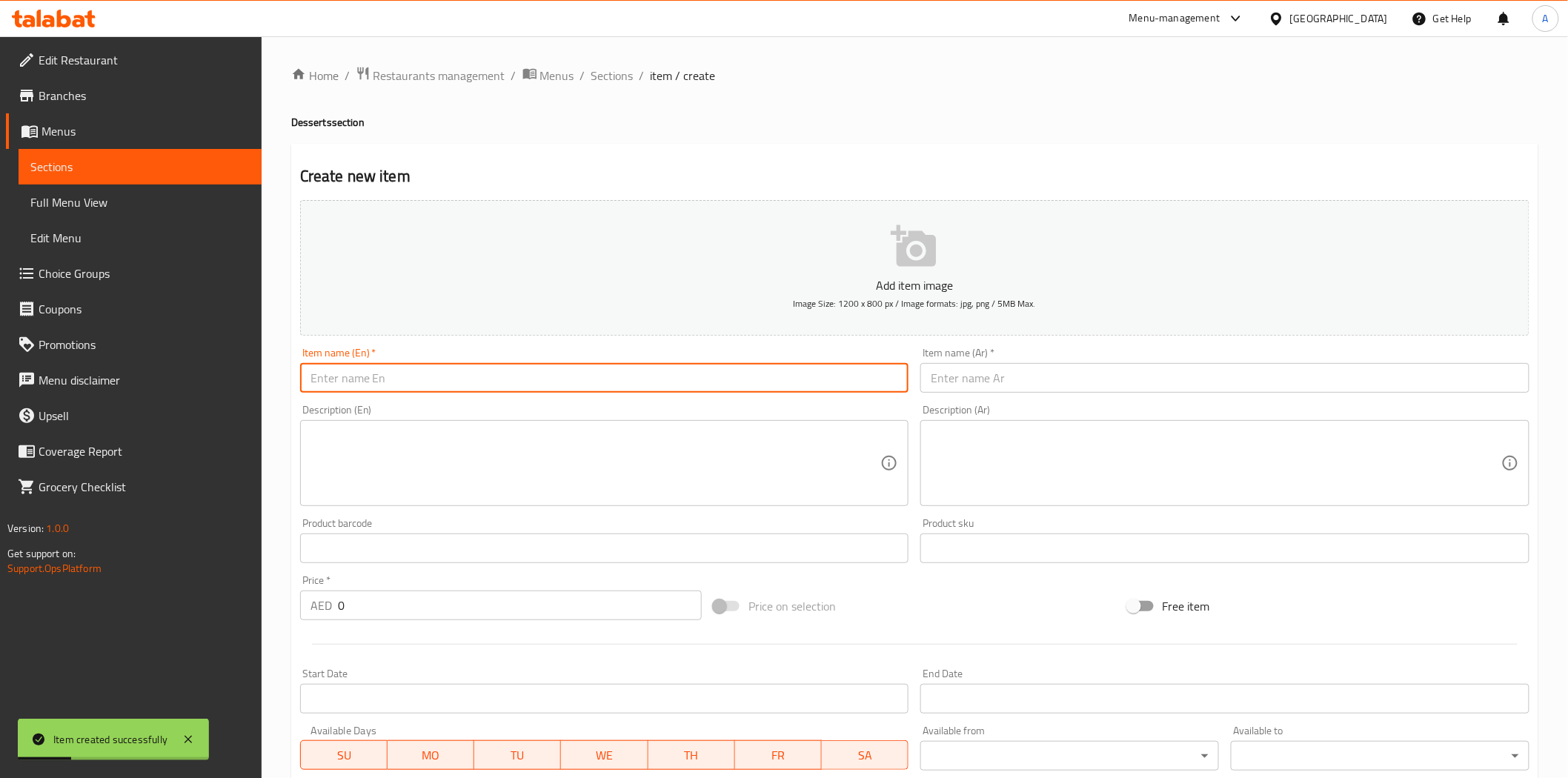
click at [753, 391] on input "text" at bounding box center [604, 377] width 609 height 30
paste input "Banana Split"
type input "Banana Split"
click at [1023, 376] on input "text" at bounding box center [1224, 377] width 609 height 30
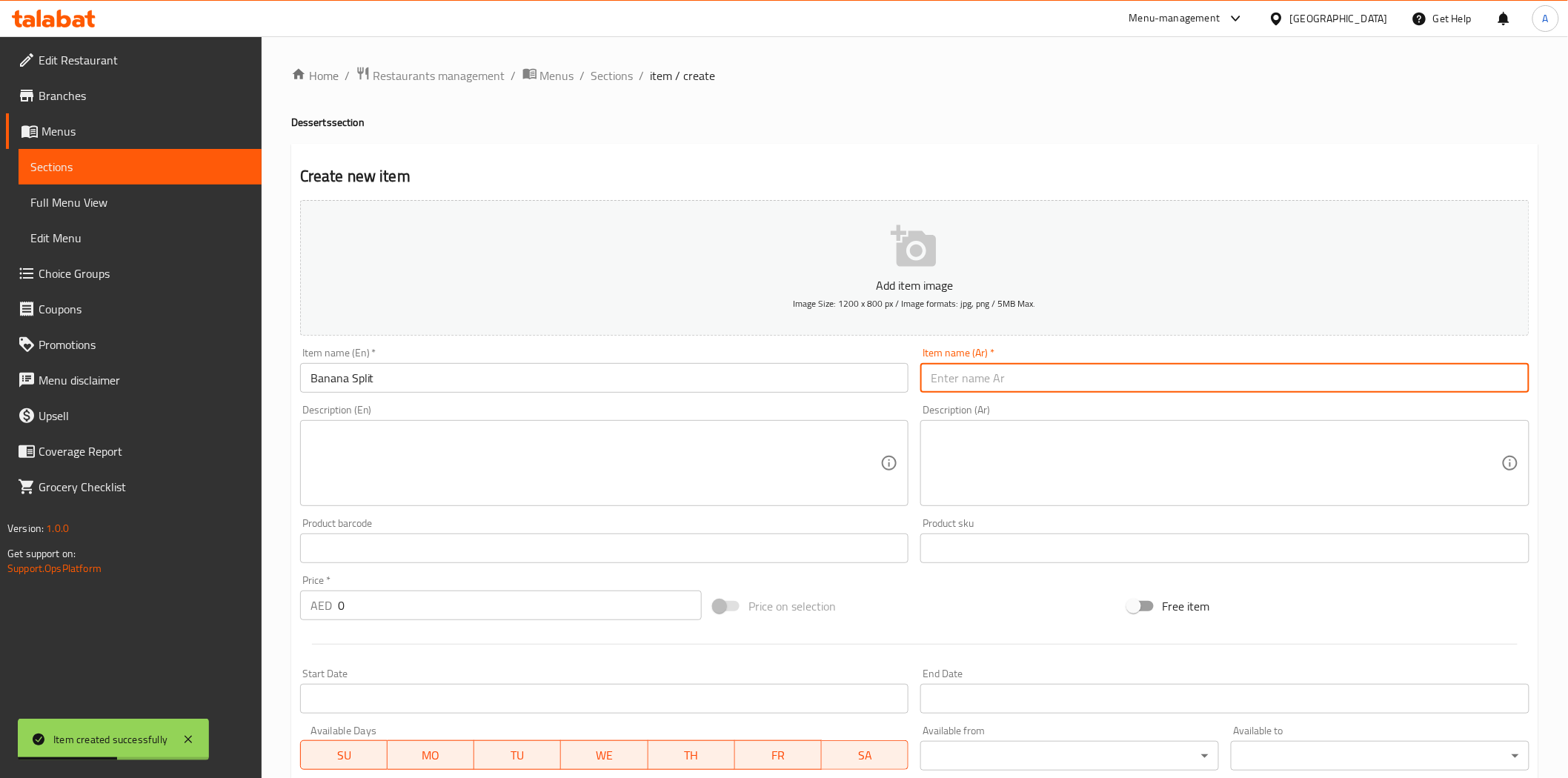
paste input "بانانا سبليت"
type input "بانانا سبليت"
click at [884, 587] on div "Price on selection" at bounding box center [914, 607] width 414 height 40
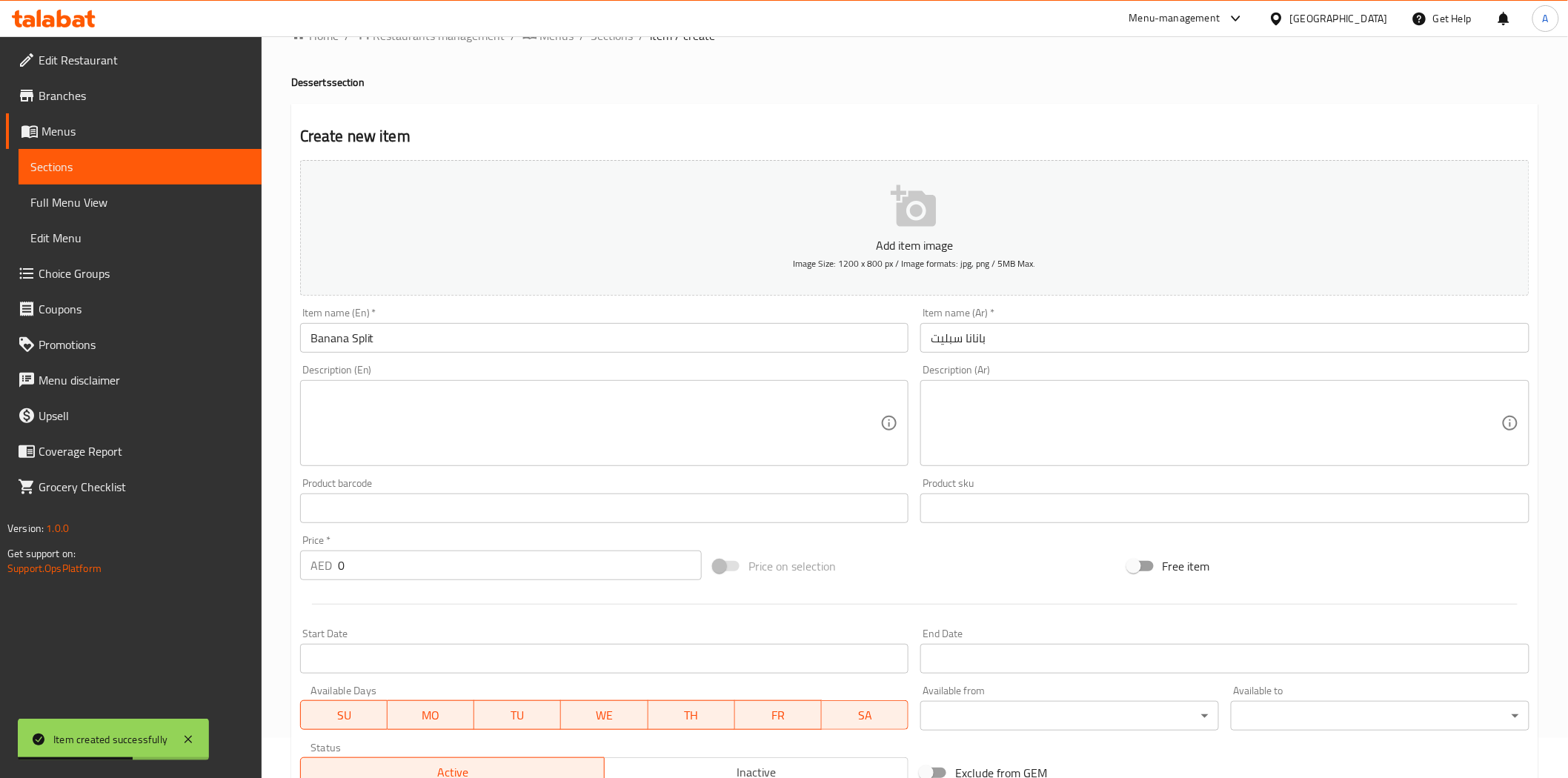
scroll to position [267, 0]
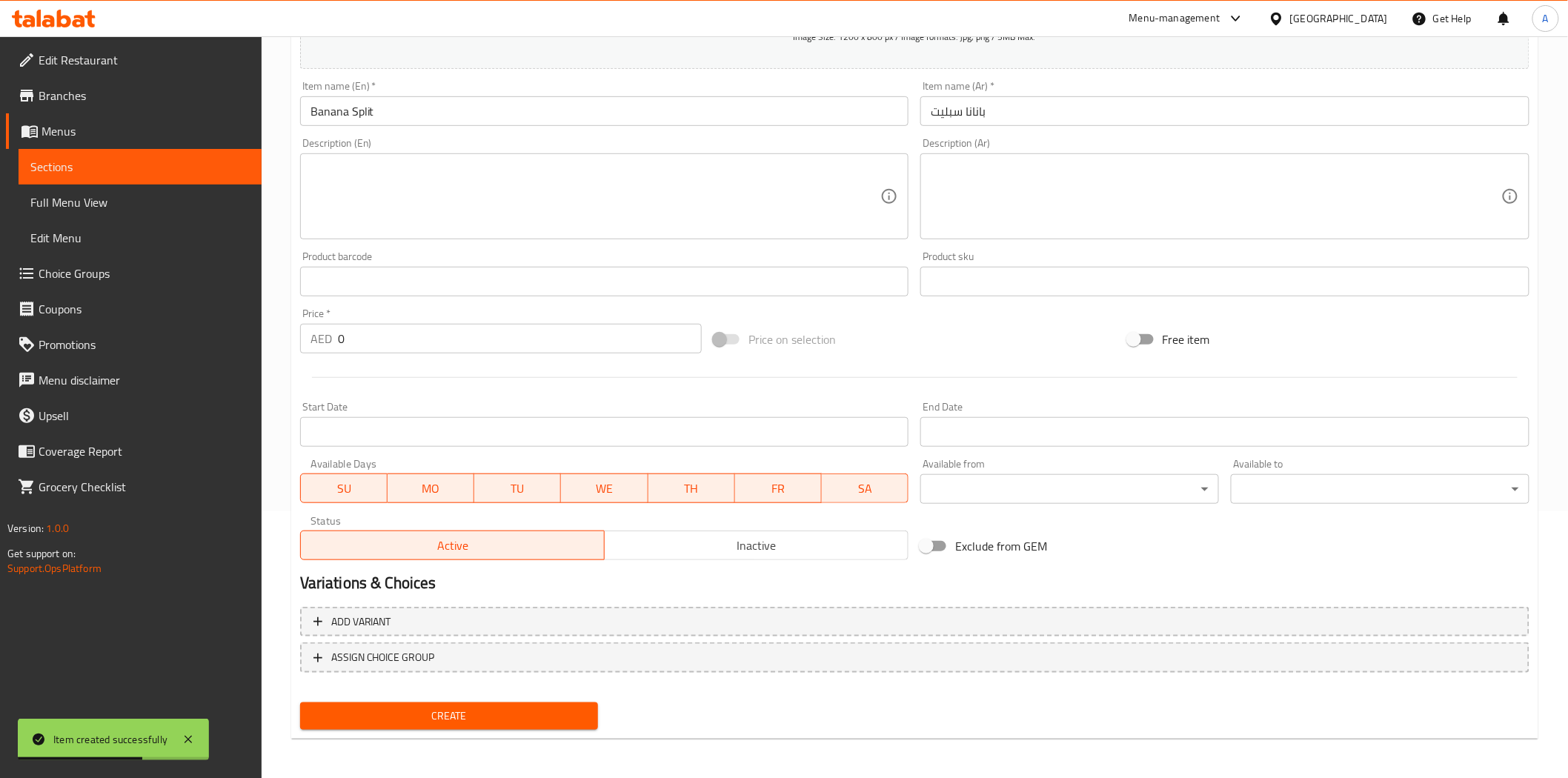
click at [448, 330] on input "0" at bounding box center [520, 338] width 364 height 30
click at [448, 337] on input "0" at bounding box center [520, 338] width 364 height 30
click at [449, 337] on input "0" at bounding box center [520, 338] width 364 height 30
type input "21"
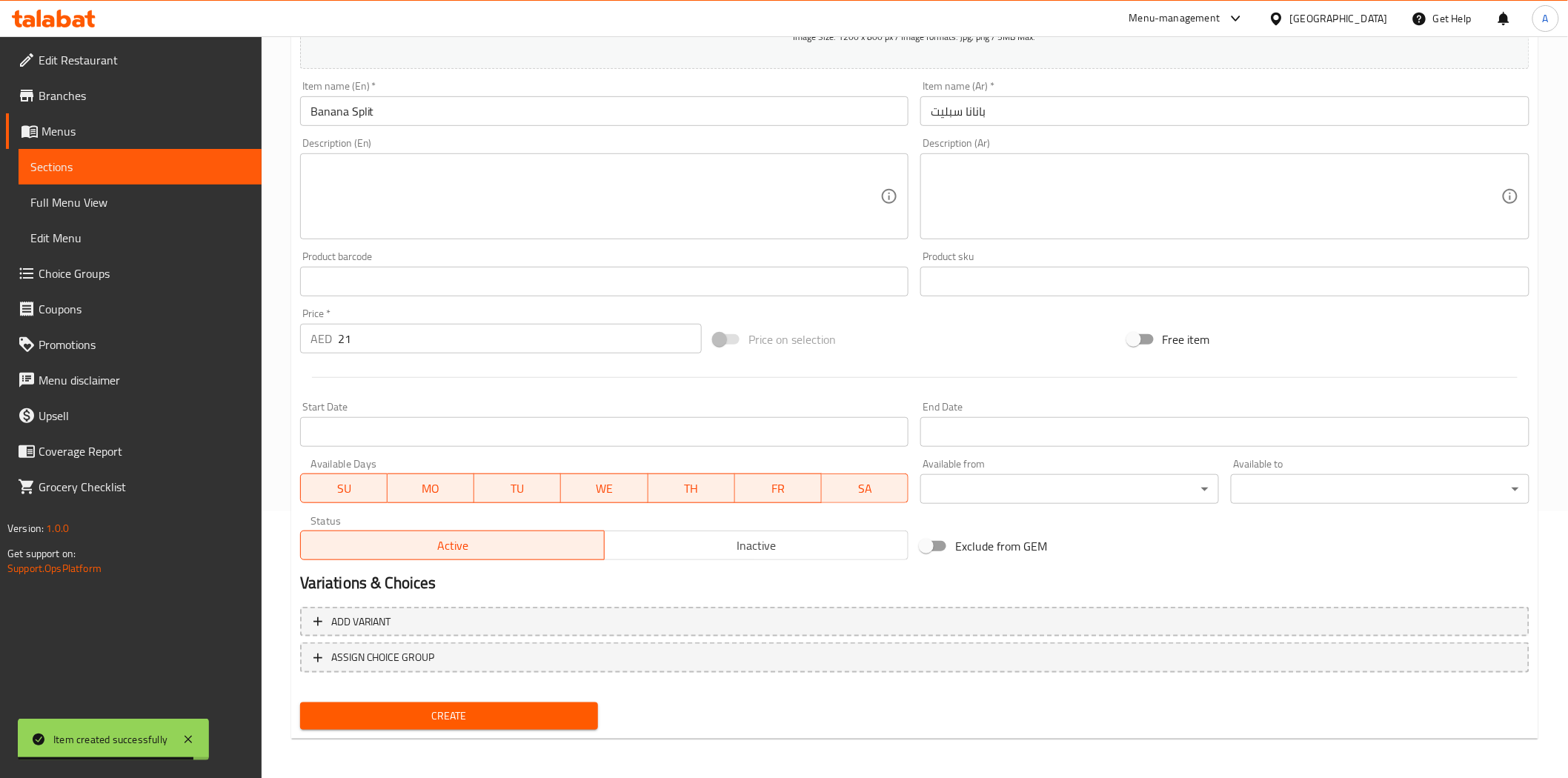
click at [485, 384] on div at bounding box center [915, 377] width 1242 height 37
click at [470, 709] on span "Create" at bounding box center [450, 715] width 275 height 18
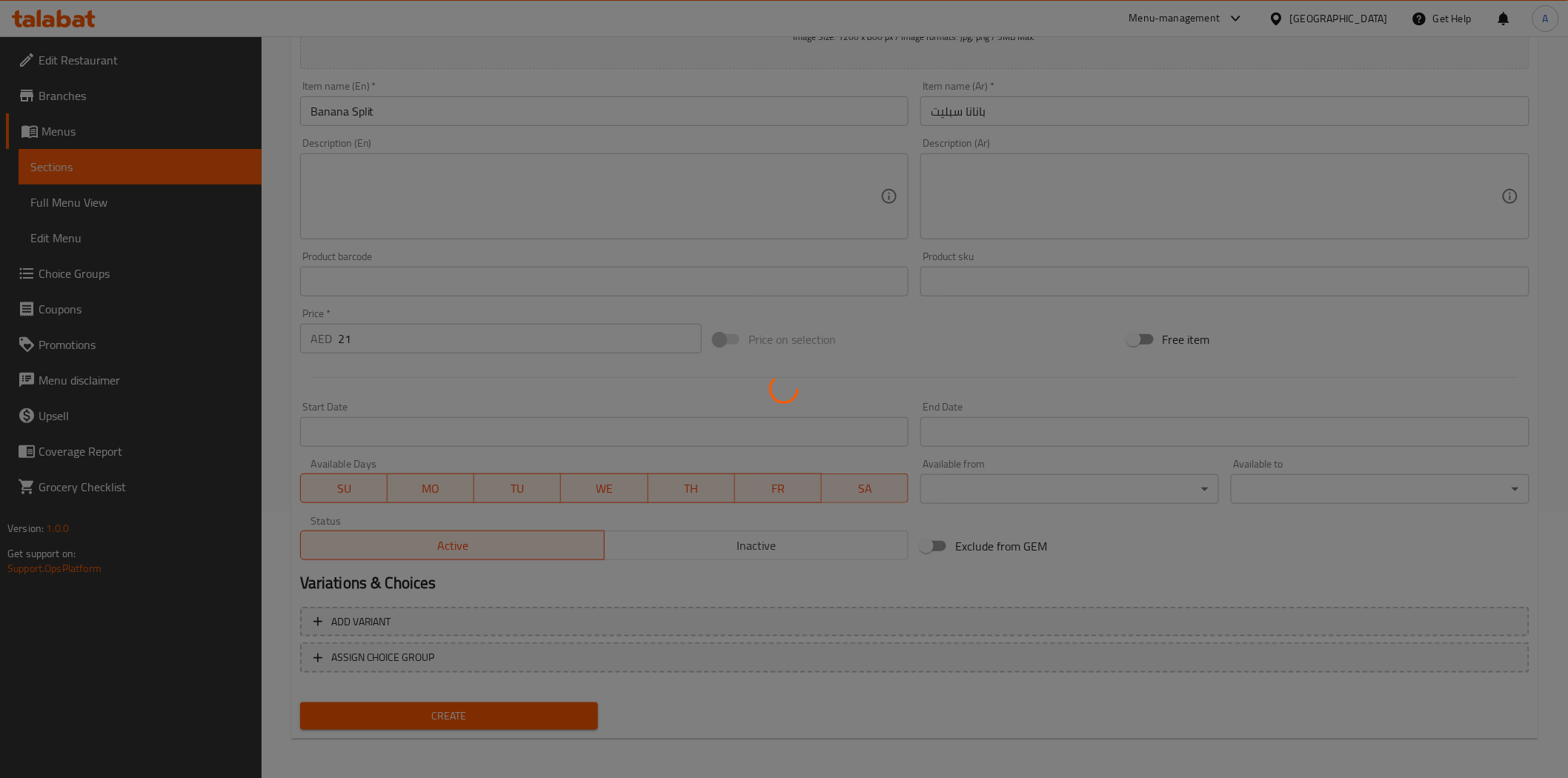
type input "0"
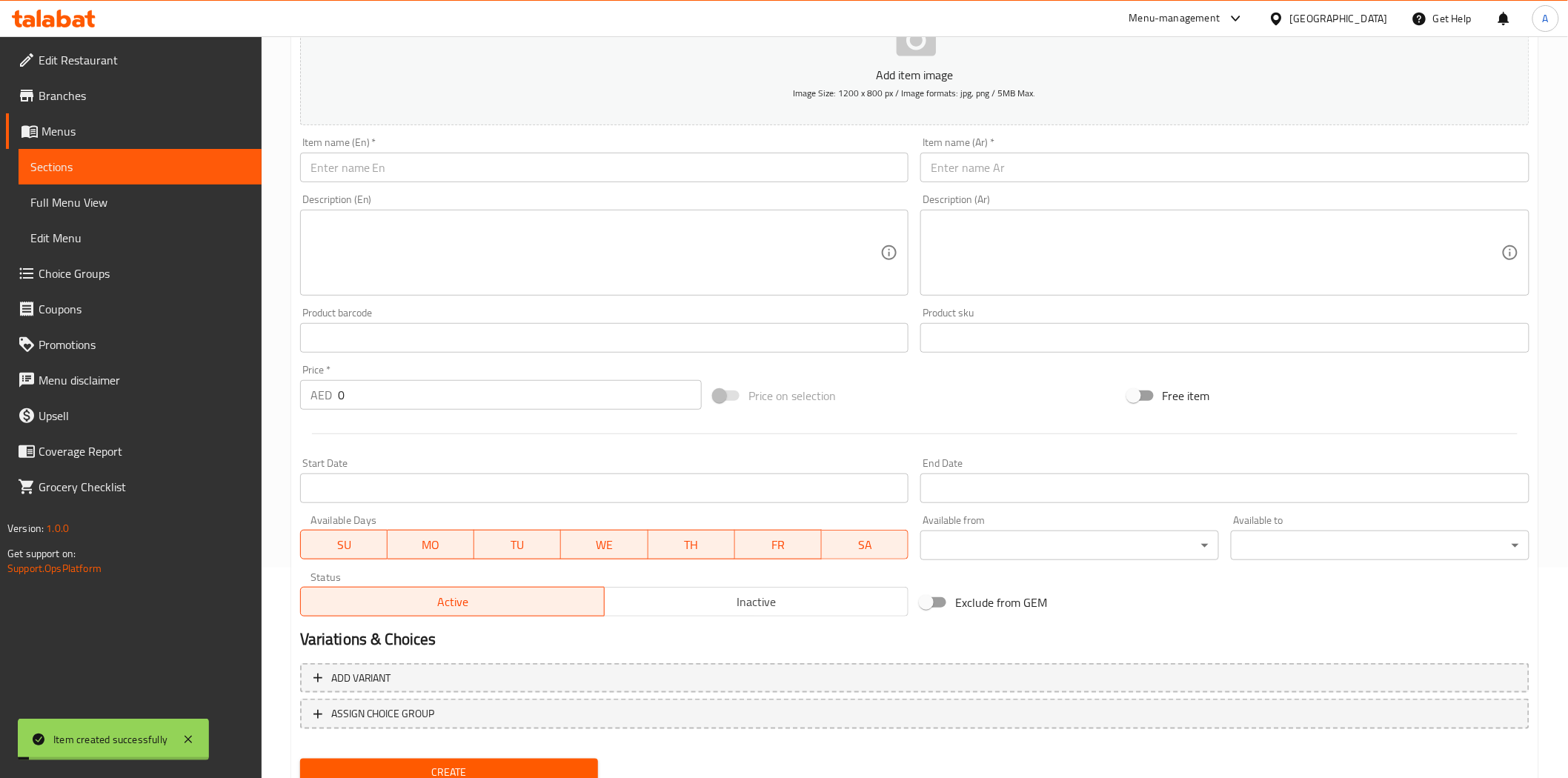
scroll to position [0, 0]
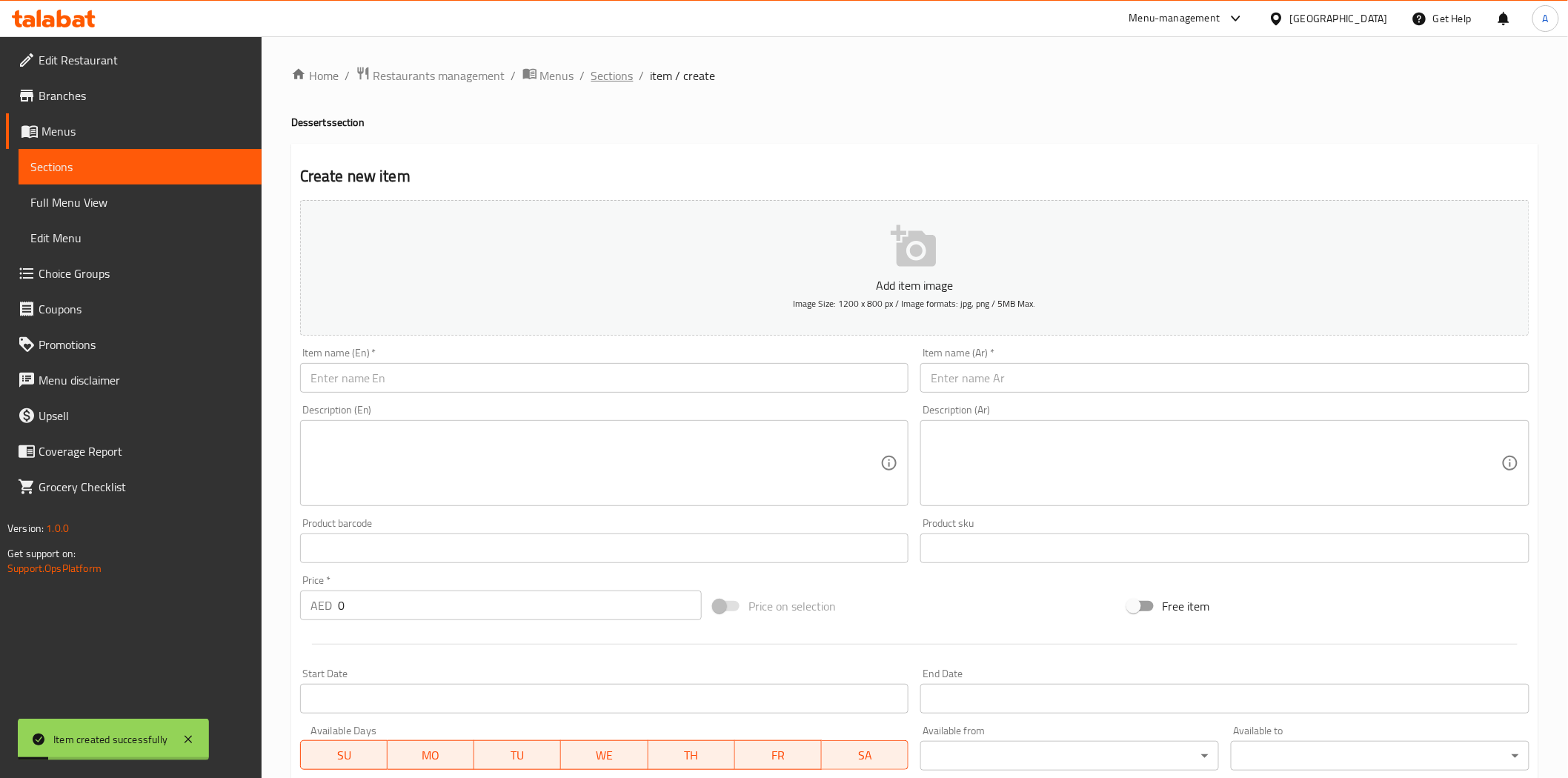
click at [604, 72] on span "Sections" at bounding box center [612, 75] width 42 height 17
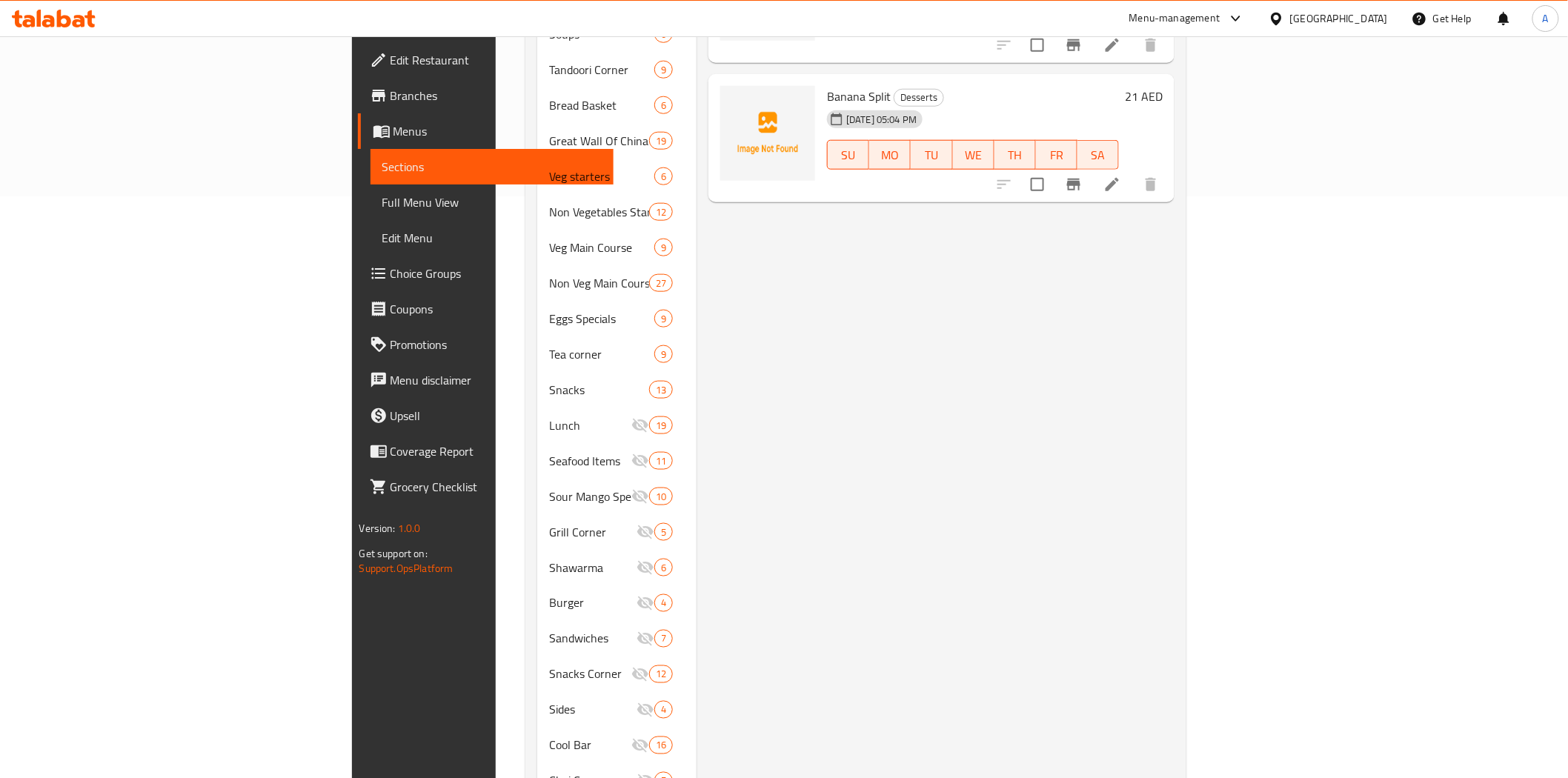
scroll to position [662, 0]
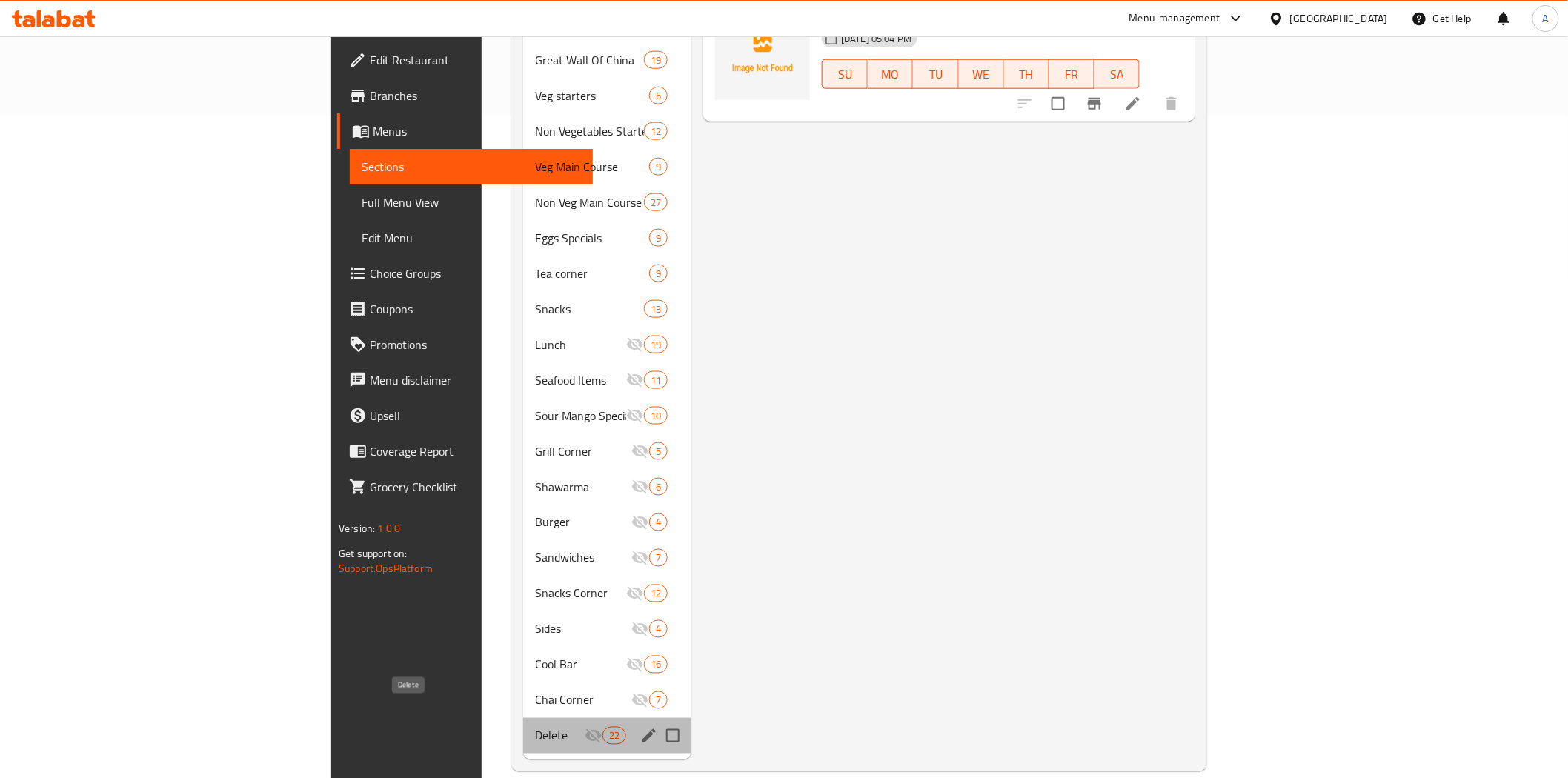
click at [535, 727] on span "Delete" at bounding box center [559, 736] width 49 height 17
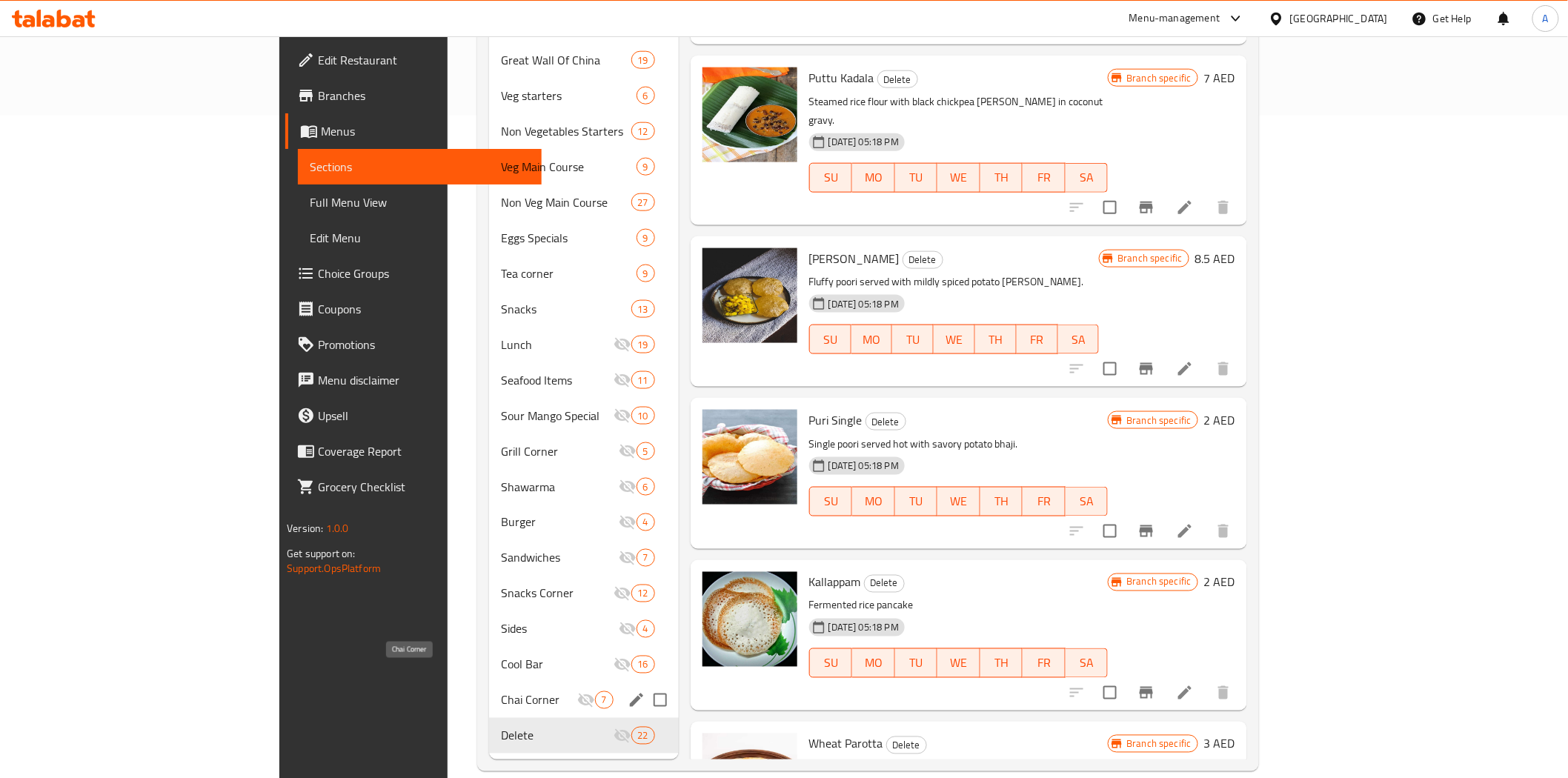
click at [501, 691] on span "Chai Corner" at bounding box center [538, 700] width 76 height 17
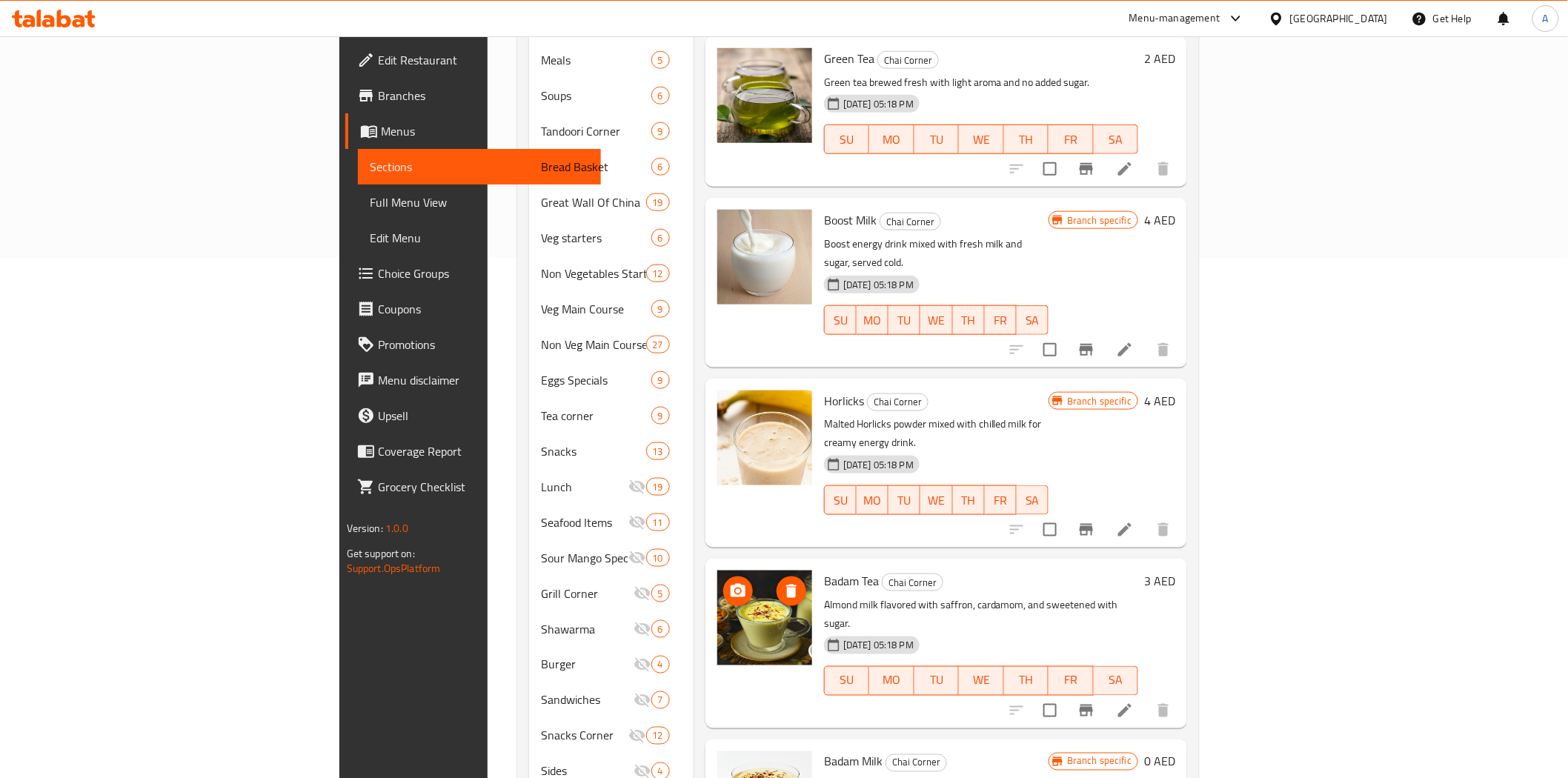
scroll to position [662, 0]
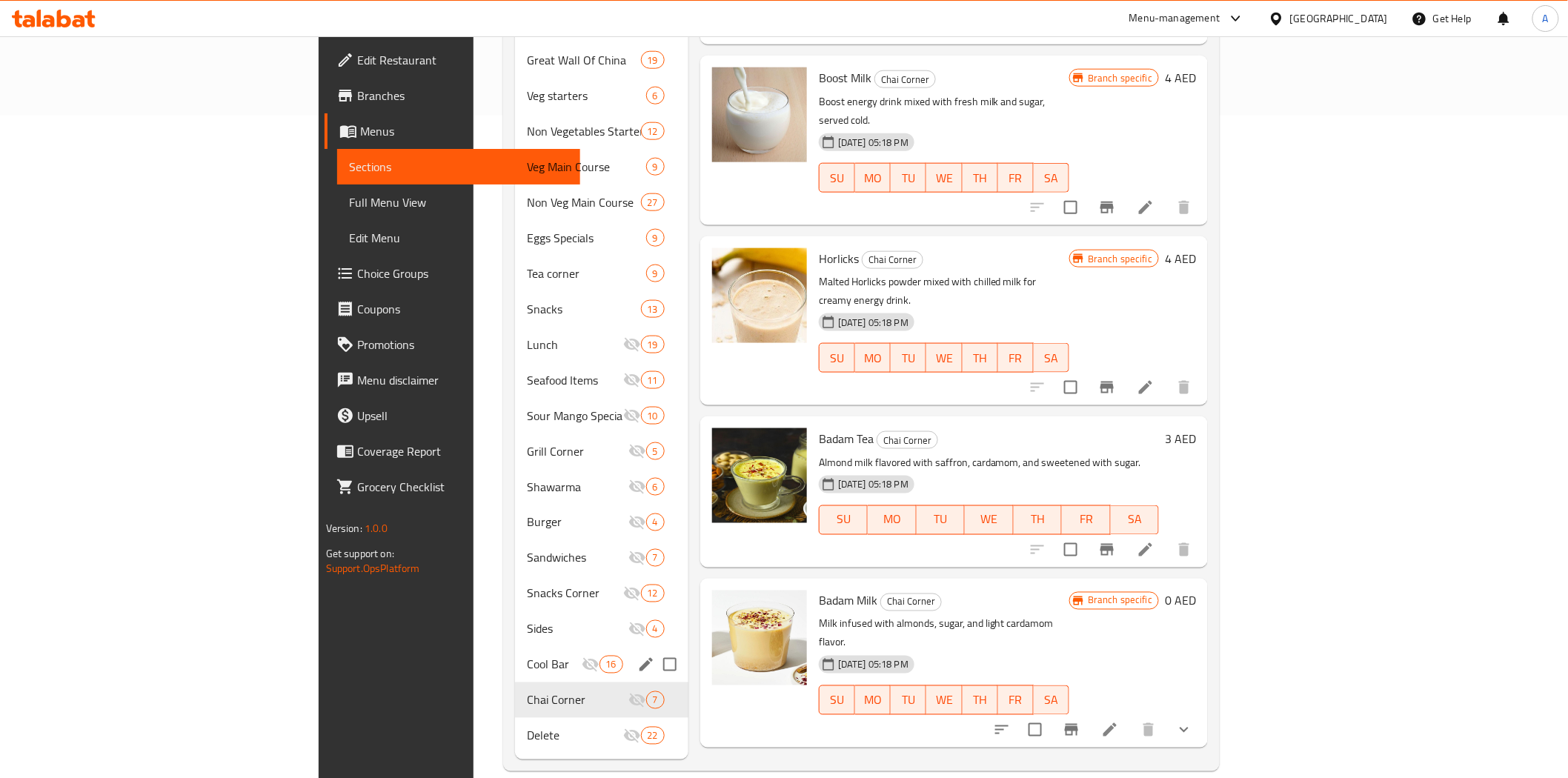
click at [527, 656] on span "Cool Bar" at bounding box center [553, 664] width 54 height 17
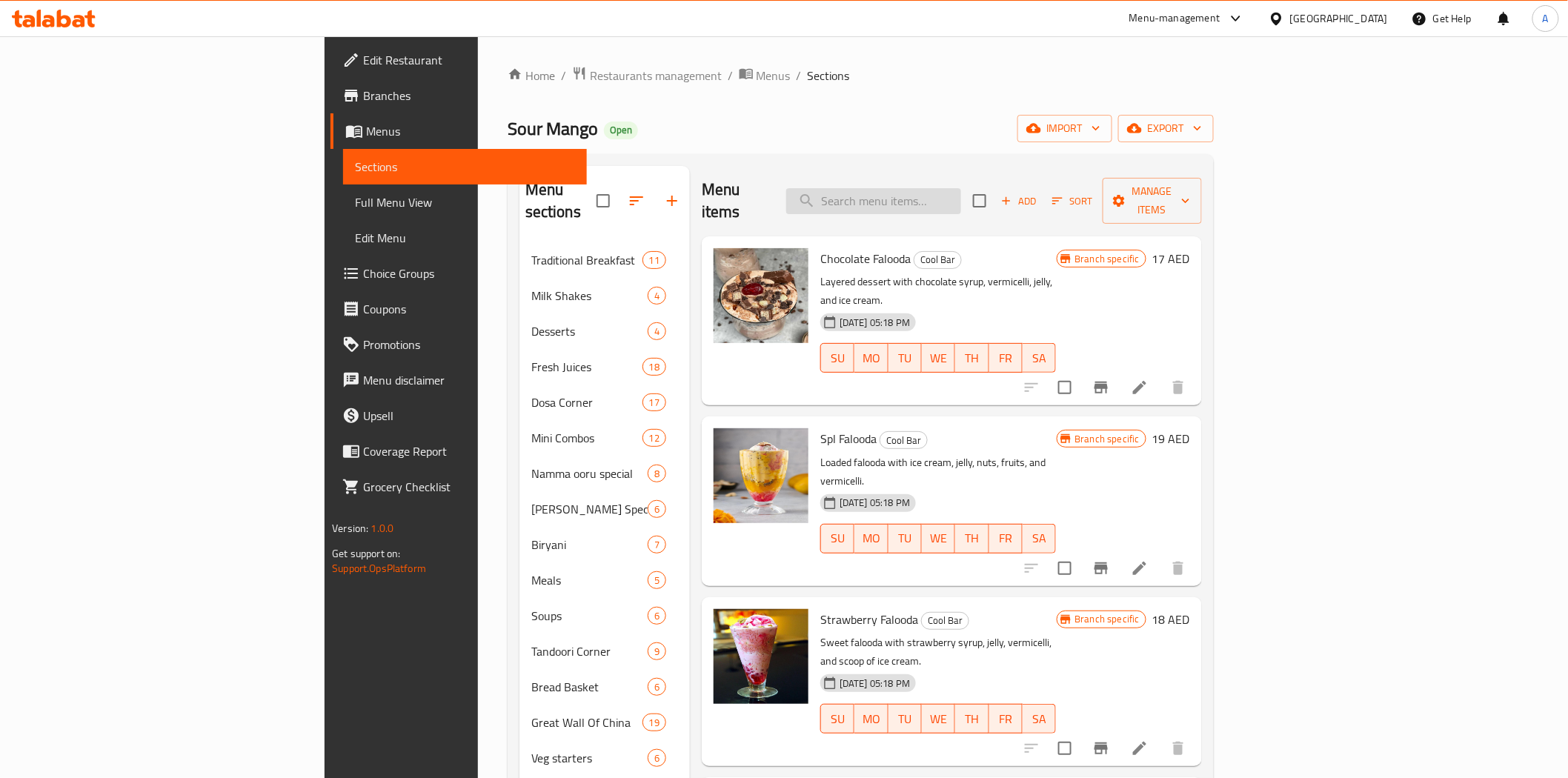
click at [962, 189] on input "search" at bounding box center [874, 201] width 175 height 26
paste input "Watermelon Lassi"
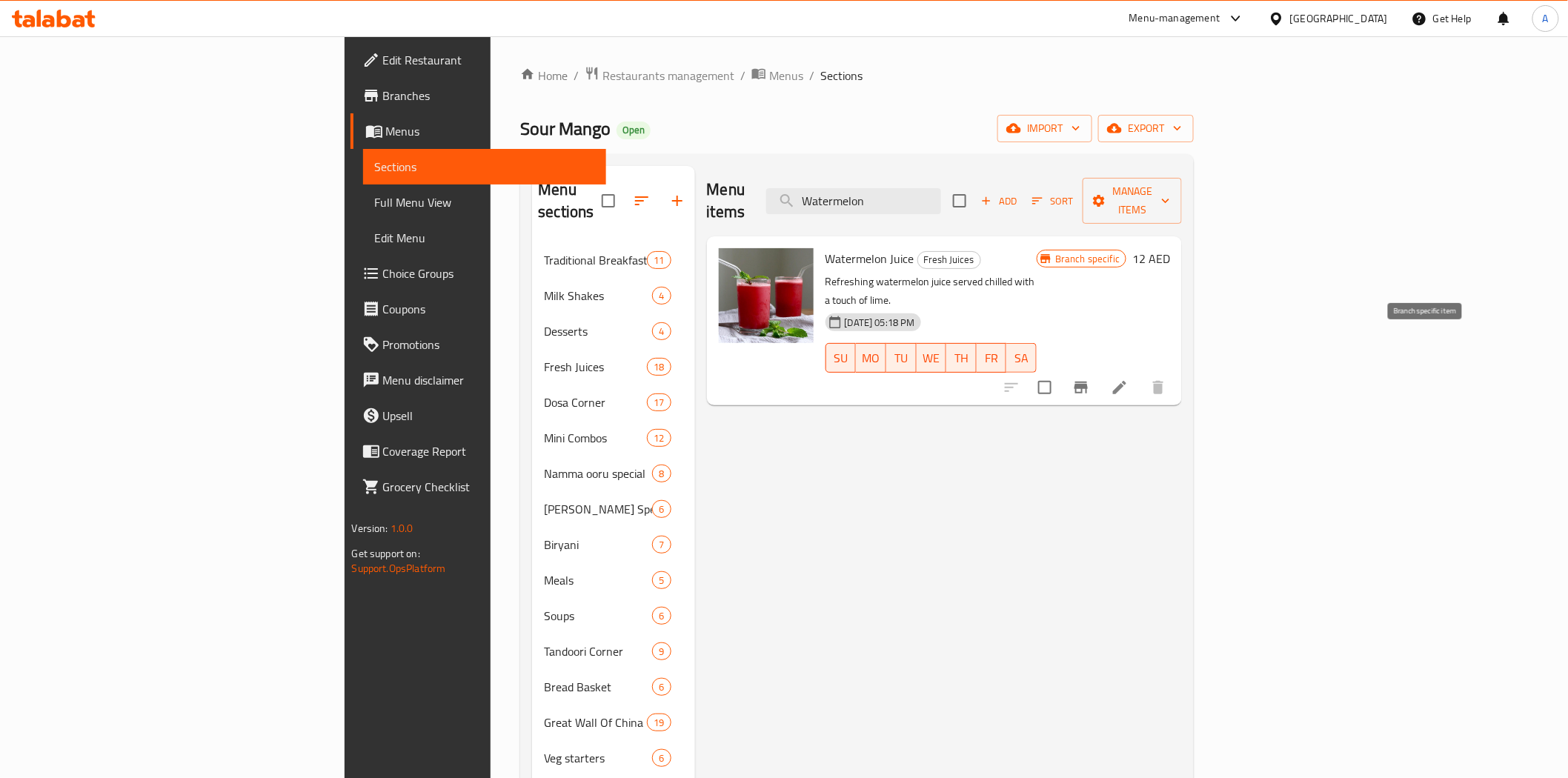
type input "Watermelon"
click at [1090, 378] on icon "Branch-specific-item" at bounding box center [1081, 387] width 17 height 17
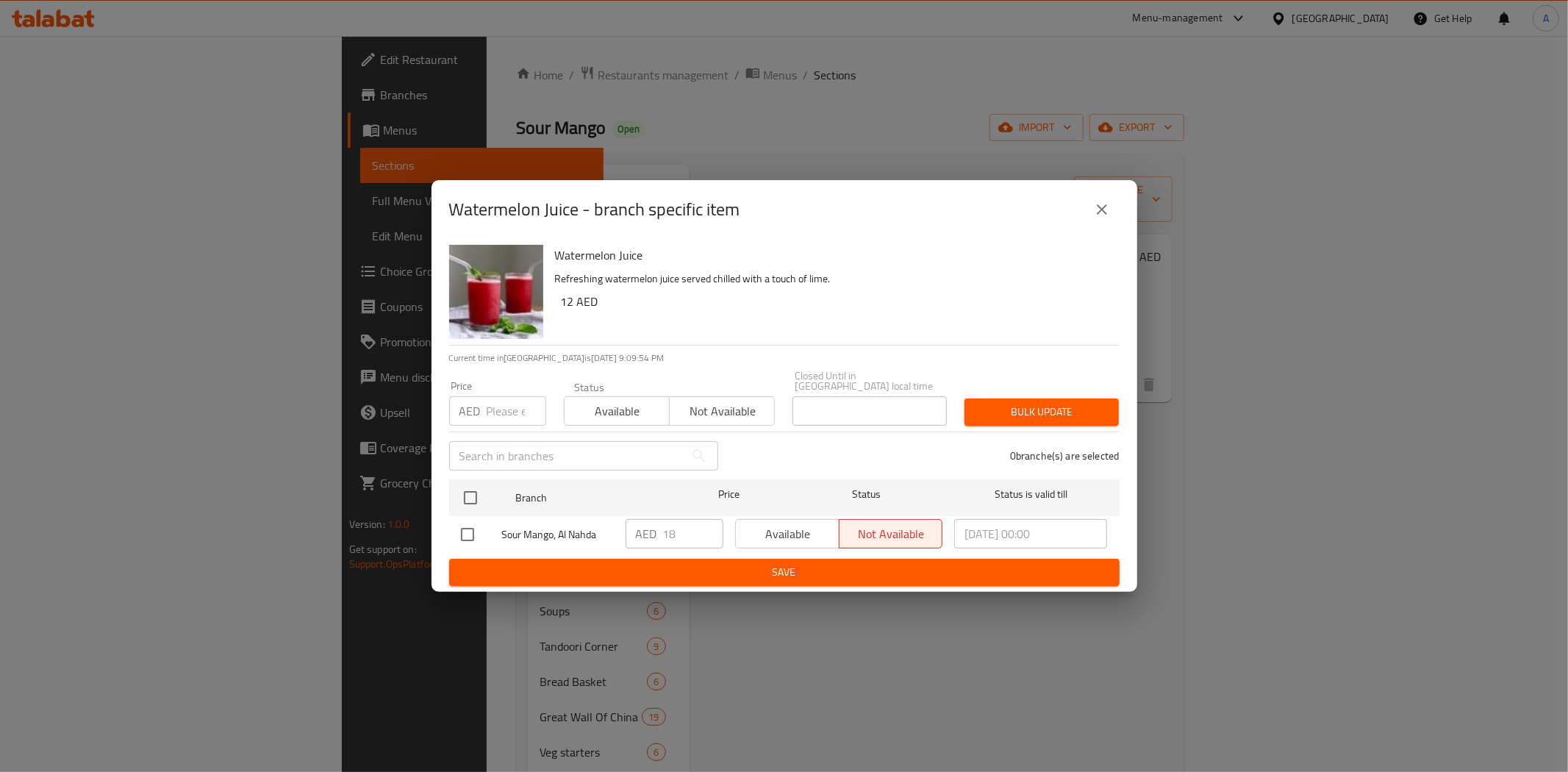
click at [1095, 211] on icon "close" at bounding box center [1102, 209] width 17 height 17
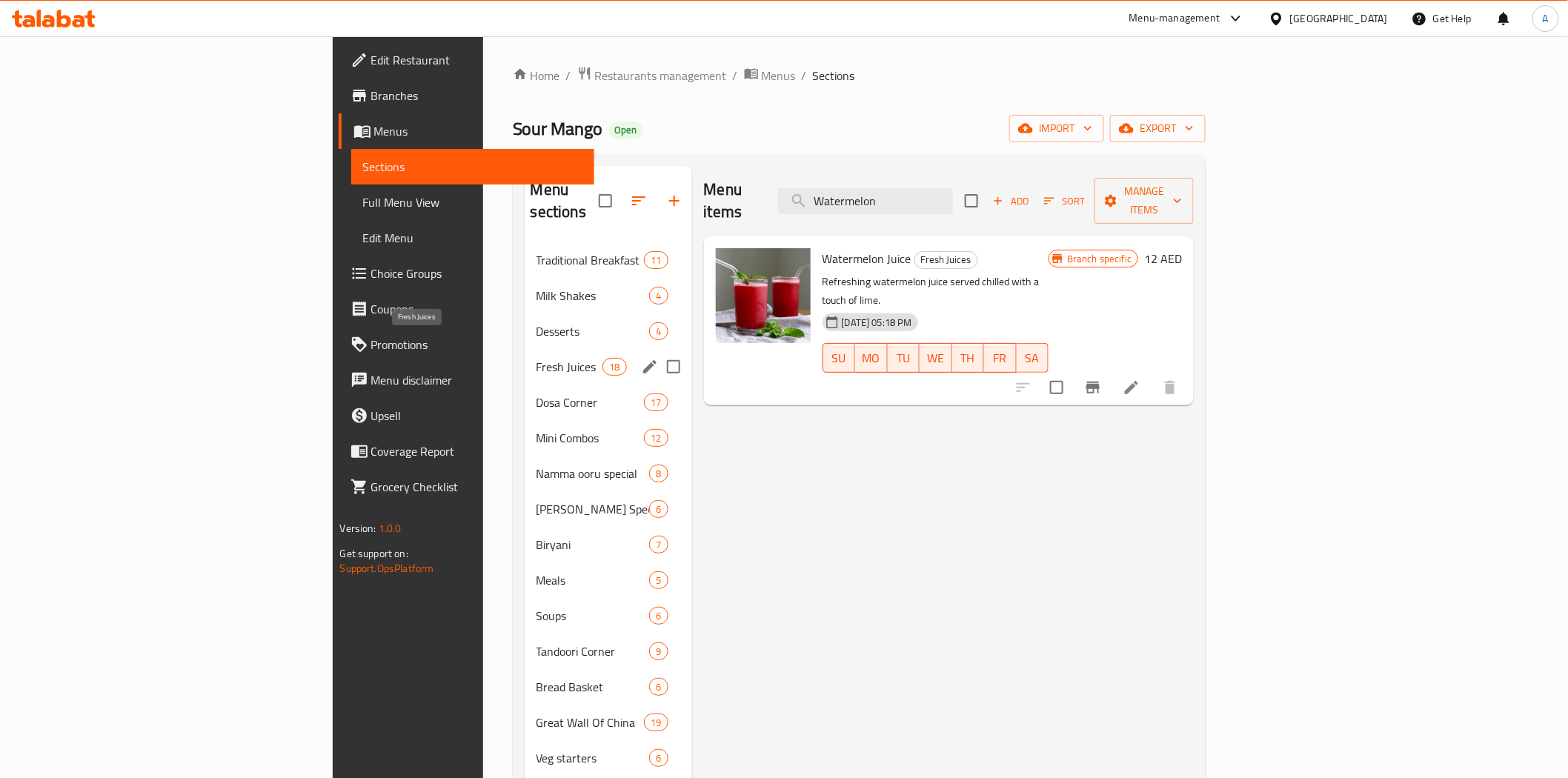
click at [536, 358] on span "Fresh Juices" at bounding box center [569, 367] width 66 height 17
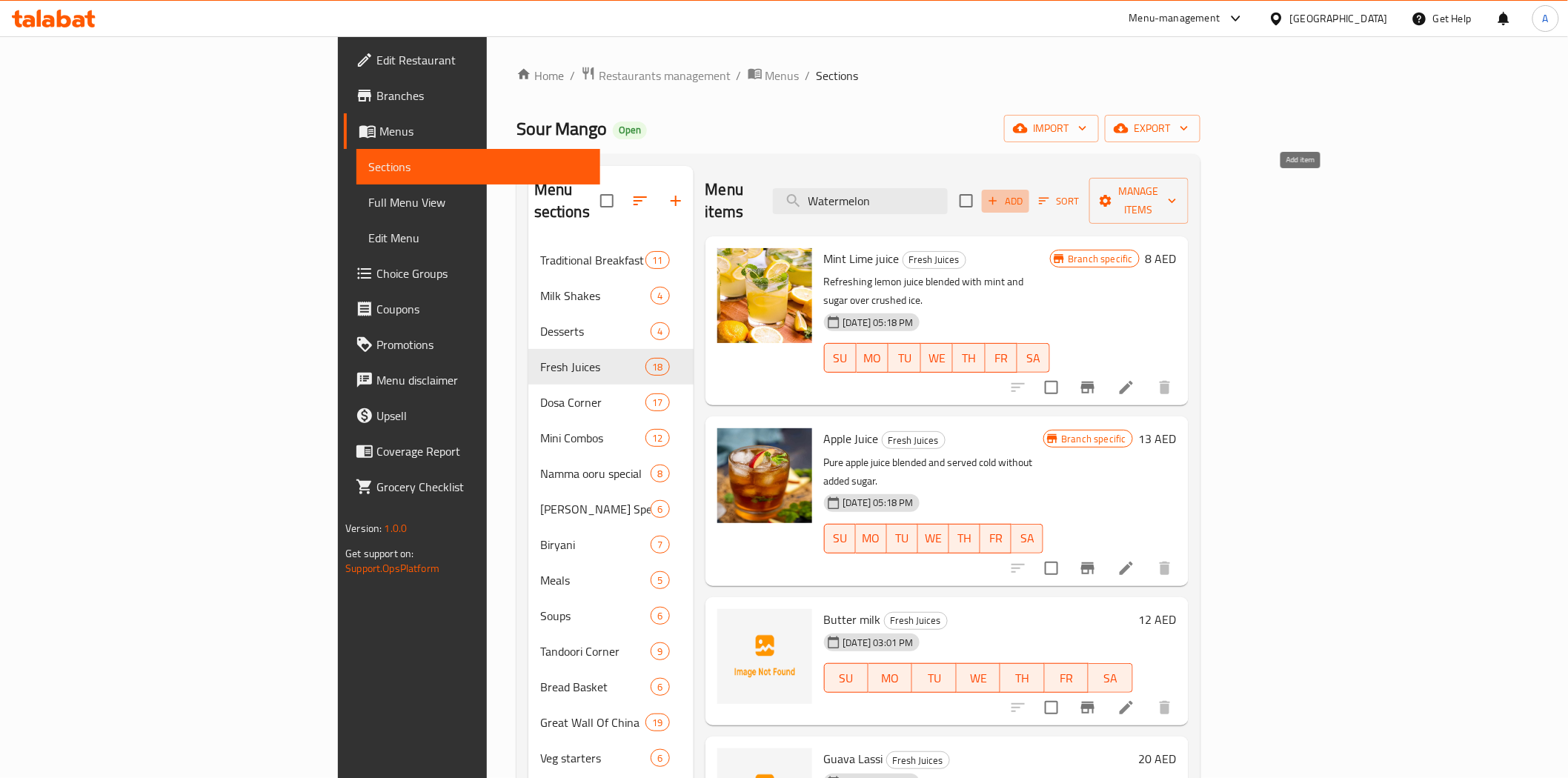
click at [1000, 194] on icon "button" at bounding box center [993, 201] width 13 height 13
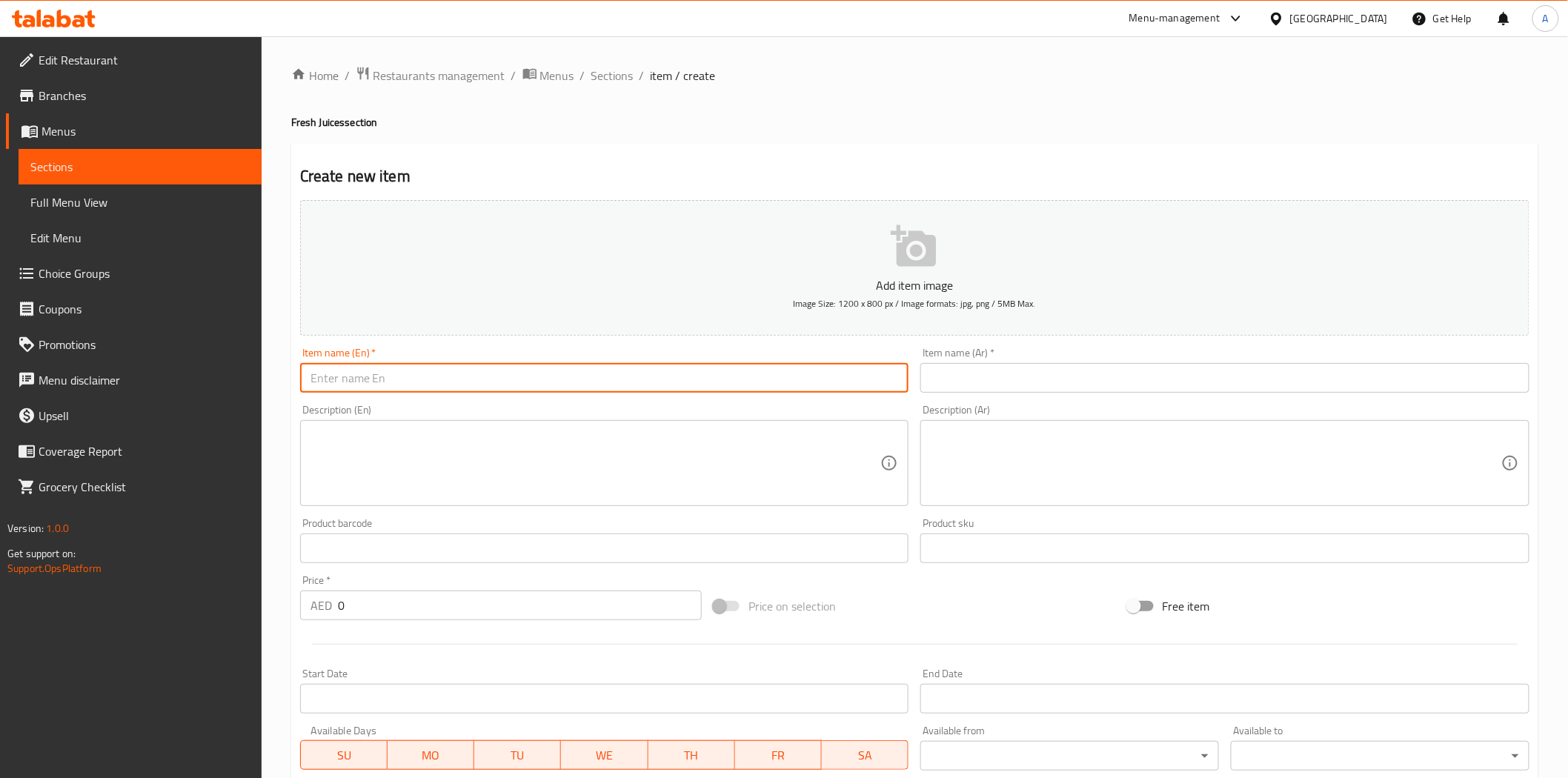
click at [739, 376] on input "text" at bounding box center [604, 377] width 609 height 30
paste input "Watermelon Lassi"
type input "Watermelon Lassi"
click at [1036, 376] on input "text" at bounding box center [1224, 377] width 609 height 30
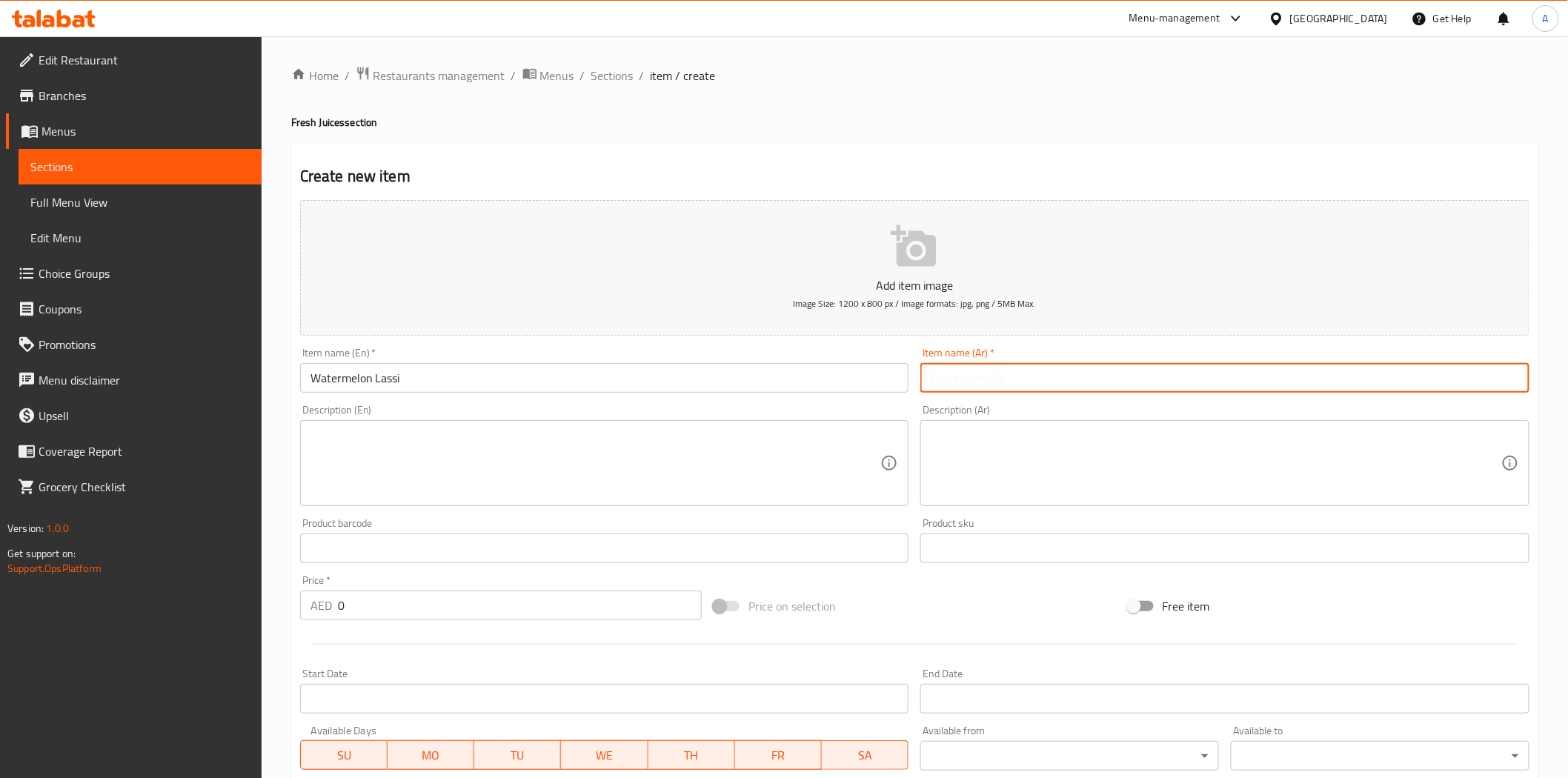
paste input "لاسي البطيخ"
type input "لاسي البطيخ"
click at [909, 587] on div "Price on selection" at bounding box center [914, 607] width 414 height 40
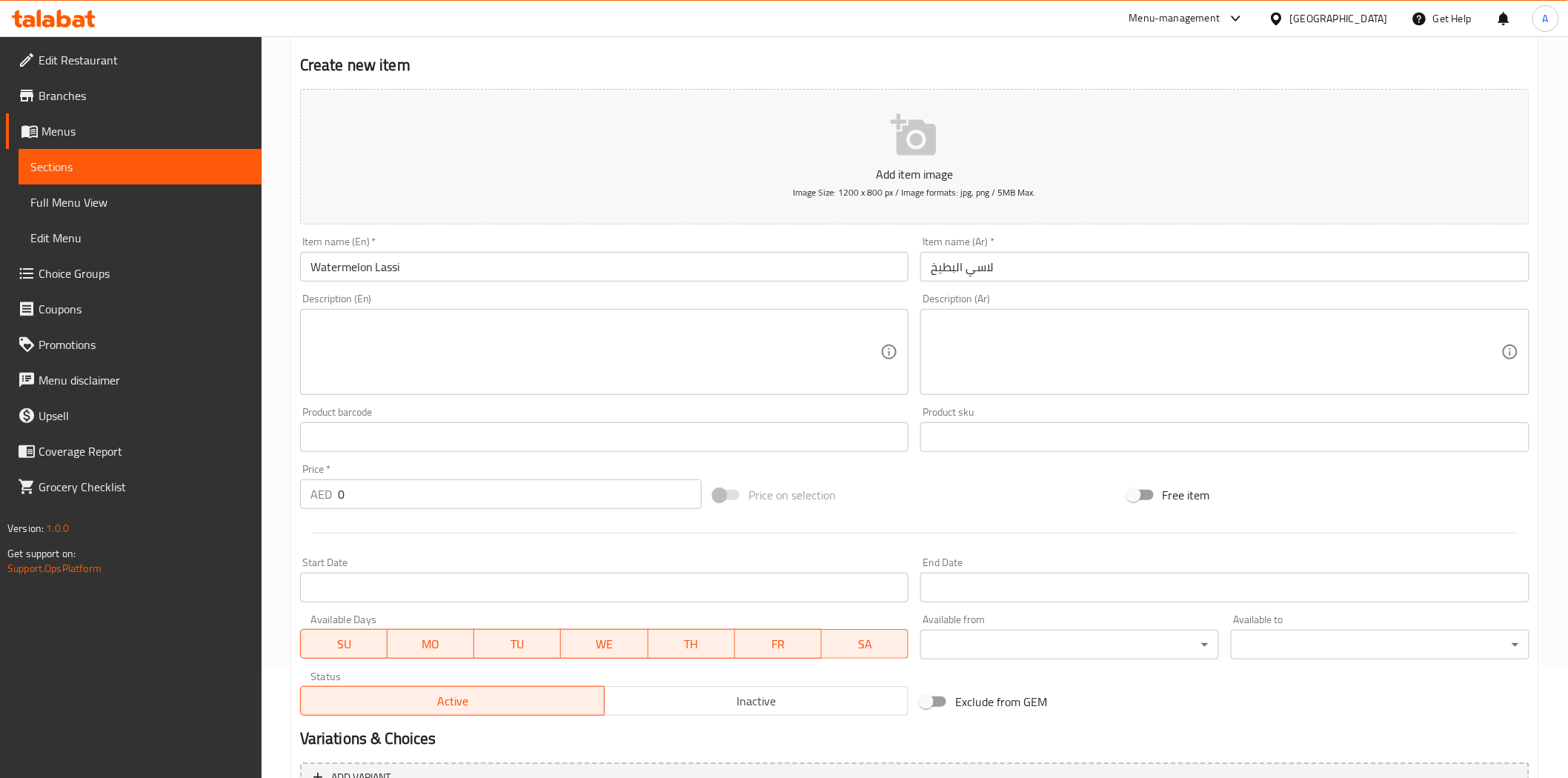
scroll to position [267, 0]
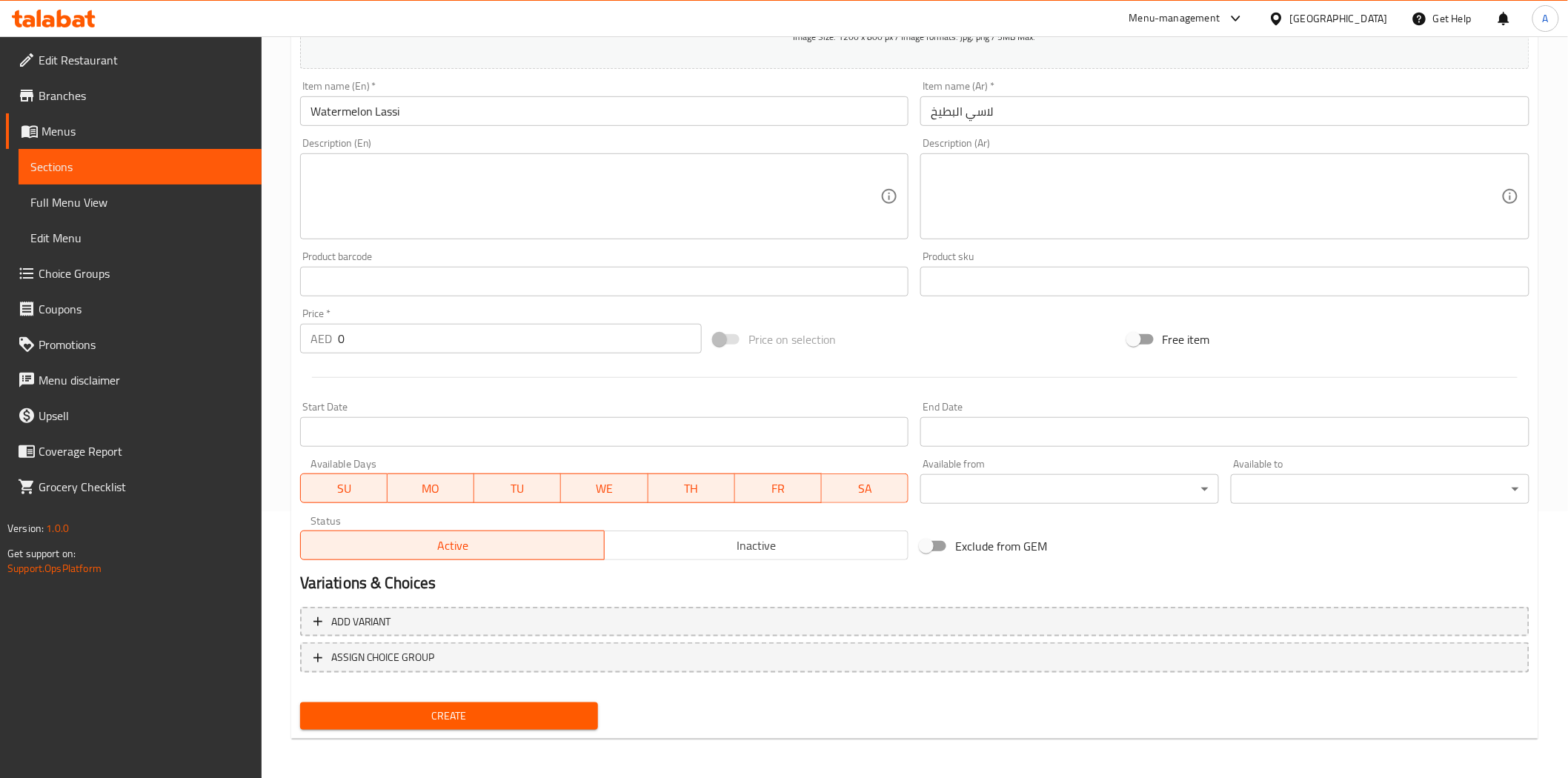
click at [552, 337] on input "0" at bounding box center [520, 338] width 364 height 30
type input "20"
click at [581, 441] on input "Start Date" at bounding box center [604, 431] width 609 height 30
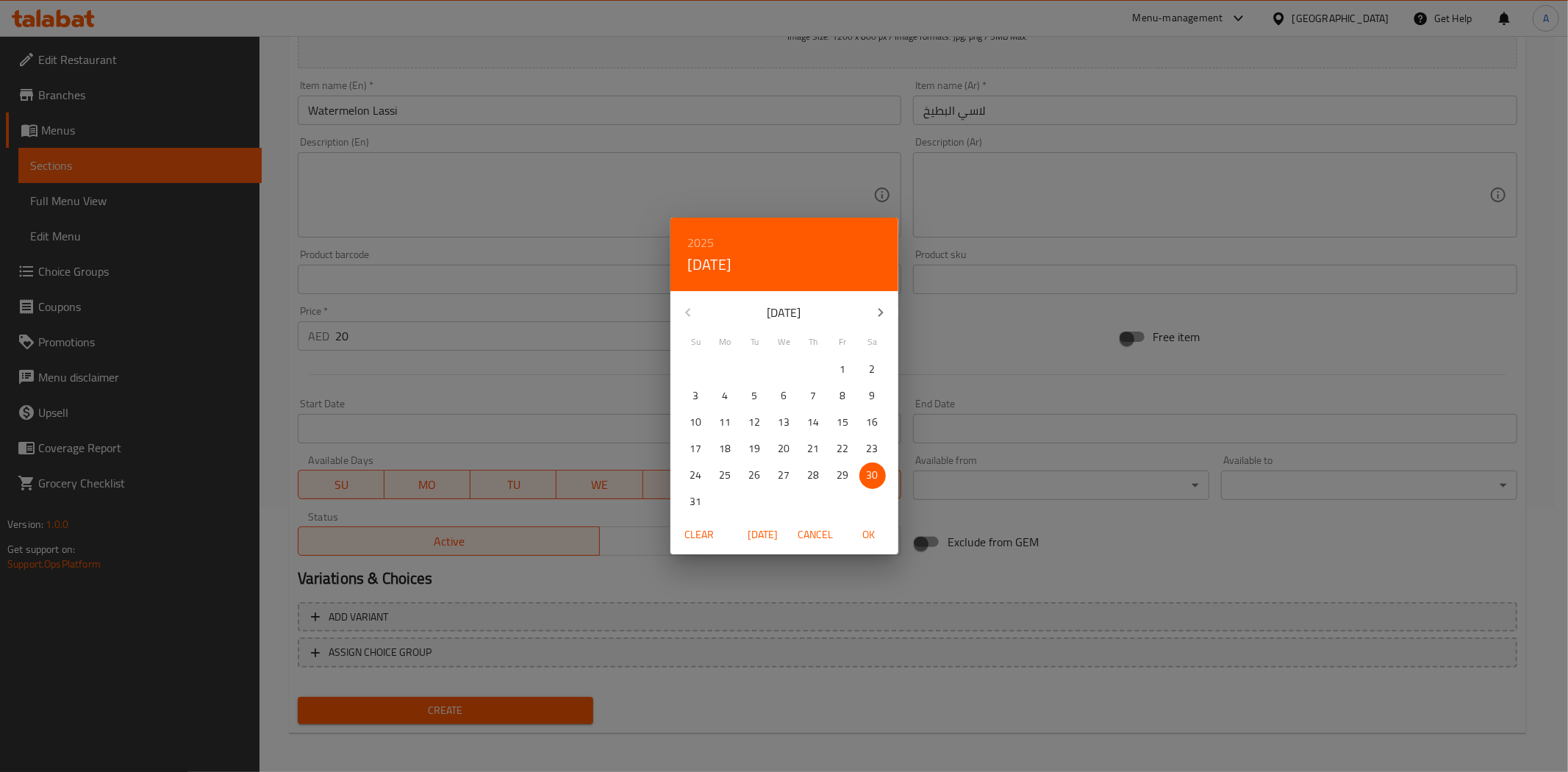
click at [574, 399] on div "2025 Sat, Aug 30 August 2025 Su Mo Tu We Th Fr Sa 27 28 29 30 31 1 2 3 4 5 6 7 …" at bounding box center [784, 386] width 1568 height 772
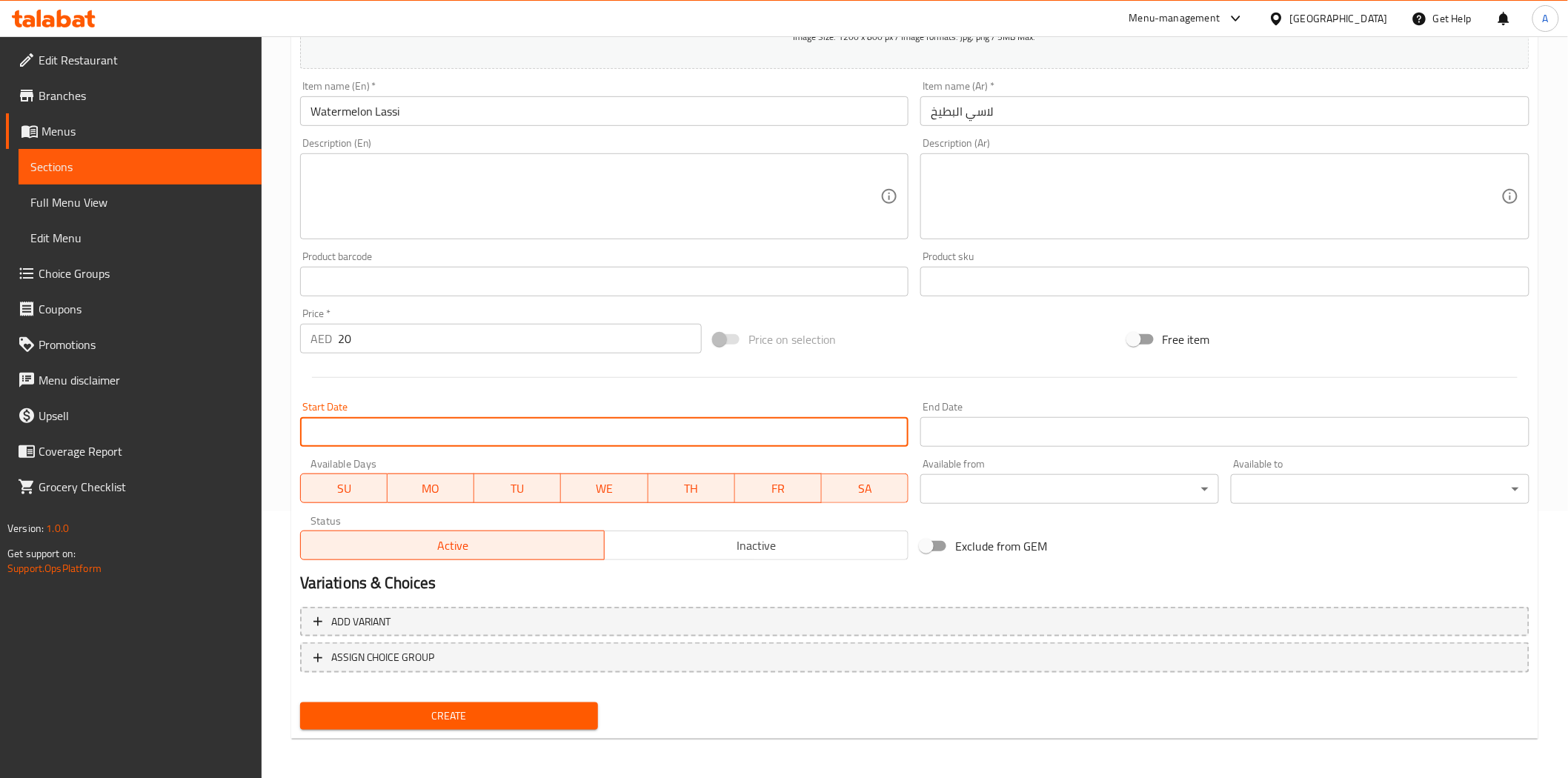
click at [499, 716] on span "Create" at bounding box center [450, 715] width 275 height 18
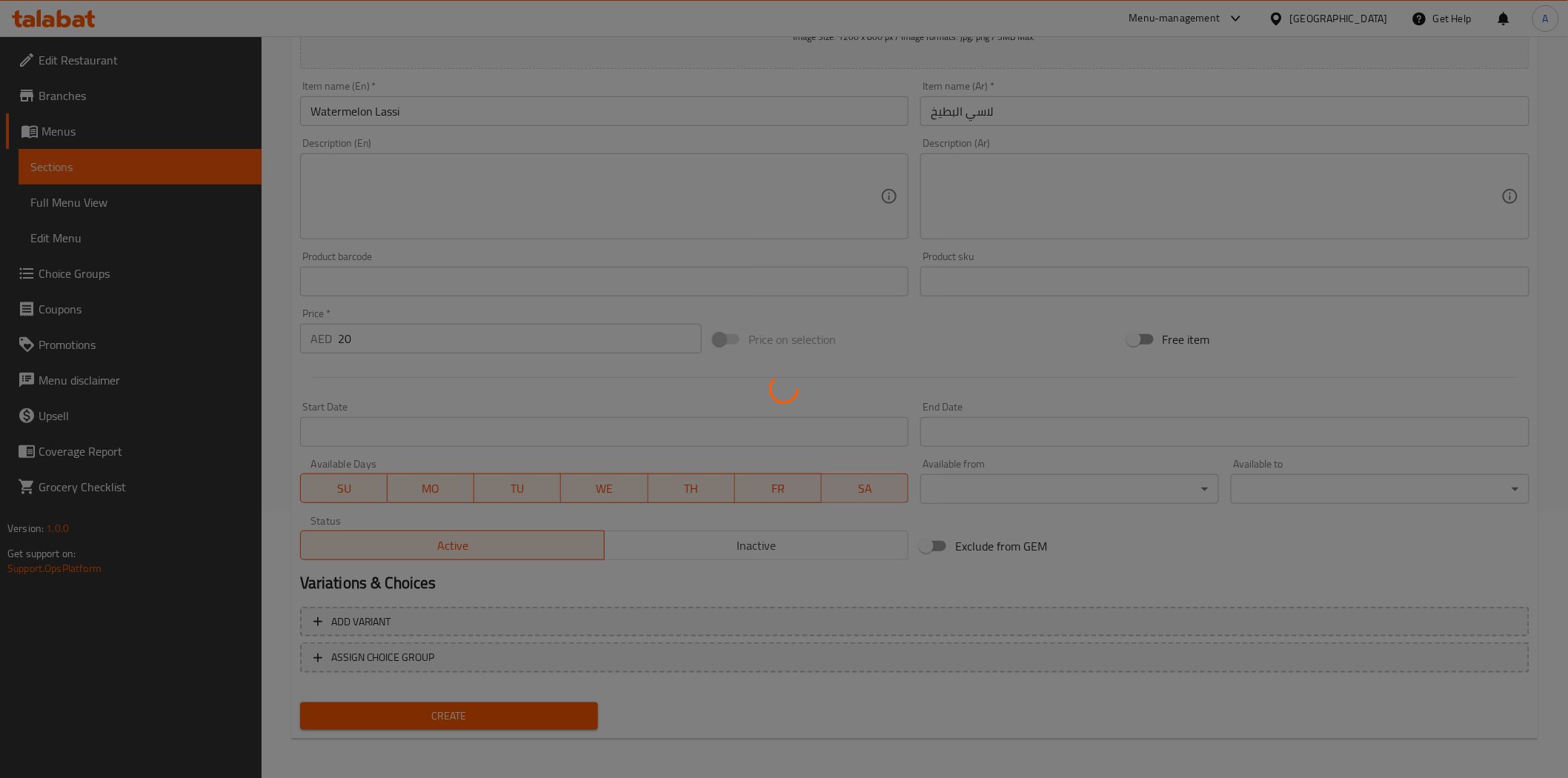
type input "0"
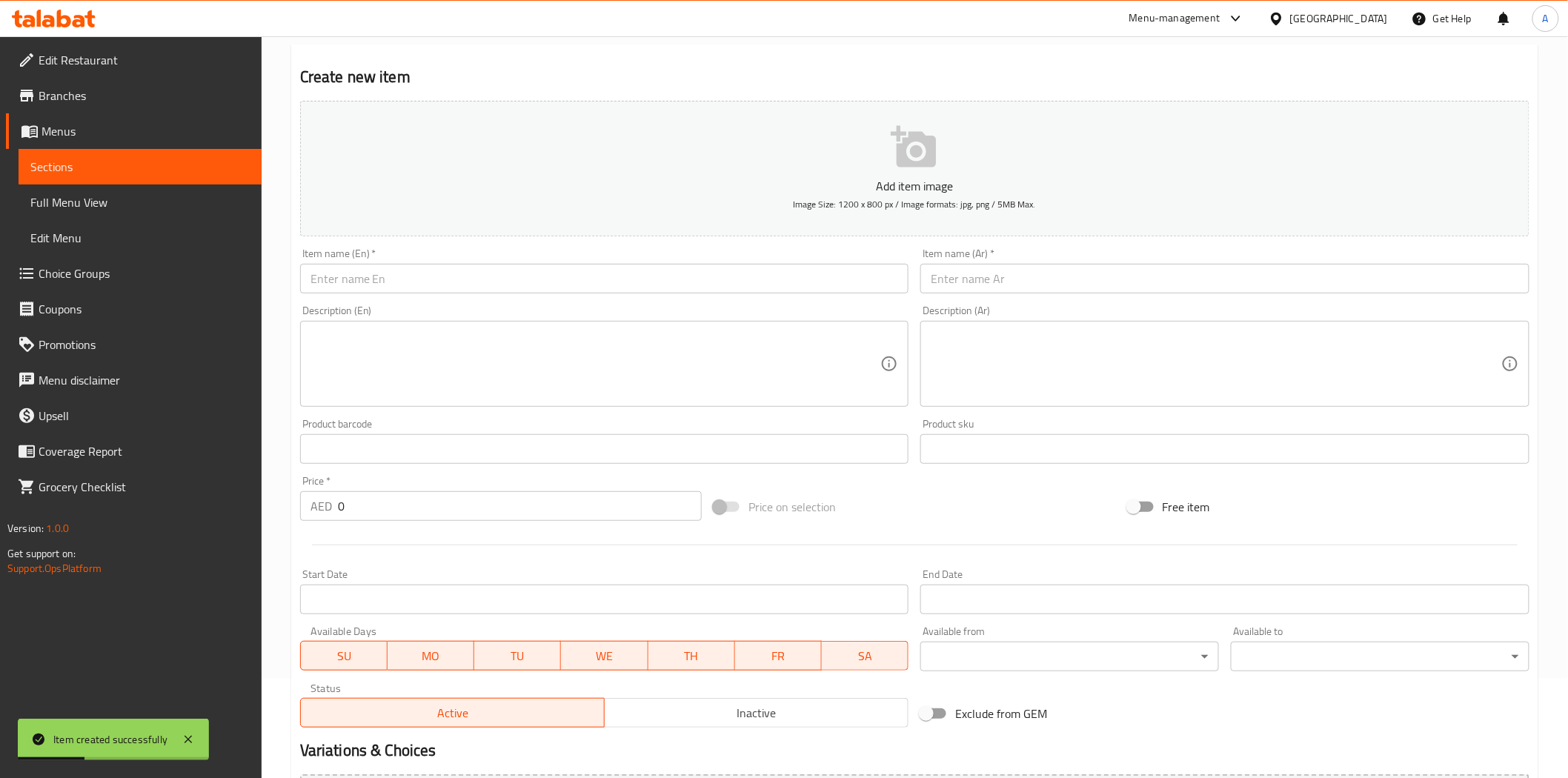
scroll to position [0, 0]
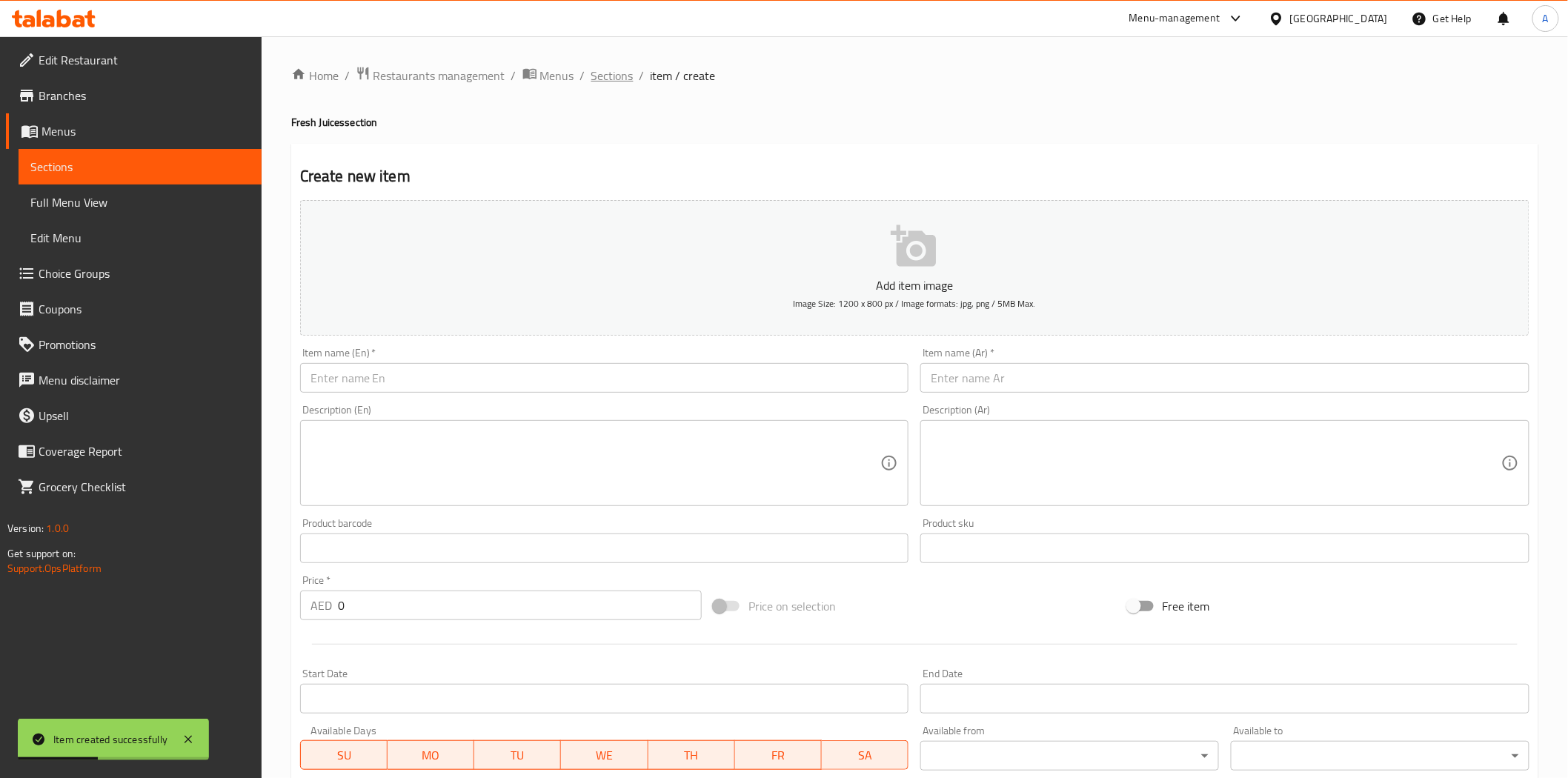
click at [629, 84] on span "Sections" at bounding box center [612, 75] width 42 height 17
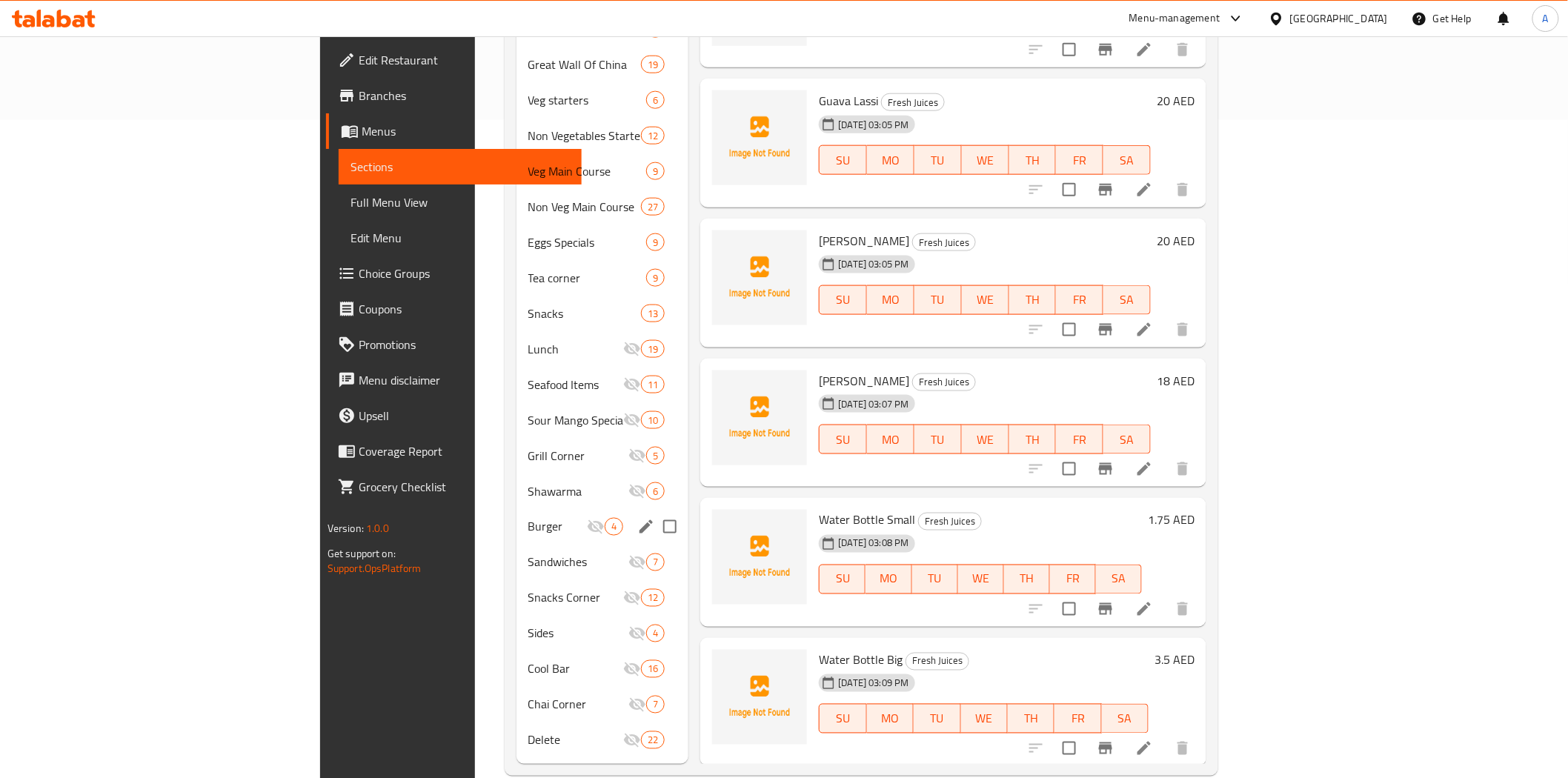
scroll to position [662, 0]
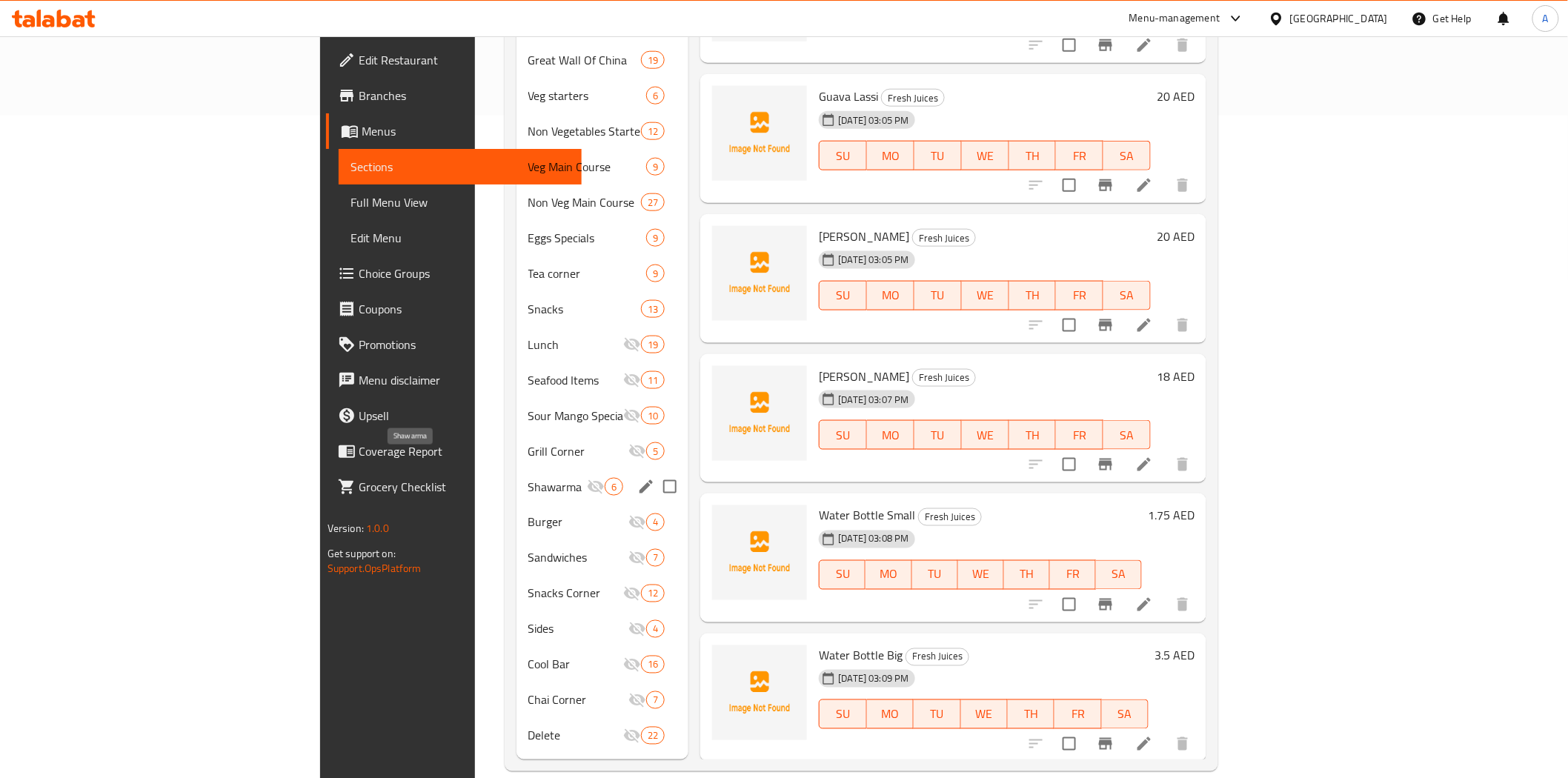
click at [528, 479] on span "Shawarma" at bounding box center [558, 487] width 60 height 17
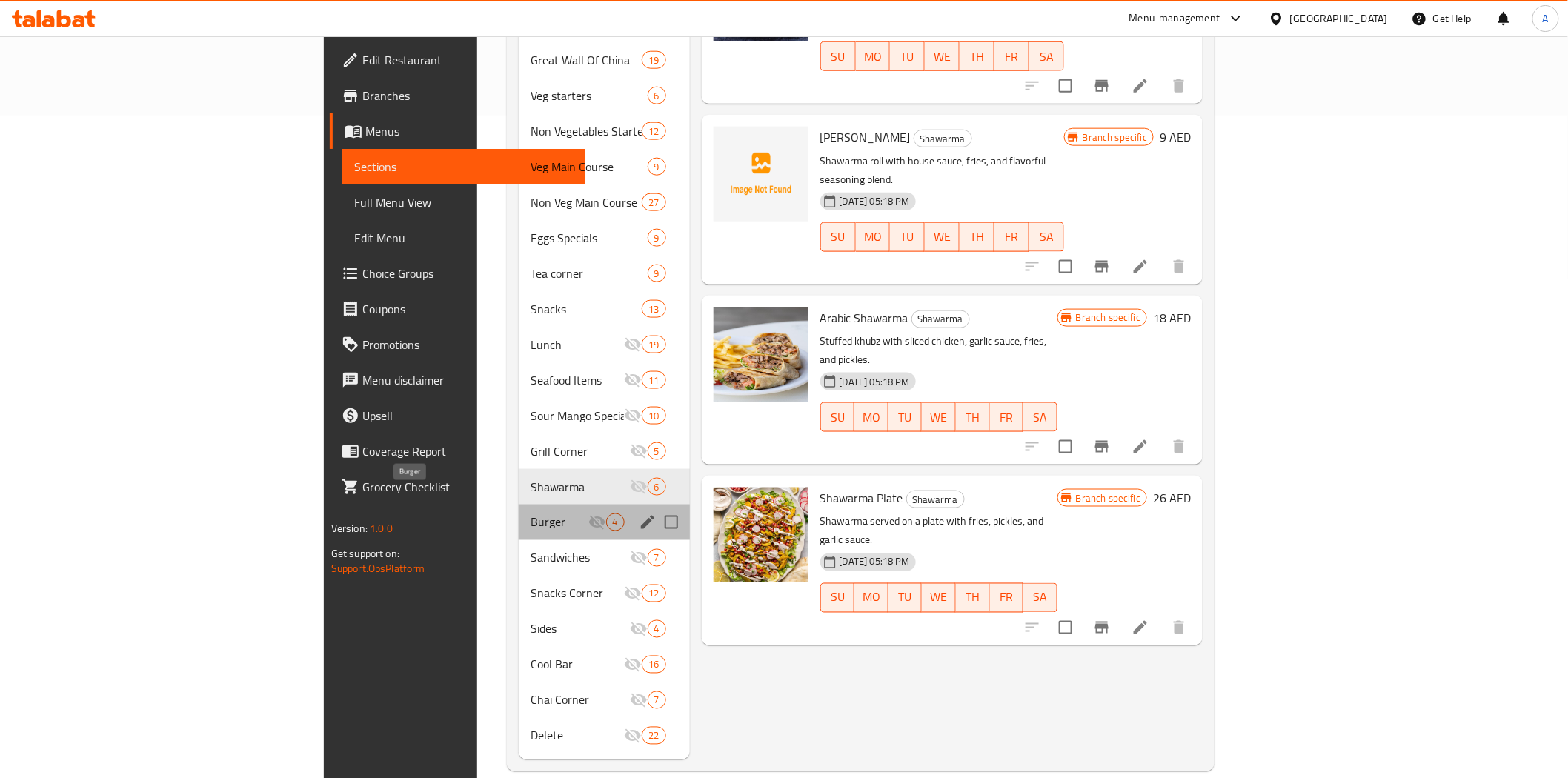
click at [530, 514] on span "Burger" at bounding box center [559, 523] width 58 height 17
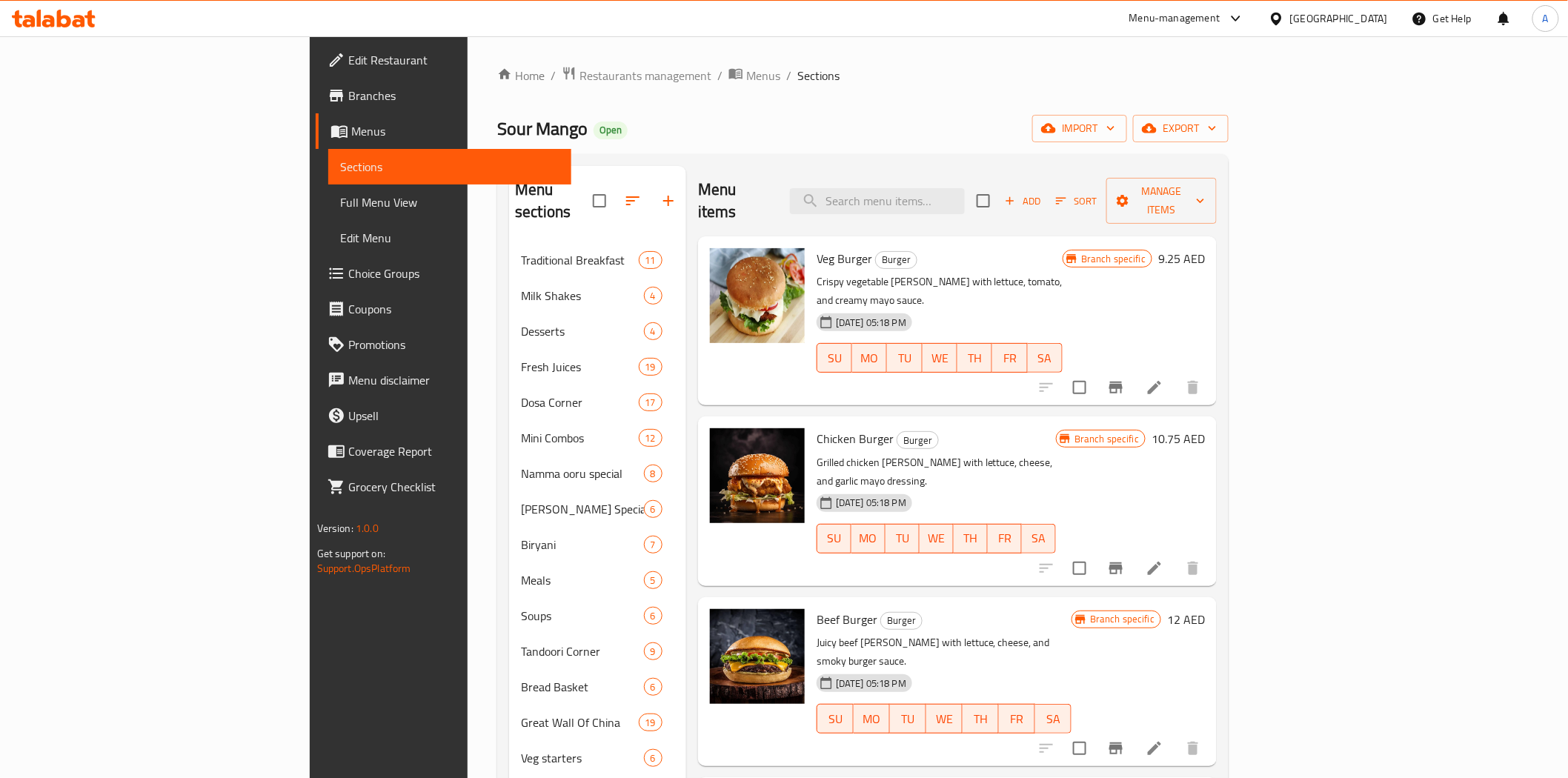
click at [818, 91] on div "Home / Restaurants management / Menus / Sections Sour Mango Open import export …" at bounding box center [863, 750] width 732 height 1368
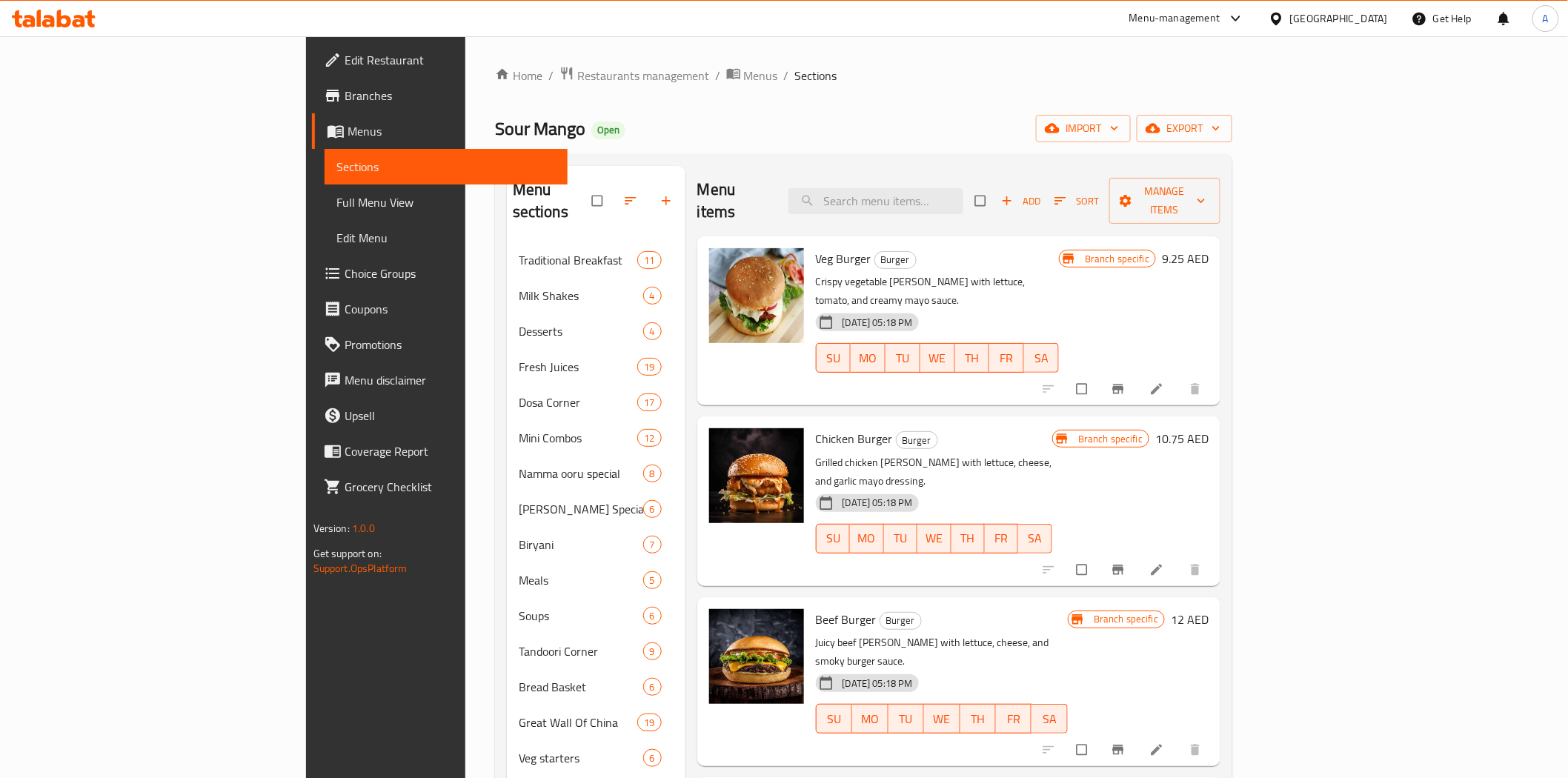
click at [845, 76] on ol "Home / Restaurants management / Menus / Sections" at bounding box center [863, 76] width 737 height 19
click at [893, 112] on div "Home / Restaurants management / Menus / Sections Sour Mango Open import export …" at bounding box center [863, 750] width 737 height 1368
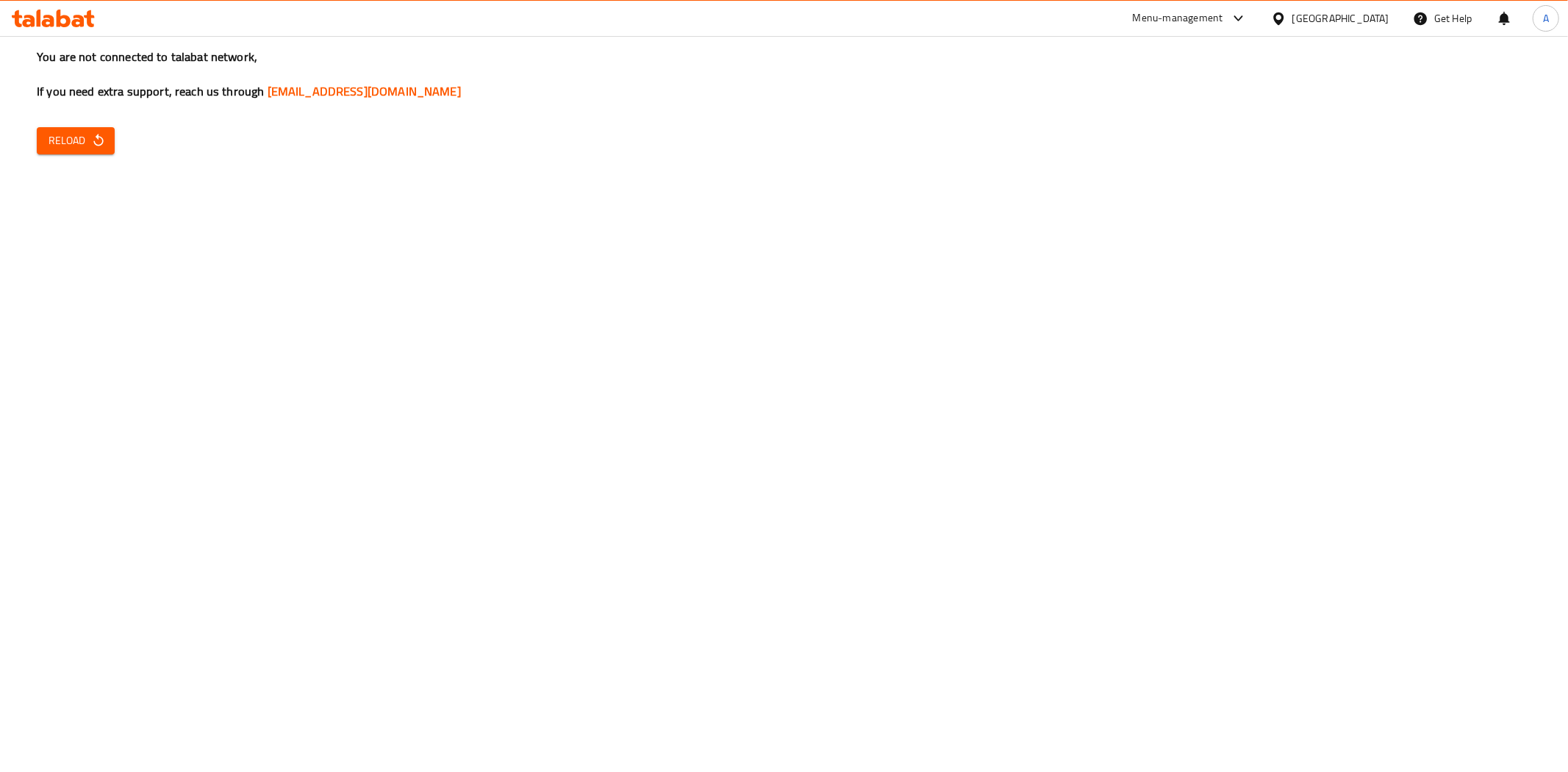
click at [61, 147] on span "Reload" at bounding box center [75, 140] width 54 height 18
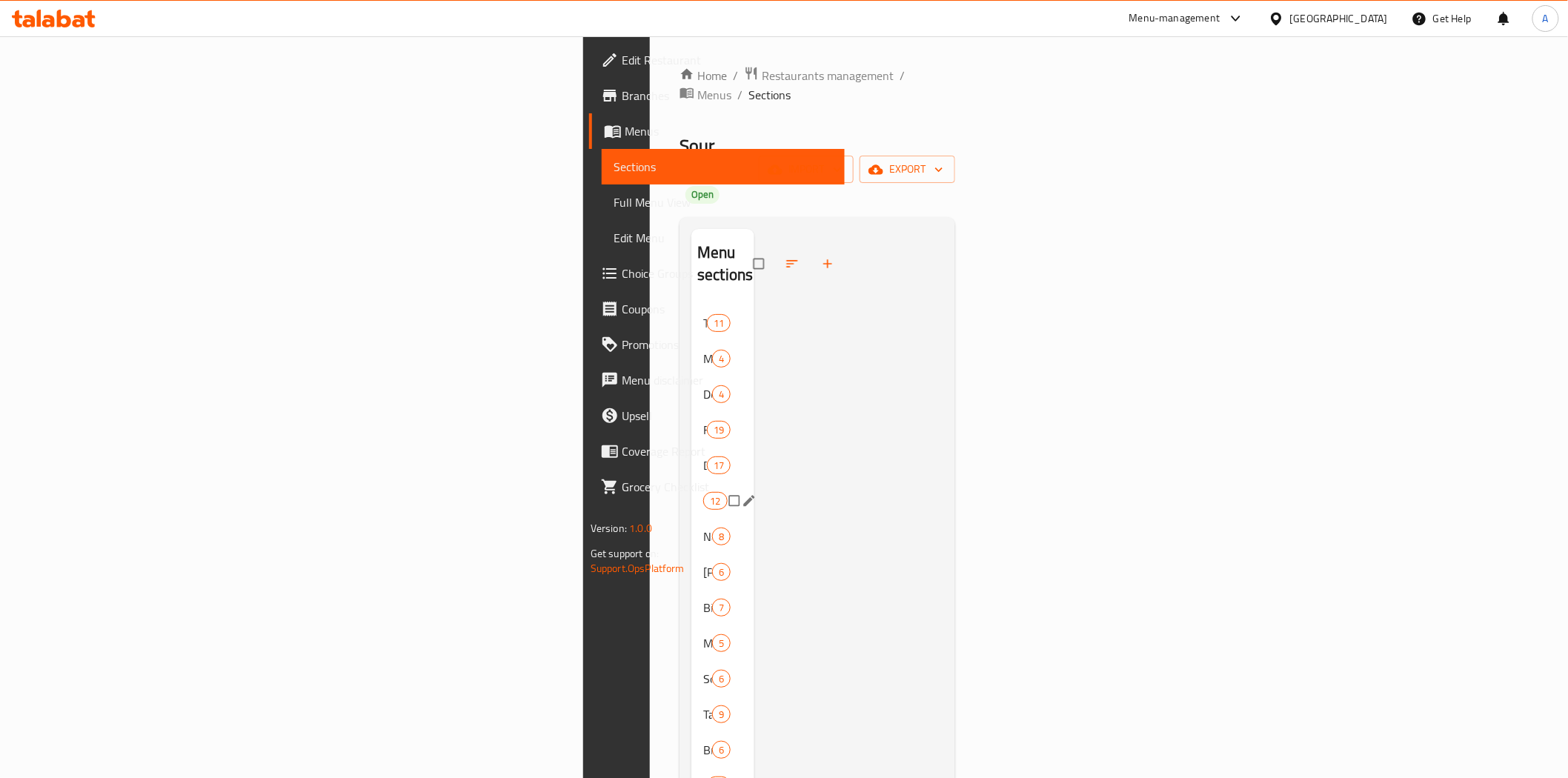
click at [691, 483] on div "Mini Combos 12" at bounding box center [722, 501] width 63 height 36
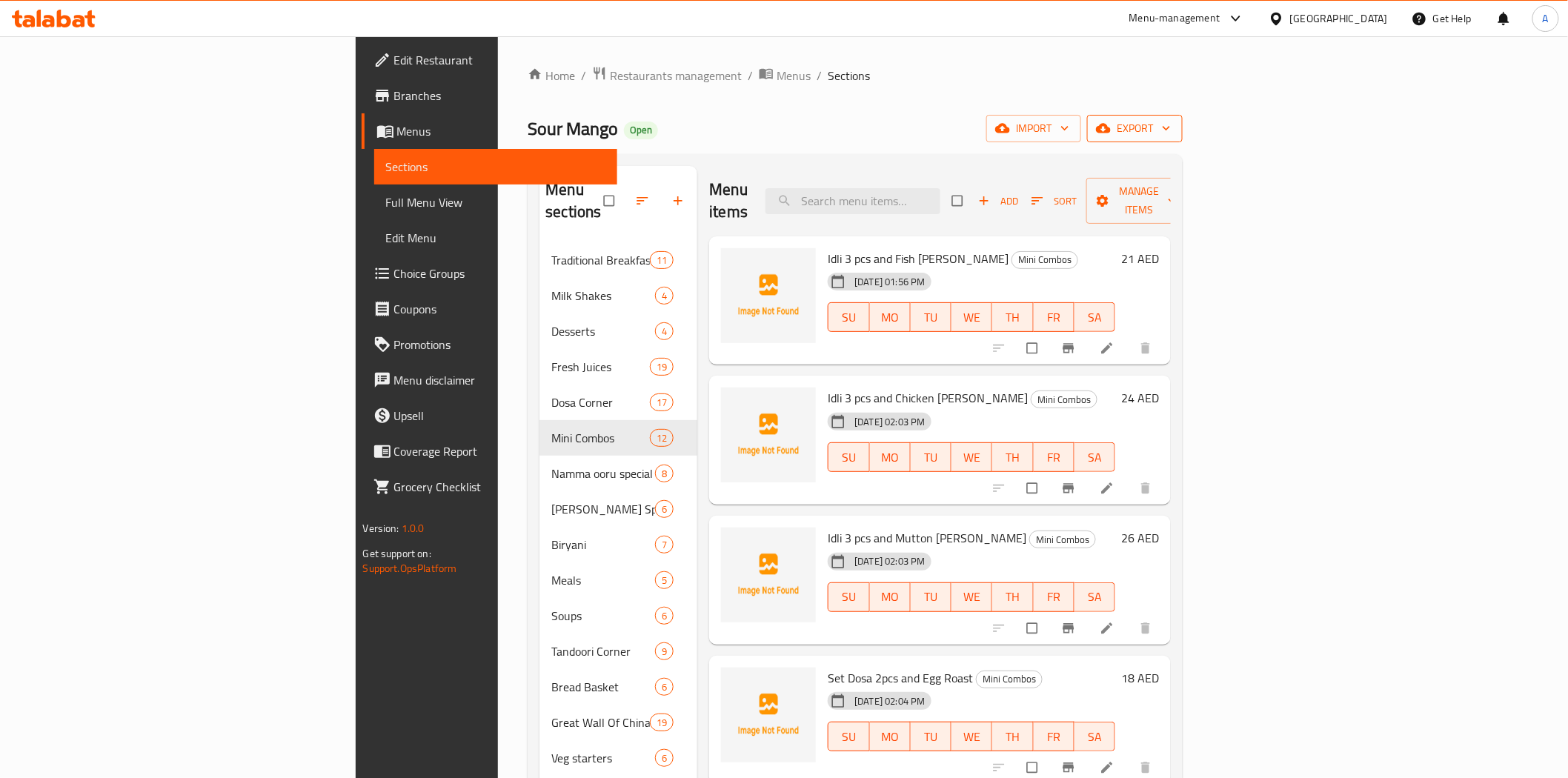
click at [1170, 126] on span "export" at bounding box center [1135, 128] width 72 height 18
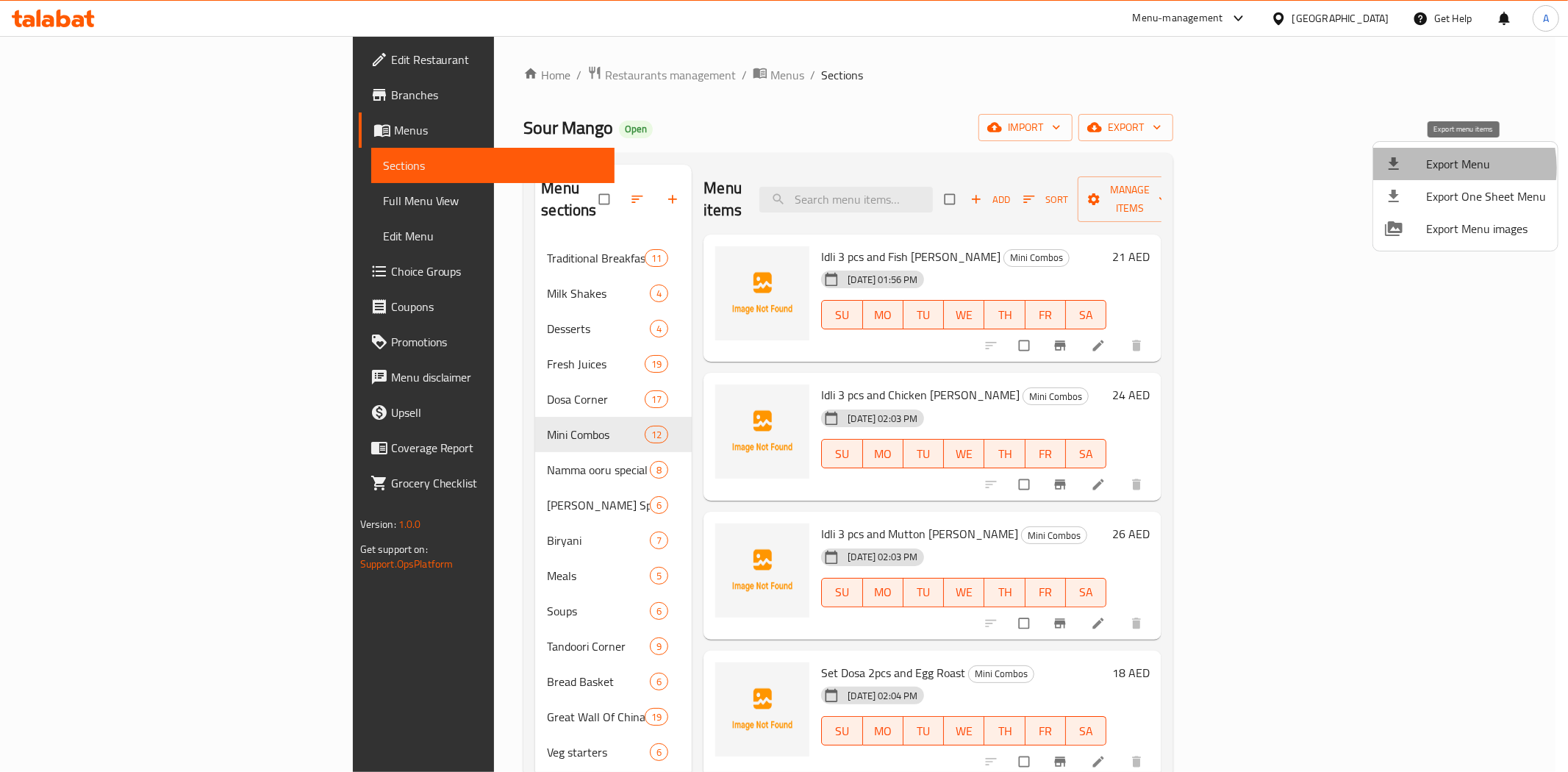
click at [1439, 168] on span "Export Menu" at bounding box center [1486, 163] width 119 height 17
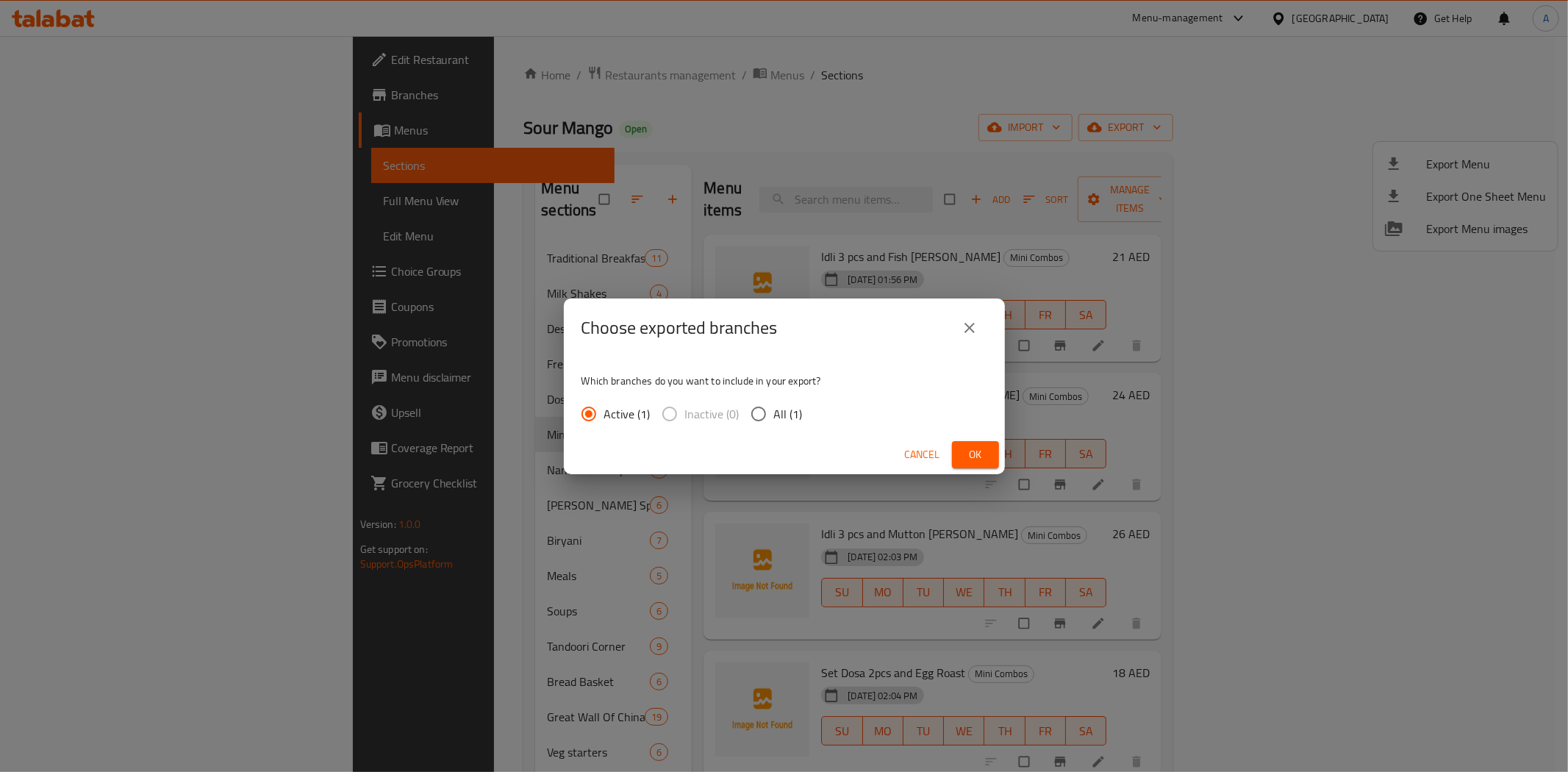
click at [777, 419] on span "All (1)" at bounding box center [789, 414] width 29 height 17
click at [774, 419] on input "All (1)" at bounding box center [758, 414] width 31 height 31
radio input "true"
click at [962, 445] on button "Ok" at bounding box center [975, 455] width 47 height 27
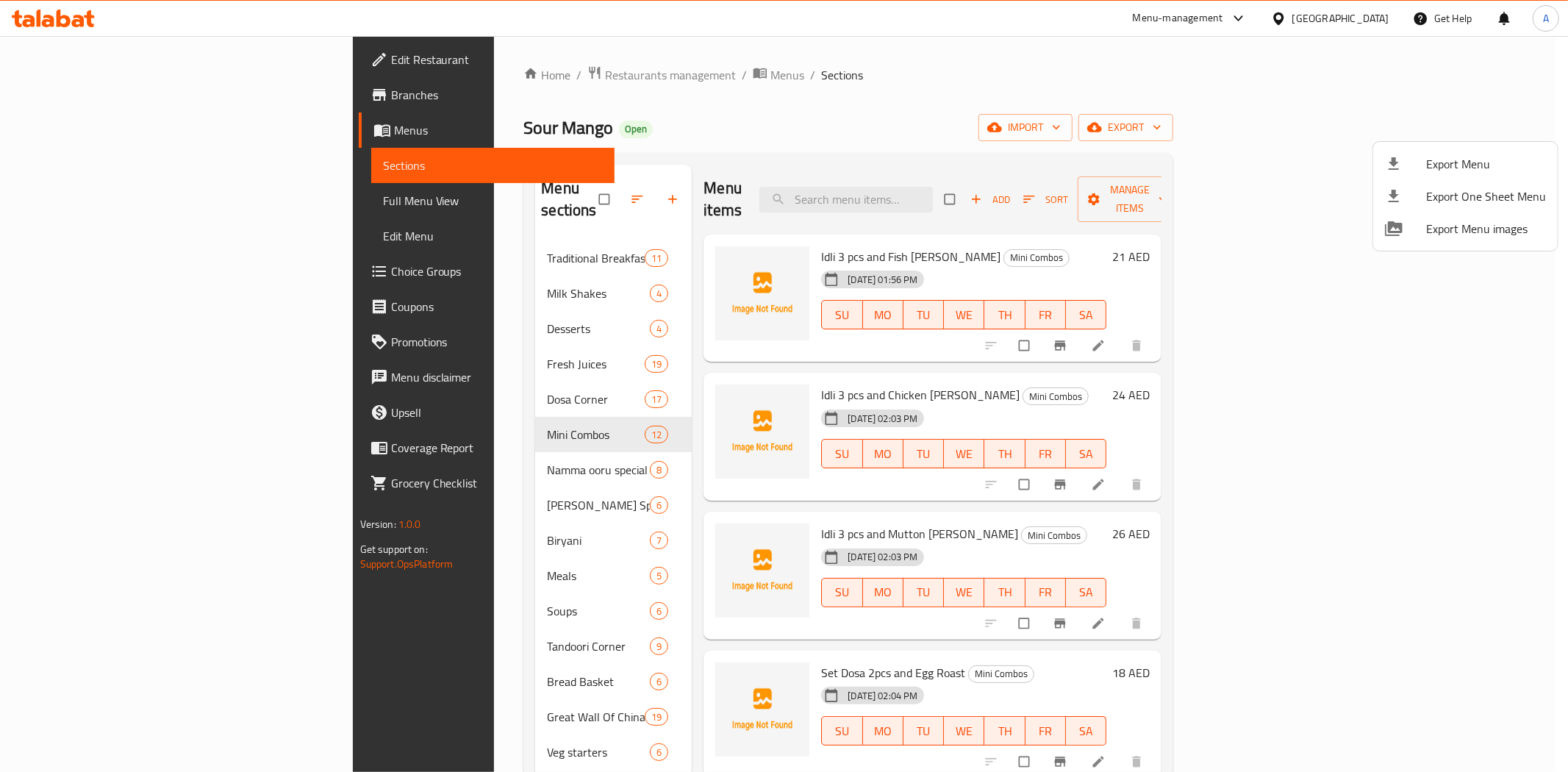
drag, startPoint x: 853, startPoint y: 136, endPoint x: 838, endPoint y: 121, distance: 21.2
click at [853, 136] on div at bounding box center [784, 386] width 1568 height 772
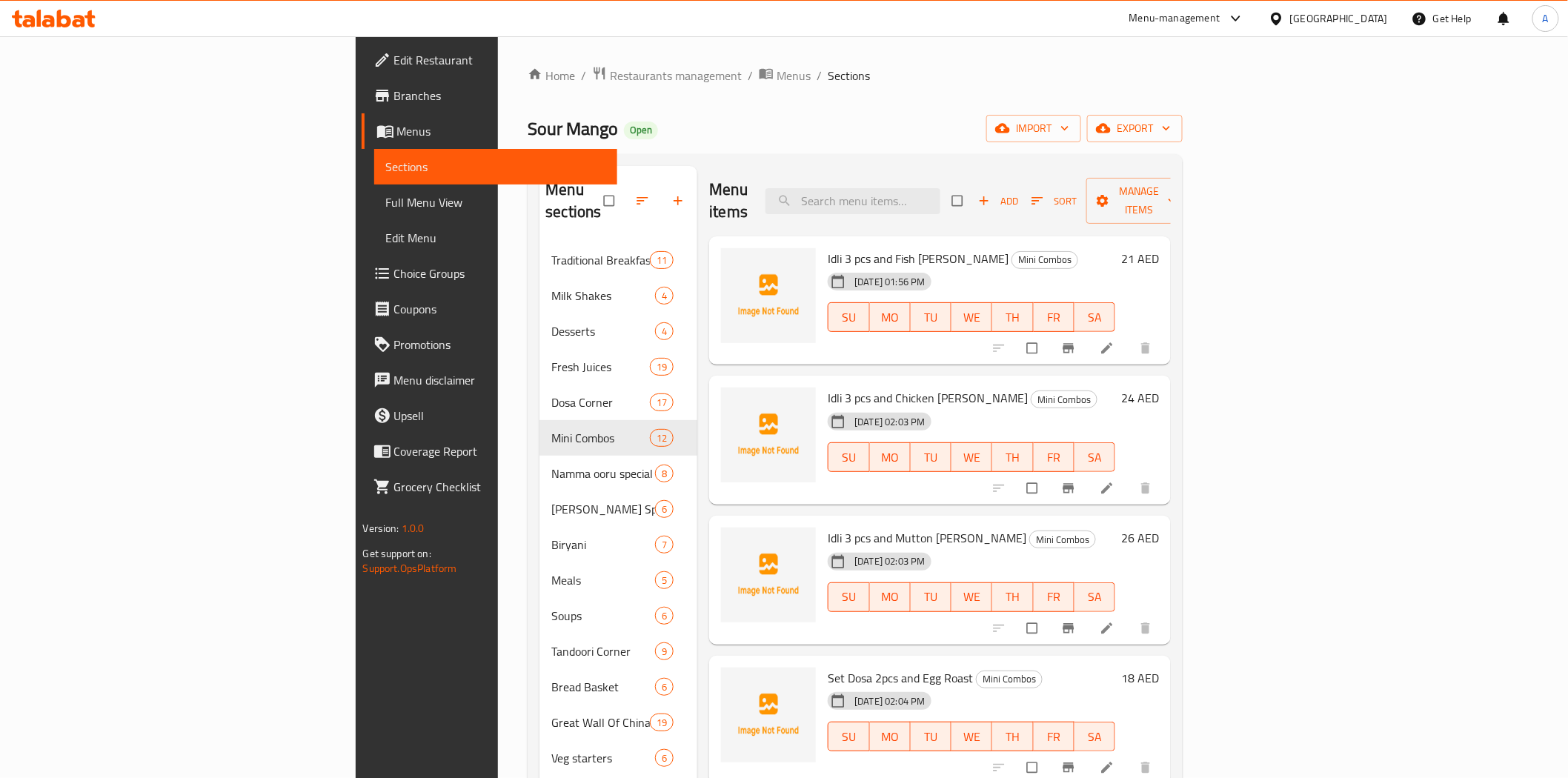
click at [1280, 24] on icon at bounding box center [1276, 19] width 15 height 15
click at [1204, 146] on div "[GEOGRAPHIC_DATA]" at bounding box center [1276, 152] width 222 height 34
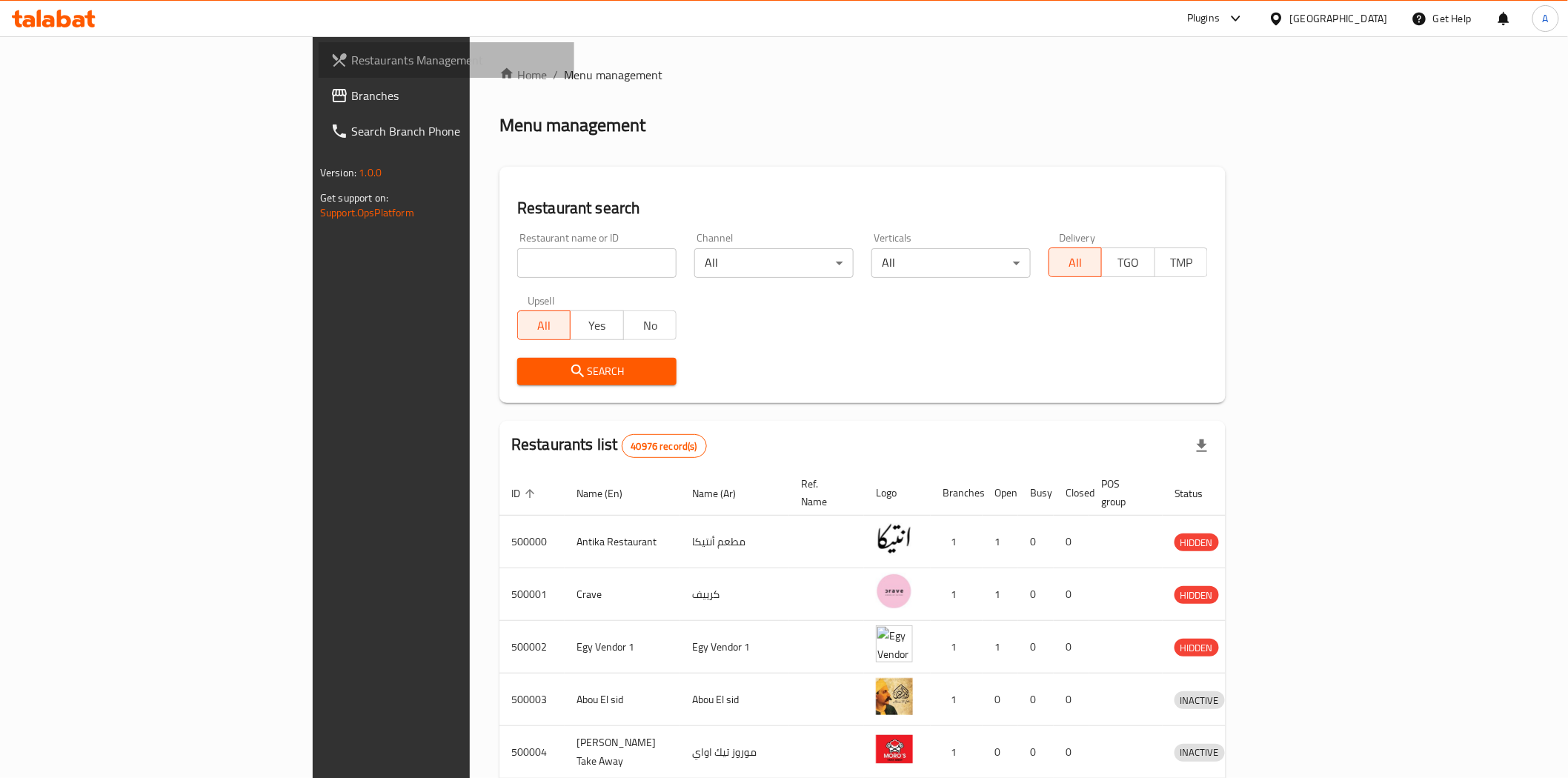
click at [351, 65] on span "Restaurants Management" at bounding box center [456, 60] width 211 height 17
